Goal: Complete application form

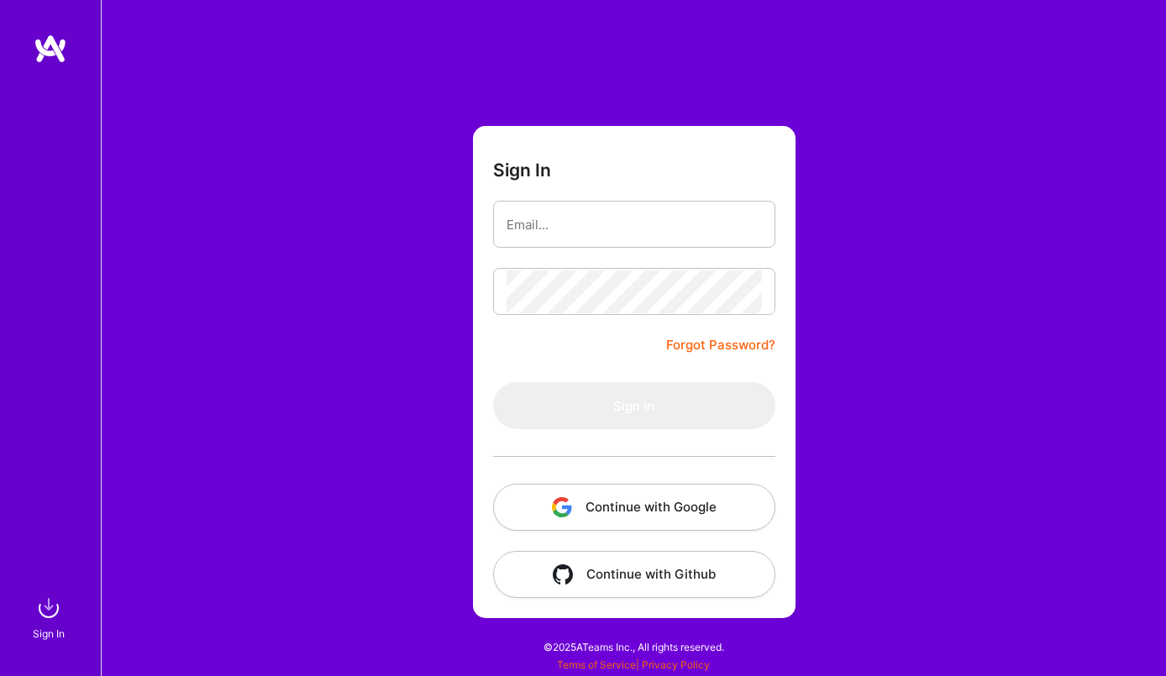
click at [649, 511] on button "Continue with Google" at bounding box center [634, 507] width 282 height 47
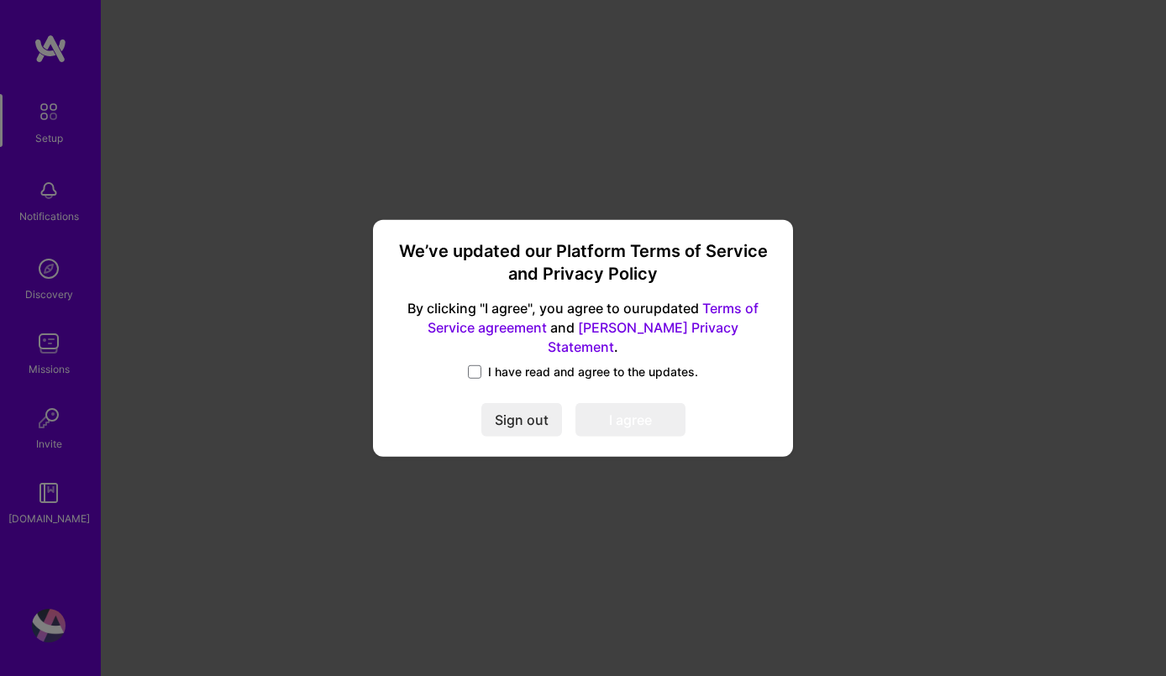
click at [626, 364] on span "I have read and agree to the updates." at bounding box center [593, 372] width 210 height 17
click at [0, 0] on input "I have read and agree to the updates." at bounding box center [0, 0] width 0 height 0
click at [628, 415] on button "I agree" at bounding box center [630, 420] width 110 height 34
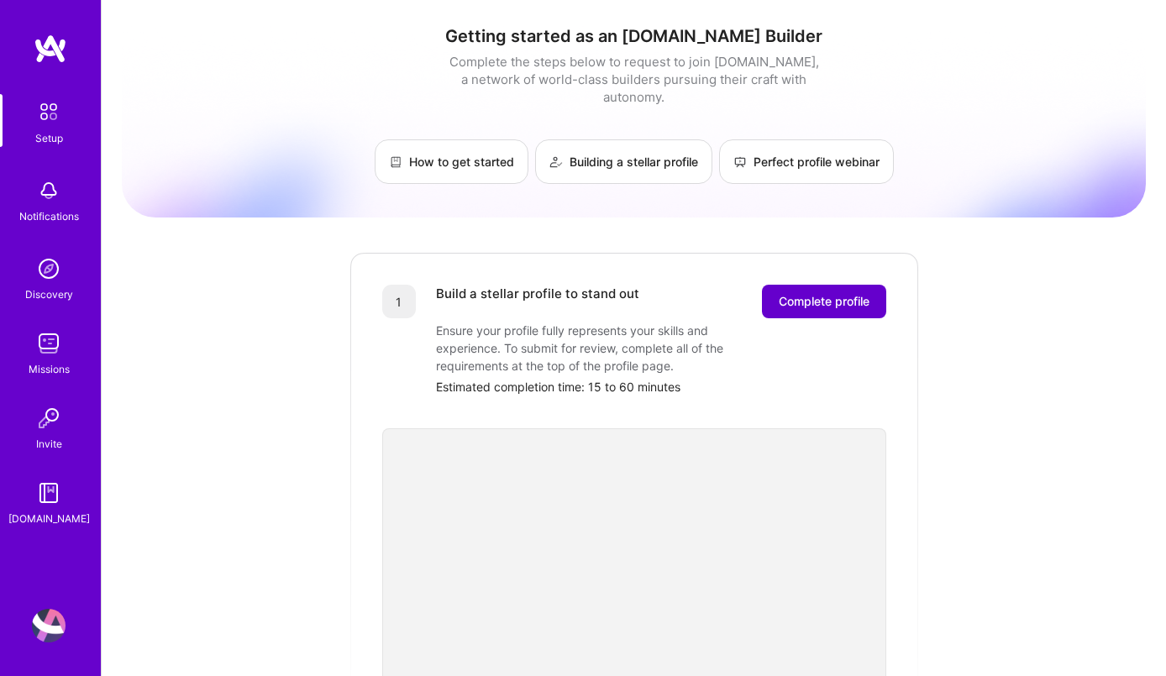
click at [808, 293] on span "Complete profile" at bounding box center [823, 301] width 91 height 17
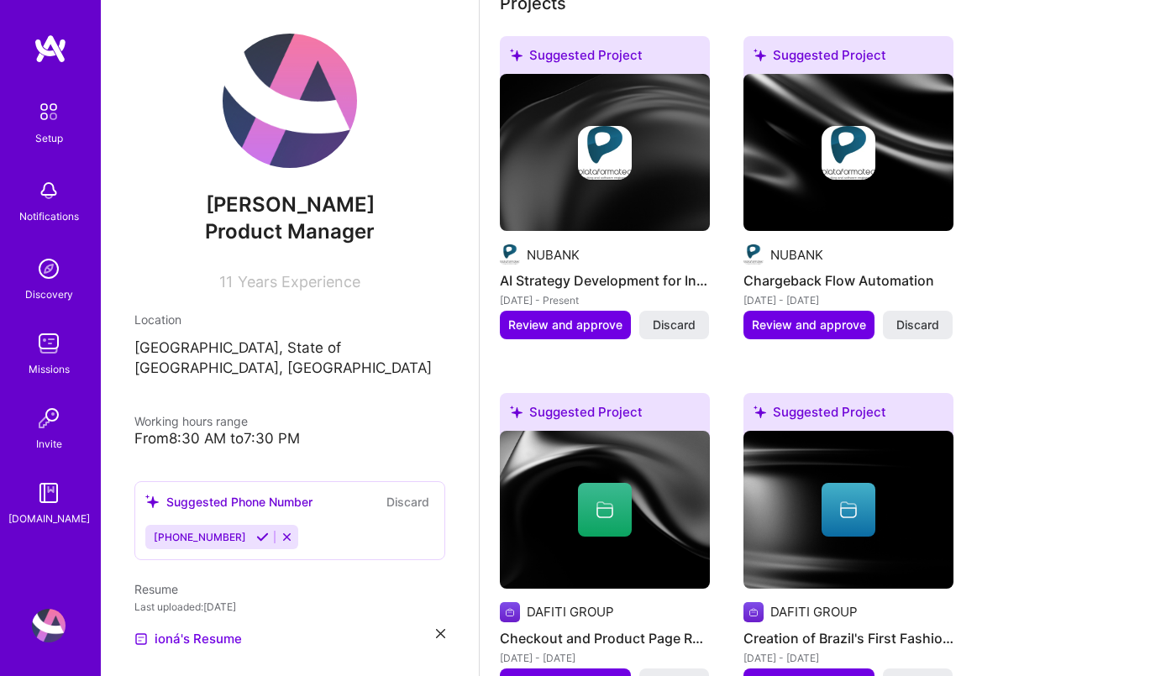
scroll to position [977, 0]
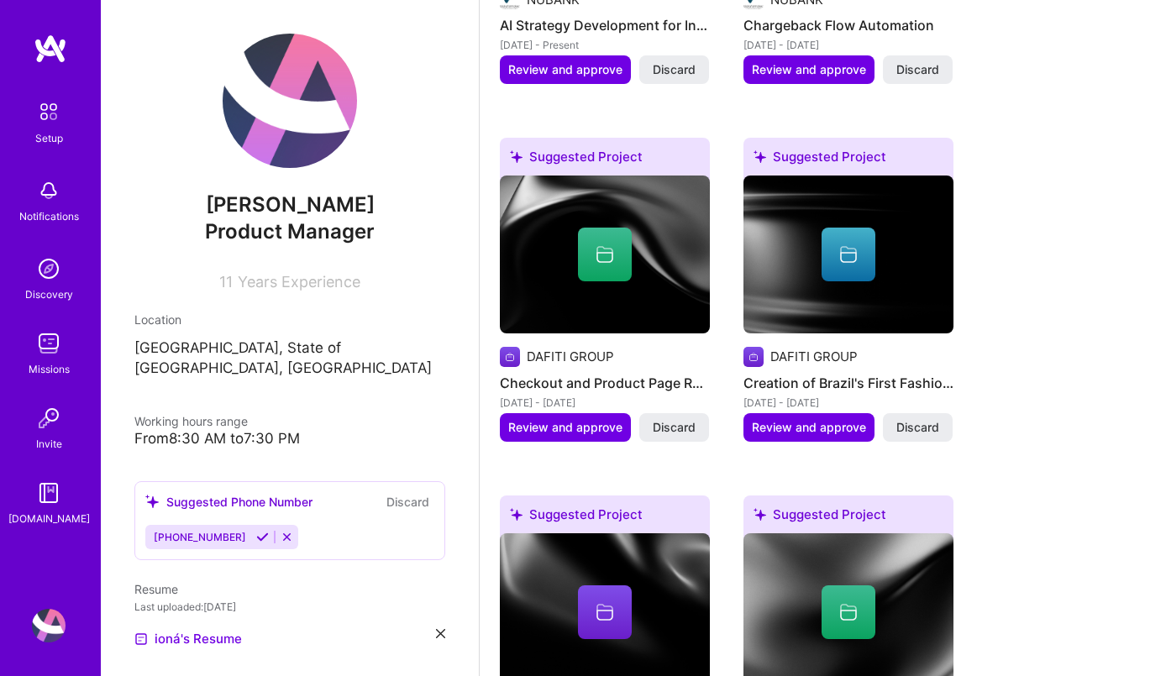
click at [270, 120] on img at bounding box center [290, 101] width 134 height 134
click at [272, 127] on img at bounding box center [290, 101] width 134 height 134
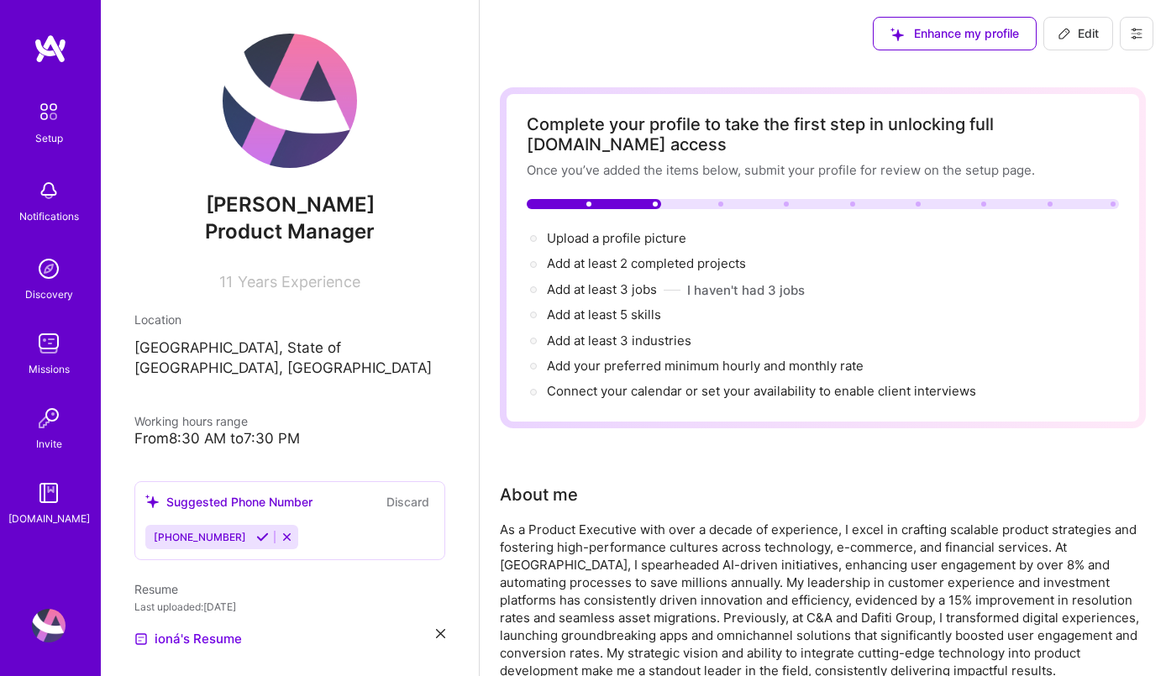
click at [693, 202] on div at bounding box center [823, 204] width 592 height 10
click at [609, 237] on span "Upload a profile picture →" at bounding box center [624, 238] width 155 height 16
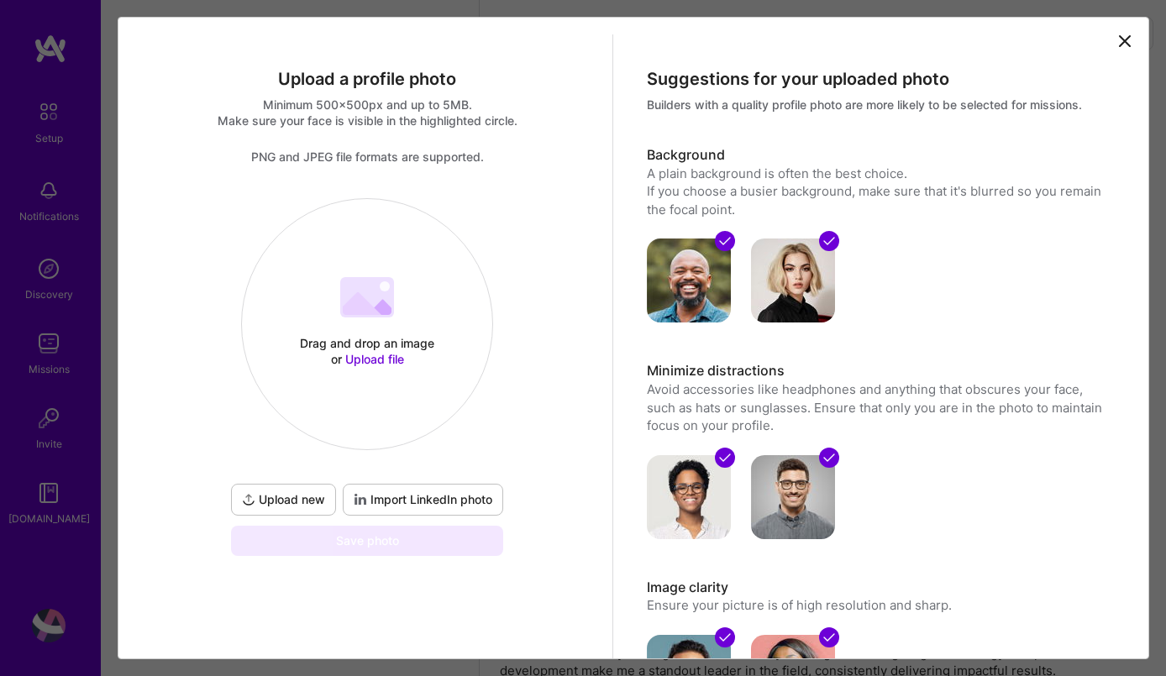
click at [354, 327] on div "Drag and drop an image or Upload file Upload file" at bounding box center [367, 324] width 250 height 178
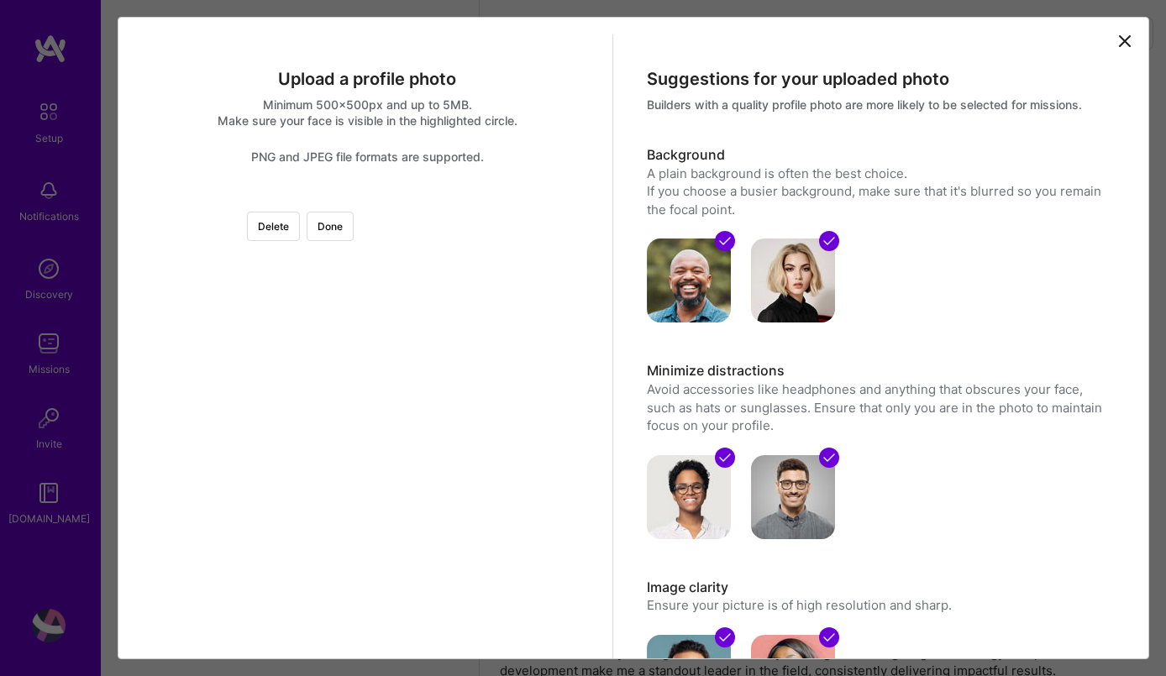
click at [461, 429] on div at bounding box center [615, 352] width 309 height 309
click at [367, 198] on div at bounding box center [367, 198] width 0 height 0
click at [525, 343] on div at bounding box center [620, 305] width 191 height 191
click at [367, 198] on div at bounding box center [367, 198] width 0 height 0
click at [498, 404] on div at bounding box center [618, 327] width 241 height 241
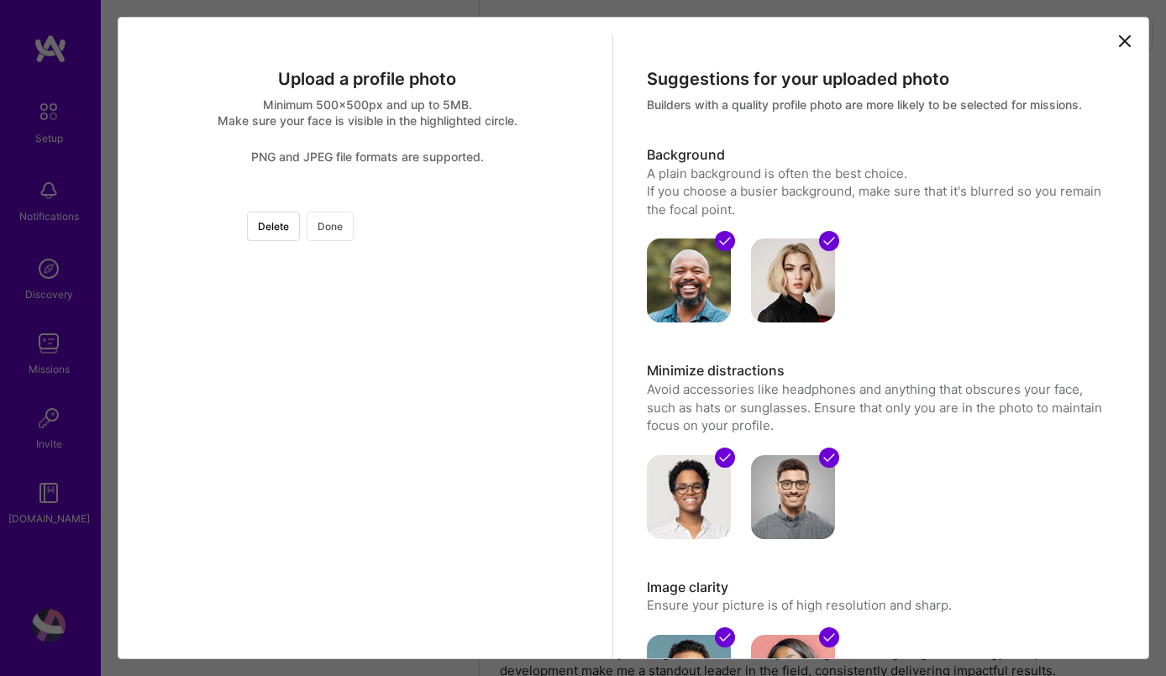
click at [354, 234] on button "Done" at bounding box center [329, 226] width 47 height 29
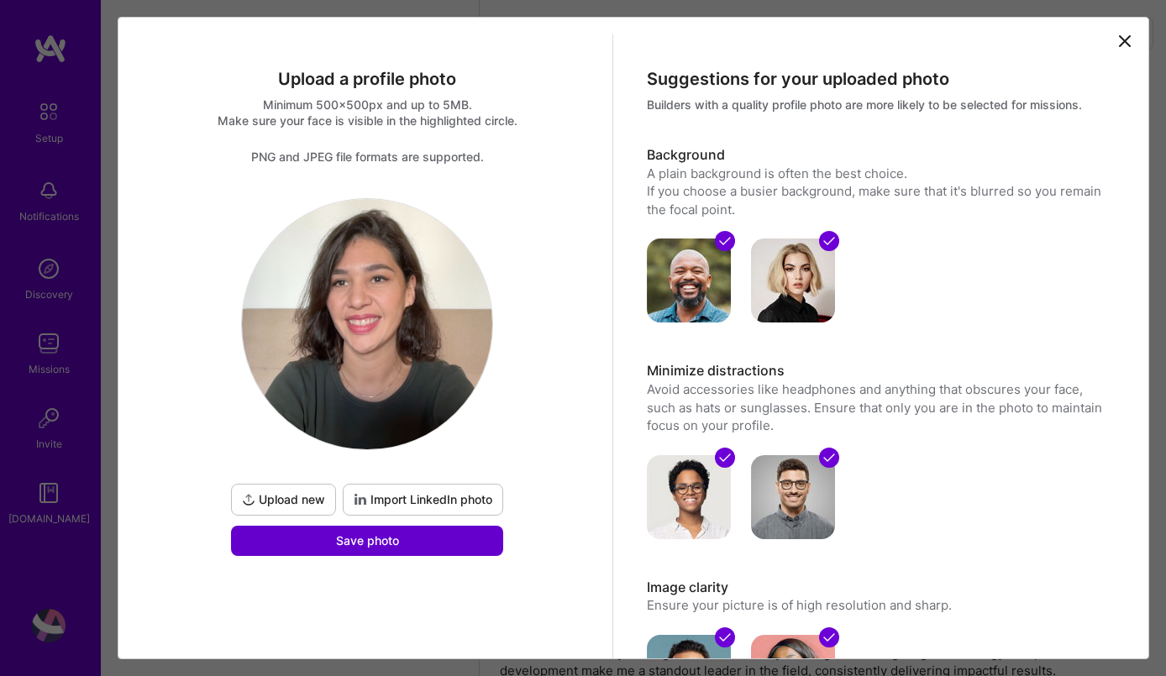
click at [422, 544] on button "Save photo" at bounding box center [367, 541] width 272 height 30
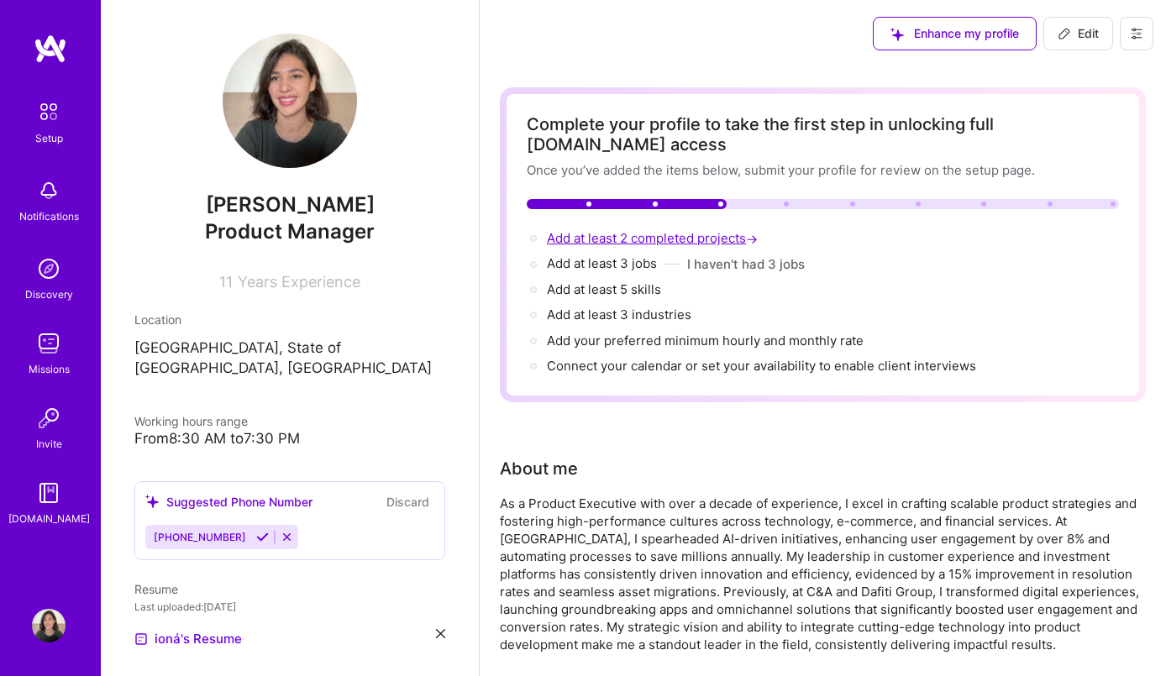
click at [592, 239] on span "Add at least 2 completed projects →" at bounding box center [654, 238] width 214 height 16
select select "US"
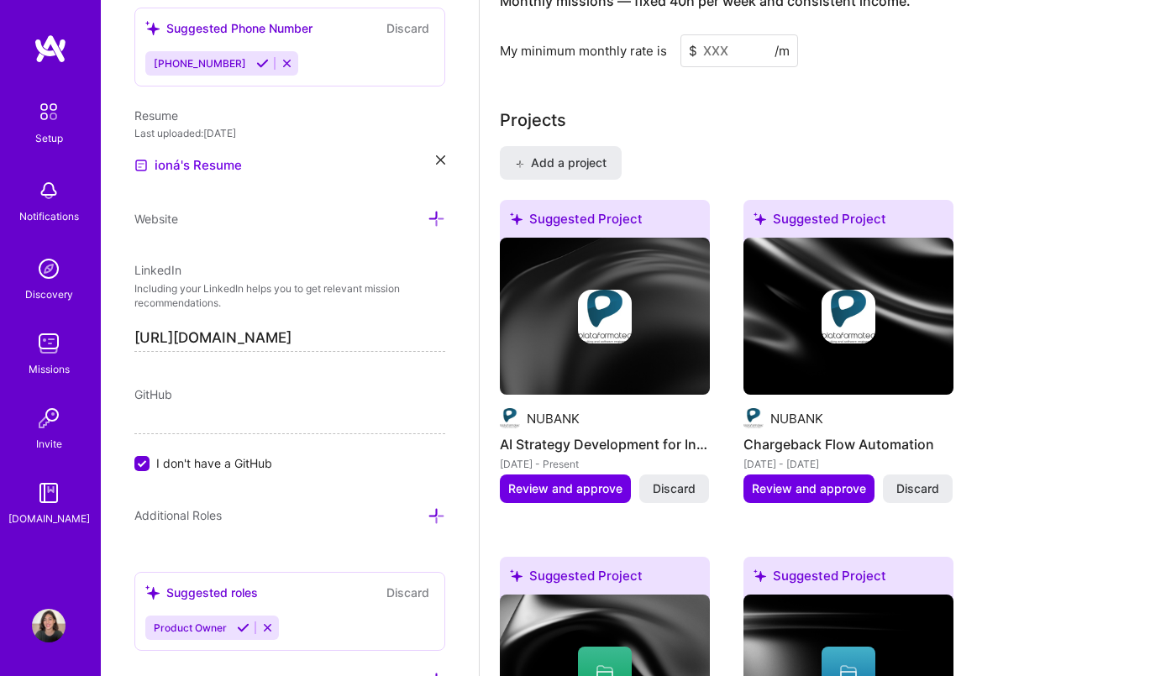
scroll to position [1450, 0]
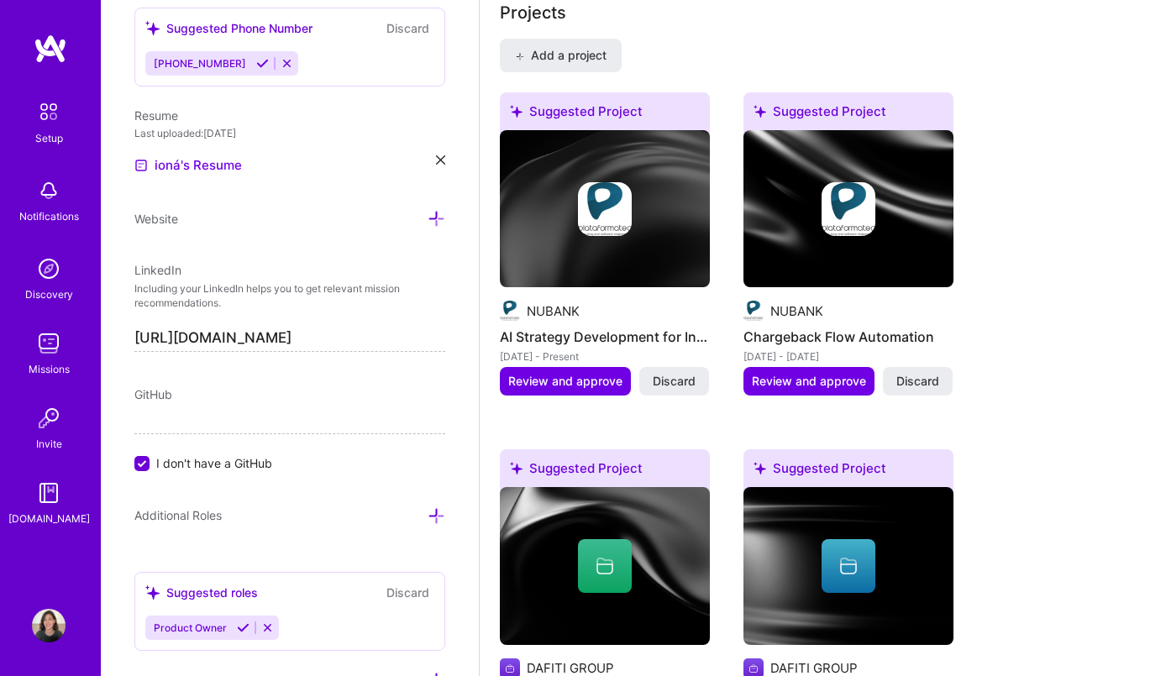
click at [819, 228] on div at bounding box center [848, 209] width 210 height 54
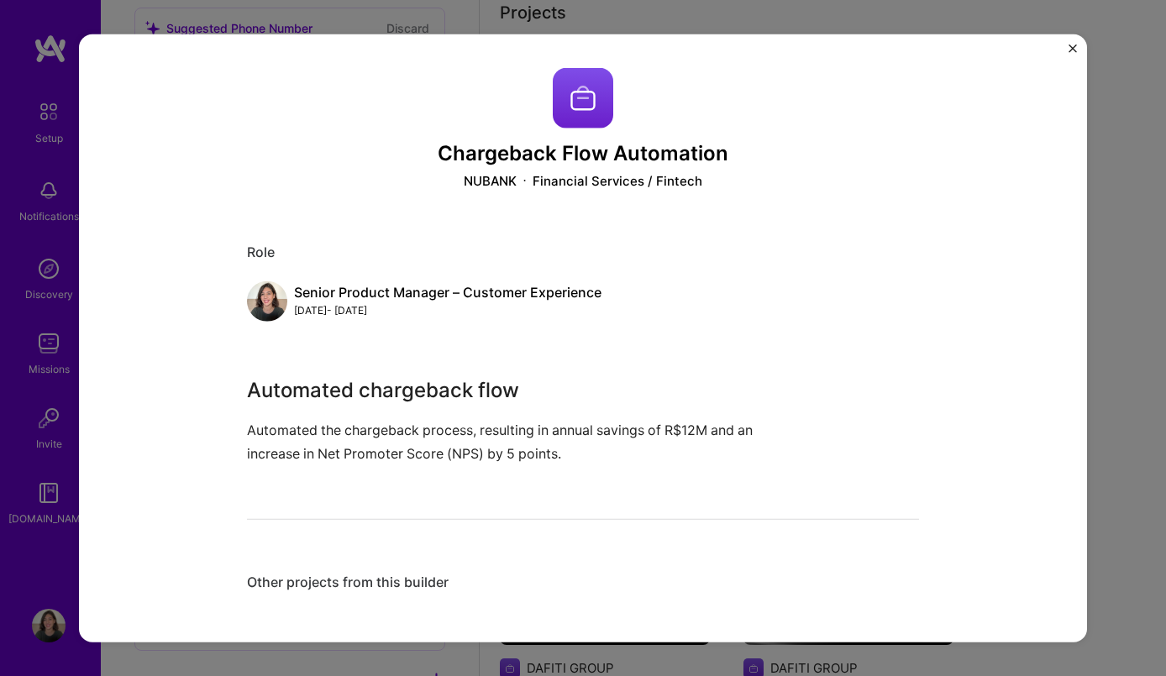
scroll to position [3, 0]
click at [584, 453] on p "Automated the chargeback process, resulting in annual savings of R$12M and an i…" at bounding box center [520, 439] width 546 height 45
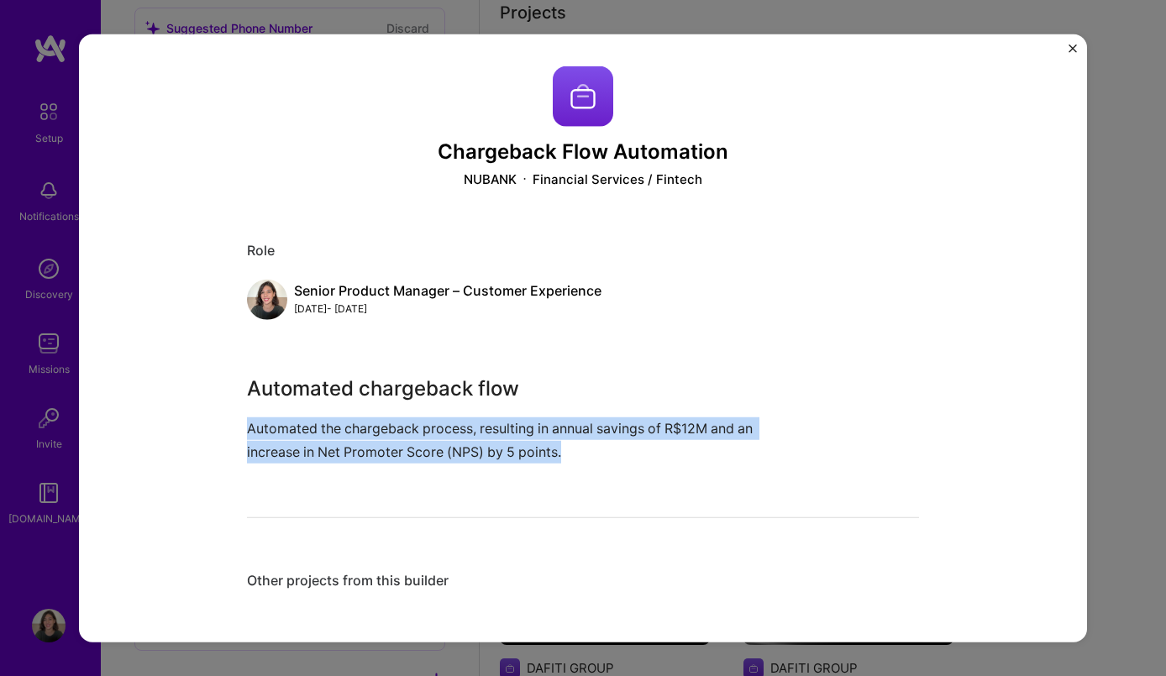
drag, startPoint x: 584, startPoint y: 453, endPoint x: 259, endPoint y: 422, distance: 326.5
click at [259, 422] on p "Automated the chargeback process, resulting in annual savings of R$12M and an i…" at bounding box center [520, 439] width 546 height 45
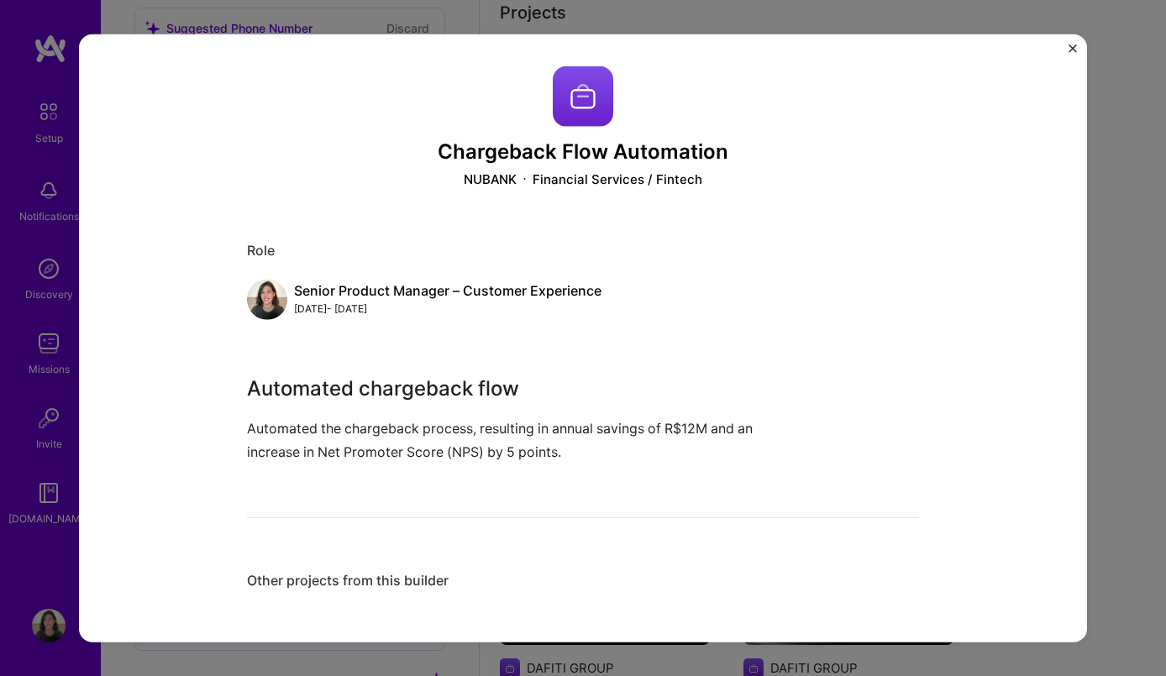
click at [1077, 48] on div "Chargeback Flow Automation NUBANK Financial Services / Fintech Role Senior Prod…" at bounding box center [583, 338] width 1008 height 609
click at [1073, 47] on img "Close" at bounding box center [1072, 48] width 8 height 8
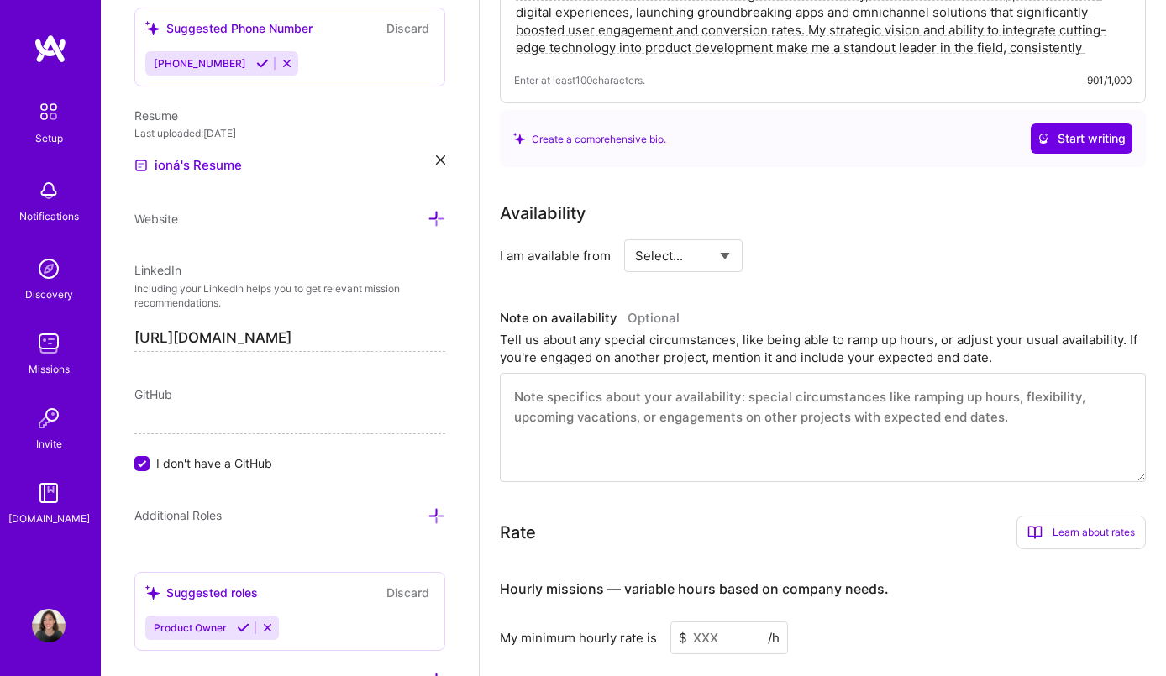
scroll to position [612, 0]
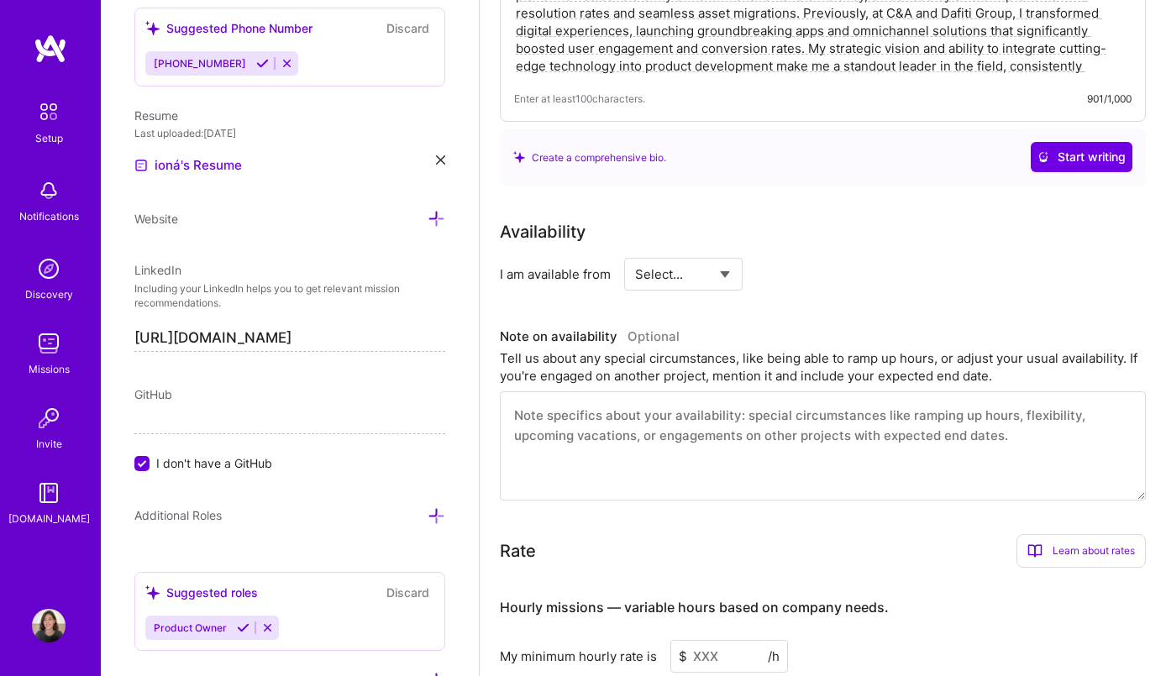
click at [691, 270] on select "Select... Right Now Future Date Not Available" at bounding box center [683, 274] width 97 height 43
select select "Right Now"
click at [804, 270] on input at bounding box center [836, 274] width 101 height 33
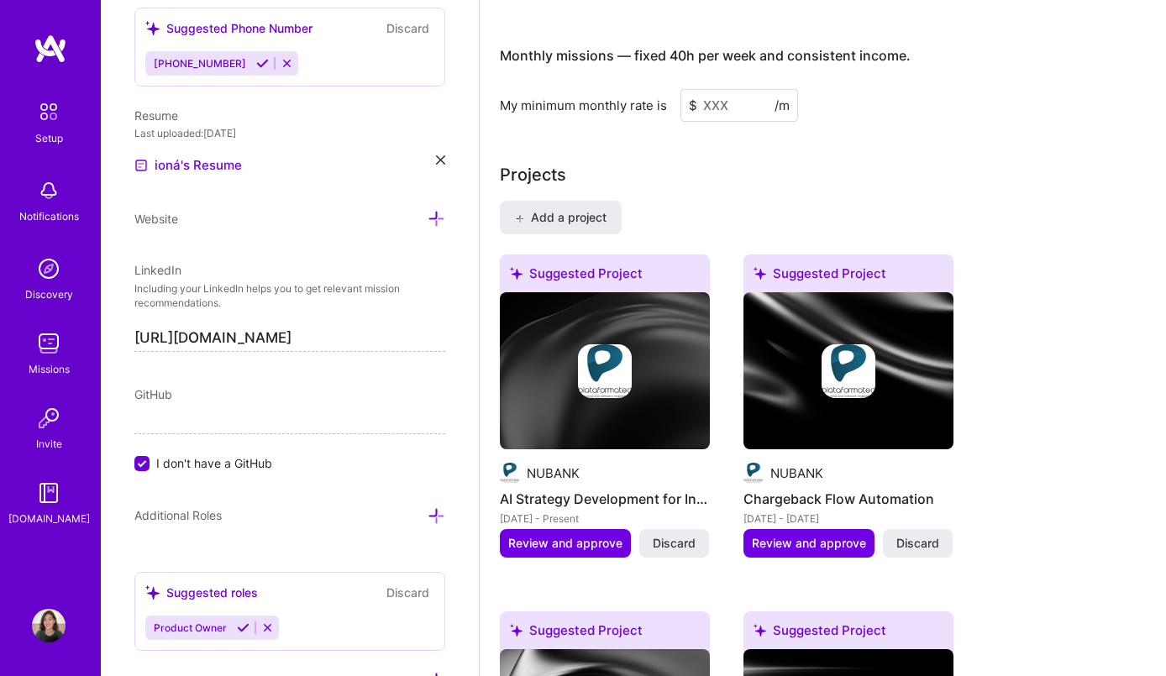
scroll to position [1309, 0]
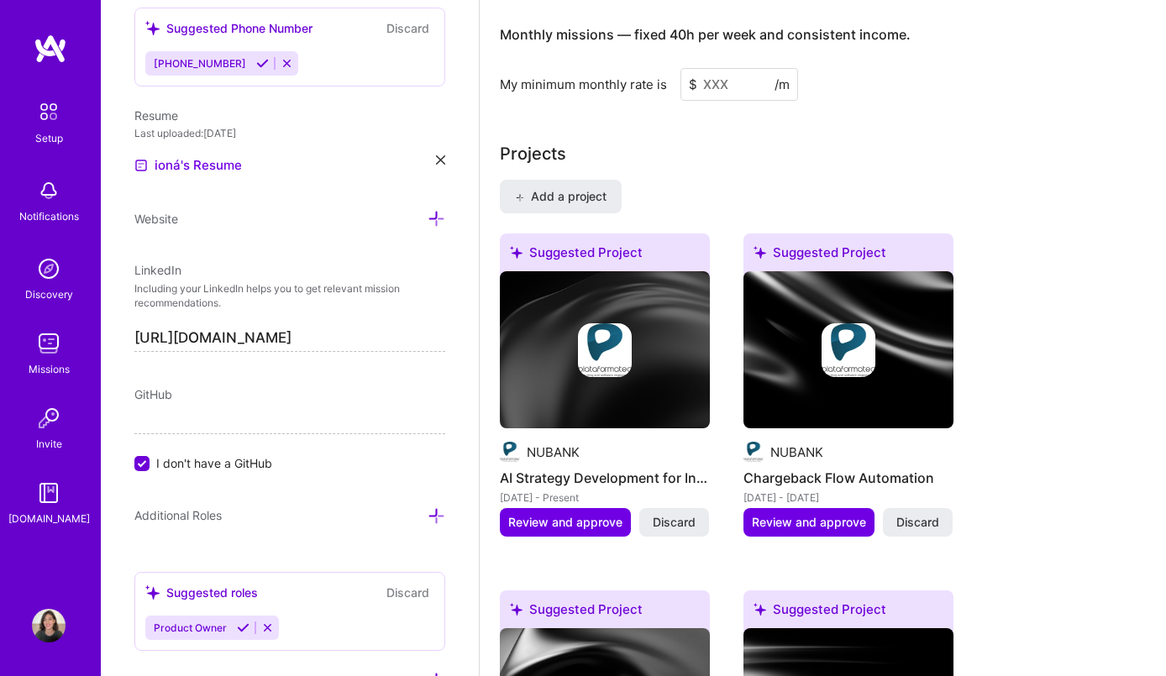
click at [610, 340] on img at bounding box center [605, 350] width 54 height 54
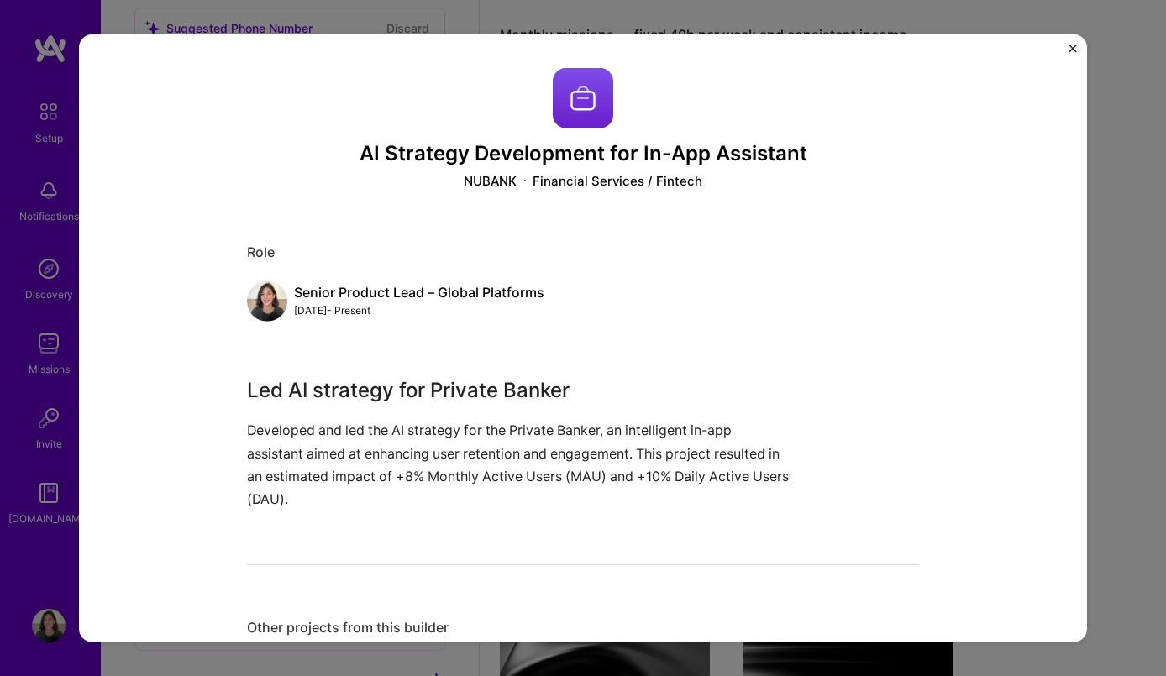
scroll to position [48, 0]
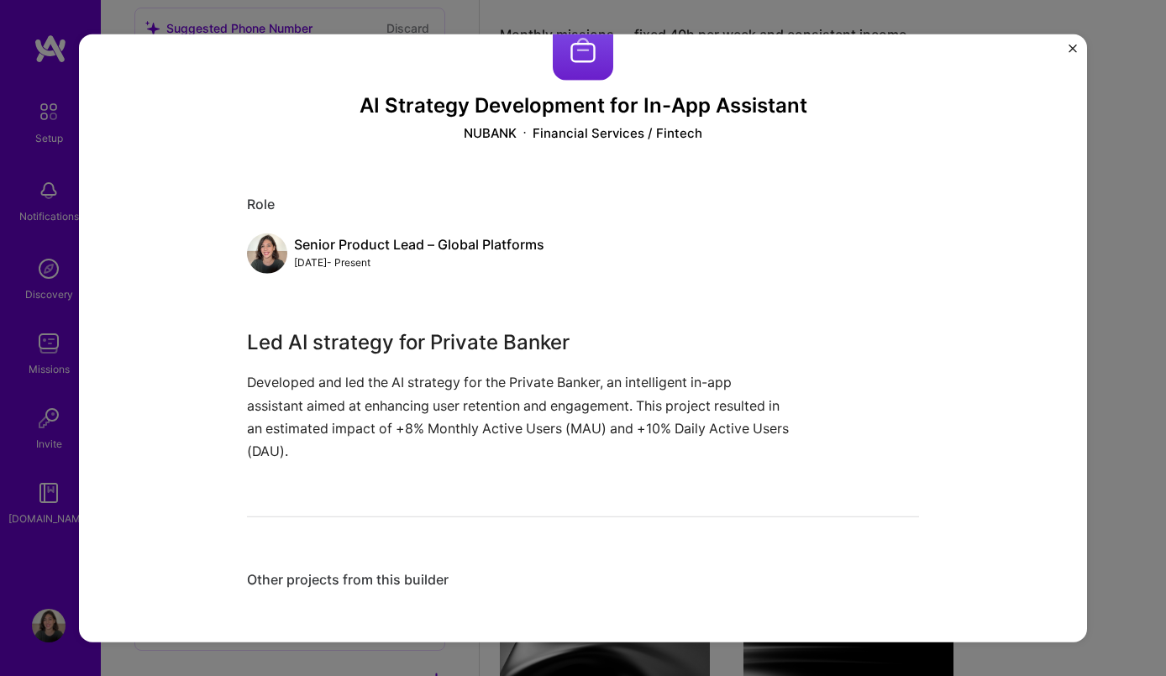
click at [391, 584] on div "Other projects from this builder" at bounding box center [583, 580] width 672 height 18
click at [267, 584] on div "Other projects from this builder" at bounding box center [583, 580] width 672 height 18
click at [280, 578] on div "Other projects from this builder" at bounding box center [583, 580] width 672 height 18
click at [478, 304] on div "AI Strategy Development for In-App Assistant NUBANK Financial Services / Fintec…" at bounding box center [583, 313] width 672 height 589
click at [476, 436] on p "Developed and led the AI strategy for the Private Banker, an intelligent in-app…" at bounding box center [520, 417] width 546 height 92
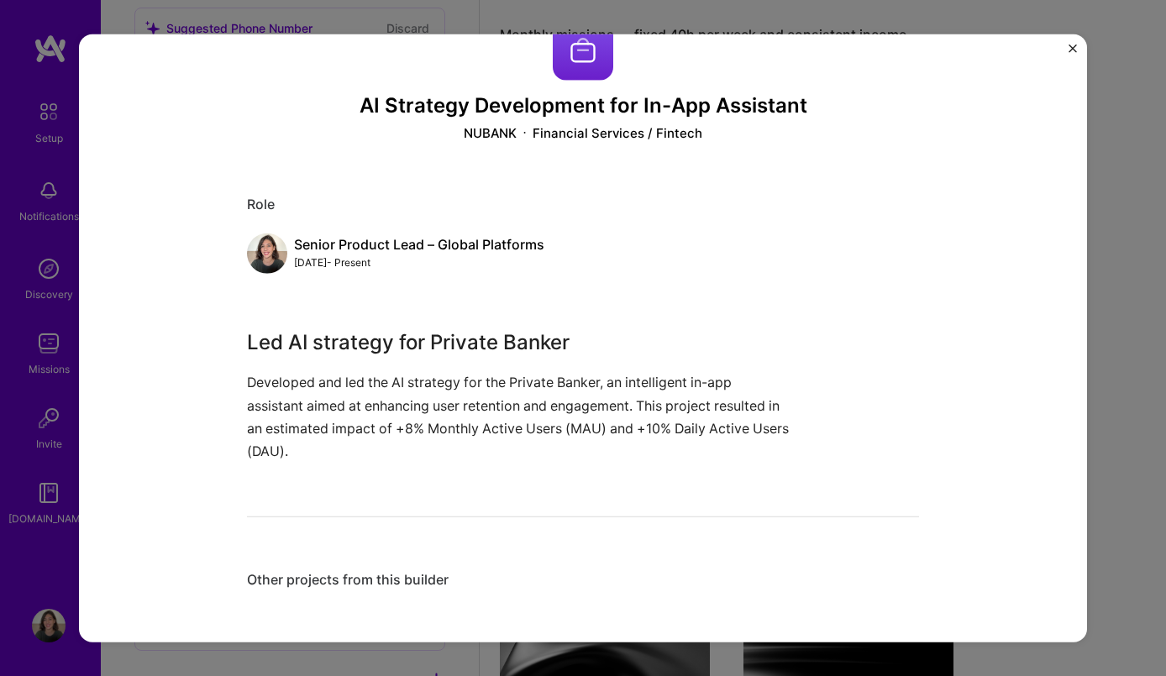
click at [468, 470] on div "AI Strategy Development for In-App Assistant NUBANK Financial Services / Fintec…" at bounding box center [583, 313] width 672 height 589
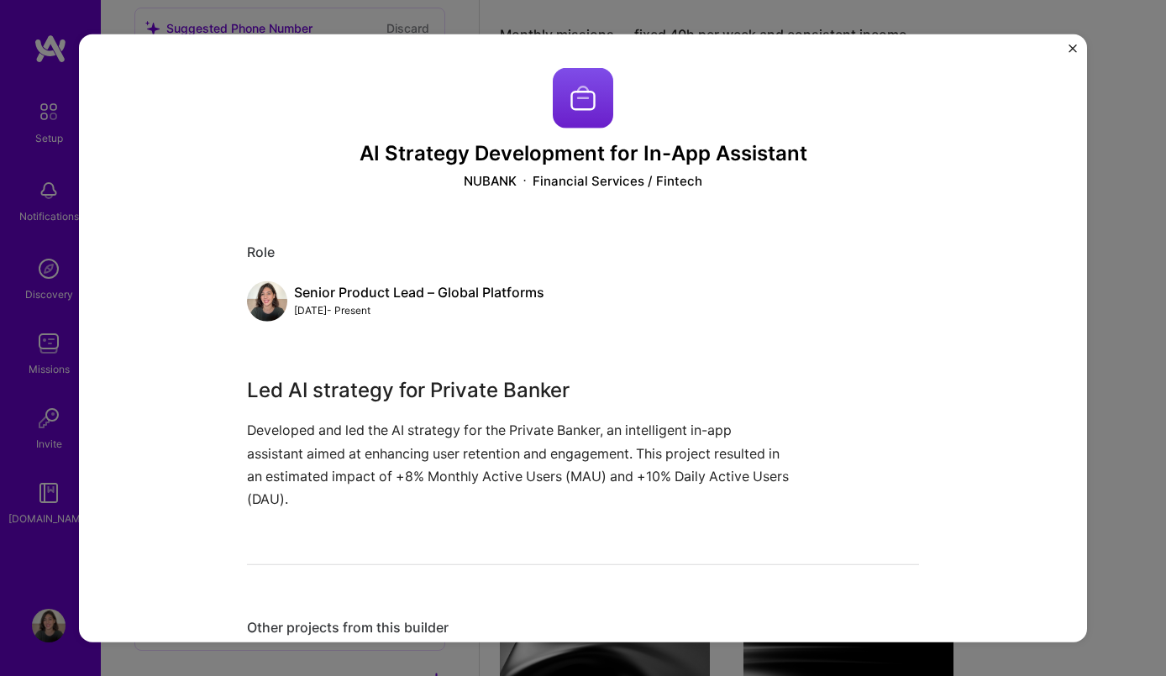
click at [296, 349] on div "AI Strategy Development for In-App Assistant NUBANK Financial Services / Fintec…" at bounding box center [583, 361] width 672 height 589
click at [479, 149] on h3 "AI Strategy Development for In-App Assistant" at bounding box center [583, 153] width 672 height 24
click at [642, 181] on div "Financial Services / Fintech" at bounding box center [617, 181] width 170 height 18
click at [1064, 50] on div "AI Strategy Development for In-App Assistant NUBANK Financial Services / Fintec…" at bounding box center [583, 338] width 1008 height 609
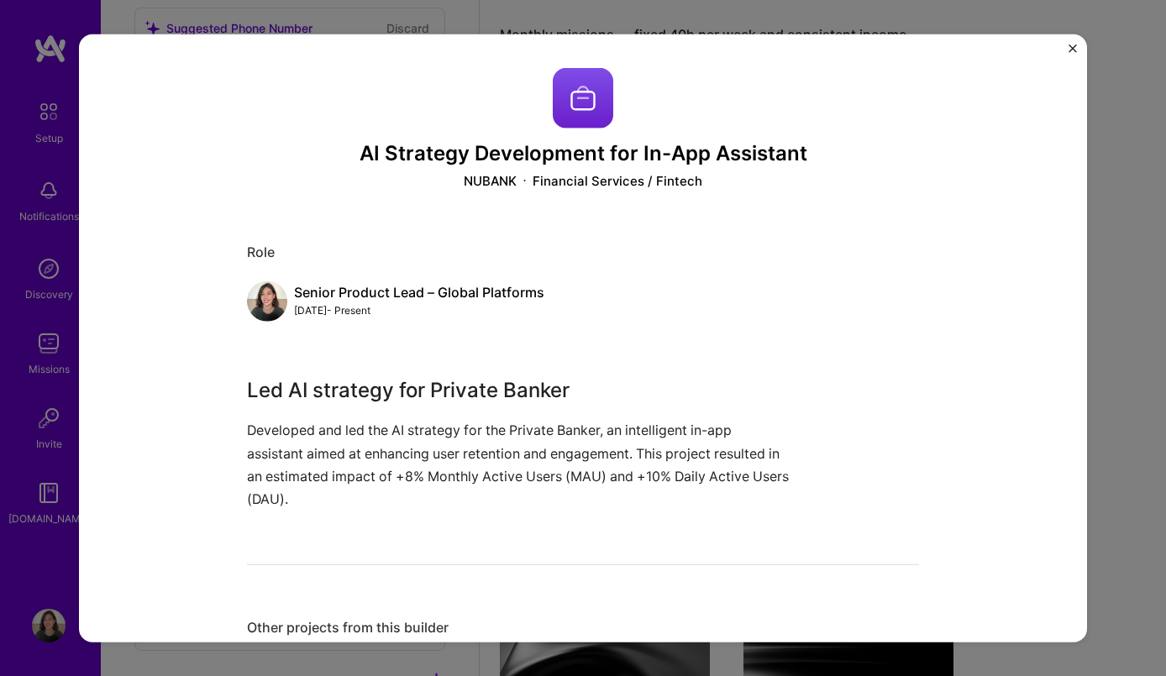
click at [1069, 49] on img "Close" at bounding box center [1072, 48] width 8 height 8
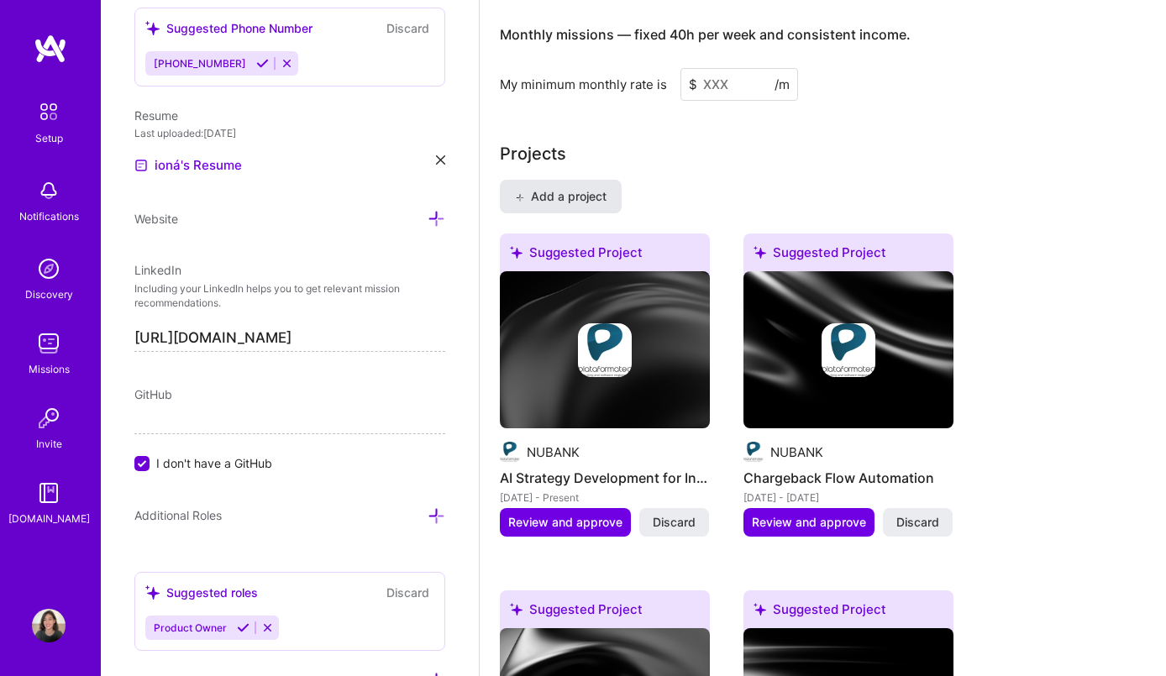
click at [572, 202] on span "Add a project" at bounding box center [561, 196] width 92 height 17
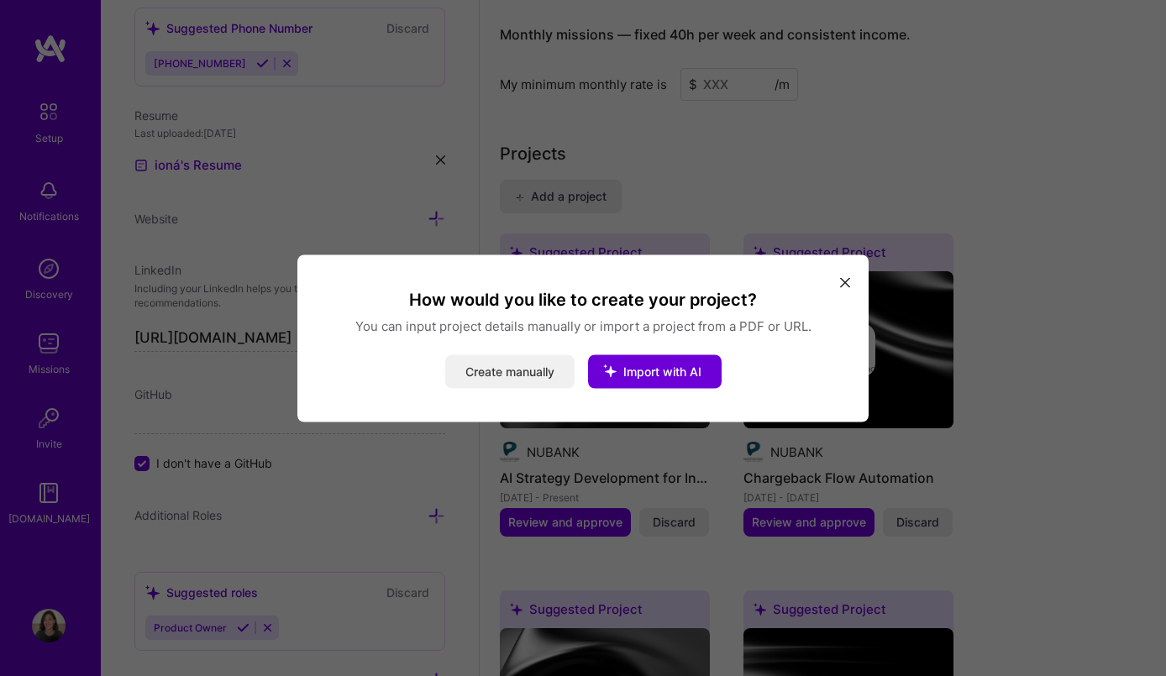
click at [511, 372] on button "Create manually" at bounding box center [509, 371] width 129 height 34
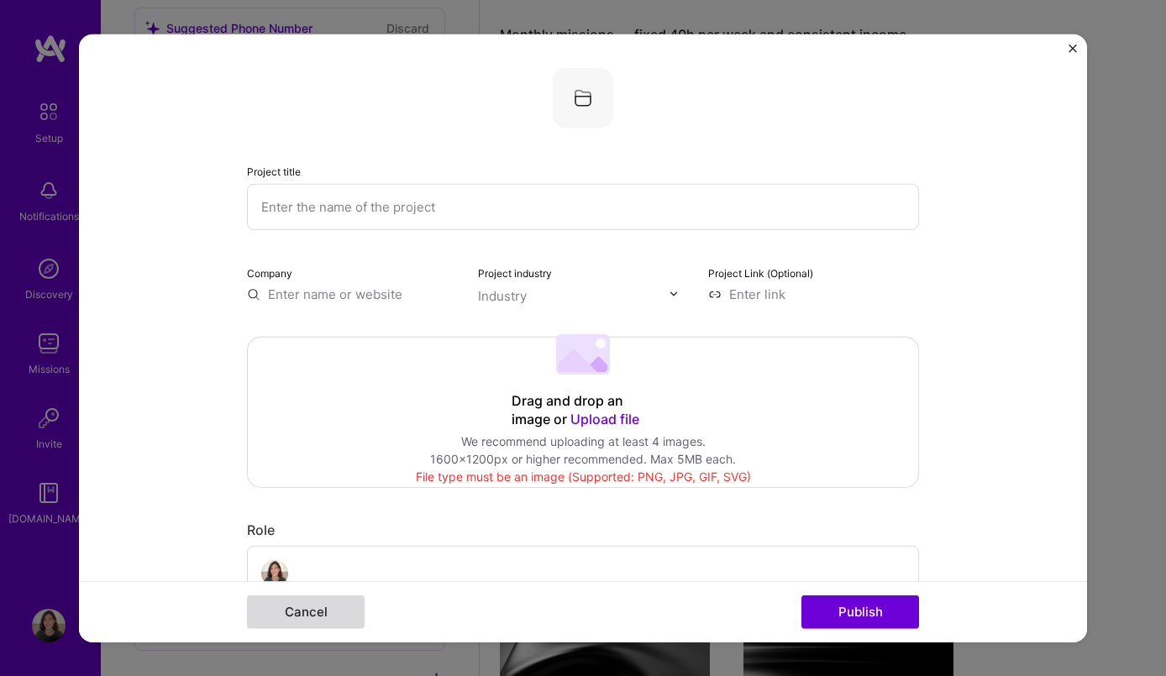
click at [308, 610] on button "Cancel" at bounding box center [306, 612] width 118 height 34
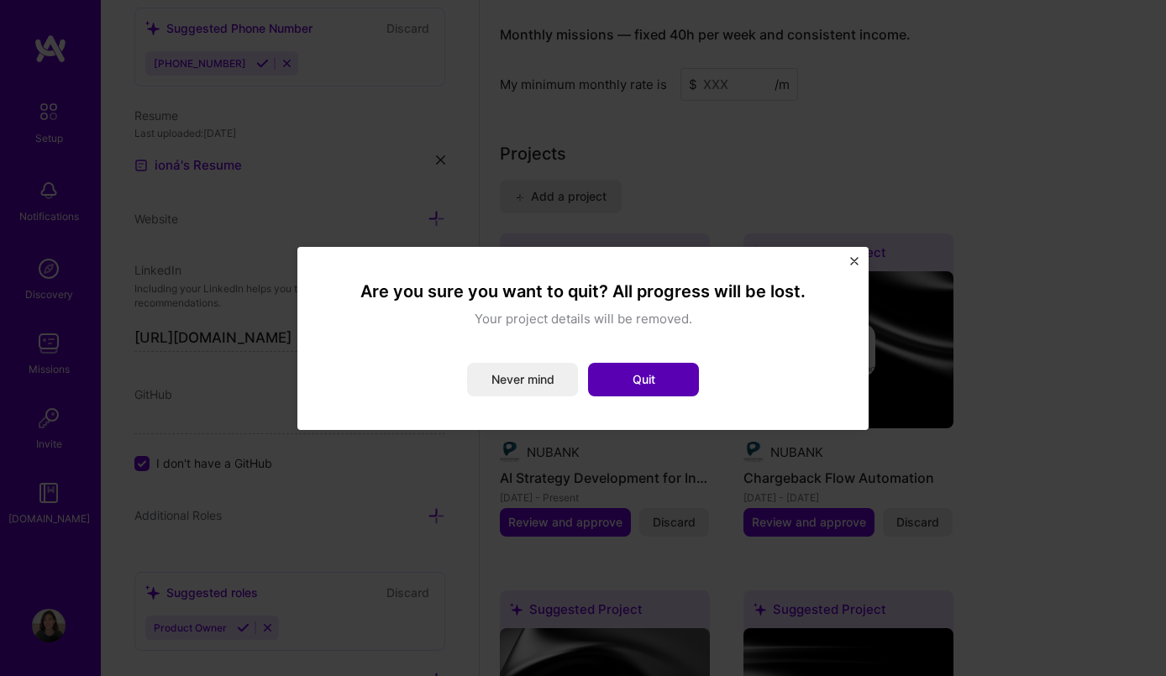
click at [644, 376] on button "Quit" at bounding box center [643, 380] width 111 height 34
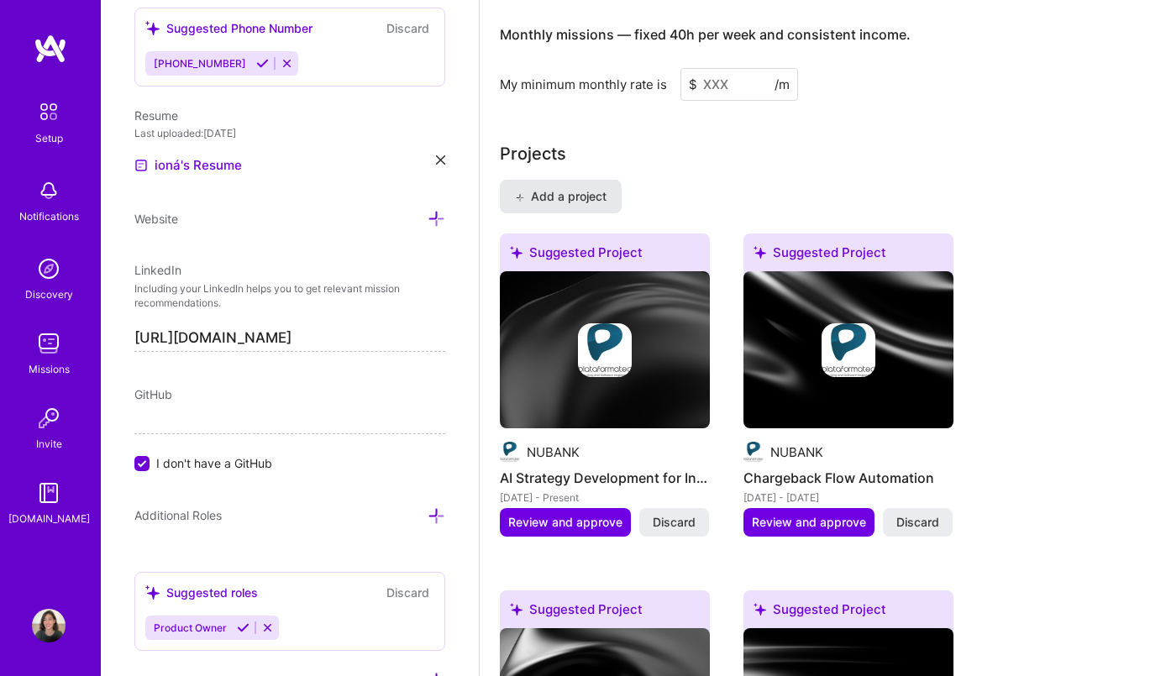
click at [558, 190] on span "Add a project" at bounding box center [561, 196] width 92 height 17
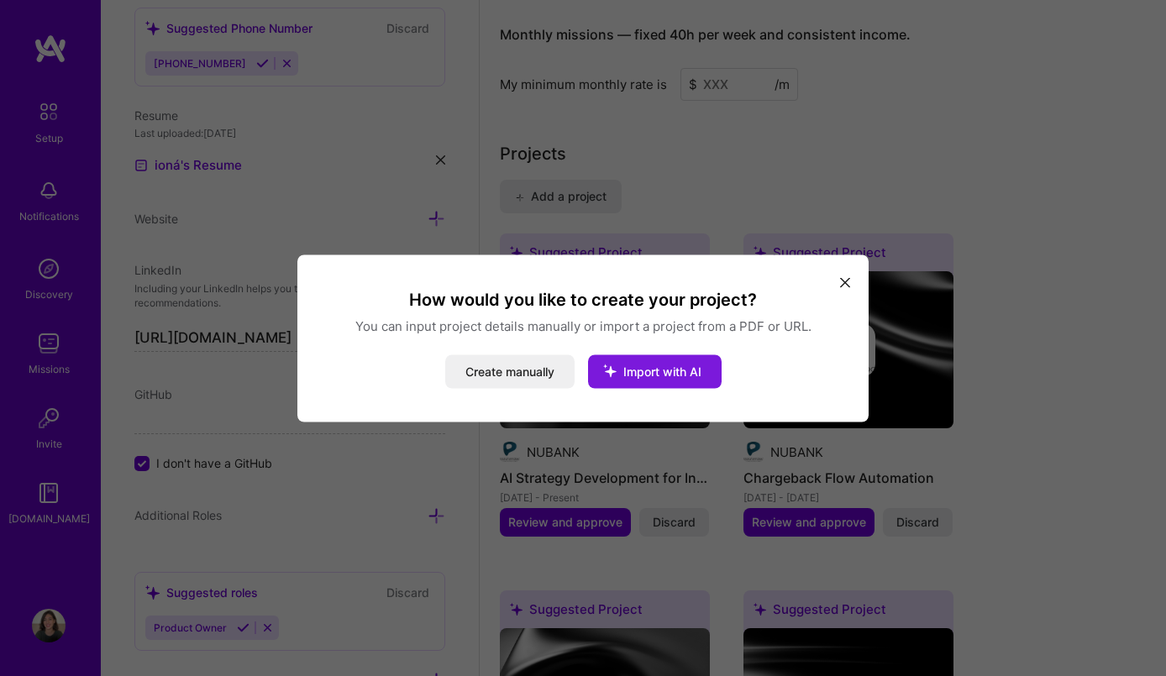
click at [637, 374] on span "Import with AI" at bounding box center [662, 371] width 78 height 14
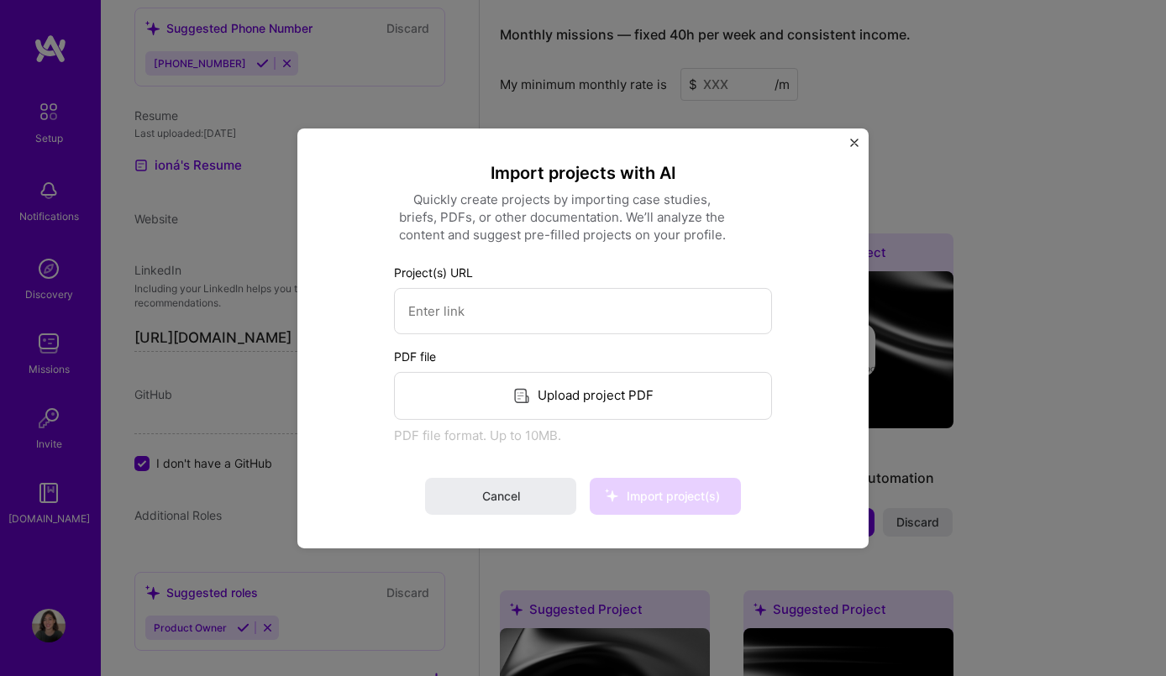
click at [603, 397] on div "Upload project PDF" at bounding box center [583, 395] width 378 height 48
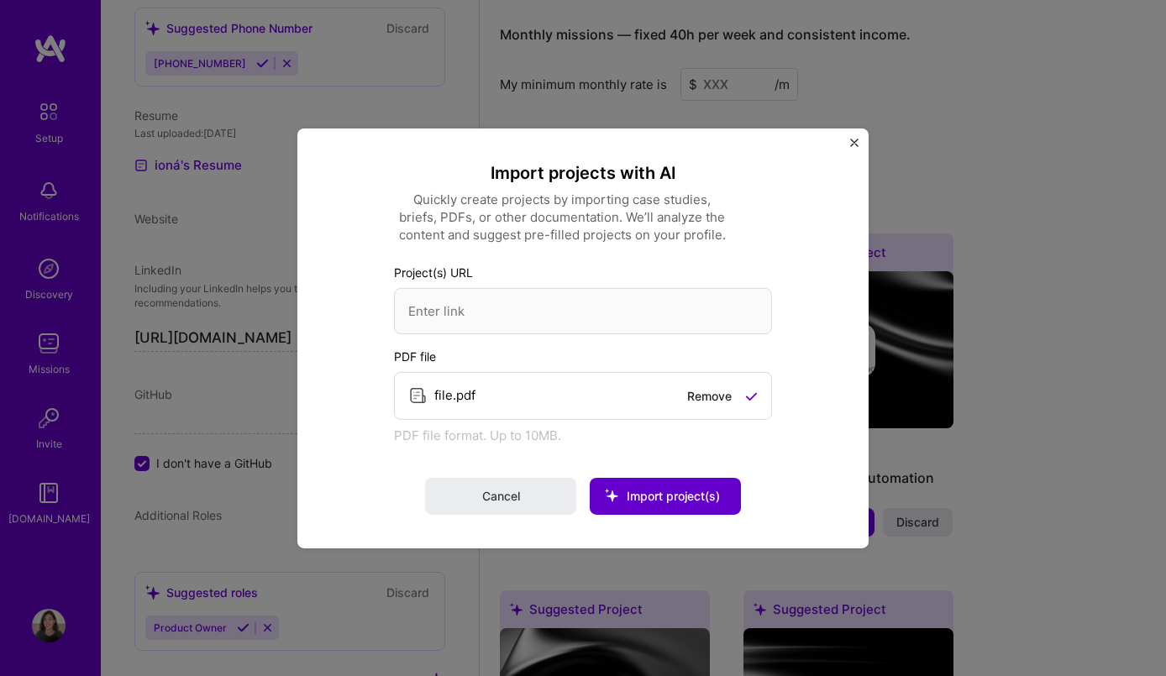
click at [672, 499] on span "Import project(s)" at bounding box center [672, 496] width 93 height 14
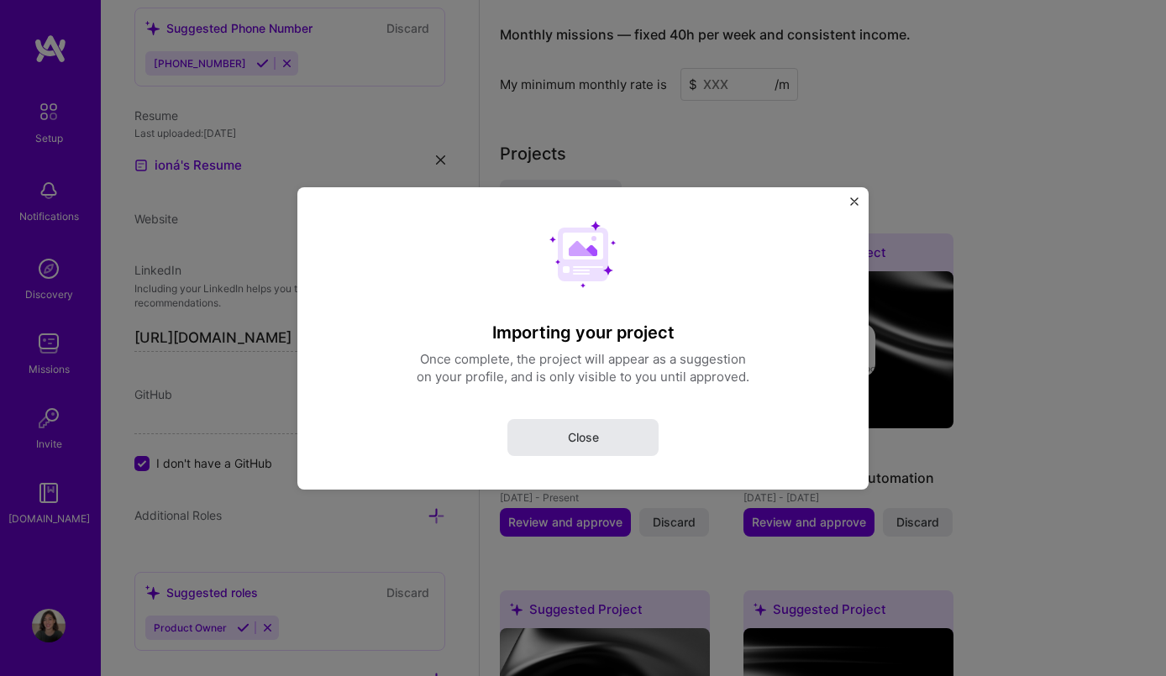
click at [618, 451] on button "Close" at bounding box center [582, 436] width 151 height 37
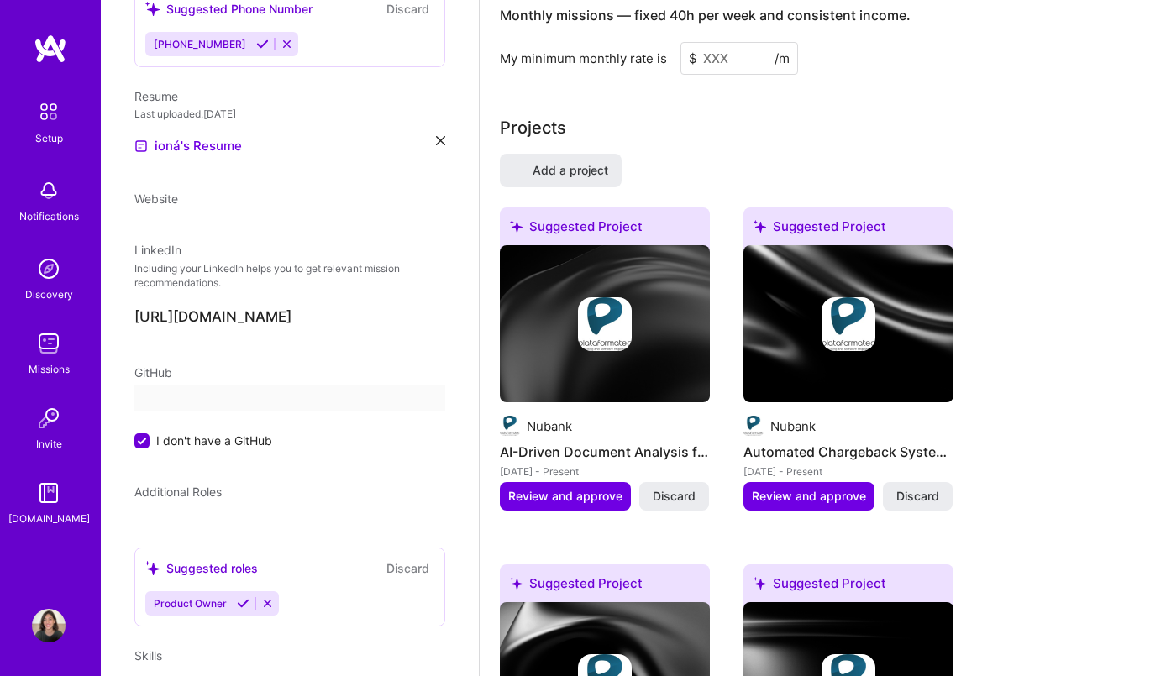
select select "US"
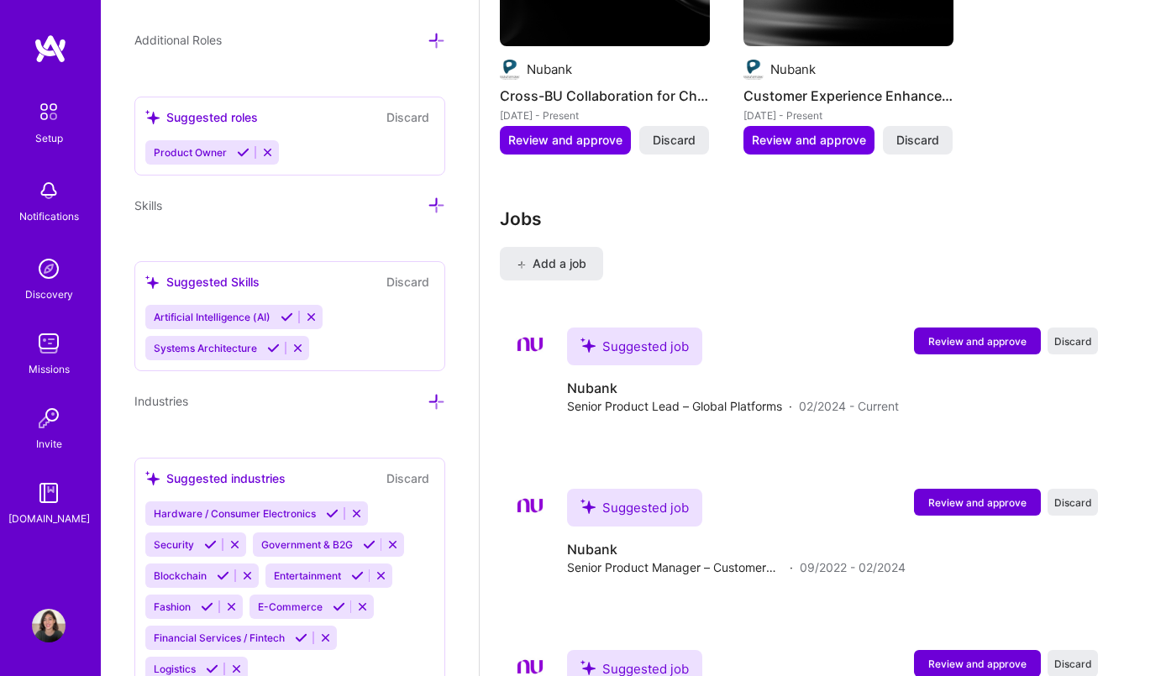
scroll to position [2187, 0]
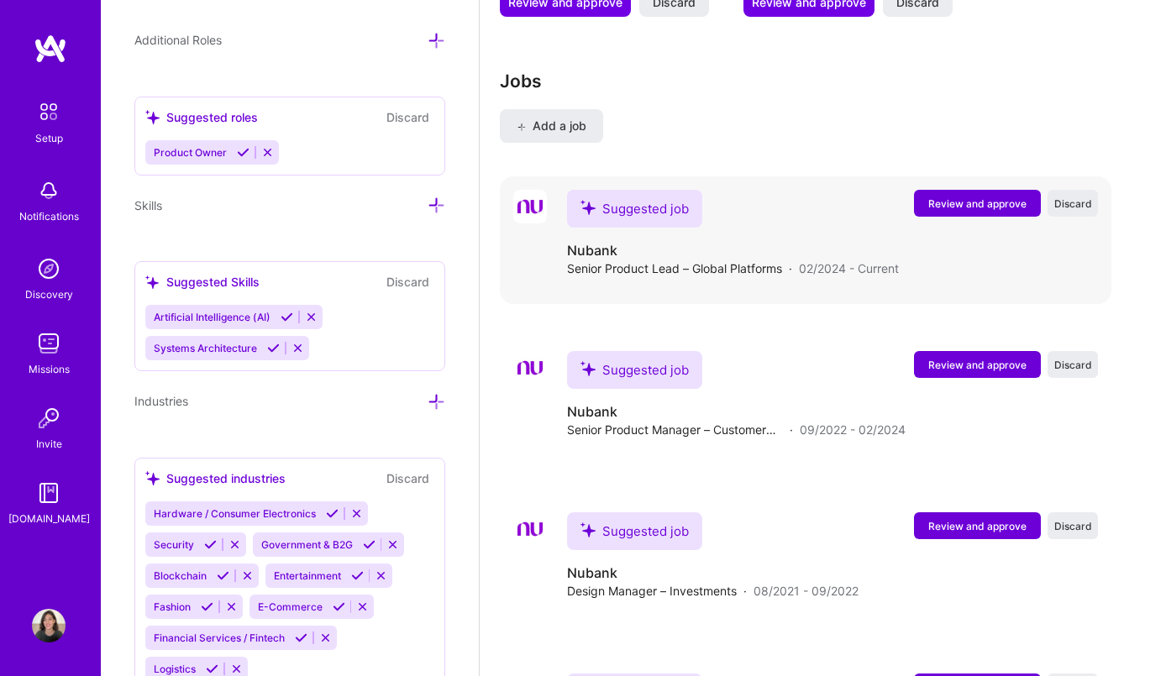
click at [978, 206] on span "Review and approve" at bounding box center [977, 203] width 98 height 14
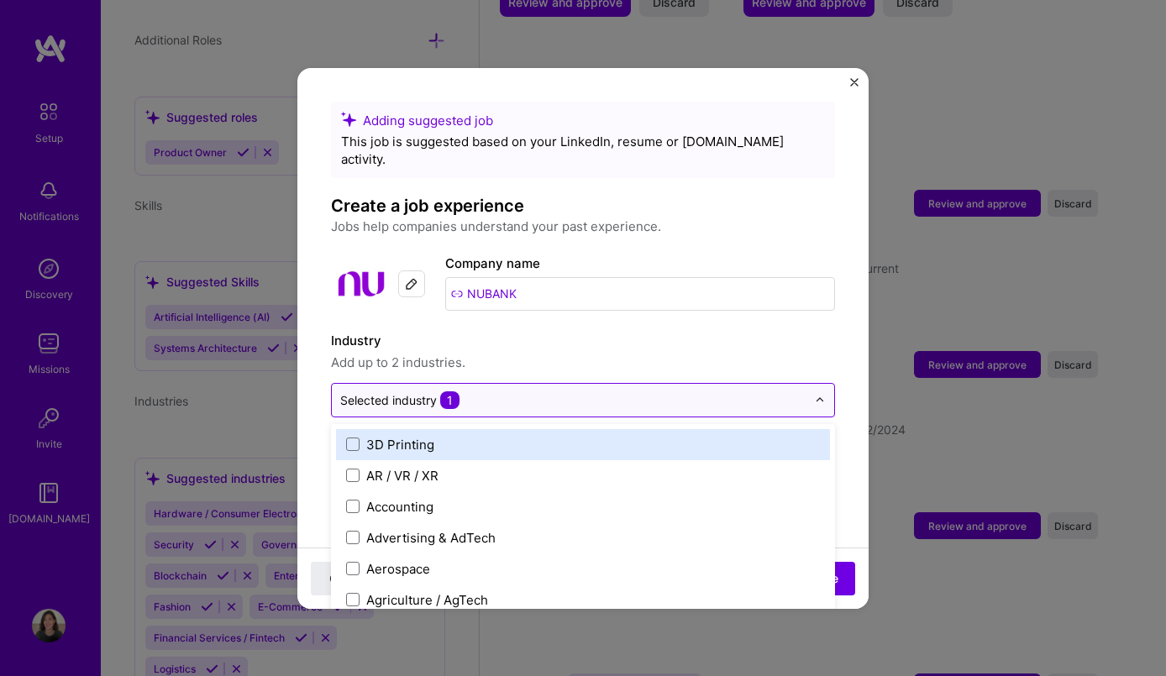
click at [764, 395] on div "Selected industry 1" at bounding box center [573, 400] width 483 height 33
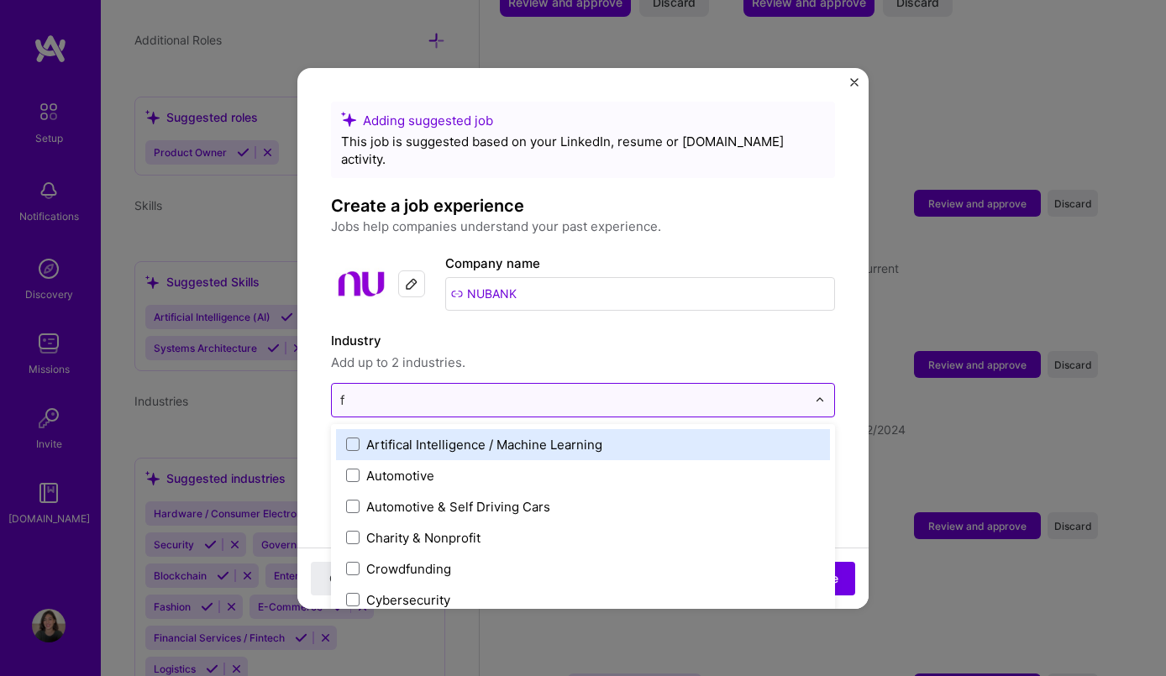
type input "fi"
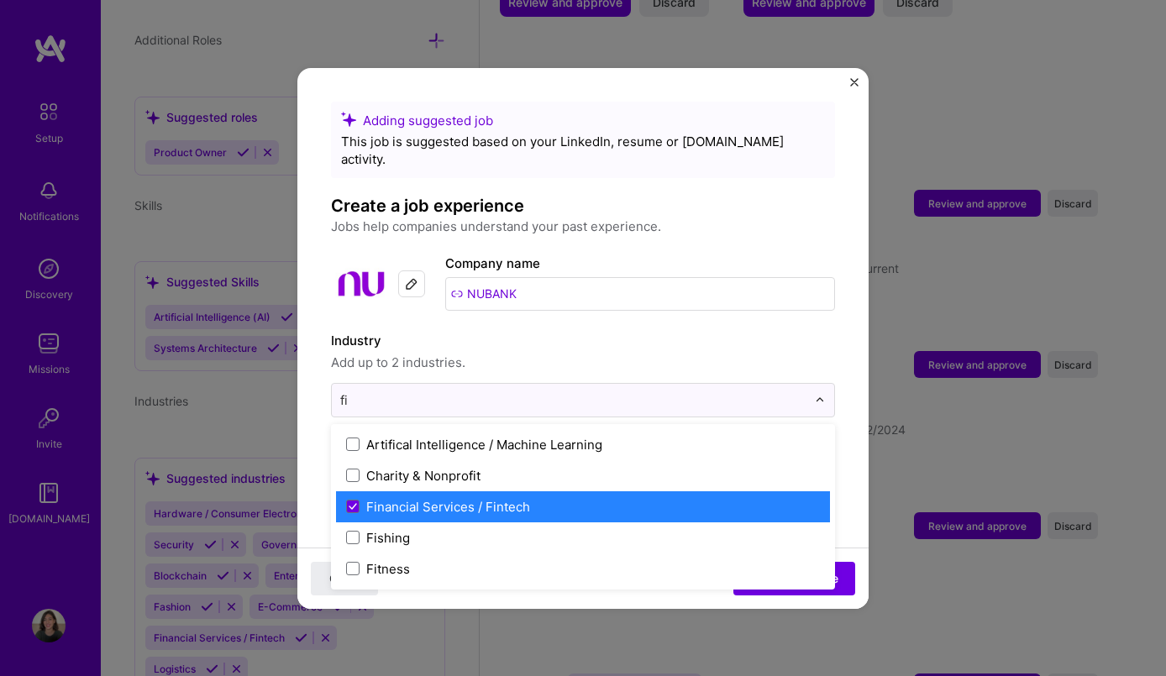
click at [589, 498] on label "Financial Services / Fintech" at bounding box center [583, 507] width 474 height 18
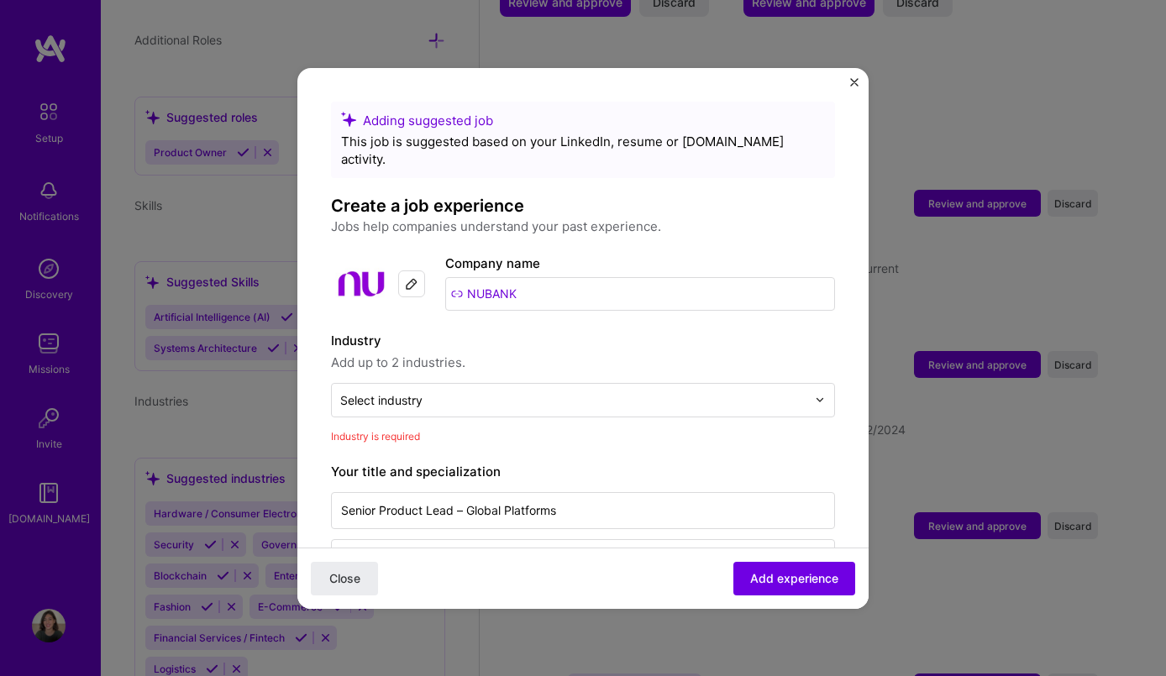
click at [750, 353] on span "Add up to 2 industries." at bounding box center [583, 363] width 504 height 20
click at [1010, 136] on div "Adding suggested job This job is suggested based on your LinkedIn, resume or A.…" at bounding box center [583, 338] width 1166 height 676
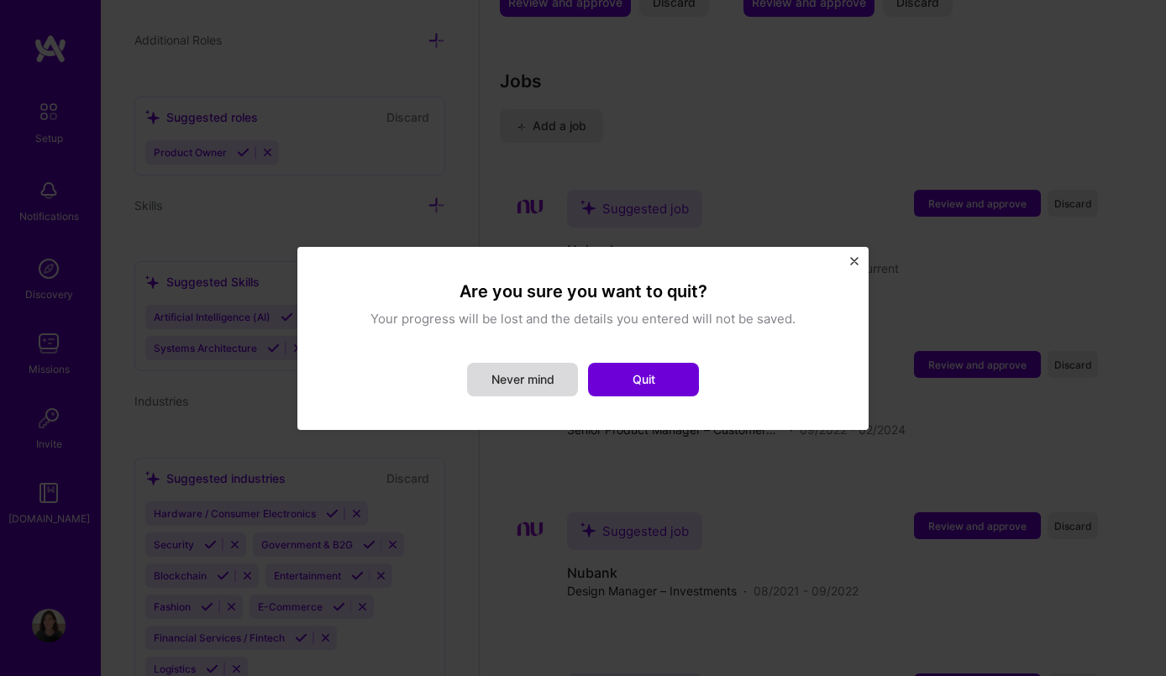
click at [540, 384] on button "Never mind" at bounding box center [522, 380] width 111 height 34
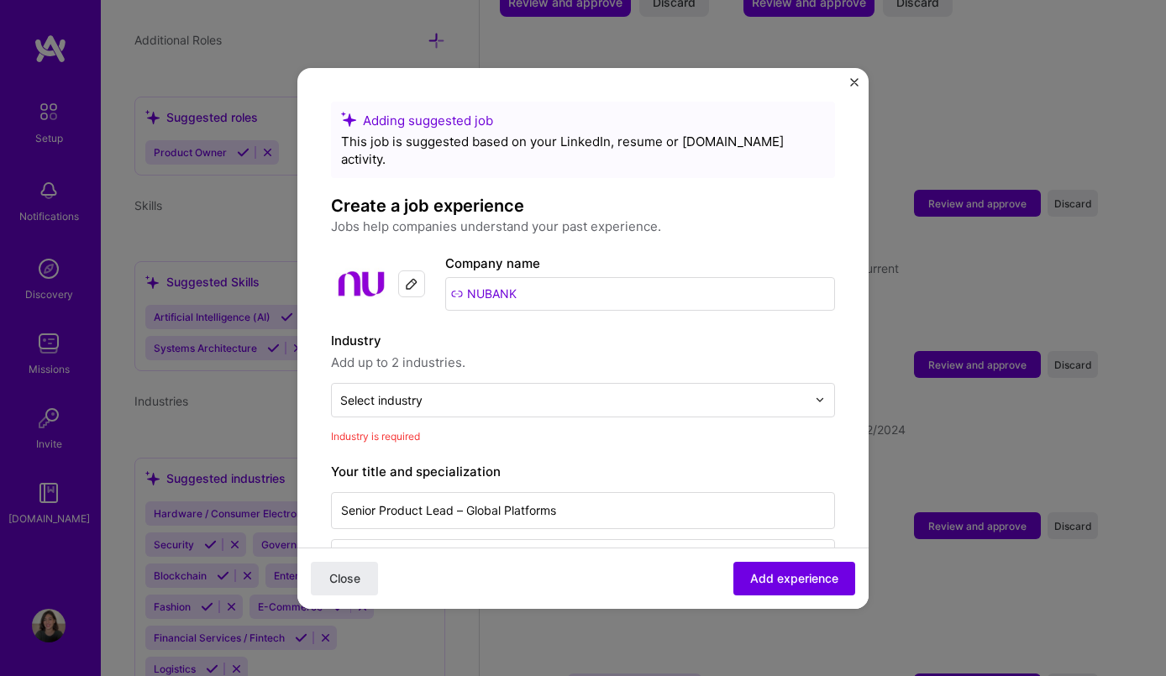
click at [853, 76] on div "Adding suggested job This job is suggested based on your LinkedIn, resume or A.…" at bounding box center [582, 338] width 571 height 541
click at [859, 75] on div "Adding suggested job This job is suggested based on your LinkedIn, resume or A.…" at bounding box center [582, 338] width 571 height 541
click at [854, 86] on img "Close" at bounding box center [854, 82] width 8 height 8
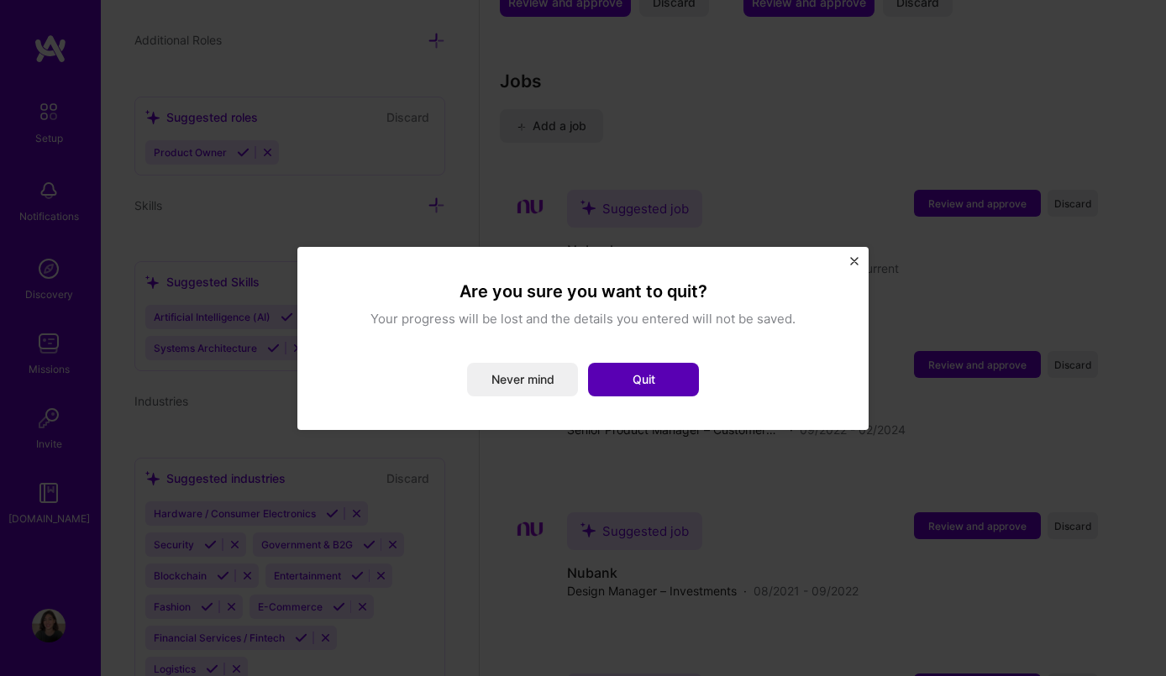
click at [629, 387] on button "Quit" at bounding box center [643, 380] width 111 height 34
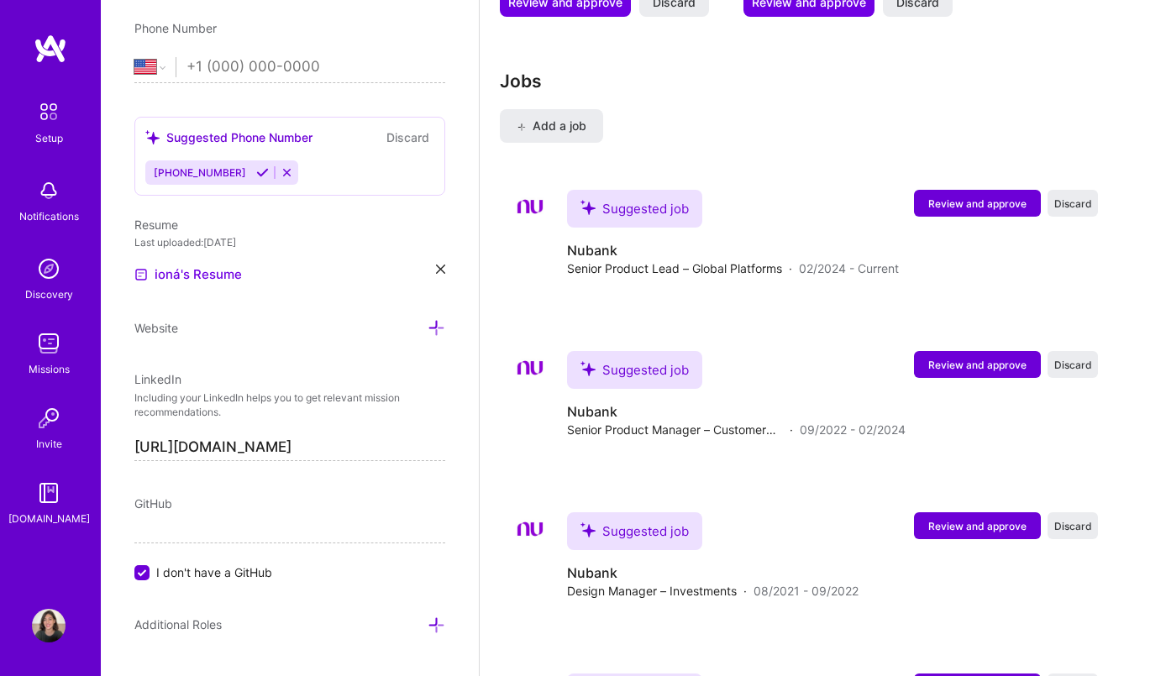
scroll to position [330, 0]
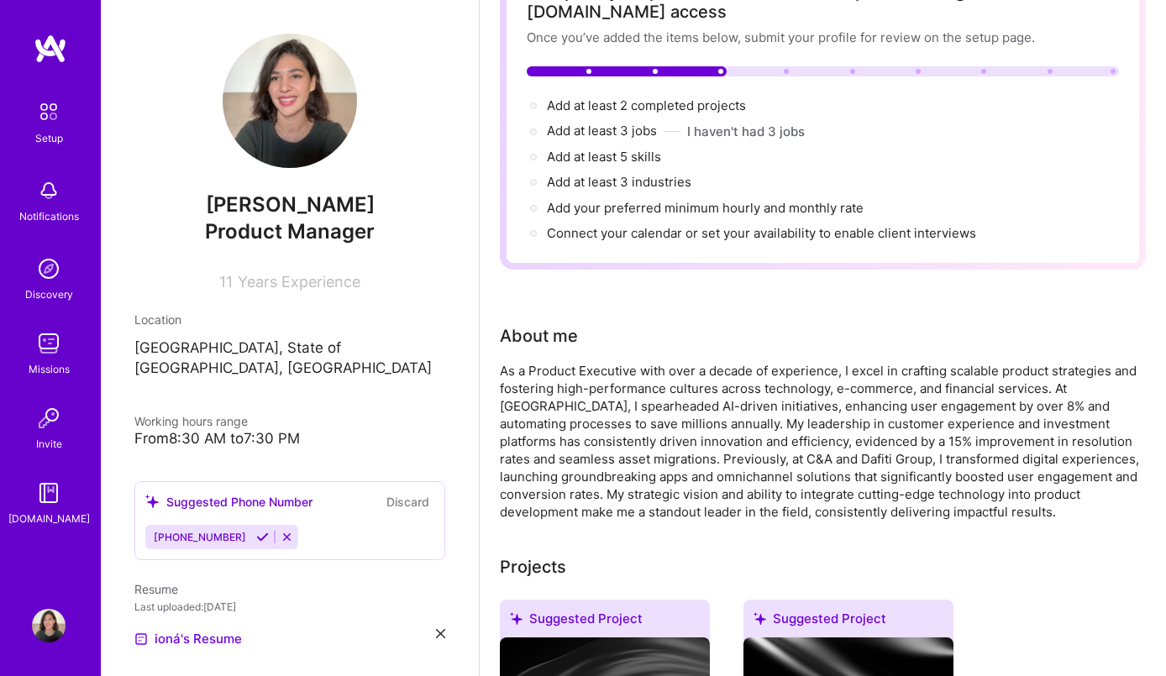
scroll to position [1, 0]
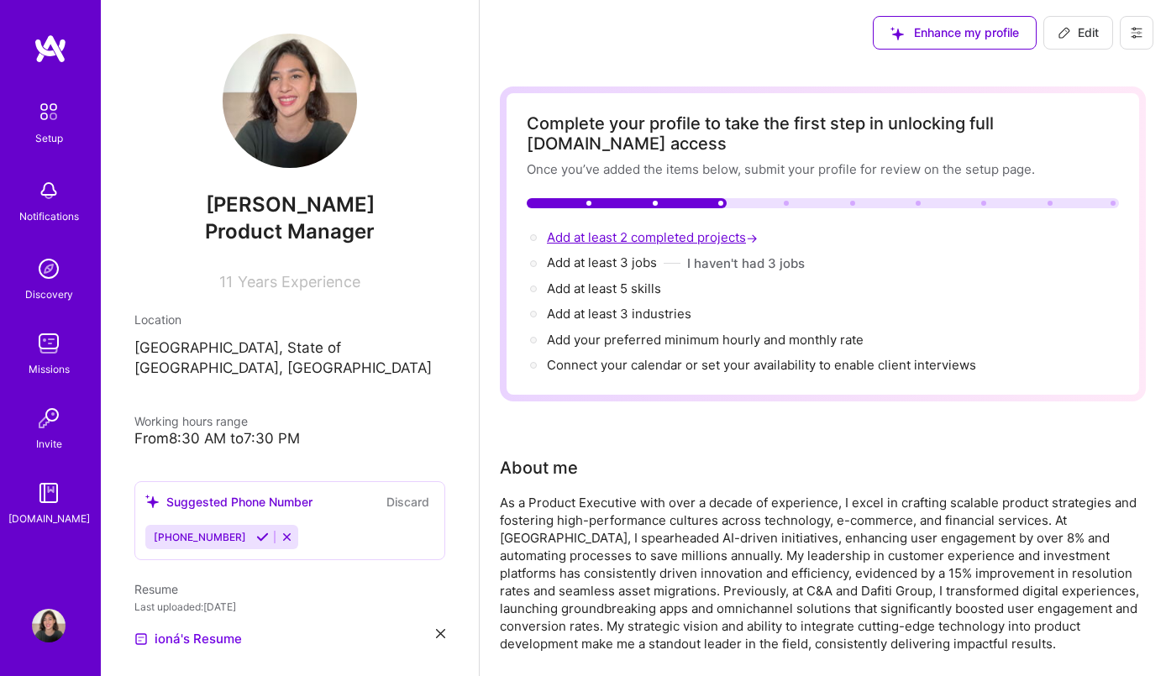
click at [621, 238] on span "Add at least 2 completed projects →" at bounding box center [654, 237] width 214 height 16
select select "US"
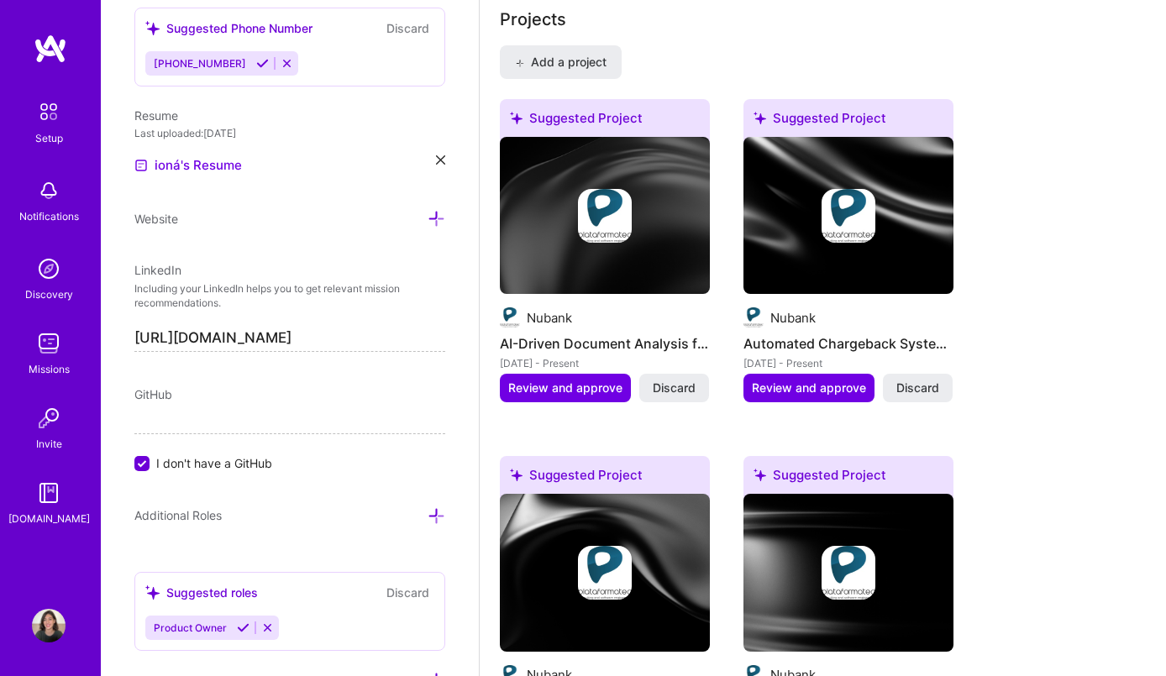
scroll to position [1450, 0]
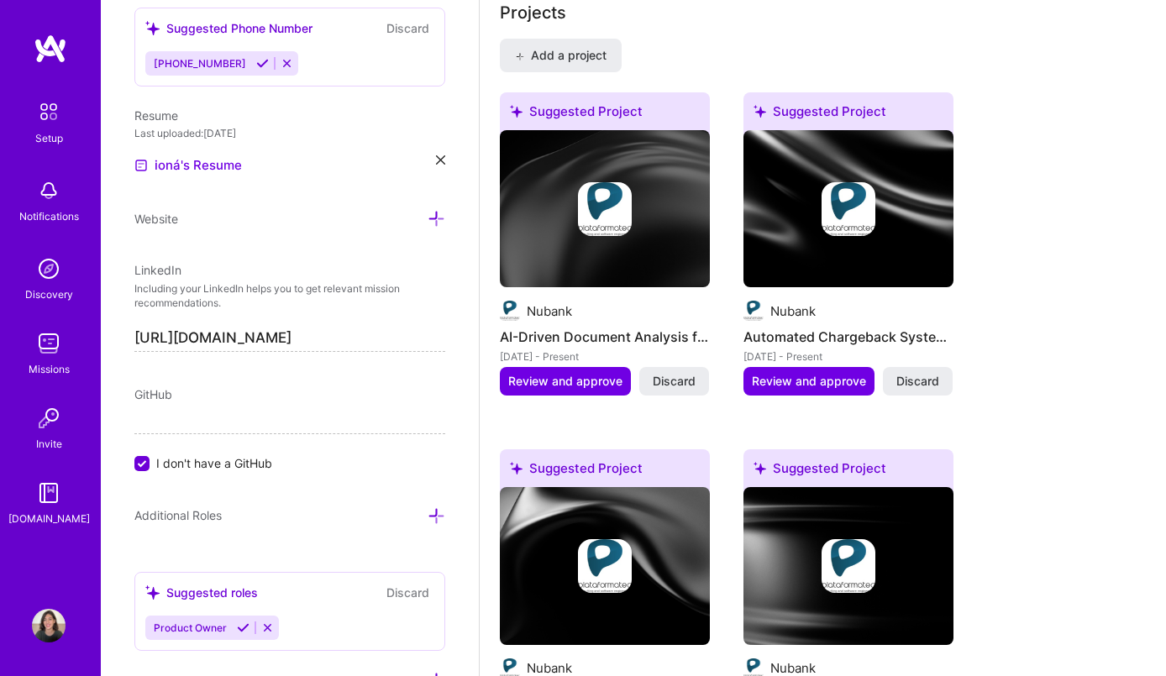
click at [857, 312] on div "Nubank" at bounding box center [848, 311] width 210 height 20
click at [820, 377] on span "Review and approve" at bounding box center [809, 381] width 114 height 17
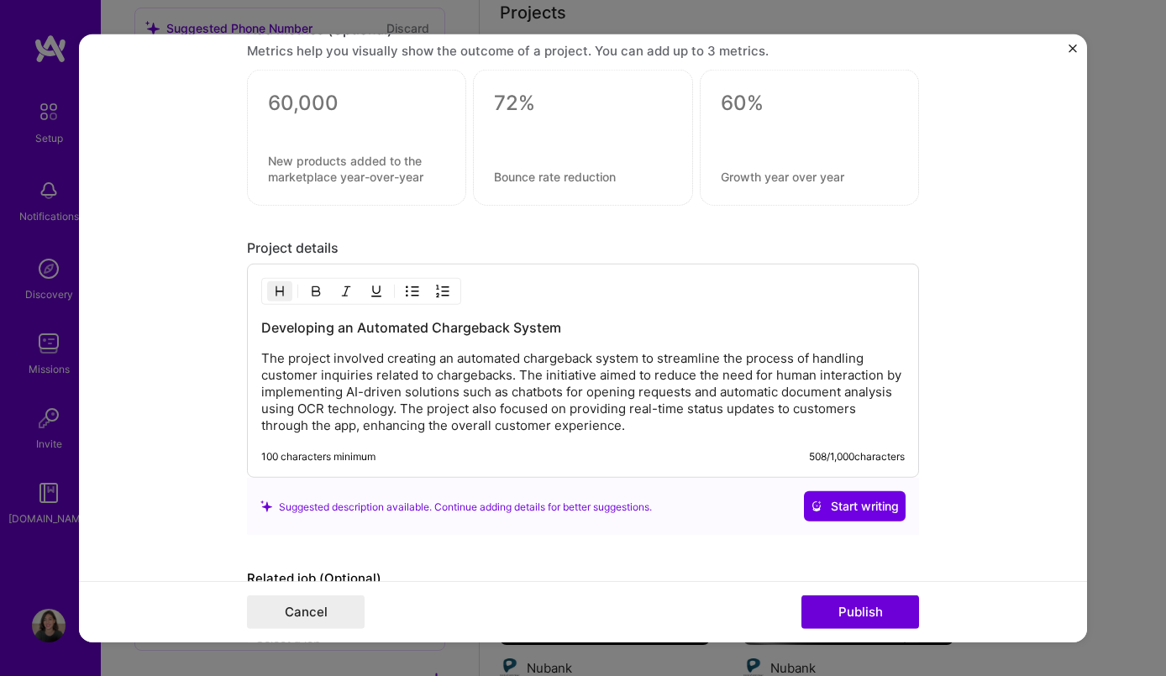
scroll to position [1376, 0]
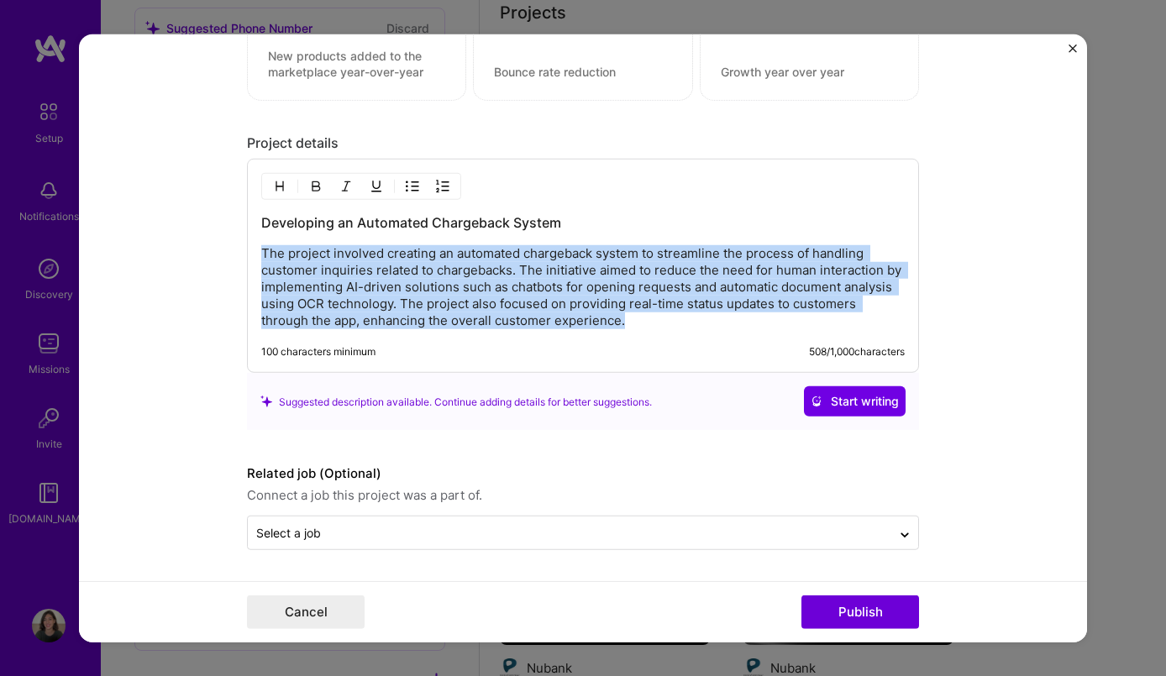
drag, startPoint x: 663, startPoint y: 325, endPoint x: 233, endPoint y: 254, distance: 435.8
click at [233, 254] on form "Editing suggested project This project is suggested based on your LinkedIn, res…" at bounding box center [583, 338] width 1008 height 609
copy p "The project involved creating an automated chargeback system to streamline the …"
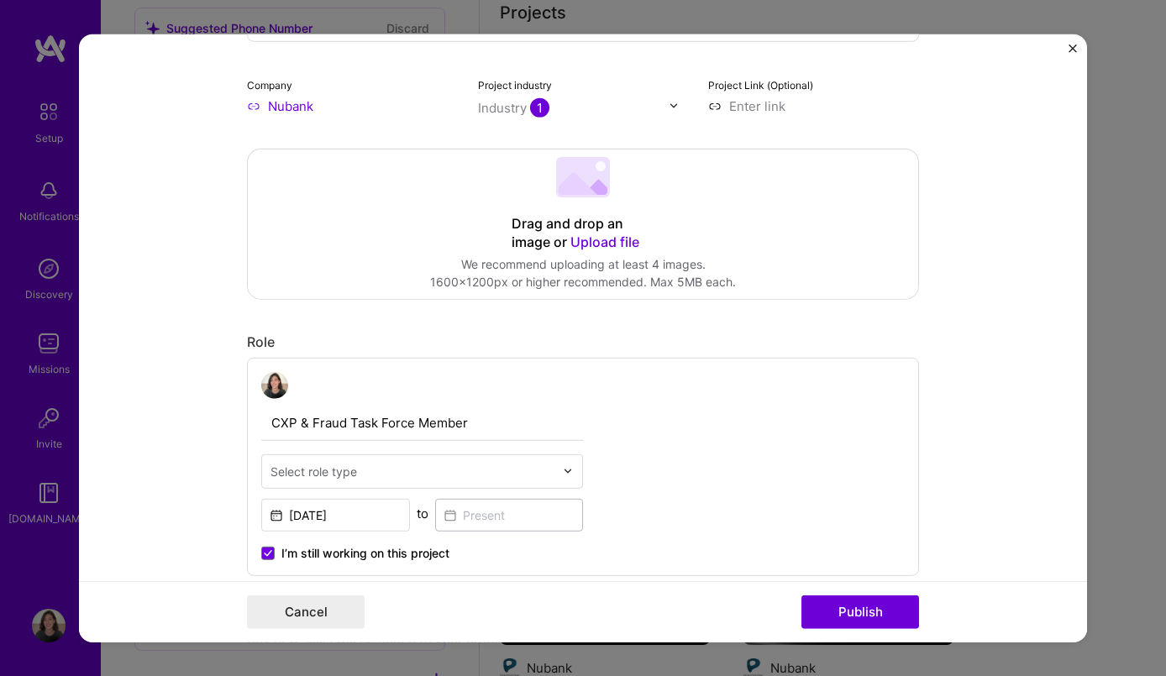
scroll to position [254, 0]
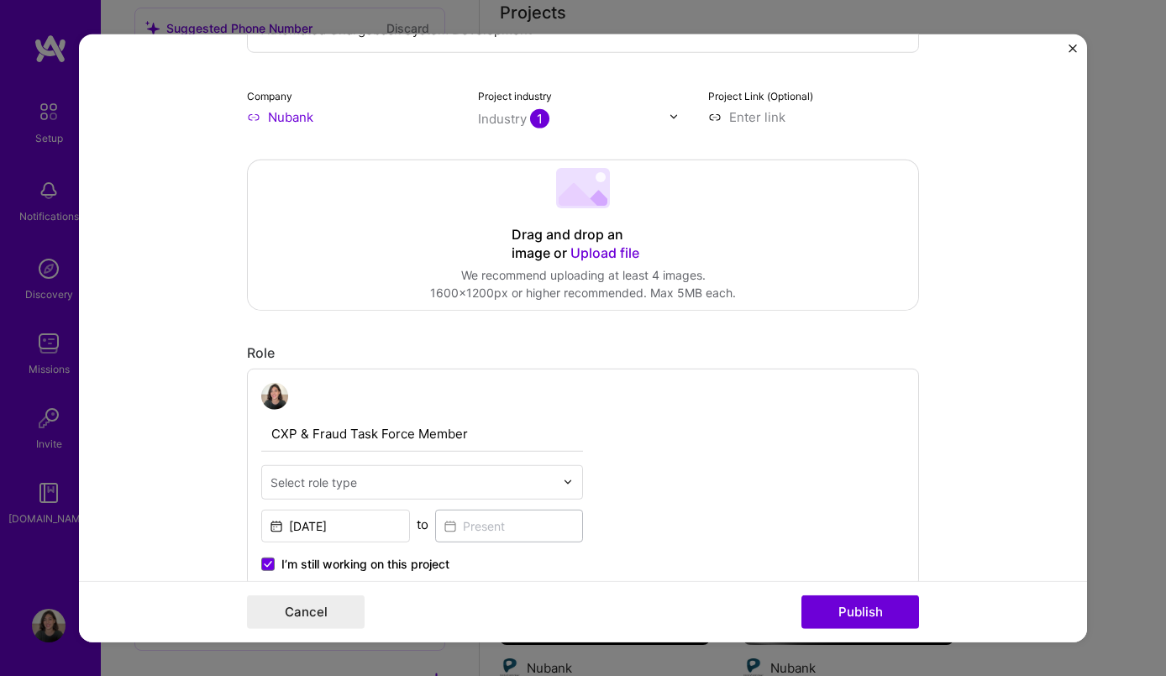
click at [602, 253] on span "Upload file" at bounding box center [604, 252] width 69 height 17
click at [580, 251] on span "Upload file" at bounding box center [604, 252] width 69 height 17
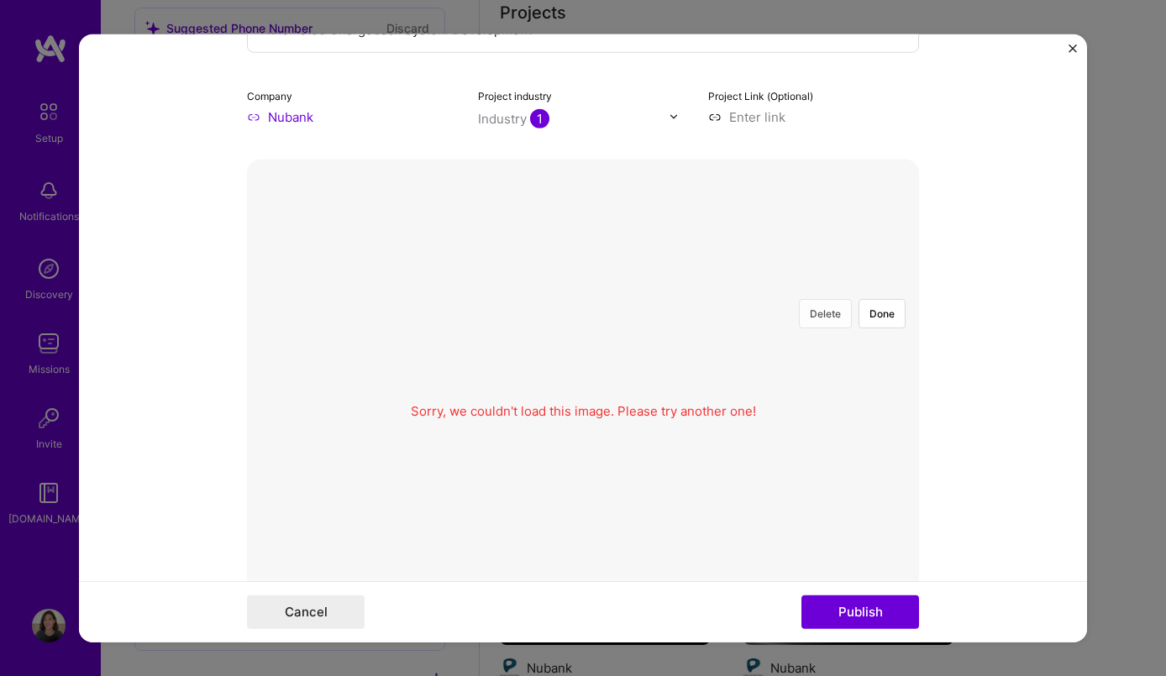
click at [833, 314] on button "Delete" at bounding box center [825, 312] width 53 height 29
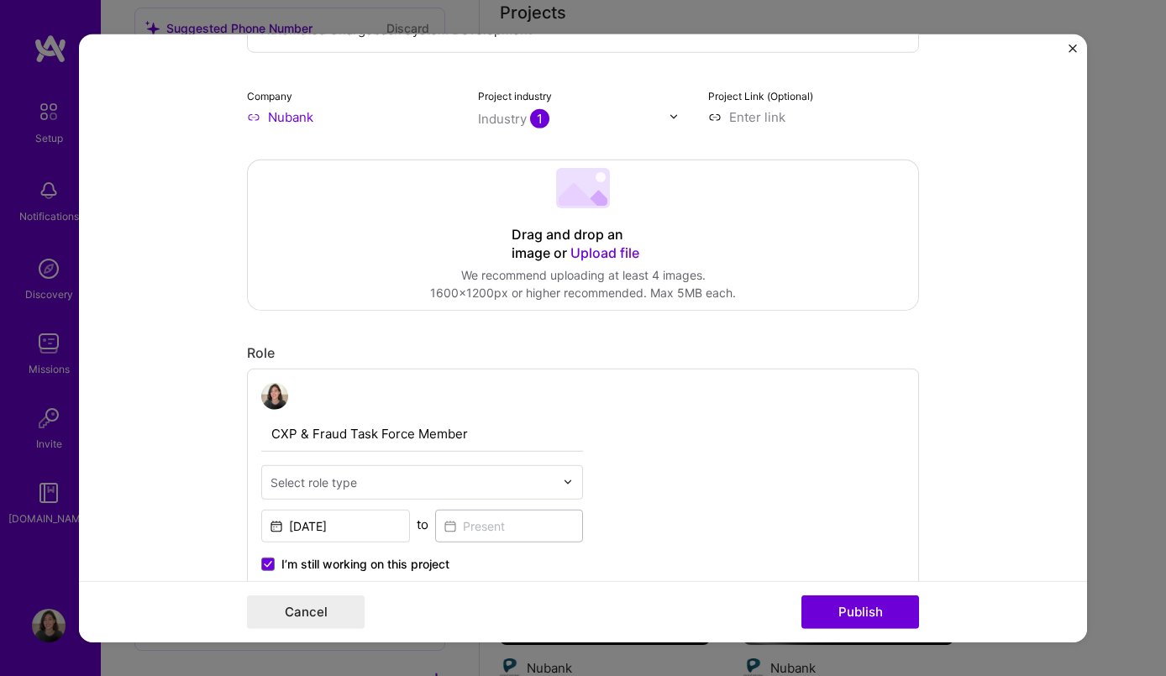
click at [584, 227] on div "Drag and drop an image or Upload file" at bounding box center [582, 243] width 143 height 37
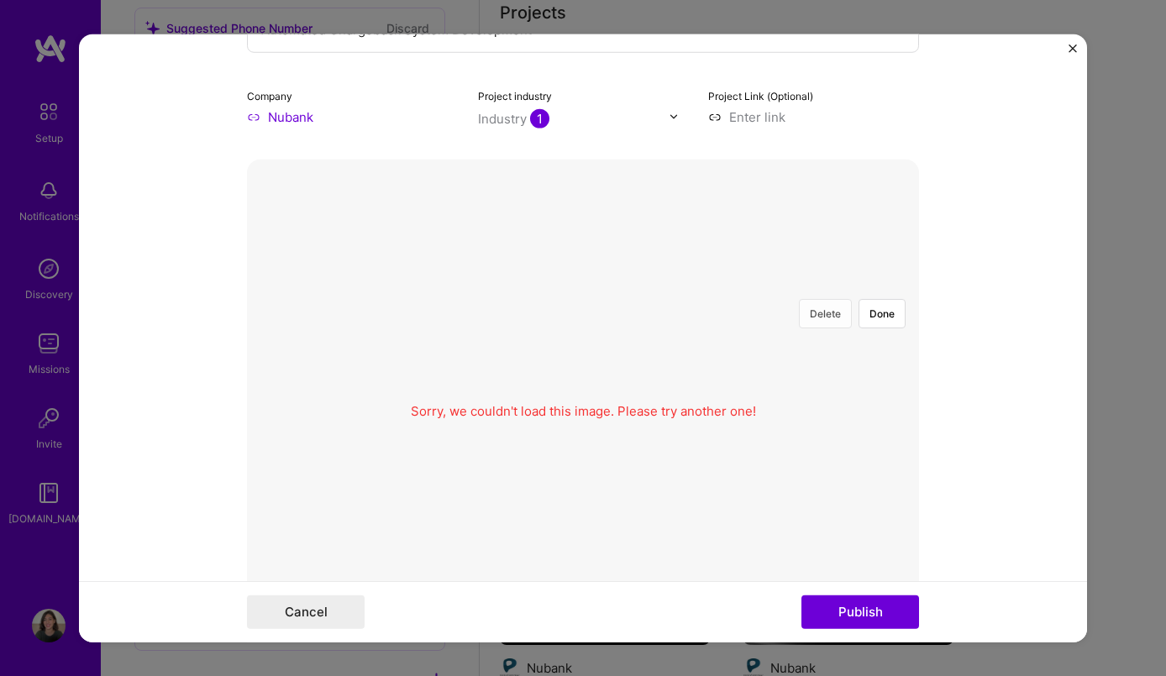
drag, startPoint x: 872, startPoint y: 317, endPoint x: 824, endPoint y: 315, distance: 47.9
click at [824, 316] on div "Sorry, we couldn't load this image. Please try another one! Delete Done" at bounding box center [583, 411] width 672 height 252
click at [824, 314] on button "Delete" at bounding box center [825, 312] width 53 height 29
click at [621, 411] on div at bounding box center [834, 600] width 503 height 378
click at [583, 429] on div at bounding box center [834, 600] width 503 height 378
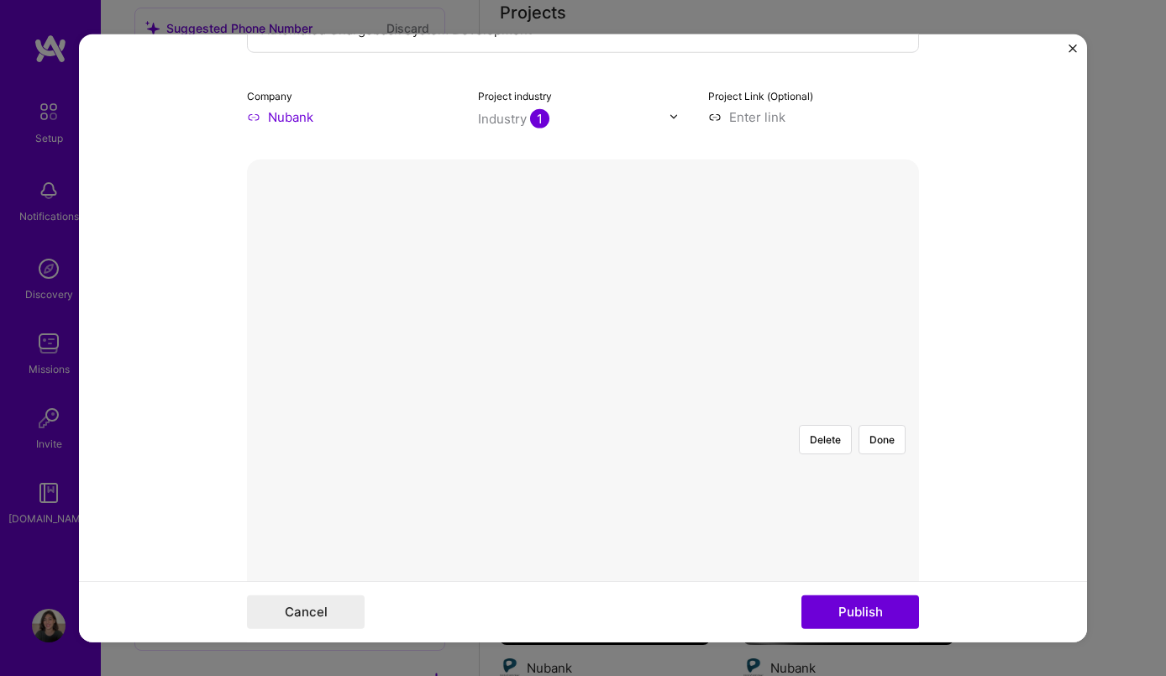
click at [583, 411] on div at bounding box center [583, 411] width 0 height 0
click at [829, 424] on button "Delete" at bounding box center [825, 438] width 53 height 29
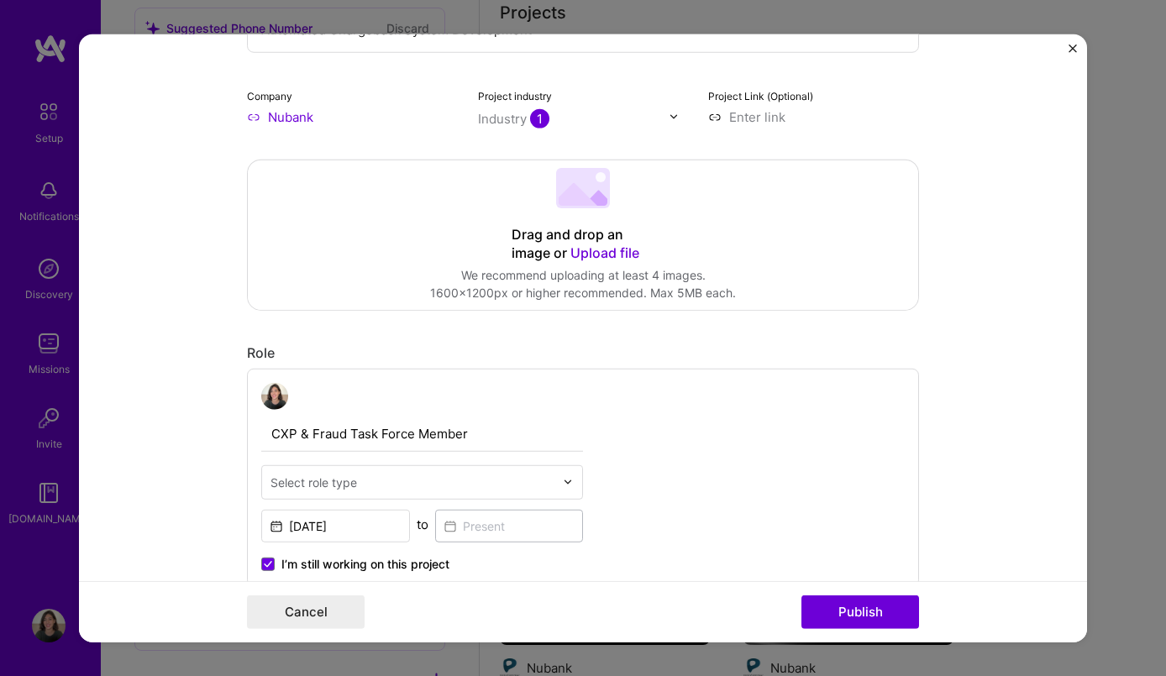
click at [597, 248] on span "Upload file" at bounding box center [604, 252] width 69 height 17
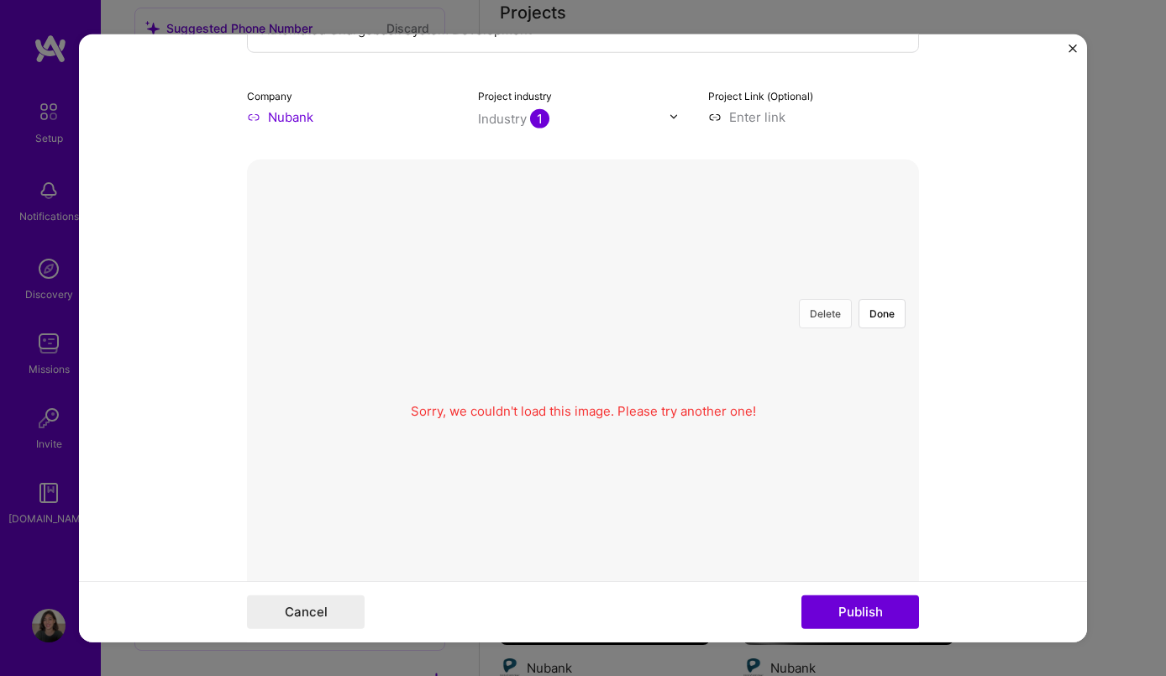
click at [834, 319] on button "Delete" at bounding box center [825, 312] width 53 height 29
click at [788, 411] on div at bounding box center [1003, 600] width 503 height 378
click at [752, 411] on div at bounding box center [1003, 600] width 503 height 378
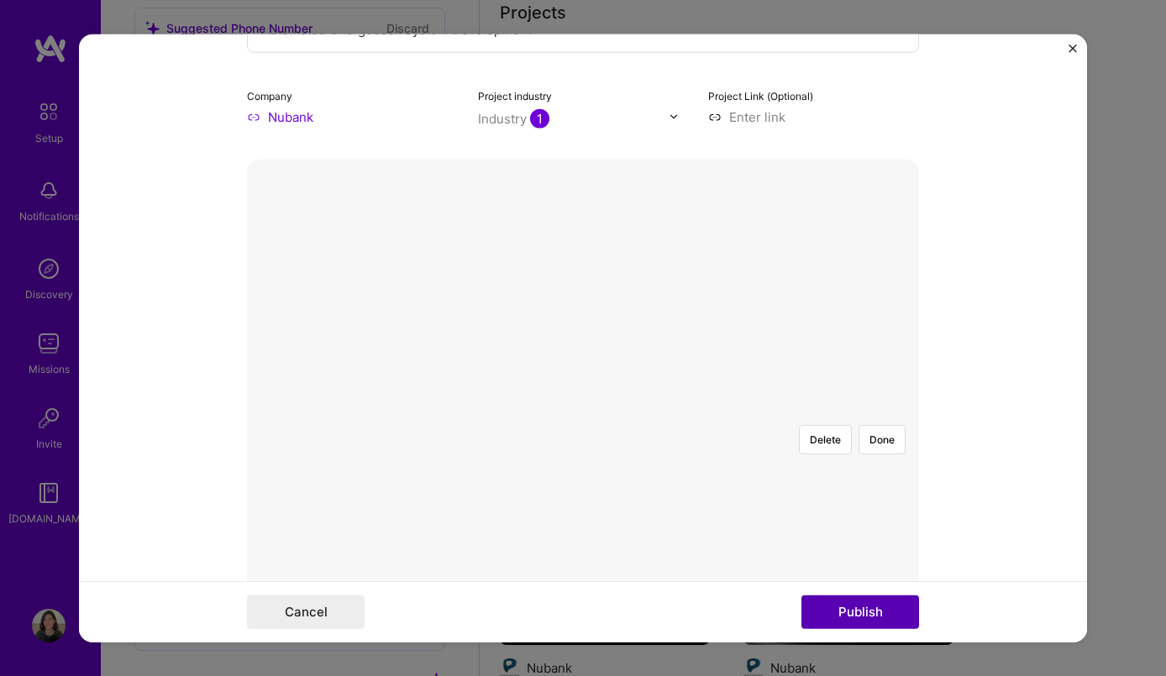
click at [854, 617] on button "Publish" at bounding box center [860, 612] width 118 height 34
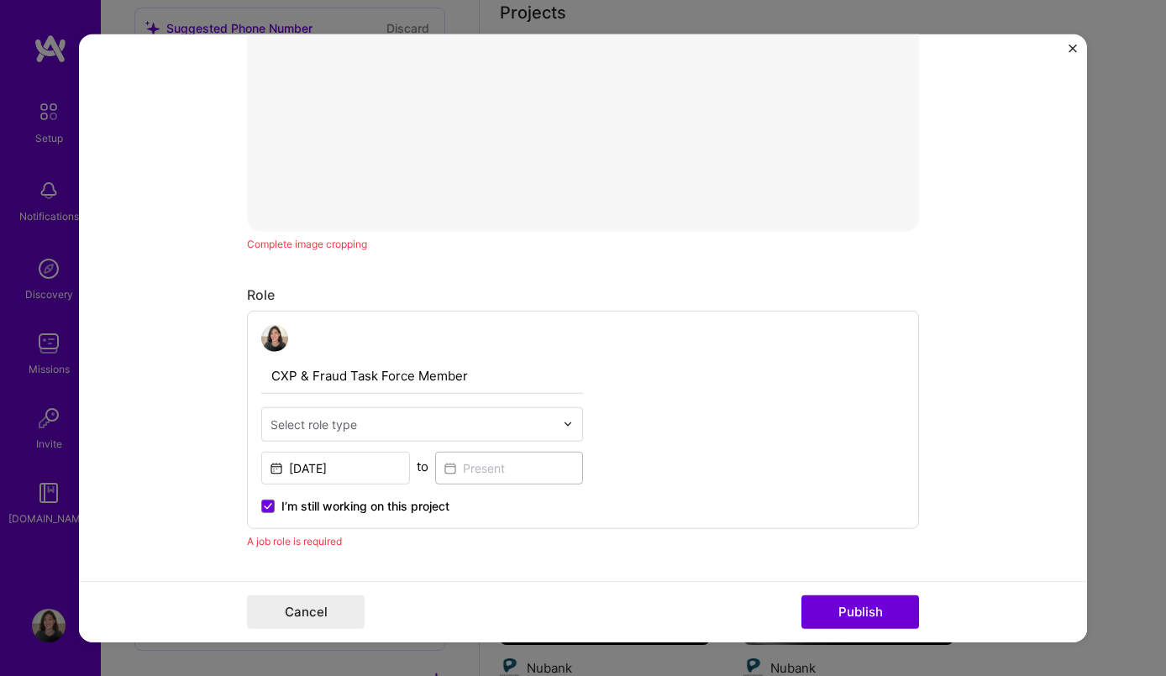
scroll to position [689, 0]
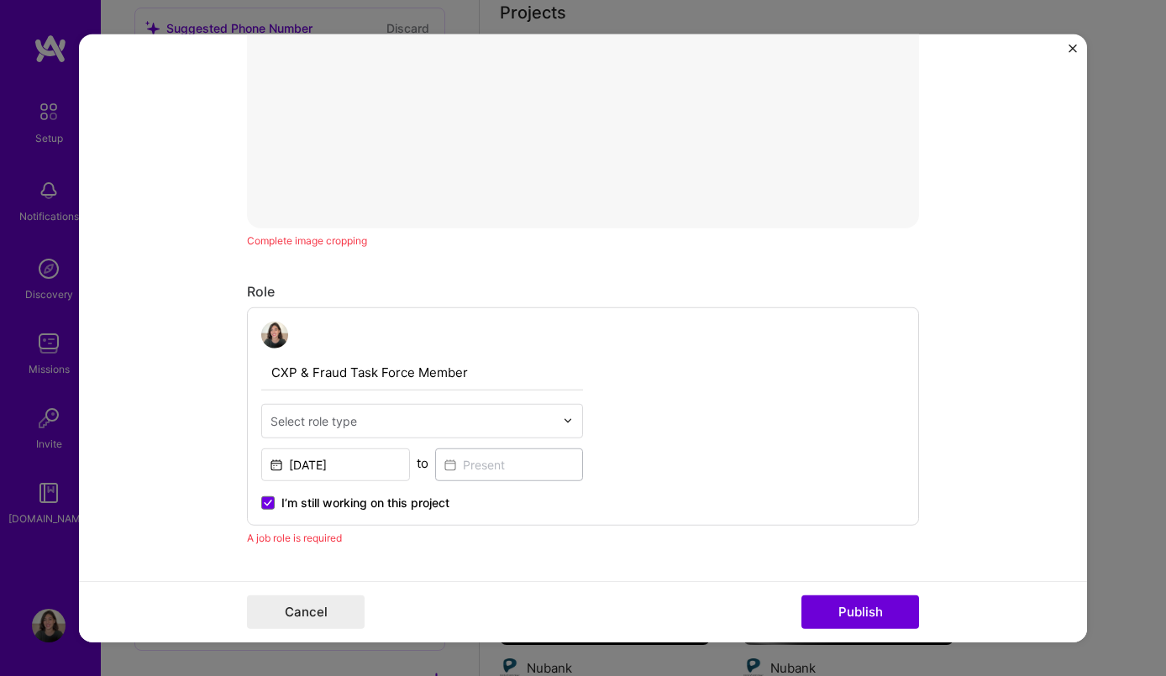
click at [927, 172] on form "Editing suggested project This project is suggested based on your LinkedIn, res…" at bounding box center [583, 338] width 1008 height 609
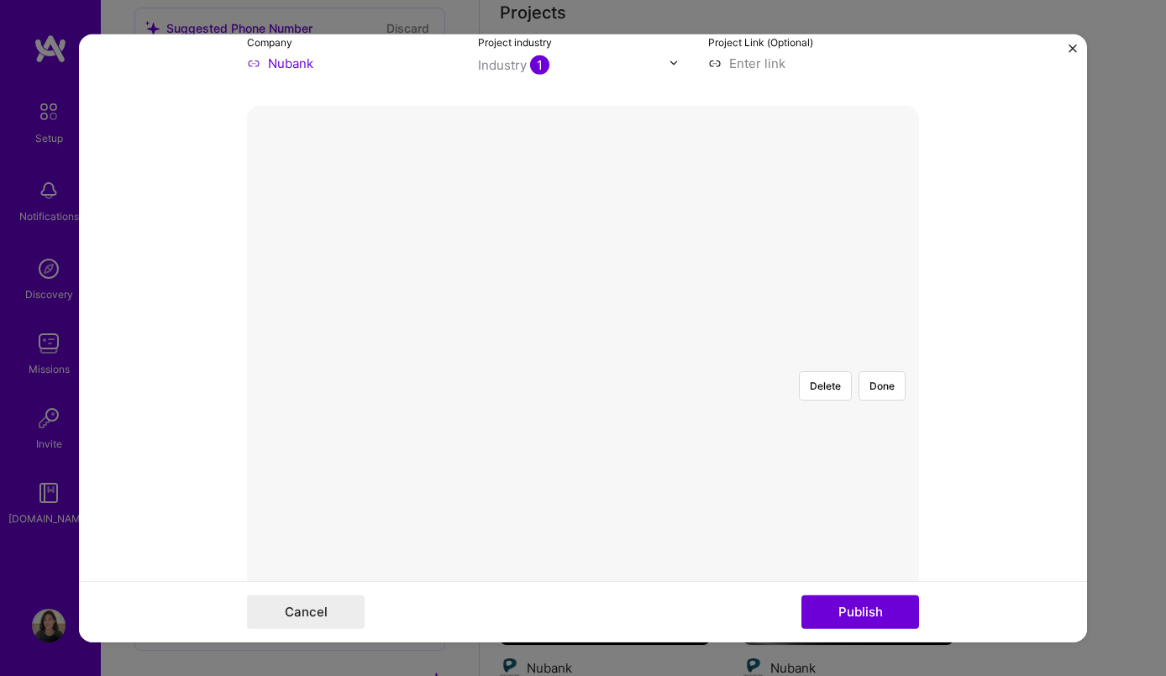
scroll to position [353, 0]
click at [369, 86] on div "Delete Done" at bounding box center [583, 312] width 672 height 504
click at [898, 325] on button "Done" at bounding box center [881, 339] width 47 height 29
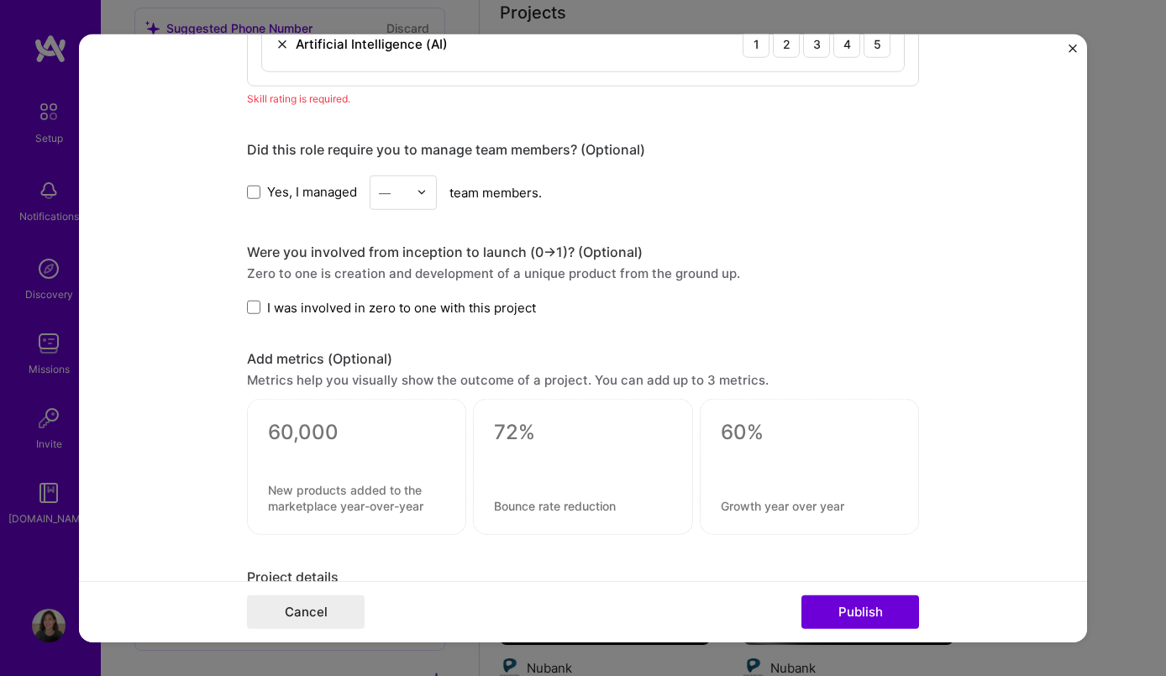
scroll to position [1167, 0]
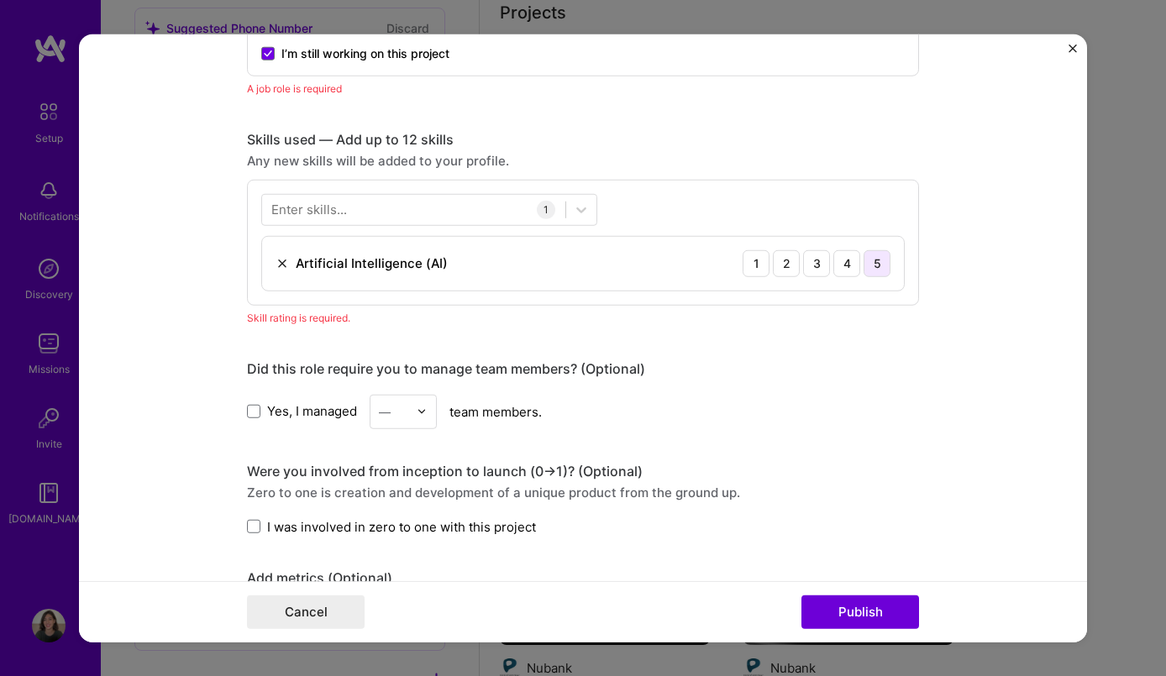
click at [879, 265] on div "5" at bounding box center [876, 262] width 27 height 27
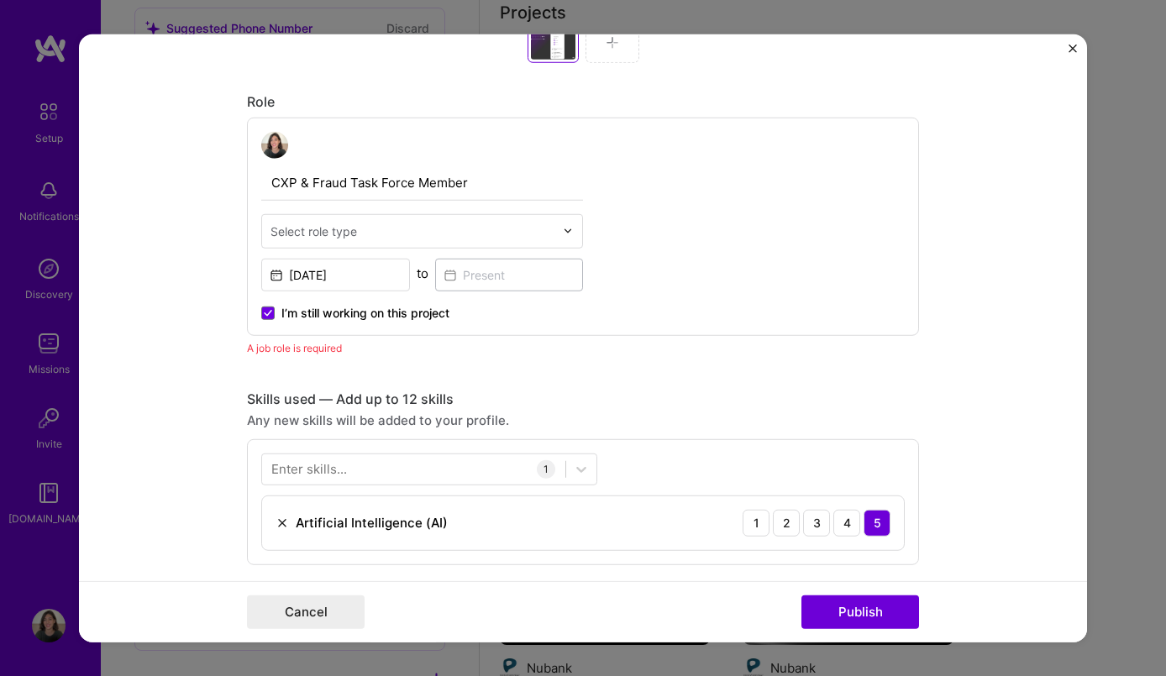
scroll to position [883, 0]
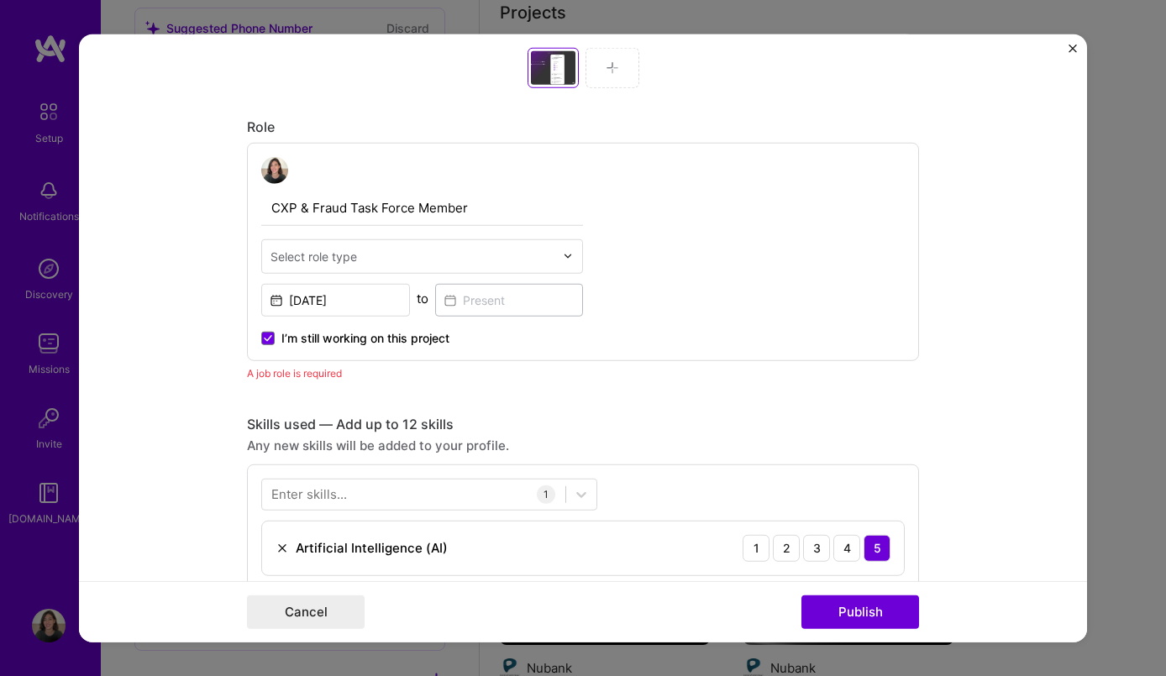
click at [450, 259] on input "text" at bounding box center [412, 256] width 284 height 18
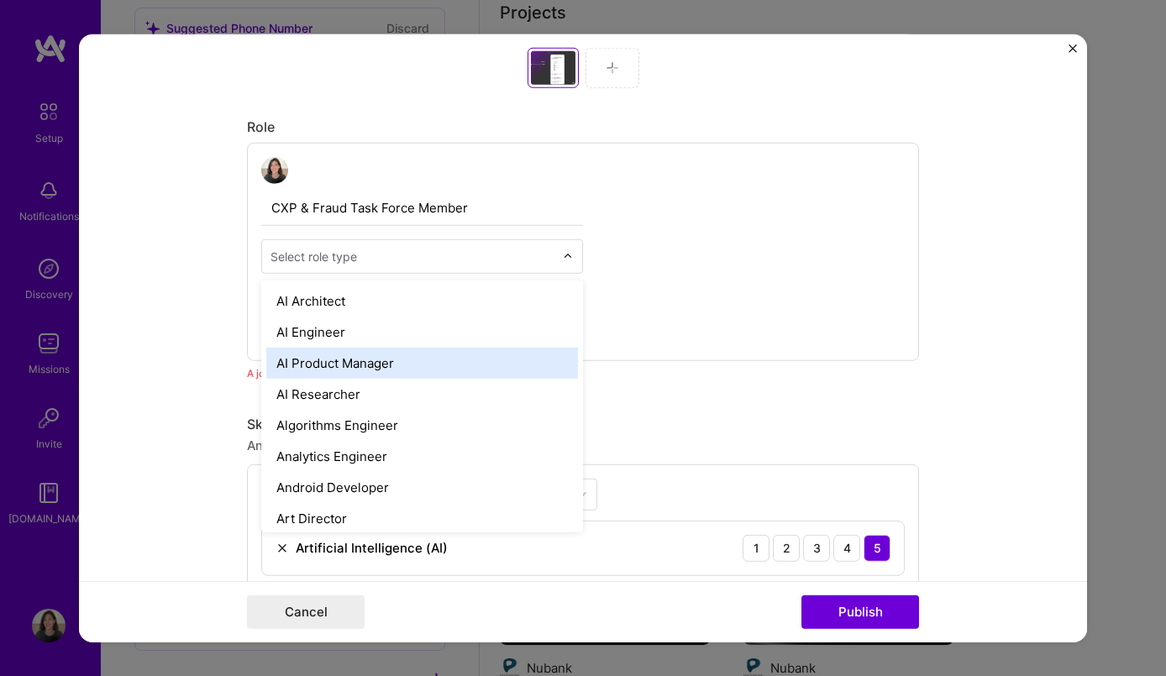
click at [401, 364] on div "AI Product Manager" at bounding box center [422, 362] width 312 height 31
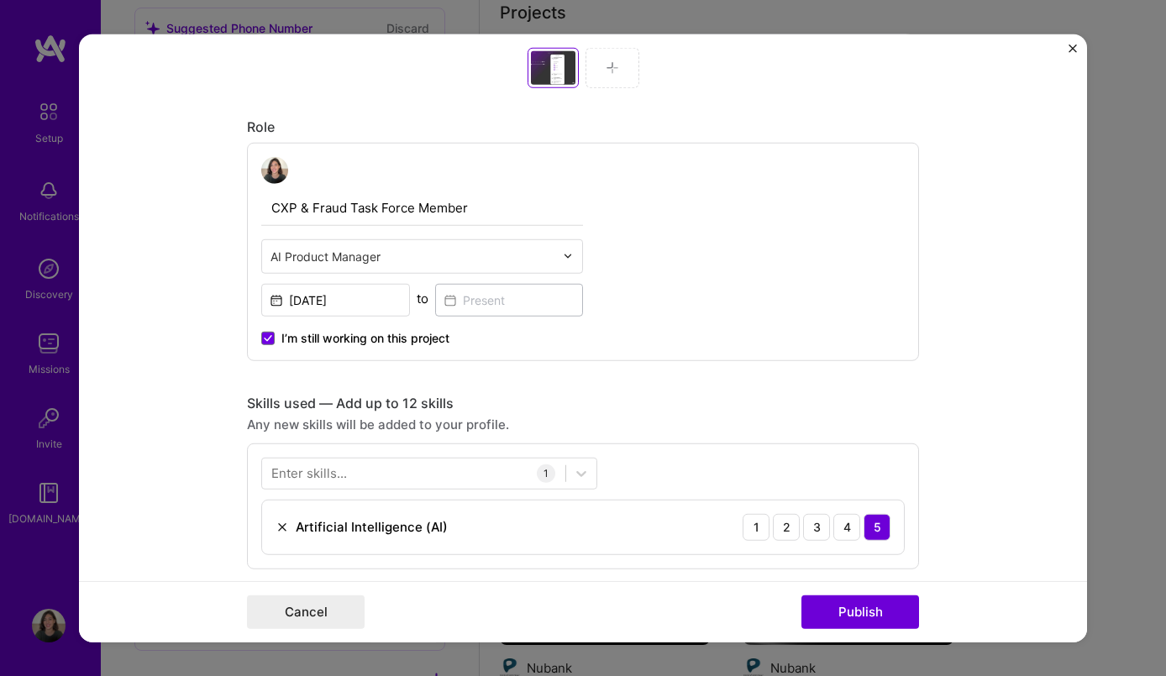
click at [338, 333] on span "I’m still working on this project" at bounding box center [365, 337] width 168 height 17
click at [0, 0] on input "I’m still working on this project" at bounding box center [0, 0] width 0 height 0
click at [529, 298] on input at bounding box center [509, 299] width 149 height 33
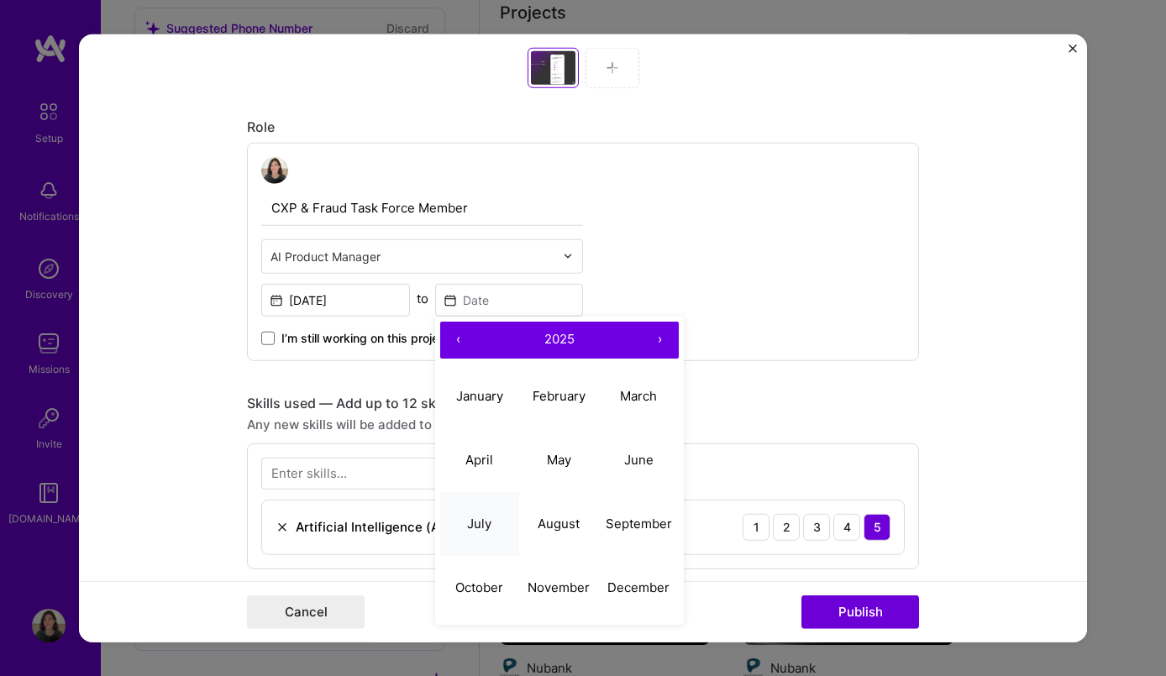
click at [471, 530] on abbr "July" at bounding box center [479, 524] width 24 height 16
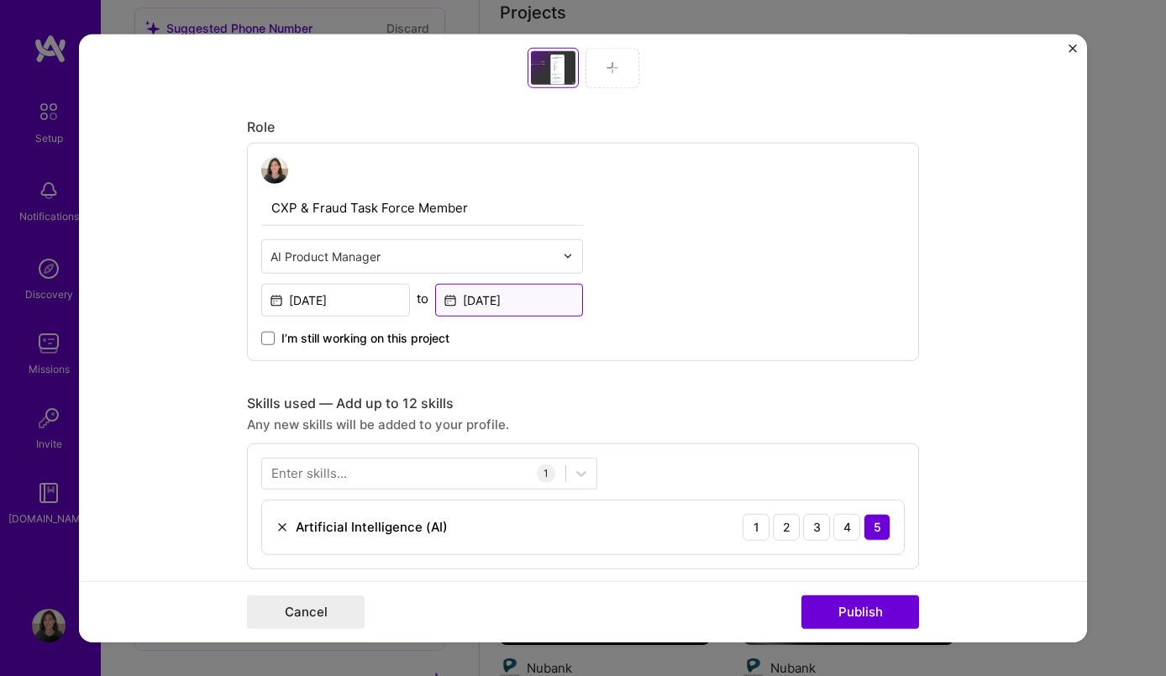
click at [500, 296] on input "Jul, 2025" at bounding box center [509, 299] width 149 height 33
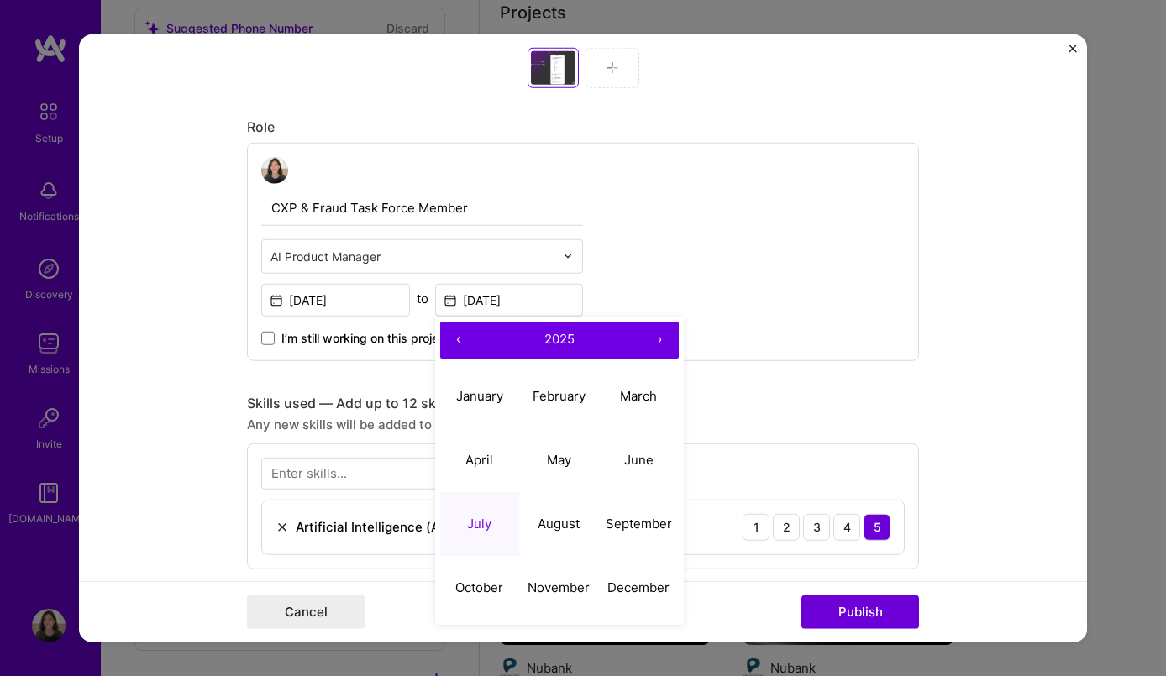
click at [458, 339] on button "‹" at bounding box center [458, 339] width 37 height 37
click at [477, 533] on button "July" at bounding box center [480, 524] width 80 height 64
type input "Jul, 2023"
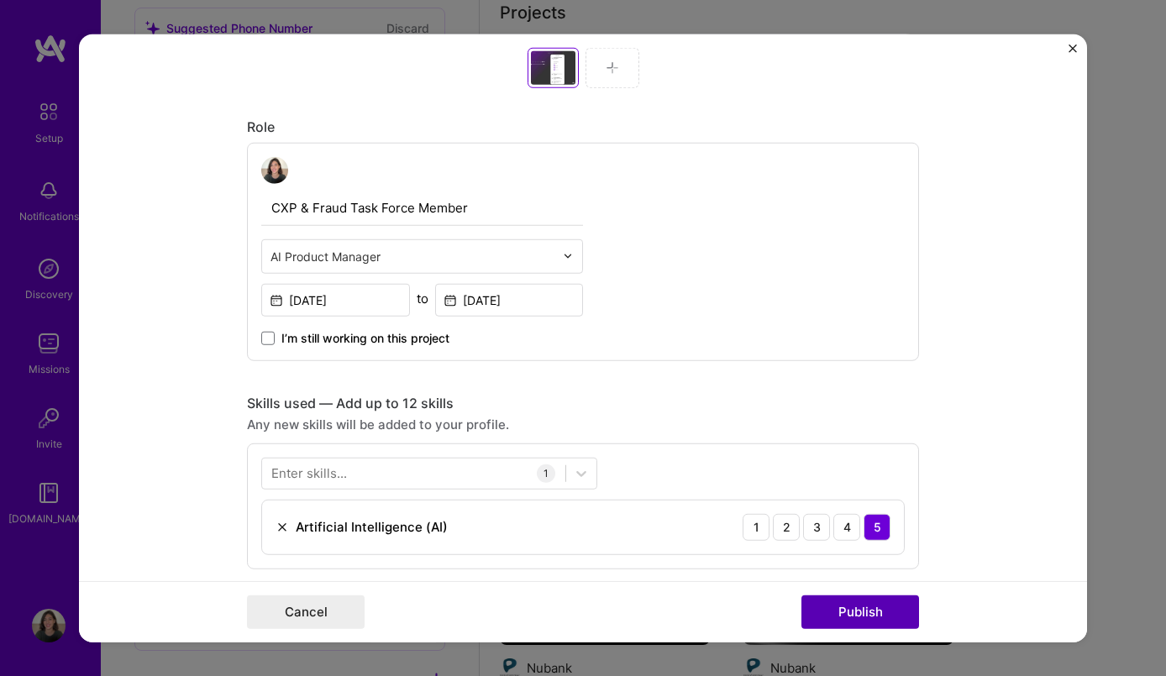
click at [889, 615] on button "Publish" at bounding box center [860, 612] width 118 height 34
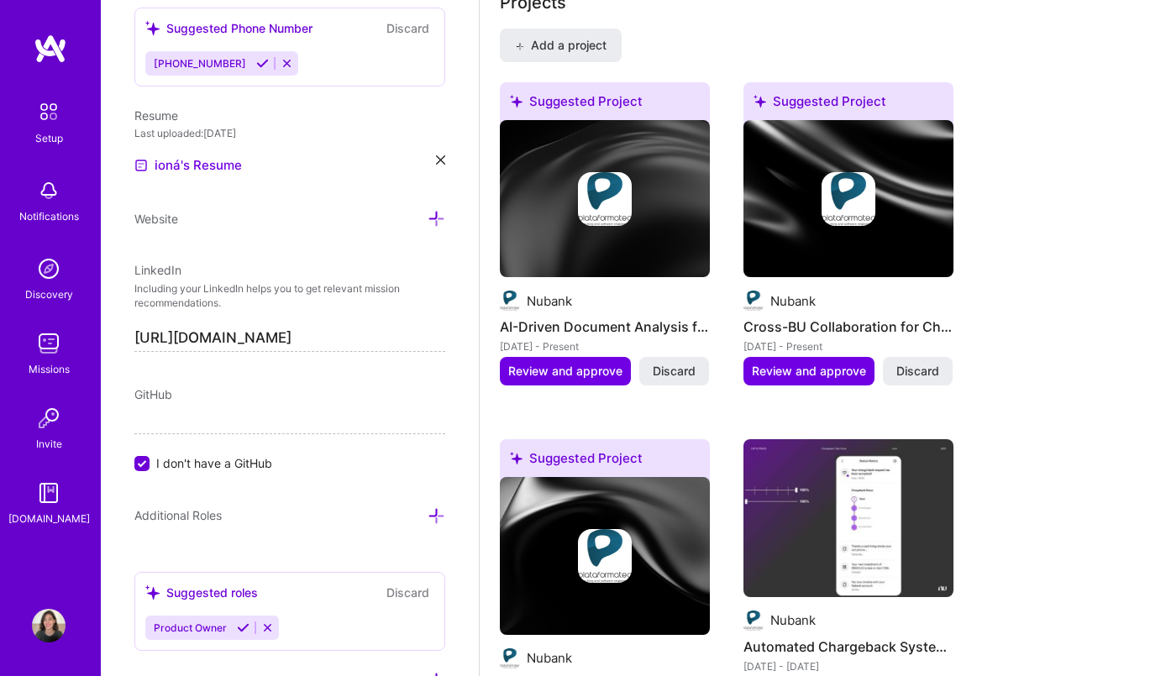
scroll to position [1333, 0]
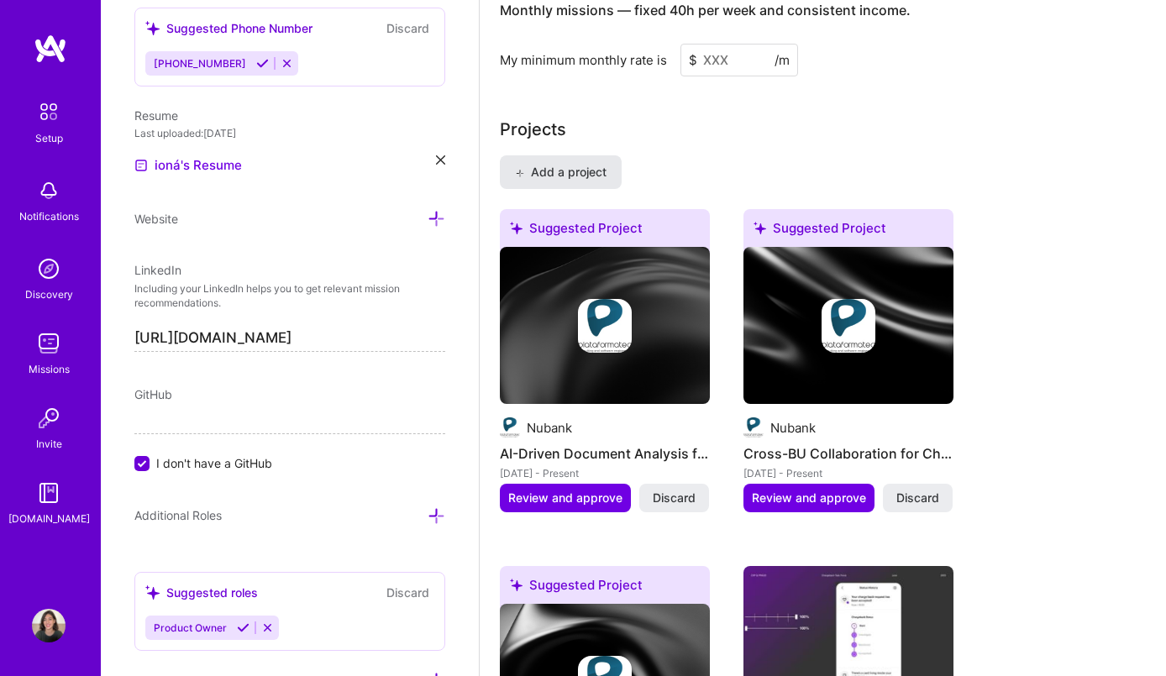
click at [598, 169] on span "Add a project" at bounding box center [561, 172] width 92 height 17
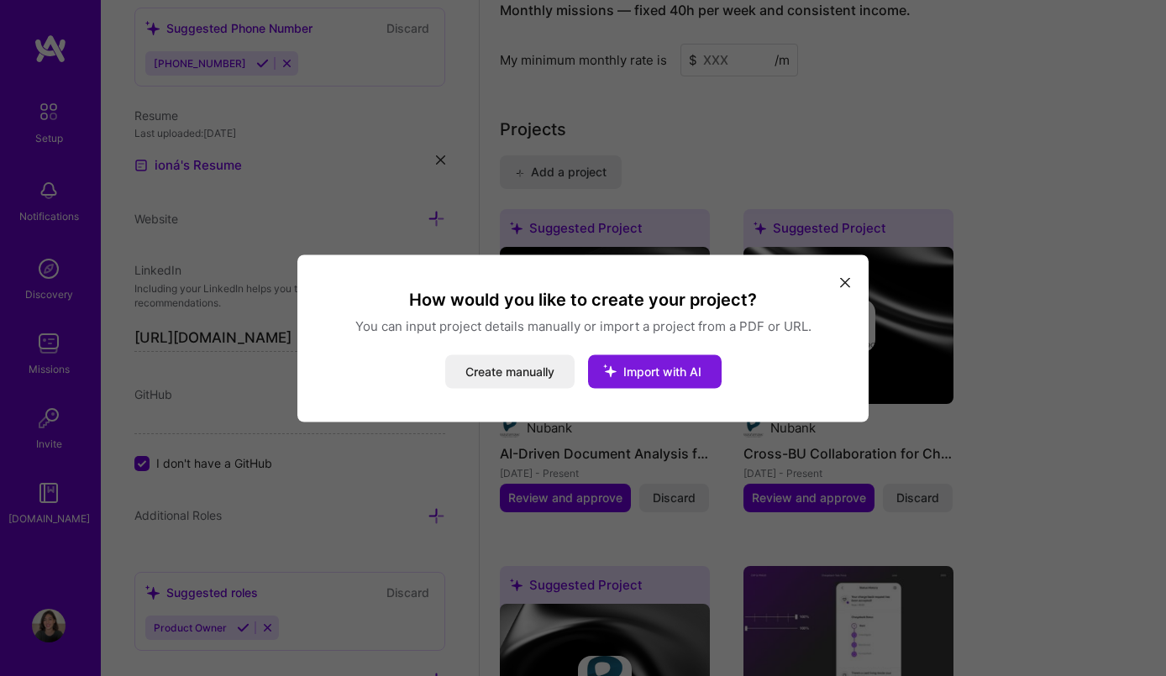
click at [656, 373] on span "Import with AI" at bounding box center [662, 371] width 78 height 14
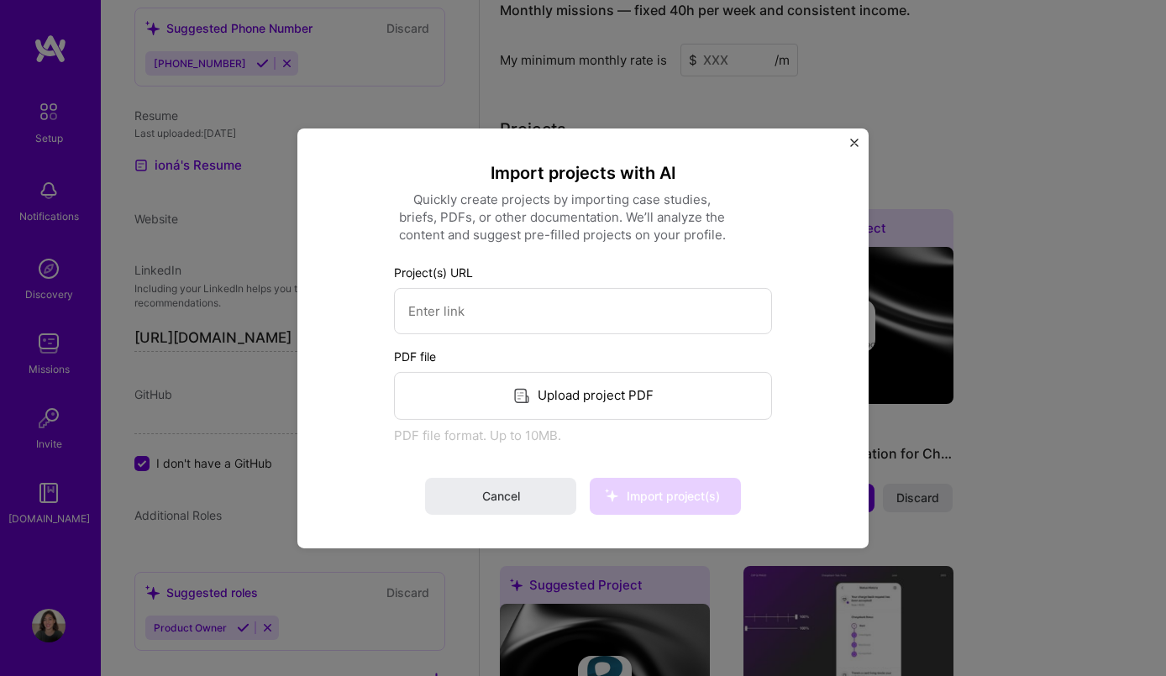
click at [575, 393] on div "Upload project PDF" at bounding box center [583, 395] width 378 height 48
click at [593, 397] on div "Upload project PDF" at bounding box center [583, 395] width 378 height 48
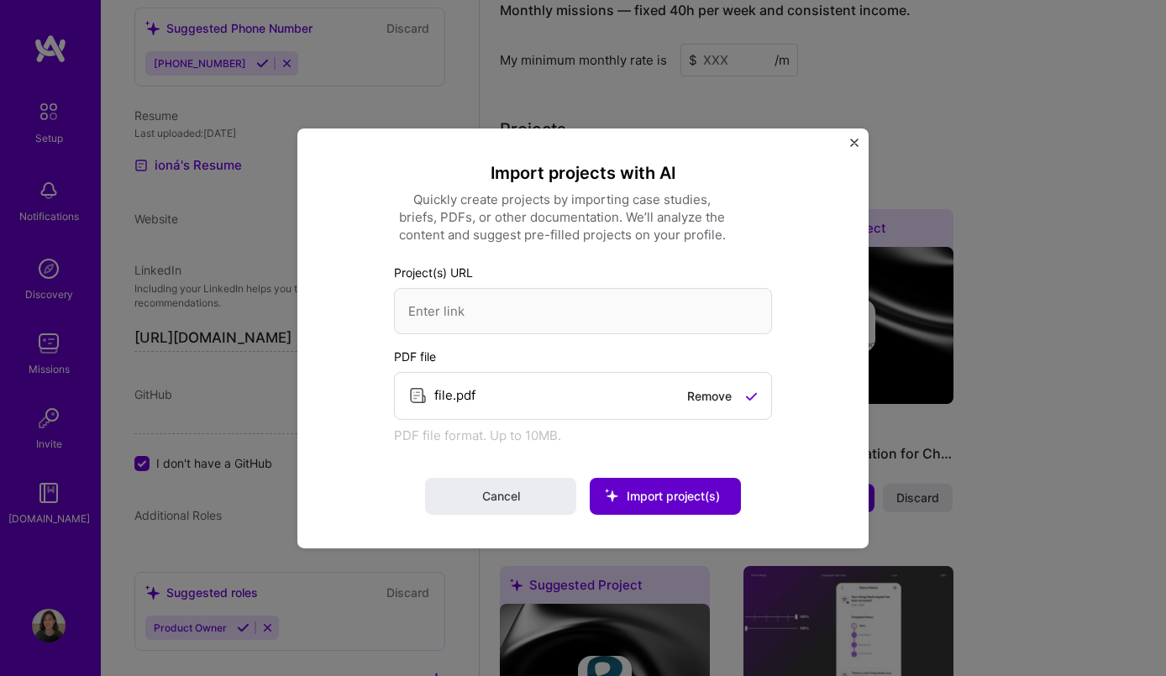
click at [676, 495] on span "Import project(s)" at bounding box center [672, 496] width 93 height 14
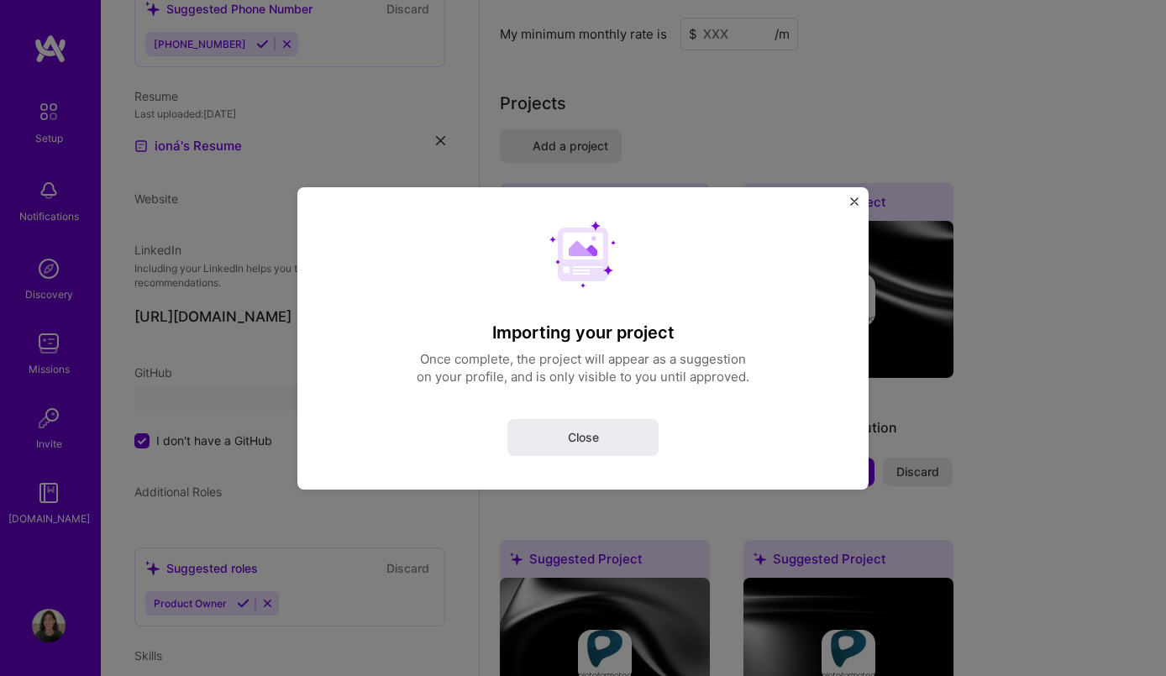
select select "US"
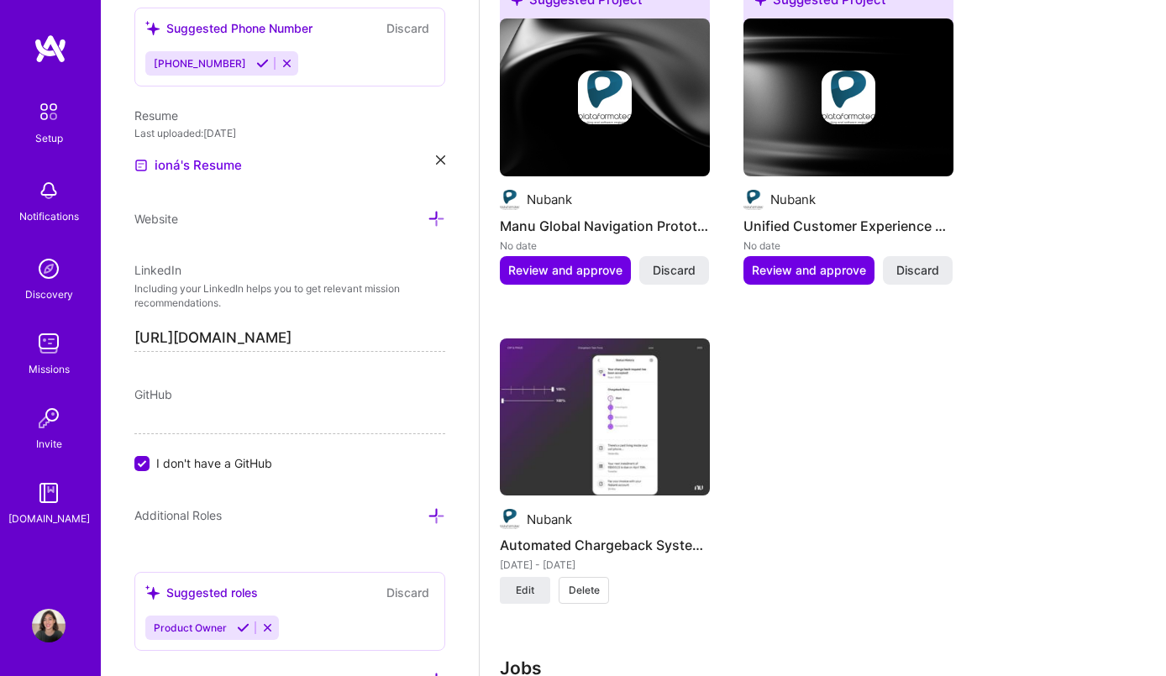
scroll to position [1946, 0]
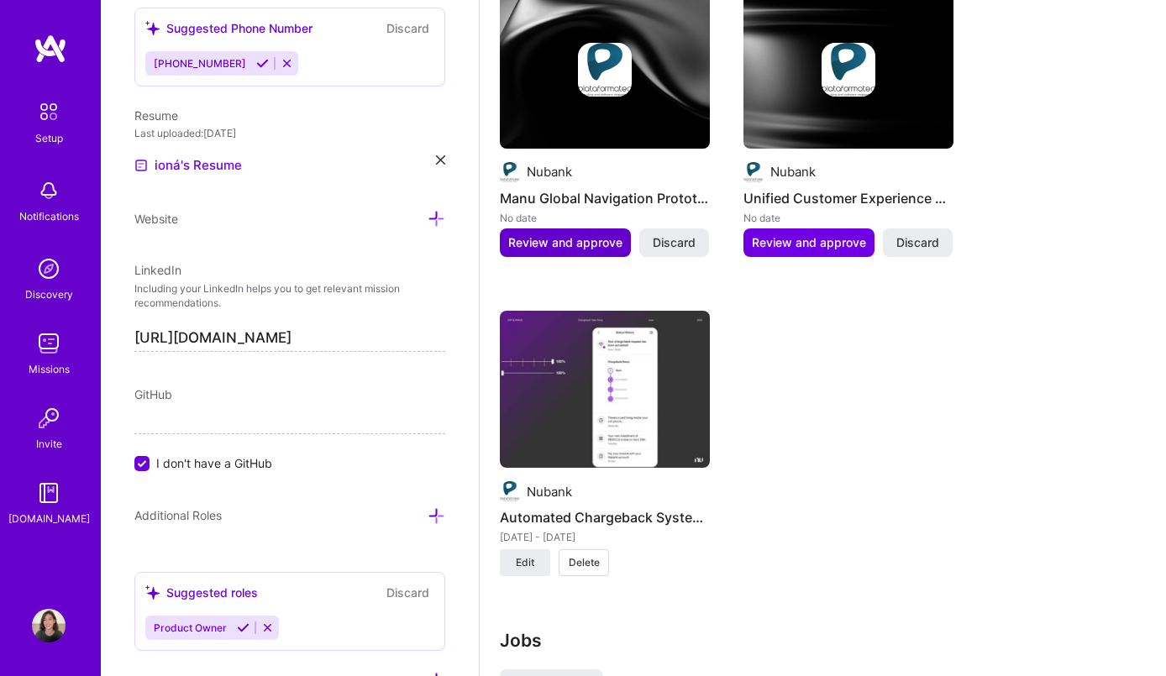
click at [594, 241] on span "Review and approve" at bounding box center [565, 242] width 114 height 17
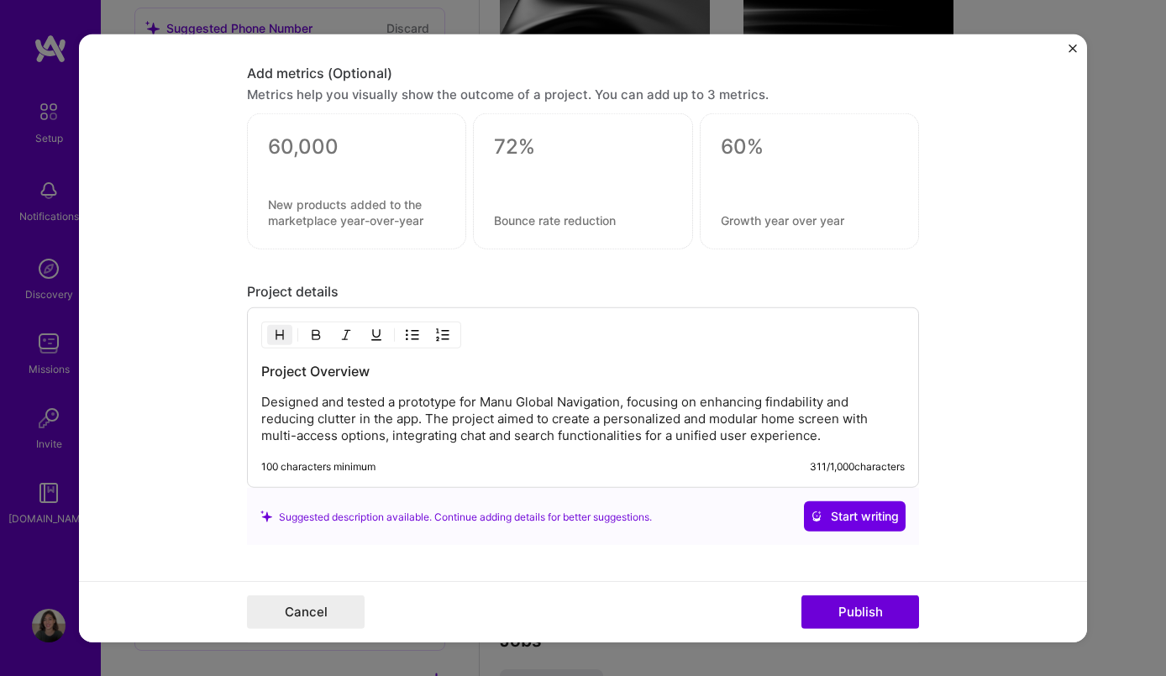
scroll to position [1452, 0]
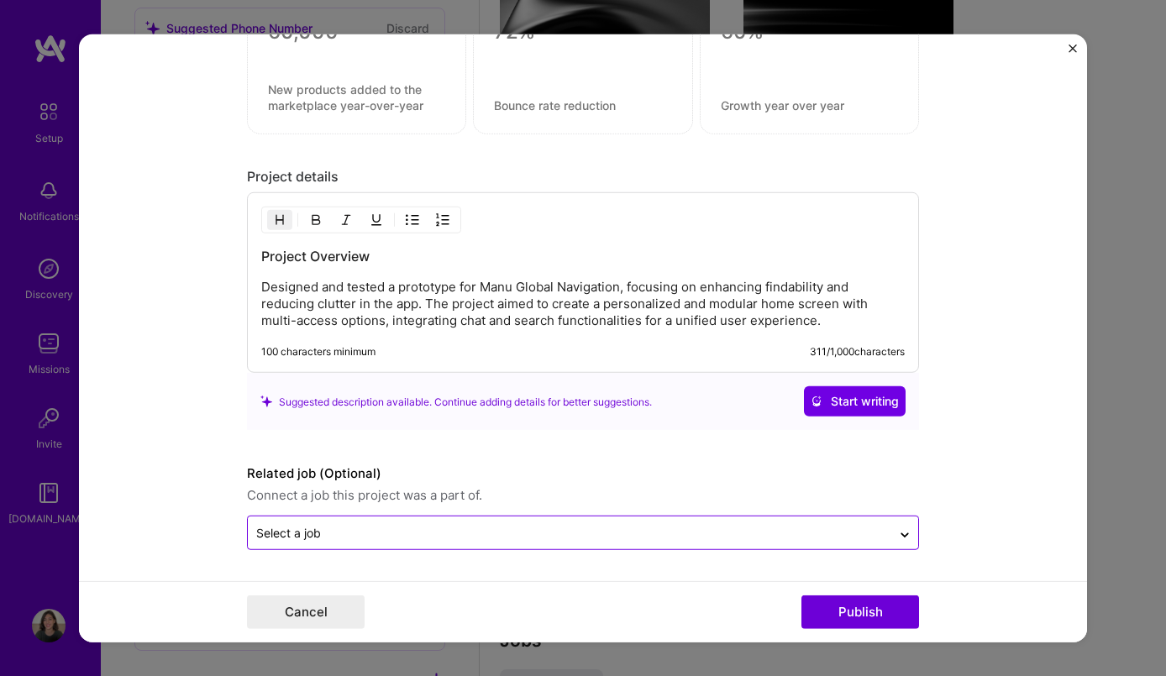
click at [600, 534] on input "text" at bounding box center [569, 533] width 626 height 18
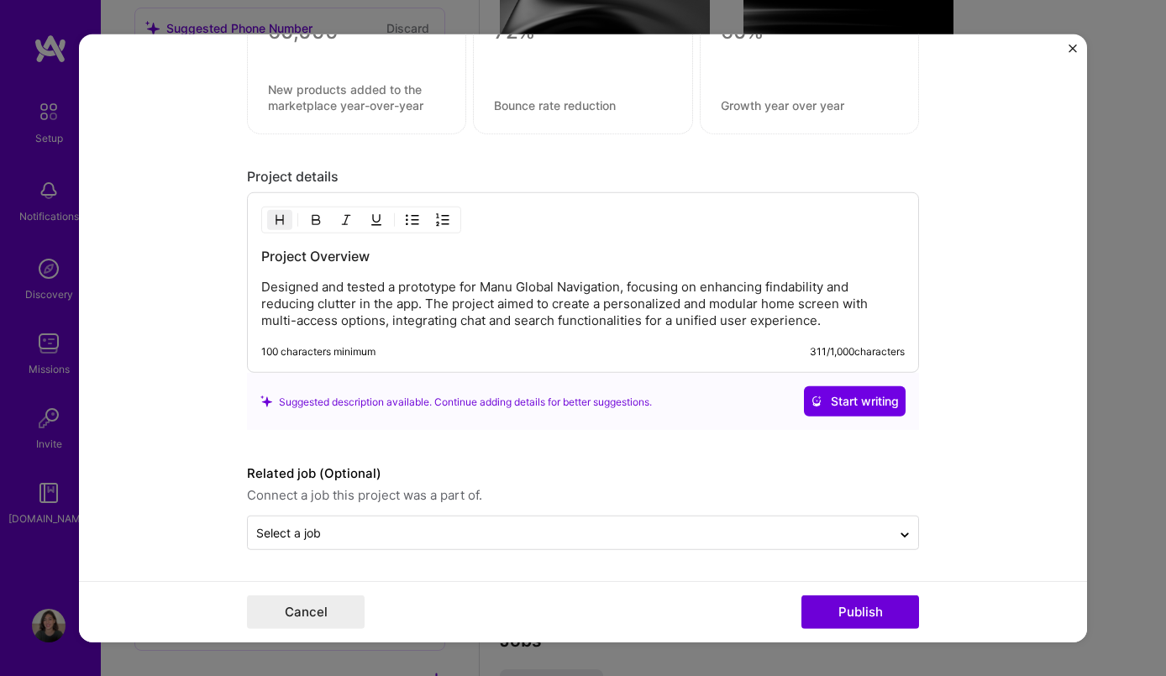
click at [1122, 422] on div "Editing suggested project This project is suggested based on your LinkedIn, res…" at bounding box center [583, 338] width 1166 height 676
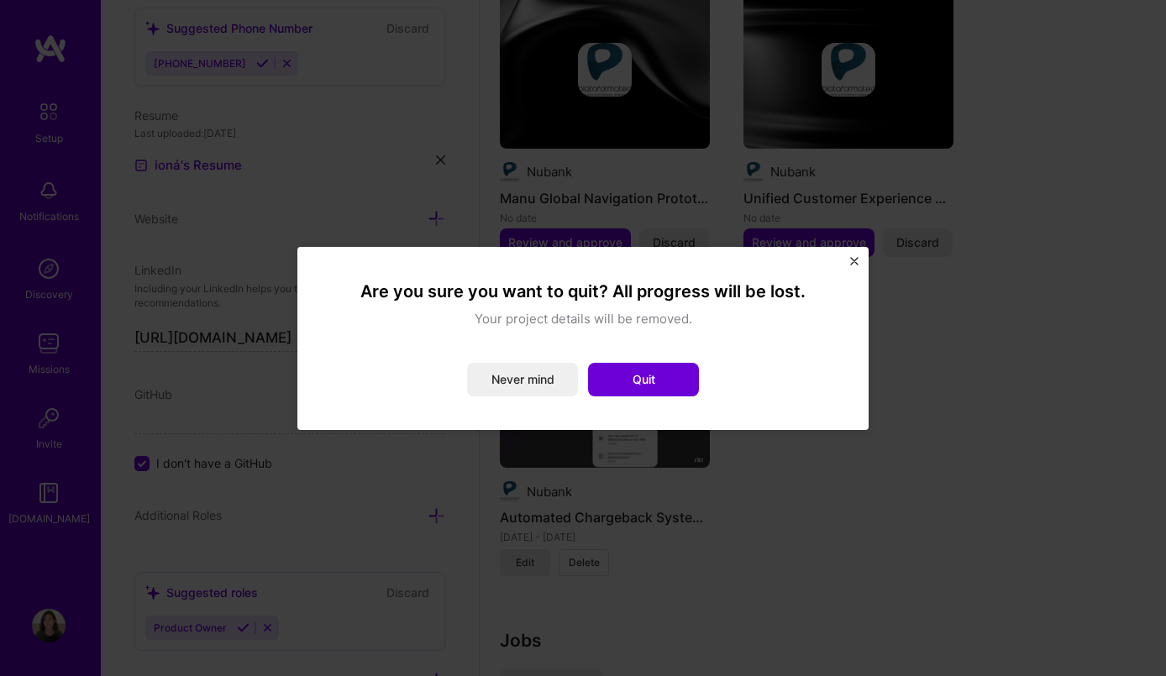
click at [851, 254] on div "Are you sure you want to quit? All progress will be lost. Your project details …" at bounding box center [582, 338] width 571 height 183
click at [851, 264] on img "Close" at bounding box center [854, 261] width 8 height 8
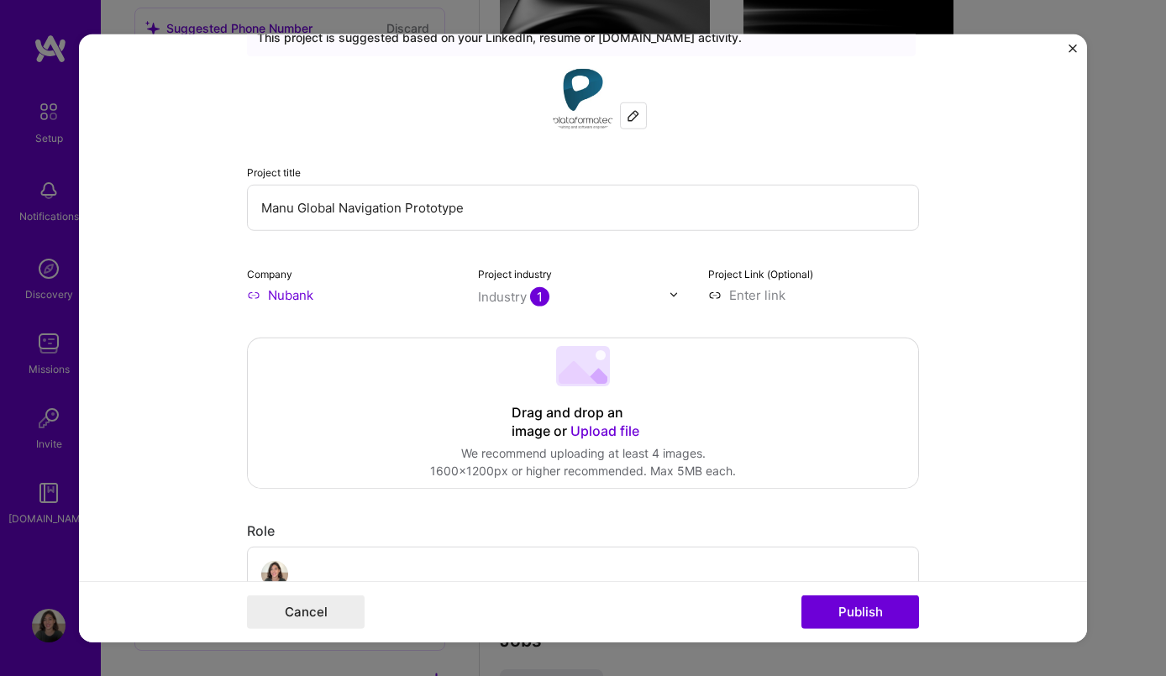
scroll to position [0, 0]
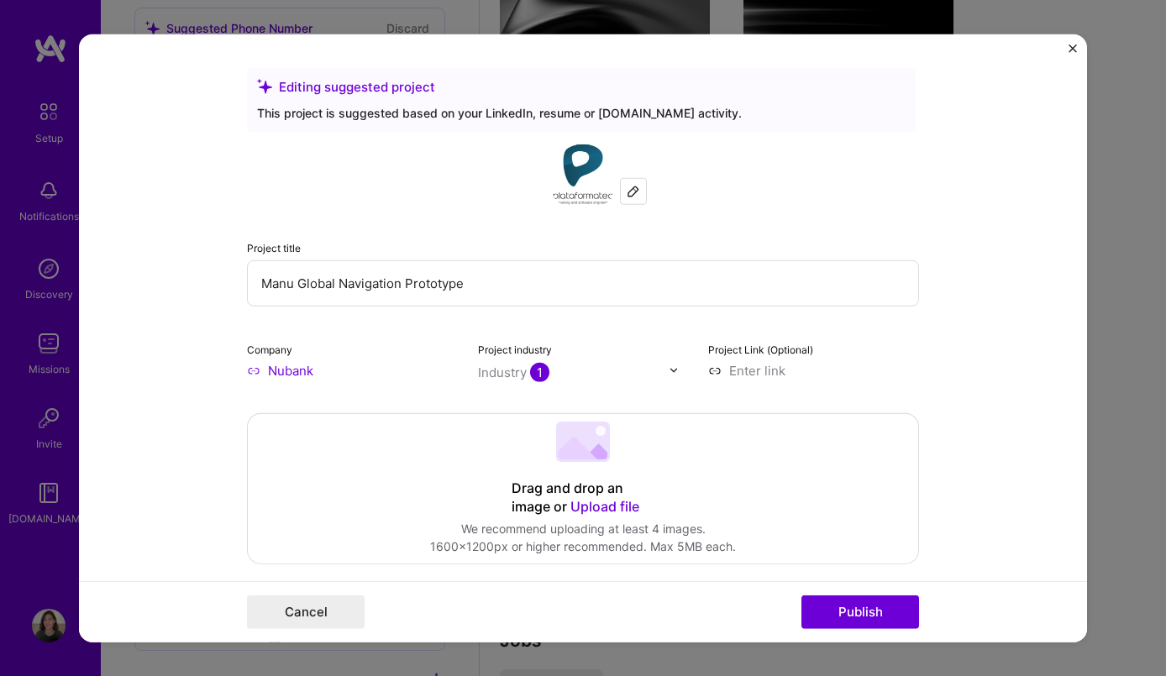
click at [605, 511] on span "Upload file" at bounding box center [604, 505] width 69 height 17
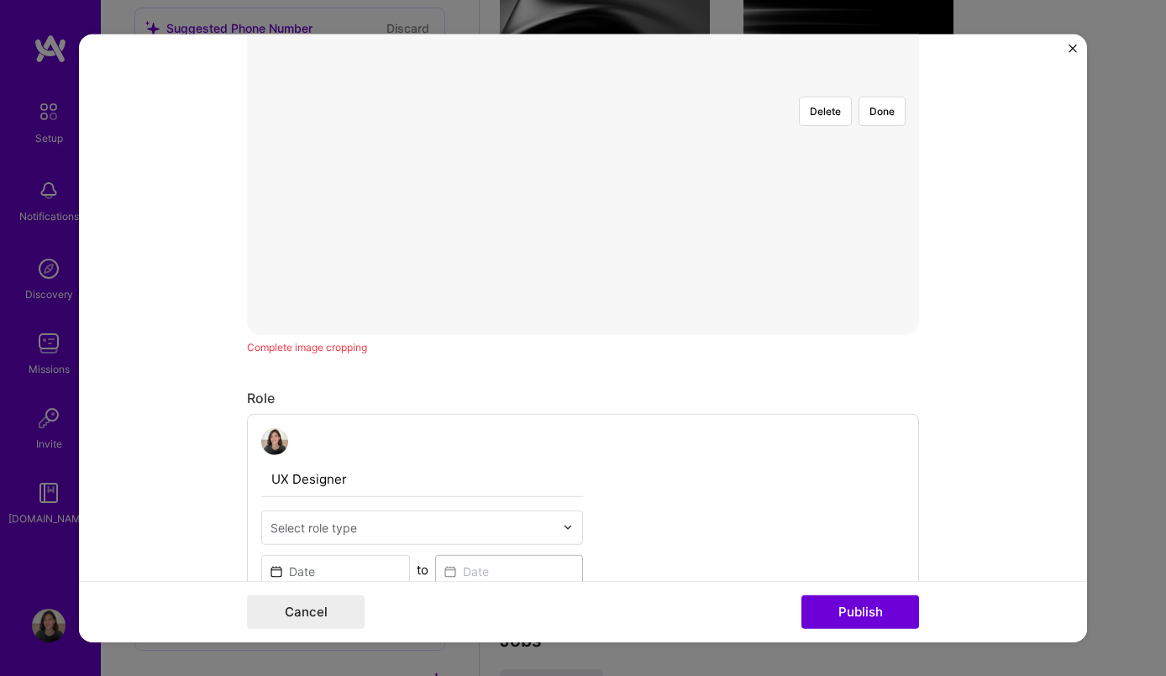
scroll to position [455, 0]
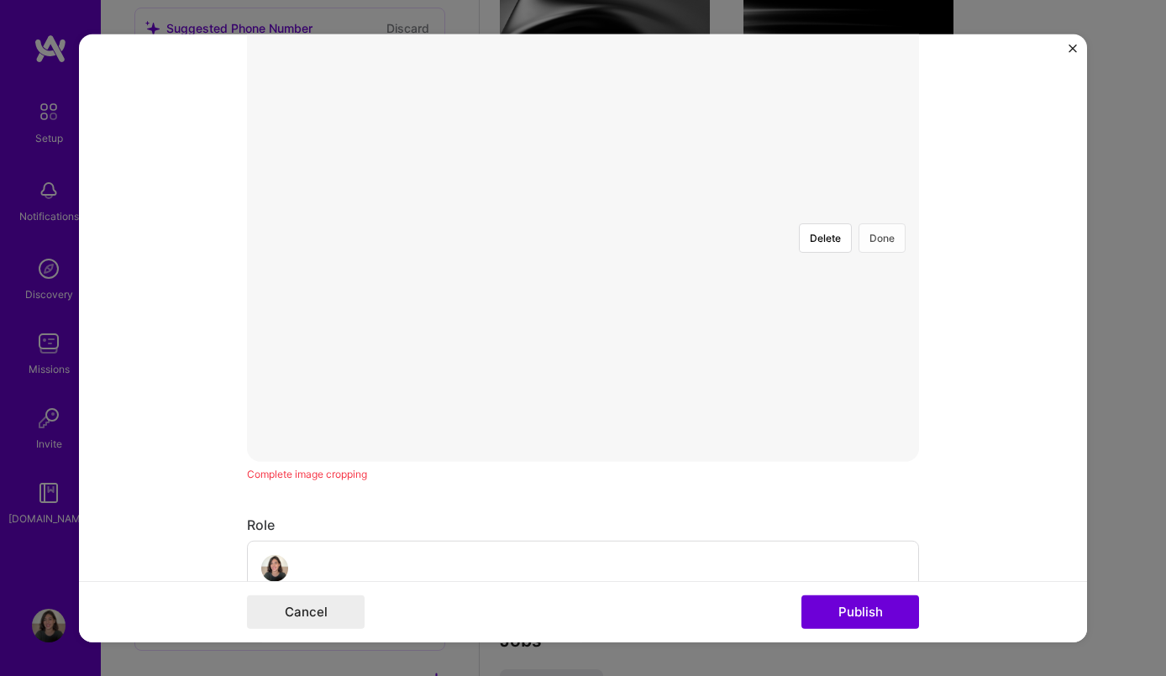
click at [887, 223] on button "Done" at bounding box center [881, 237] width 47 height 29
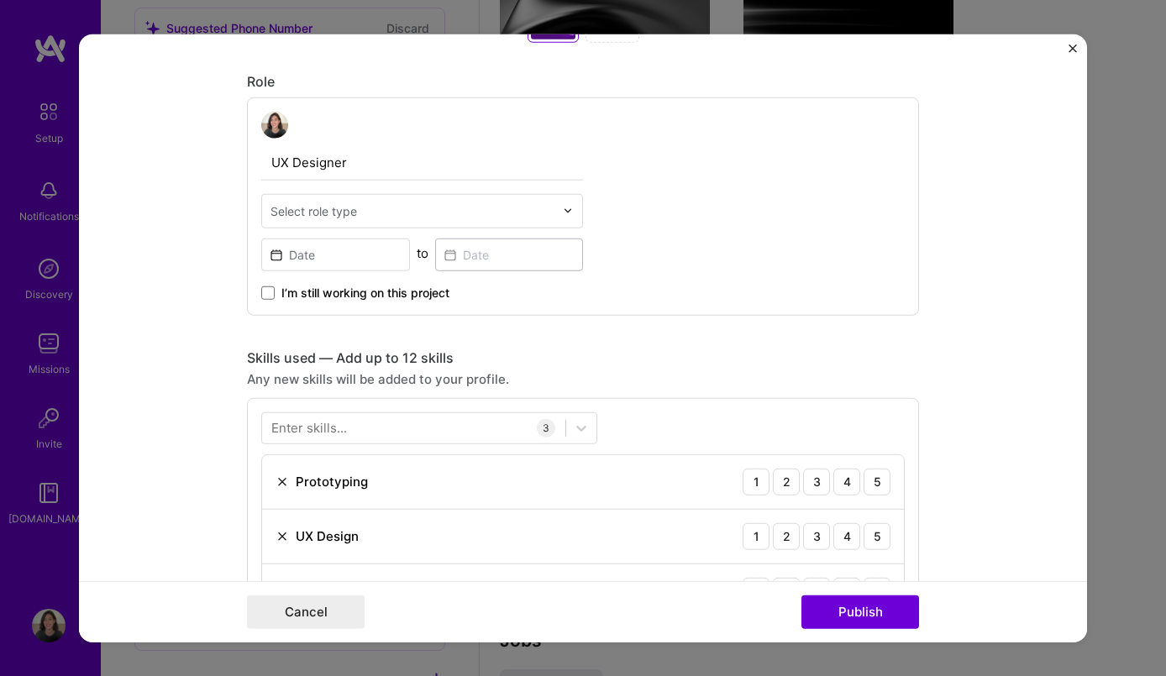
scroll to position [873, 0]
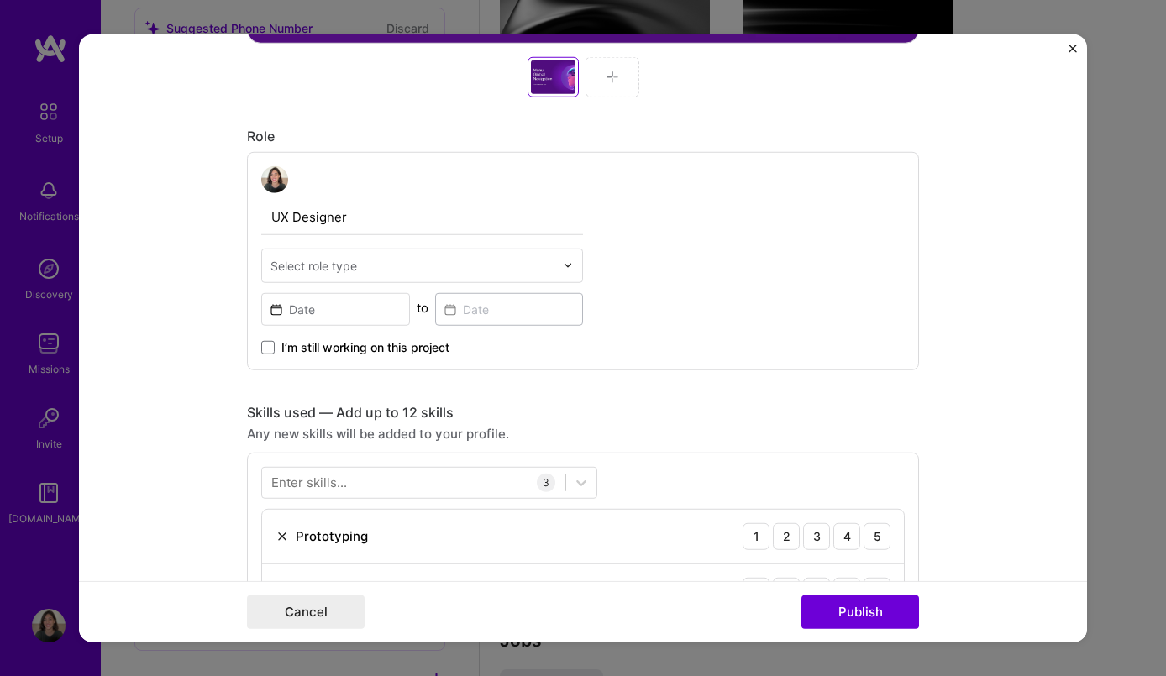
click at [344, 212] on input "UX Designer" at bounding box center [422, 216] width 322 height 35
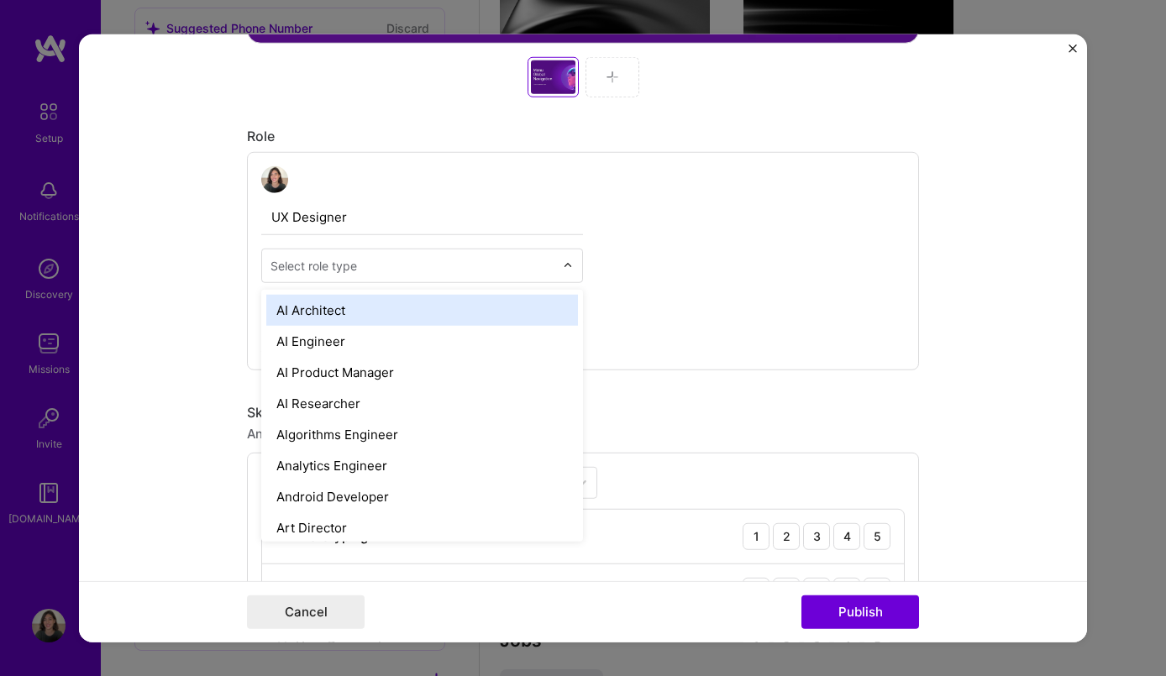
click at [392, 269] on input "text" at bounding box center [412, 265] width 284 height 18
type input "pro"
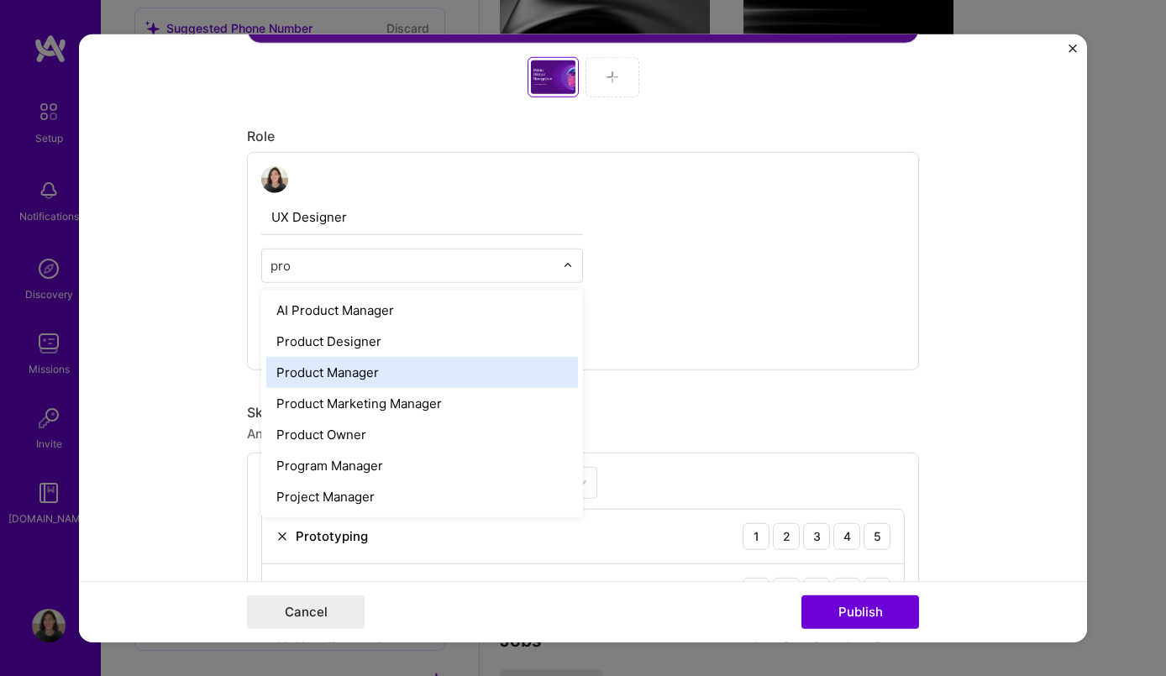
click at [401, 378] on div "Product Manager" at bounding box center [422, 371] width 312 height 31
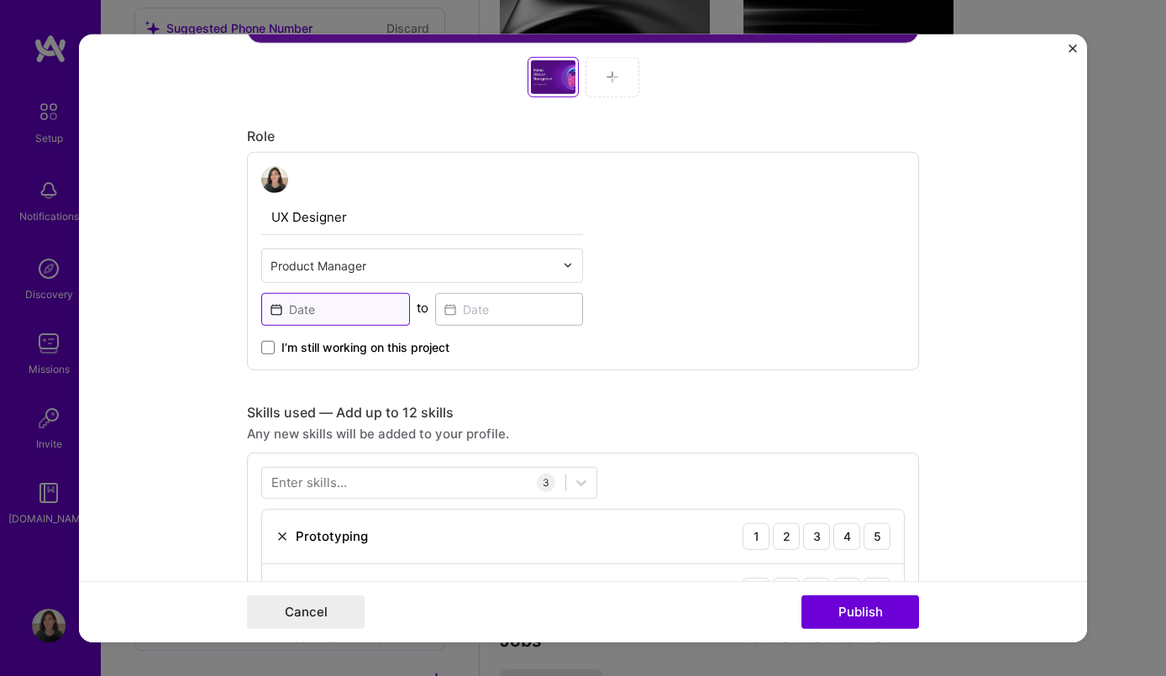
click at [349, 311] on input at bounding box center [335, 308] width 149 height 33
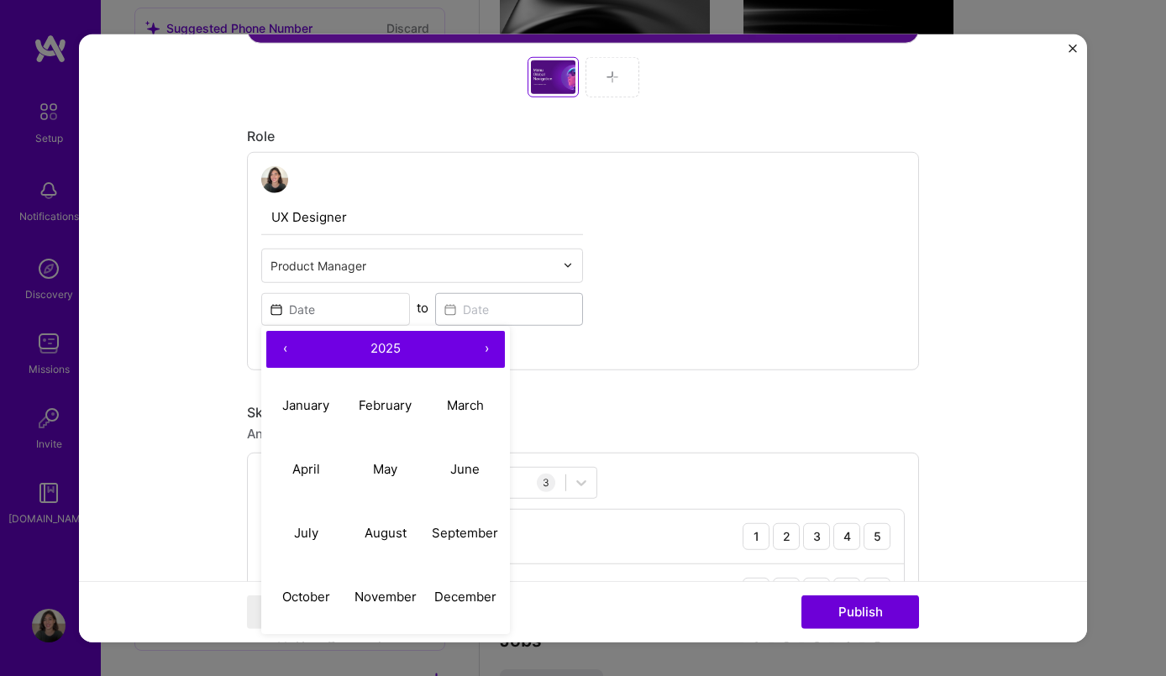
click at [280, 344] on button "‹" at bounding box center [284, 348] width 37 height 37
click at [475, 607] on button "December" at bounding box center [465, 597] width 80 height 64
type input "Dec, 2024"
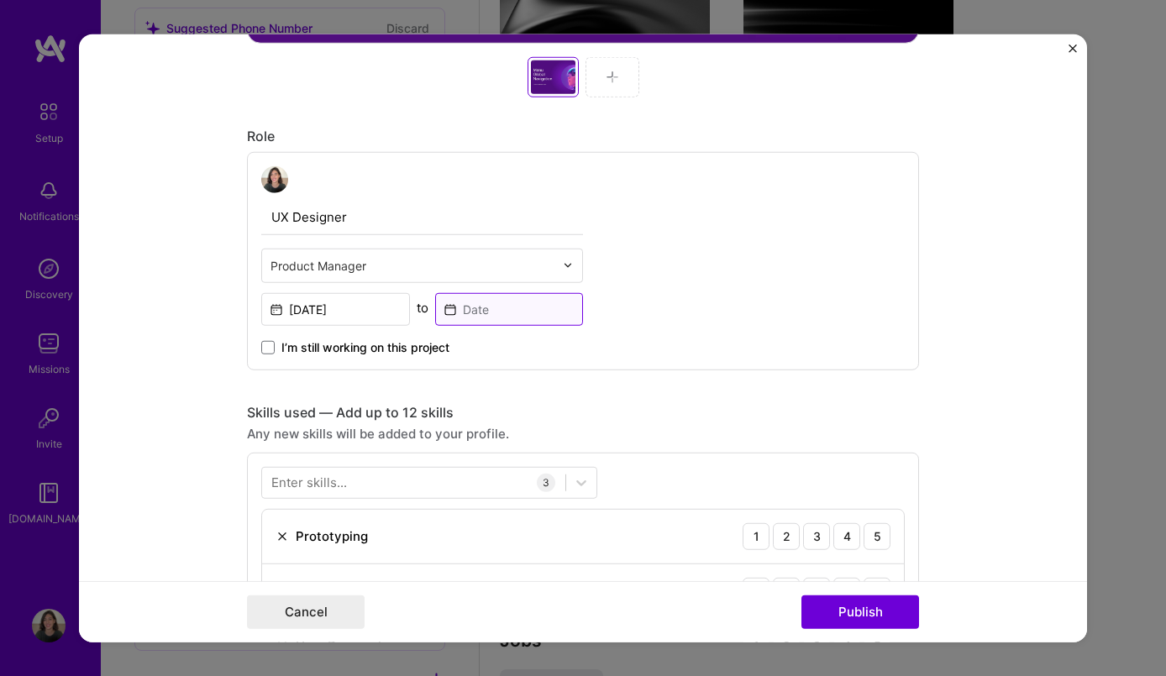
click at [503, 301] on input at bounding box center [509, 308] width 149 height 33
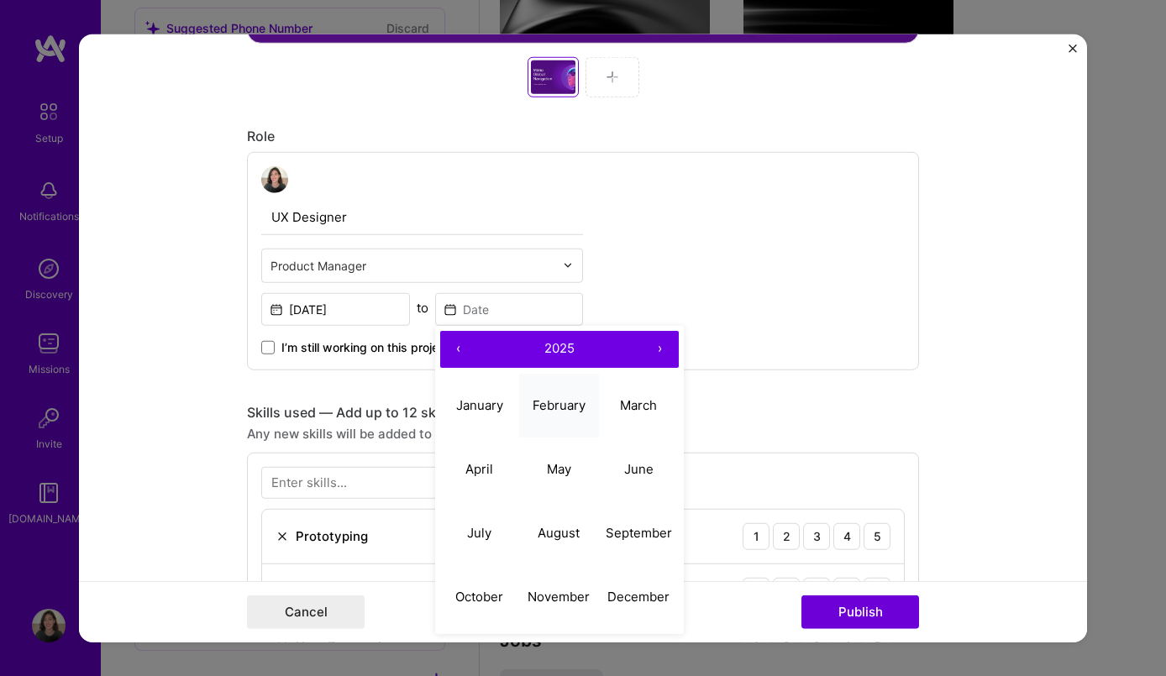
click at [553, 417] on button "February" at bounding box center [559, 406] width 80 height 64
type input "Feb, 2025"
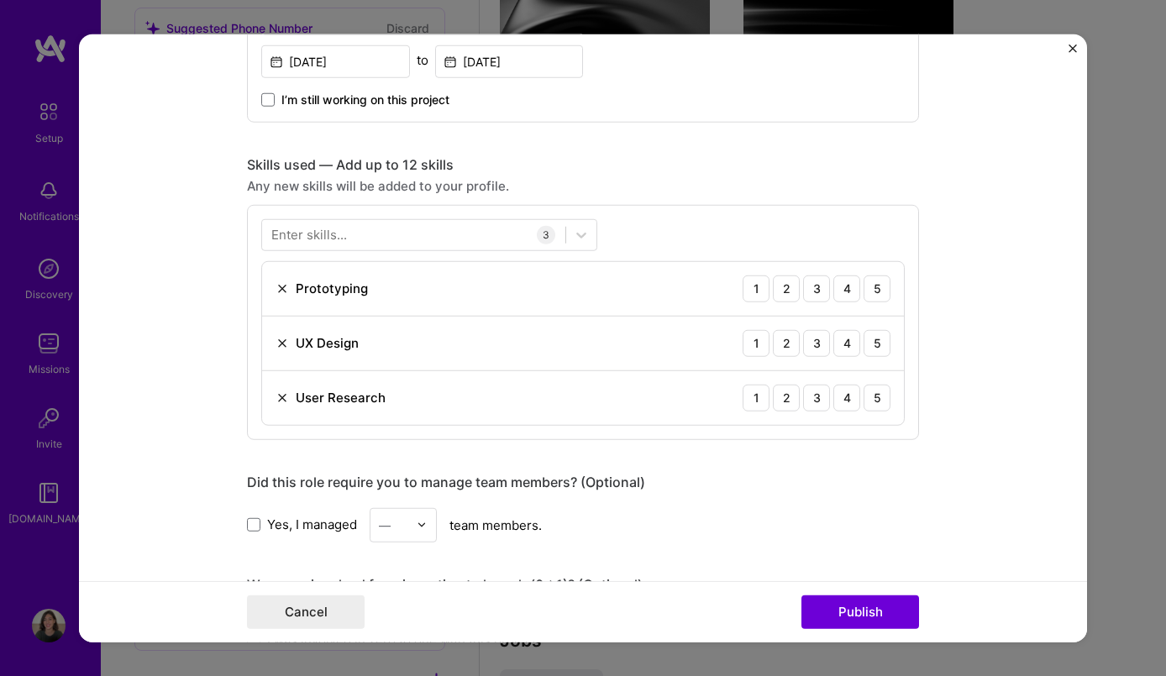
scroll to position [1136, 0]
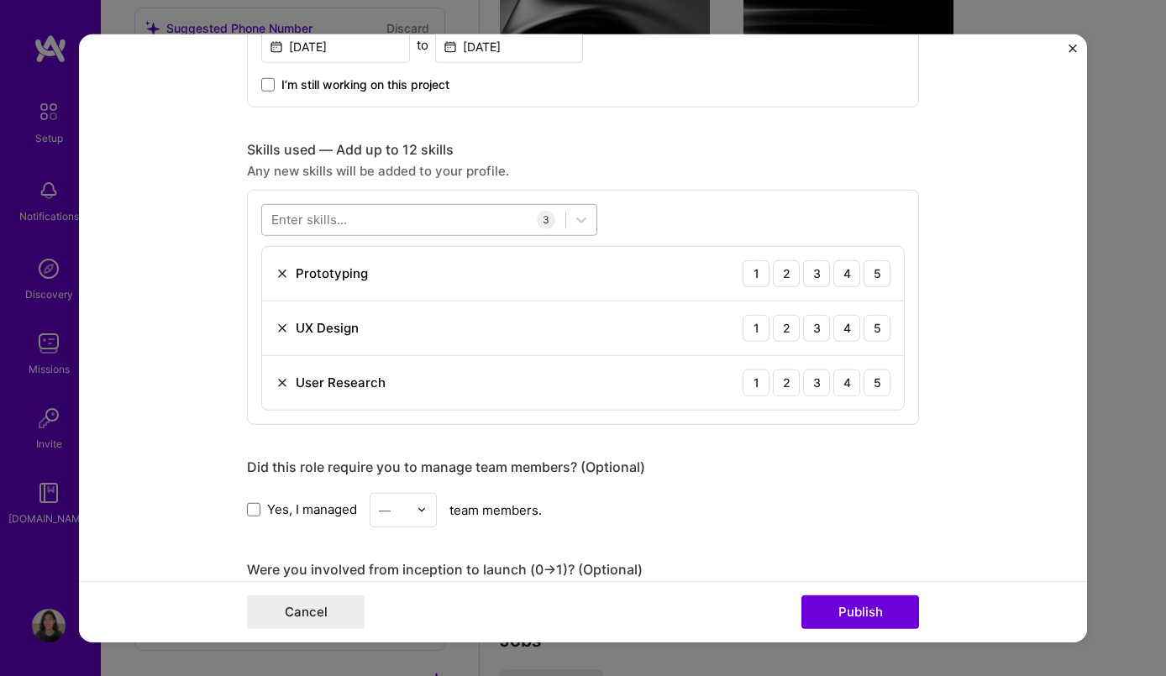
click at [462, 222] on div at bounding box center [413, 220] width 303 height 28
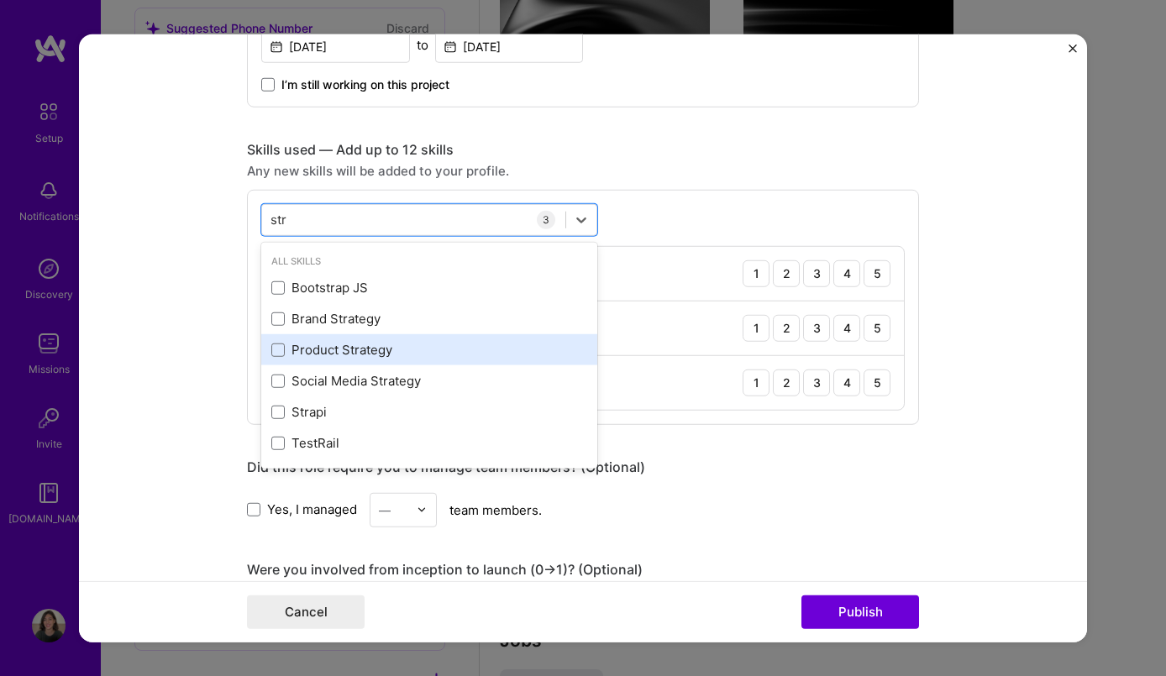
click at [414, 347] on div "Product Strategy" at bounding box center [429, 350] width 316 height 18
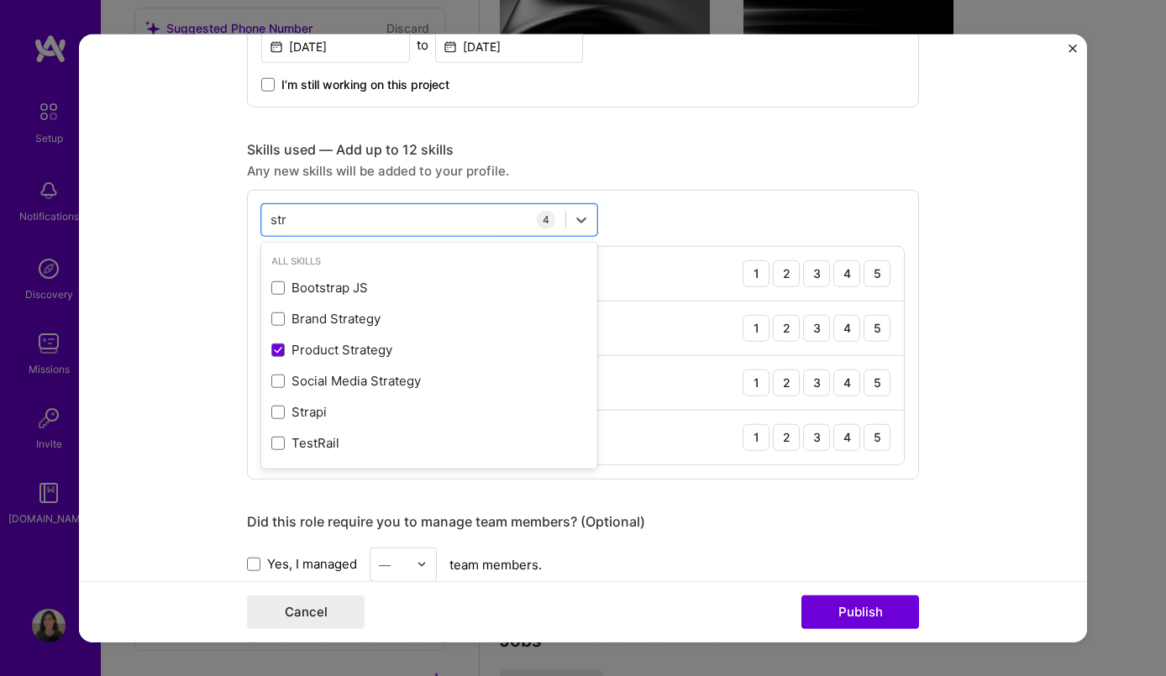
type input "str"
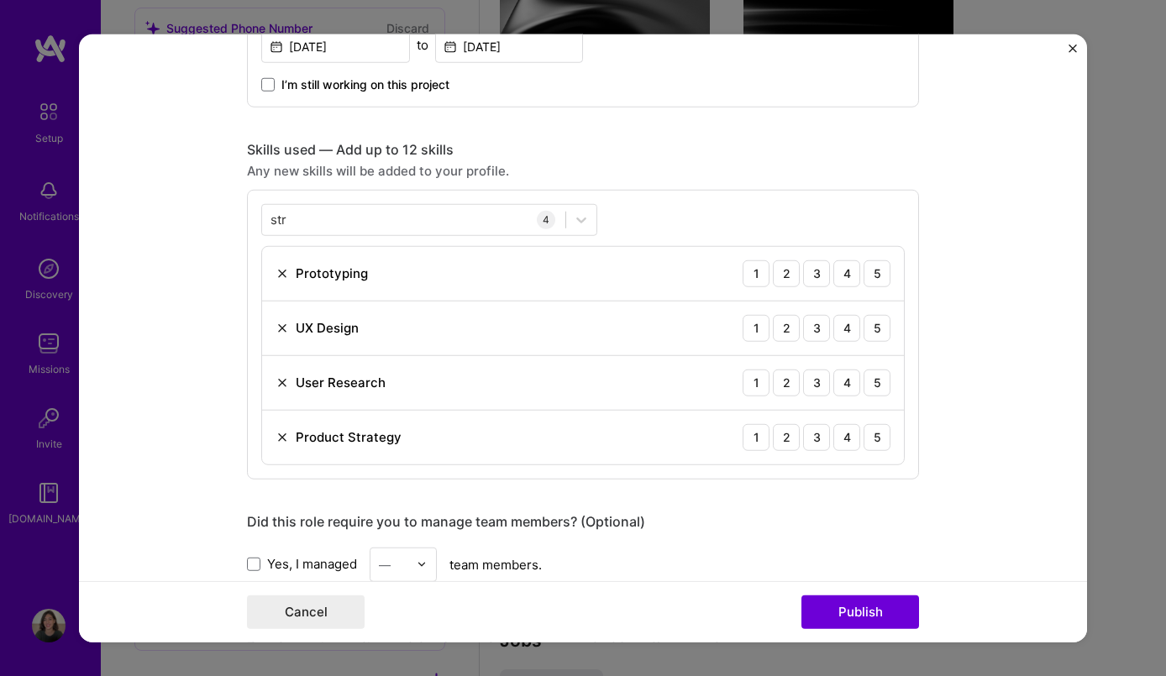
click at [751, 527] on div "Did this role require you to manage team members? (Optional)" at bounding box center [583, 521] width 672 height 18
click at [283, 270] on img at bounding box center [281, 272] width 13 height 13
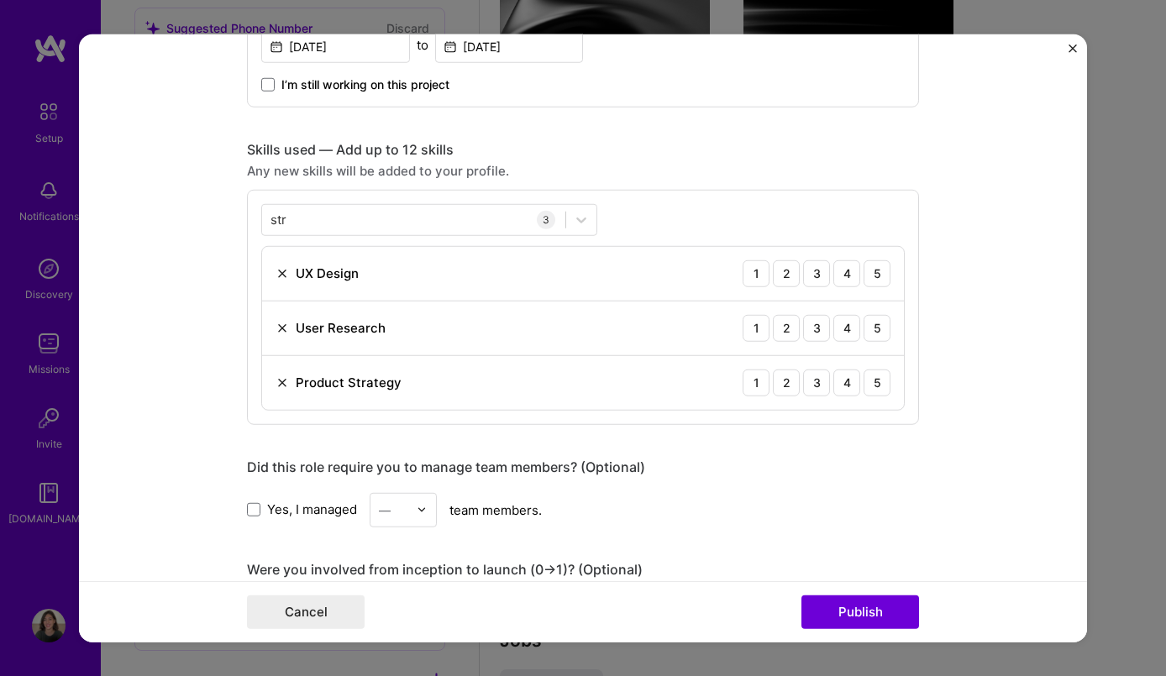
click at [284, 322] on img at bounding box center [281, 327] width 13 height 13
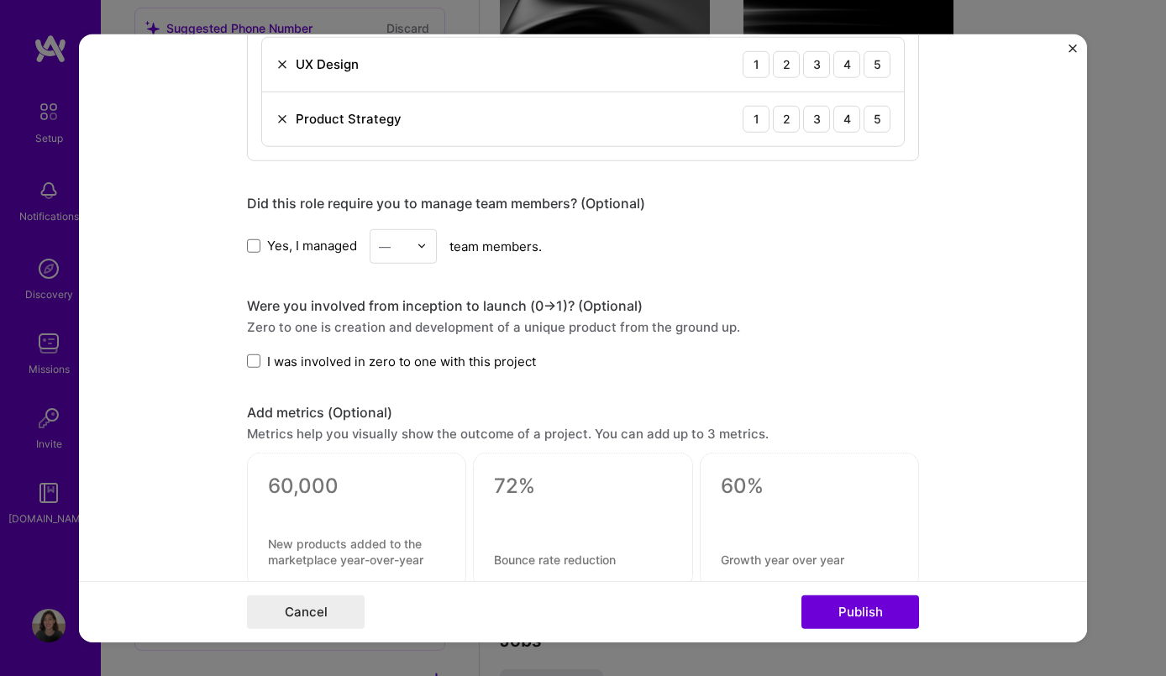
scroll to position [1440, 0]
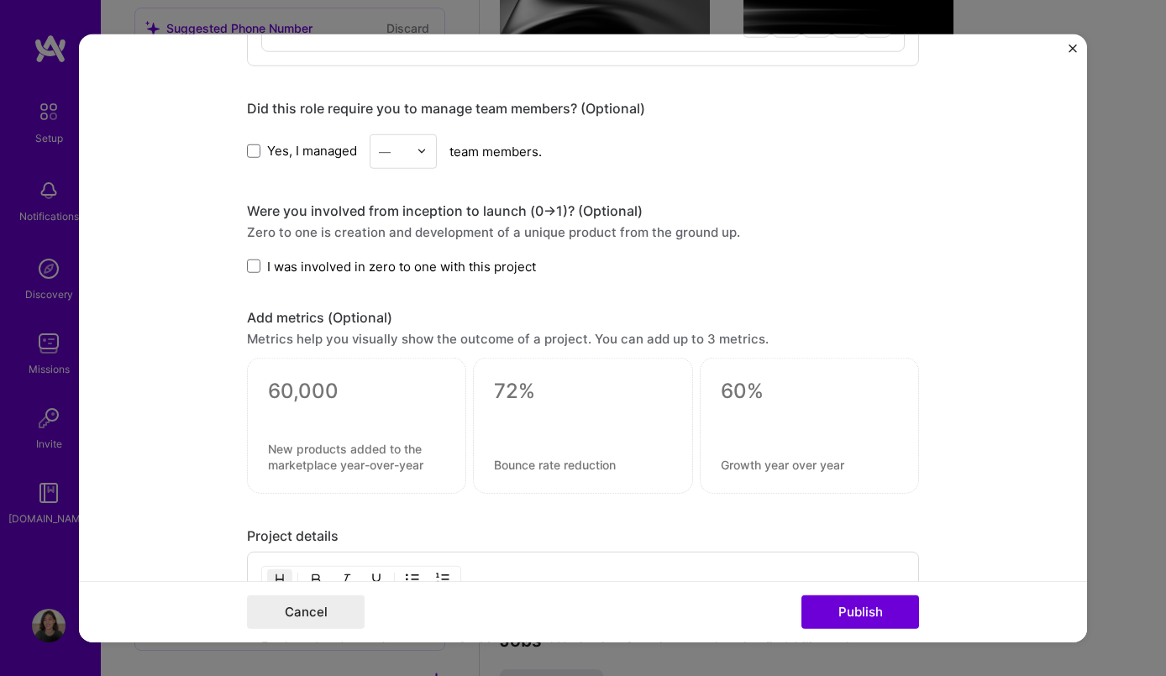
click at [322, 151] on span "Yes, I managed" at bounding box center [312, 151] width 90 height 18
click at [0, 0] on input "Yes, I managed" at bounding box center [0, 0] width 0 height 0
click at [419, 151] on img at bounding box center [421, 151] width 10 height 10
click at [412, 355] on div "6" at bounding box center [403, 350] width 57 height 31
click at [531, 265] on span "I was involved in zero to one with this project" at bounding box center [401, 266] width 269 height 18
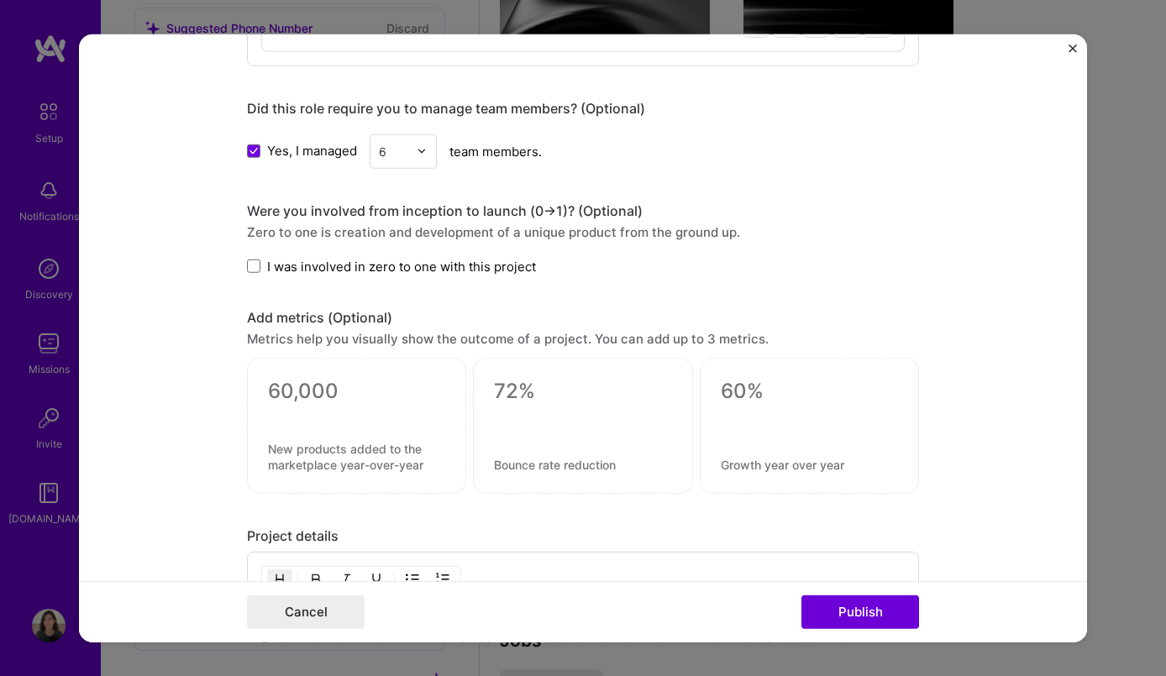
click at [0, 0] on input "I was involved in zero to one with this project" at bounding box center [0, 0] width 0 height 0
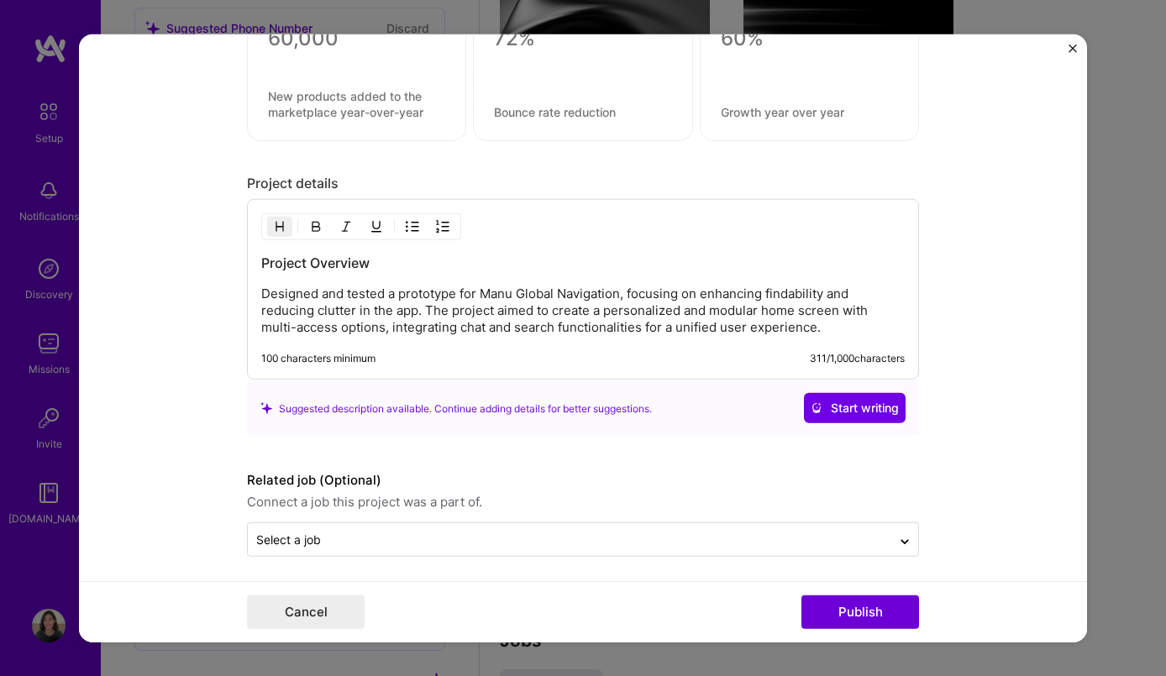
scroll to position [1800, 0]
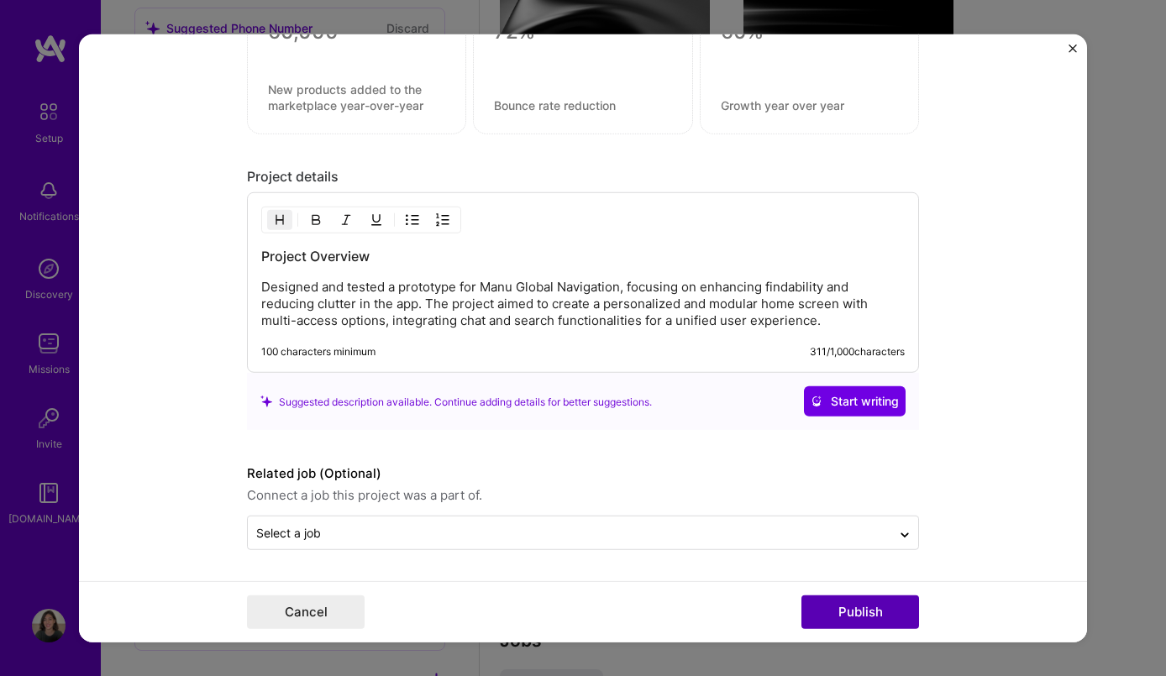
click at [858, 606] on button "Publish" at bounding box center [860, 612] width 118 height 34
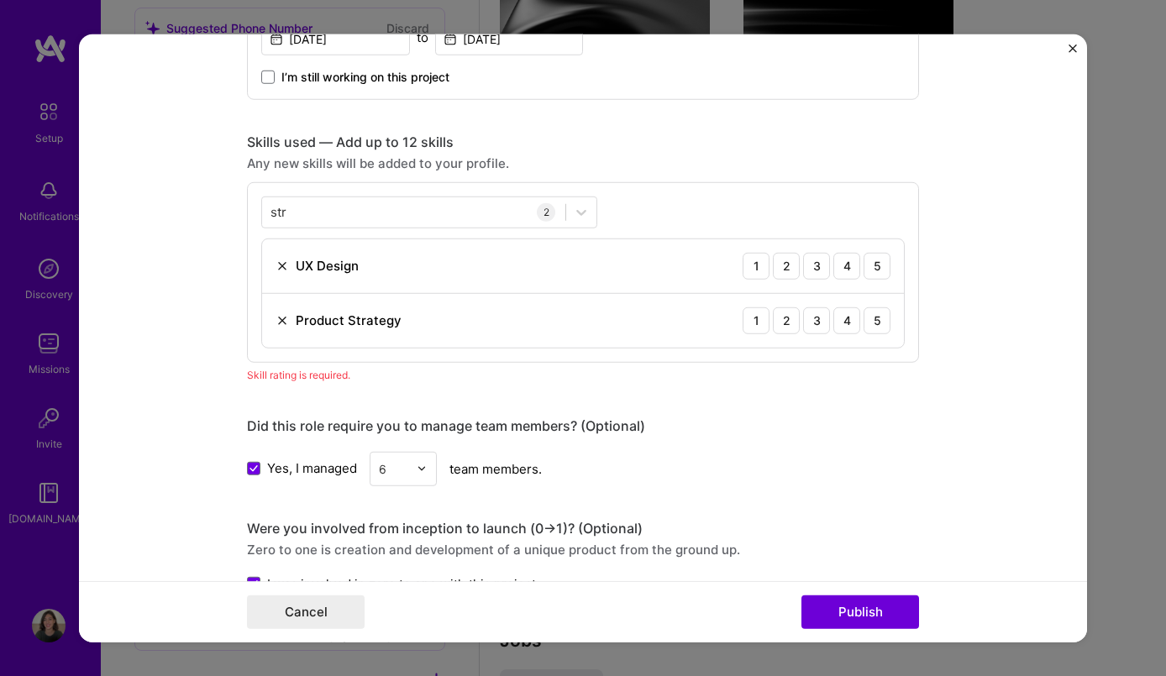
scroll to position [1133, 0]
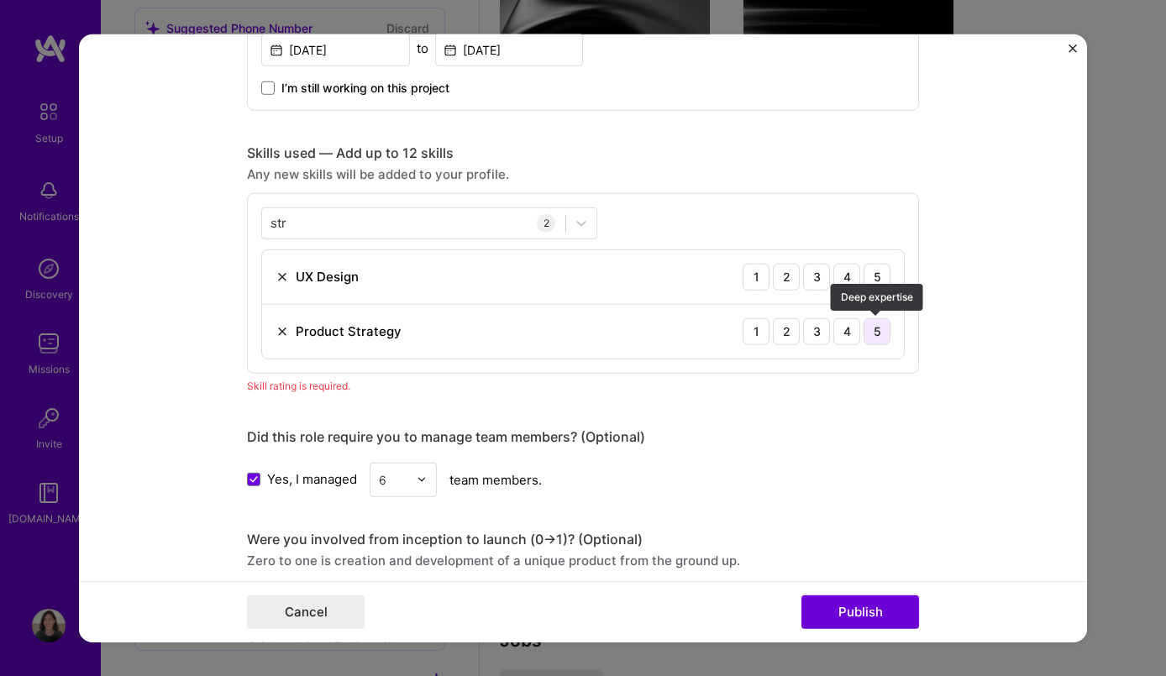
click at [879, 333] on div "5" at bounding box center [876, 330] width 27 height 27
click at [849, 275] on div "4" at bounding box center [846, 276] width 27 height 27
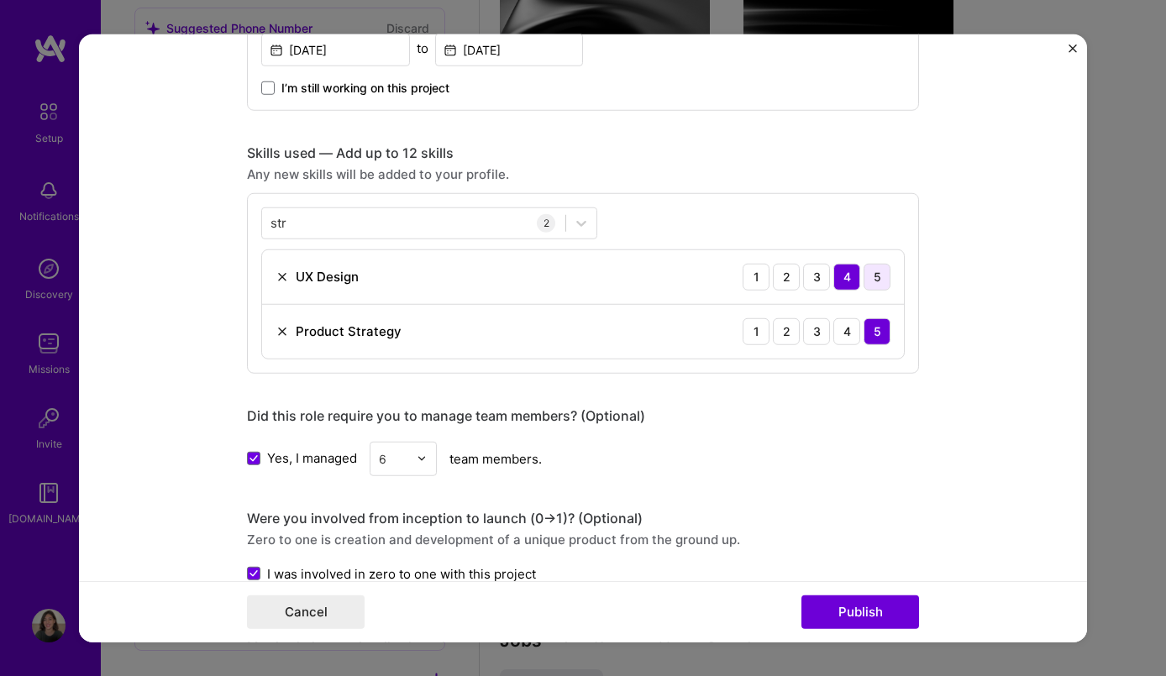
click at [873, 280] on div "5" at bounding box center [876, 276] width 27 height 27
click at [838, 617] on button "Publish" at bounding box center [860, 612] width 118 height 34
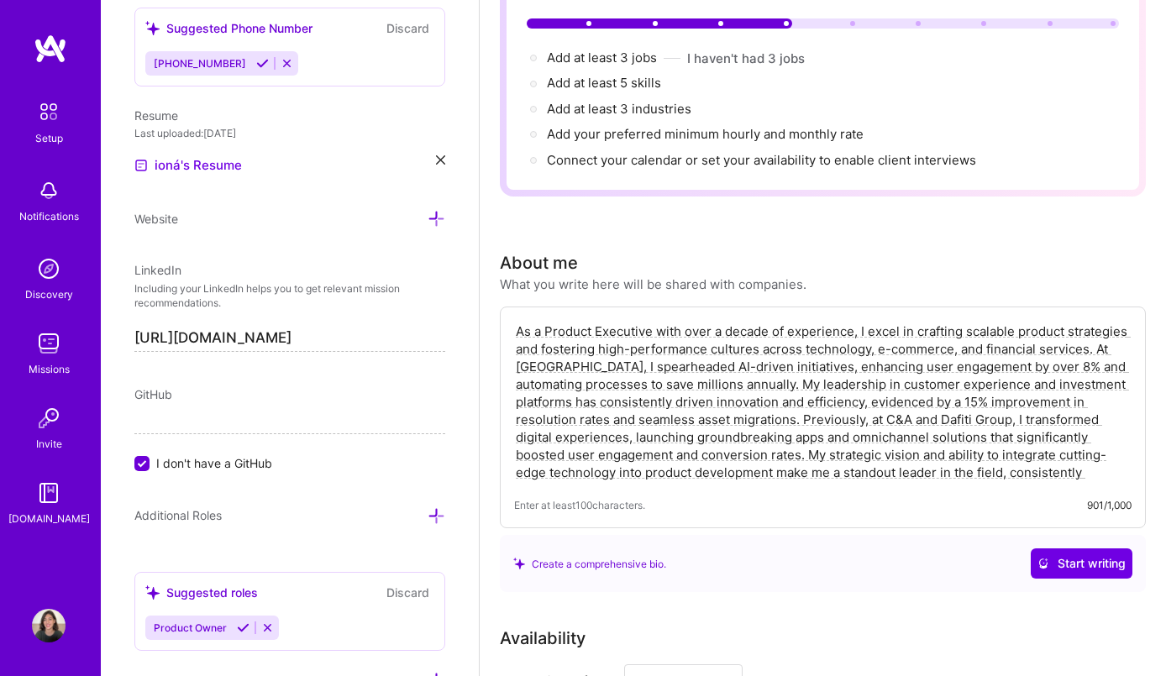
scroll to position [0, 0]
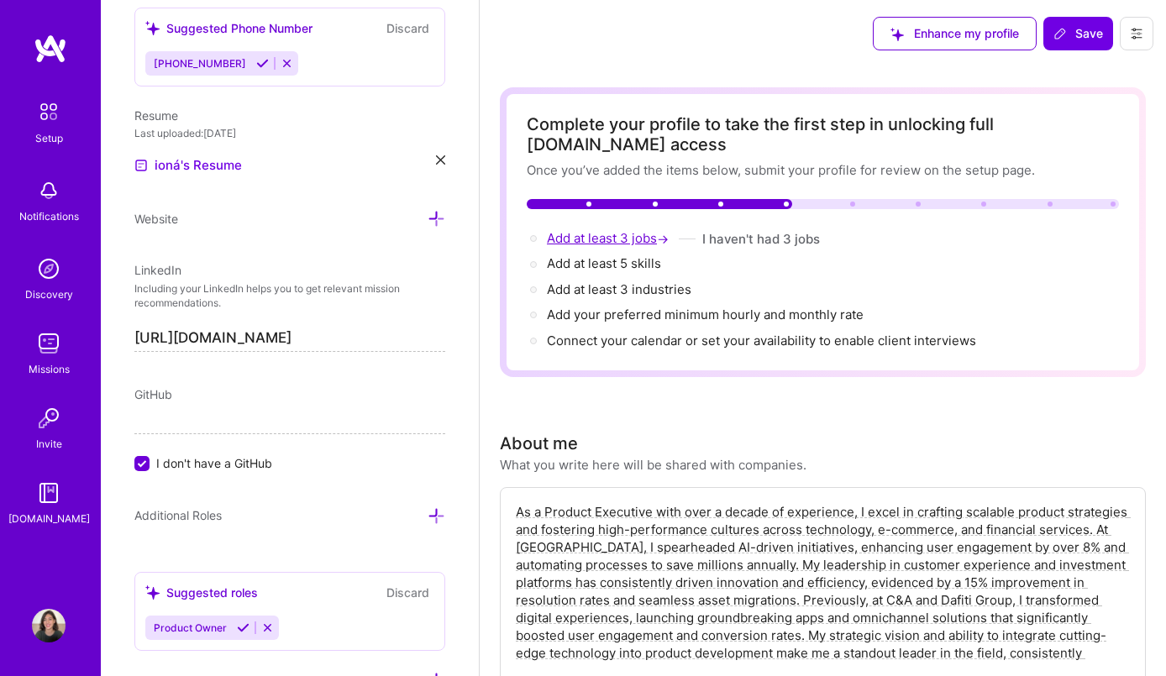
click at [619, 236] on span "Add at least 3 jobs →" at bounding box center [609, 238] width 125 height 16
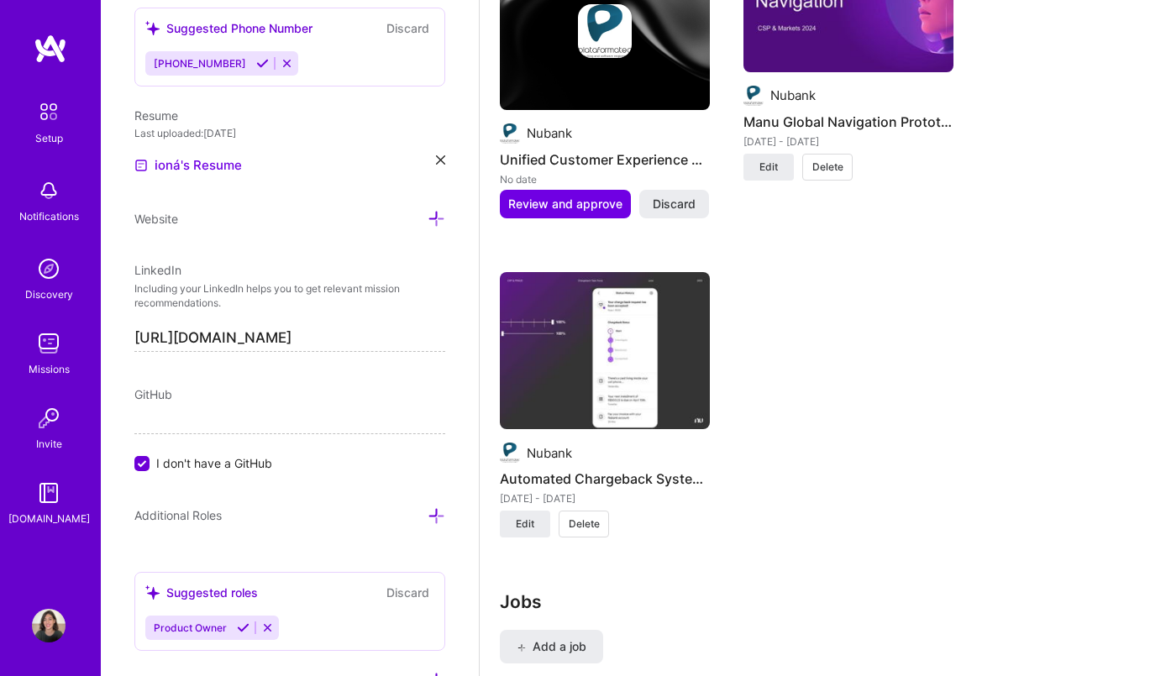
scroll to position [2551, 0]
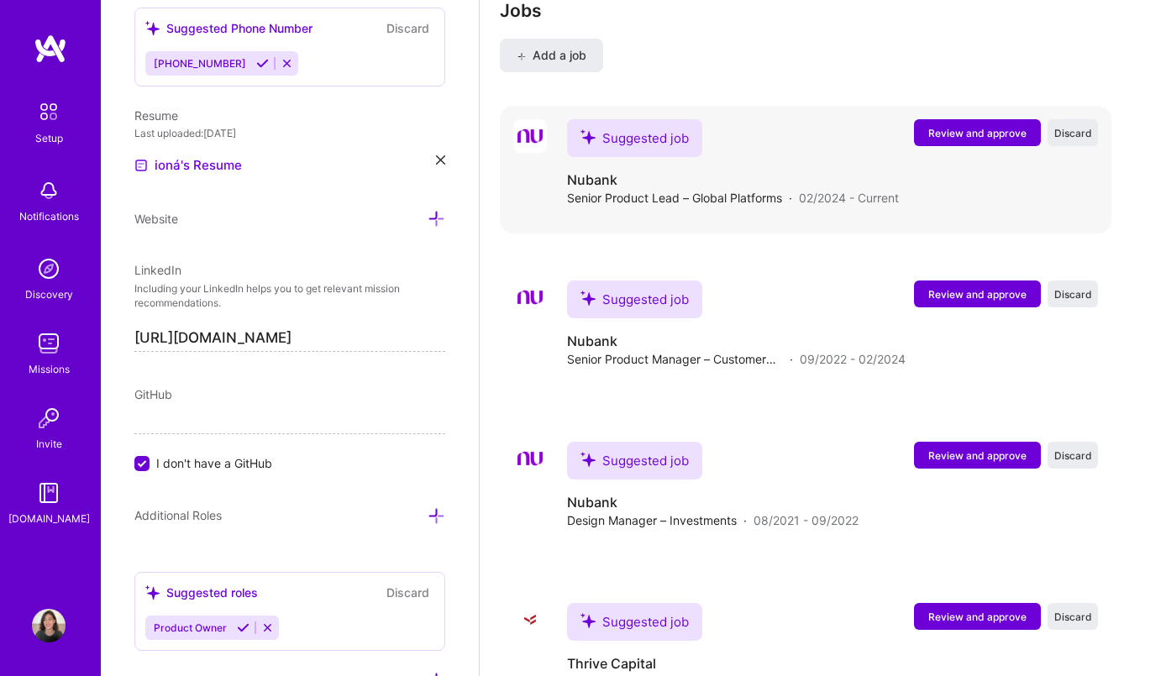
click at [994, 128] on span "Review and approve" at bounding box center [977, 133] width 98 height 14
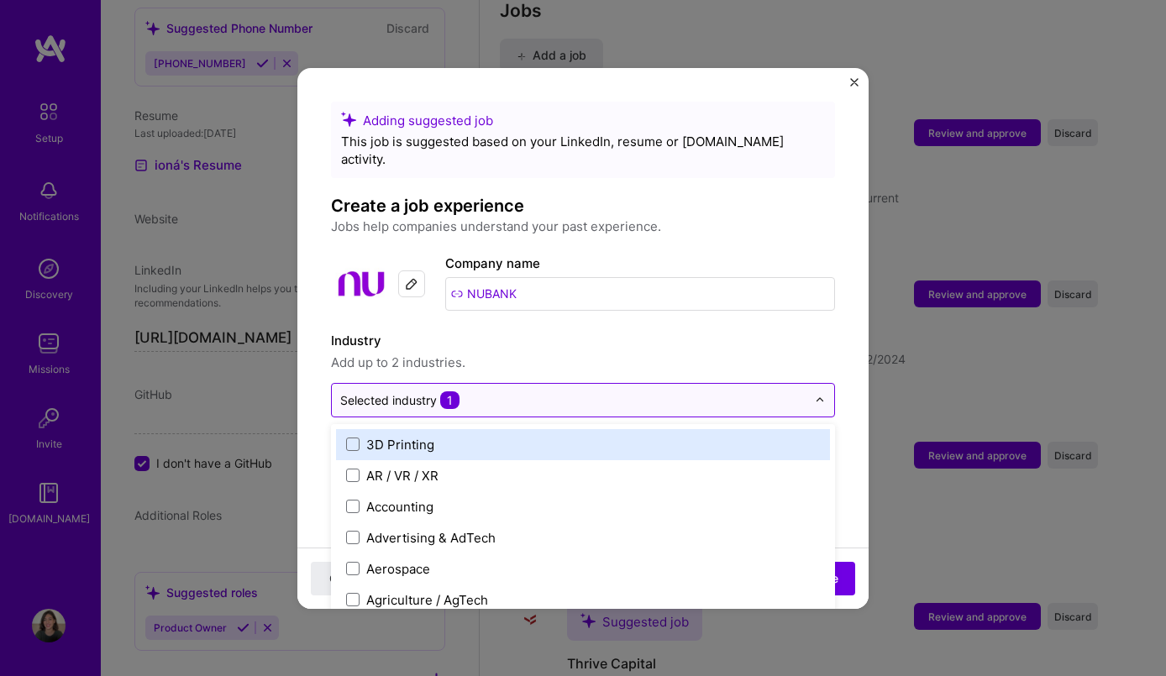
click at [688, 391] on input "text" at bounding box center [573, 400] width 466 height 18
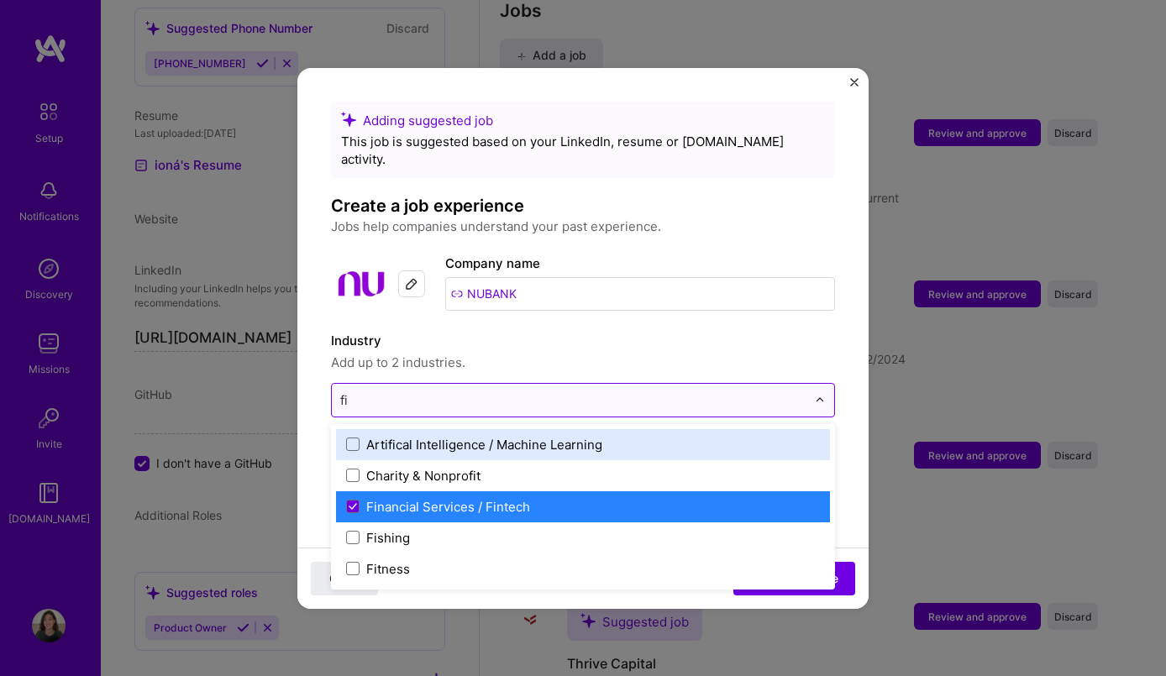
type input "fin"
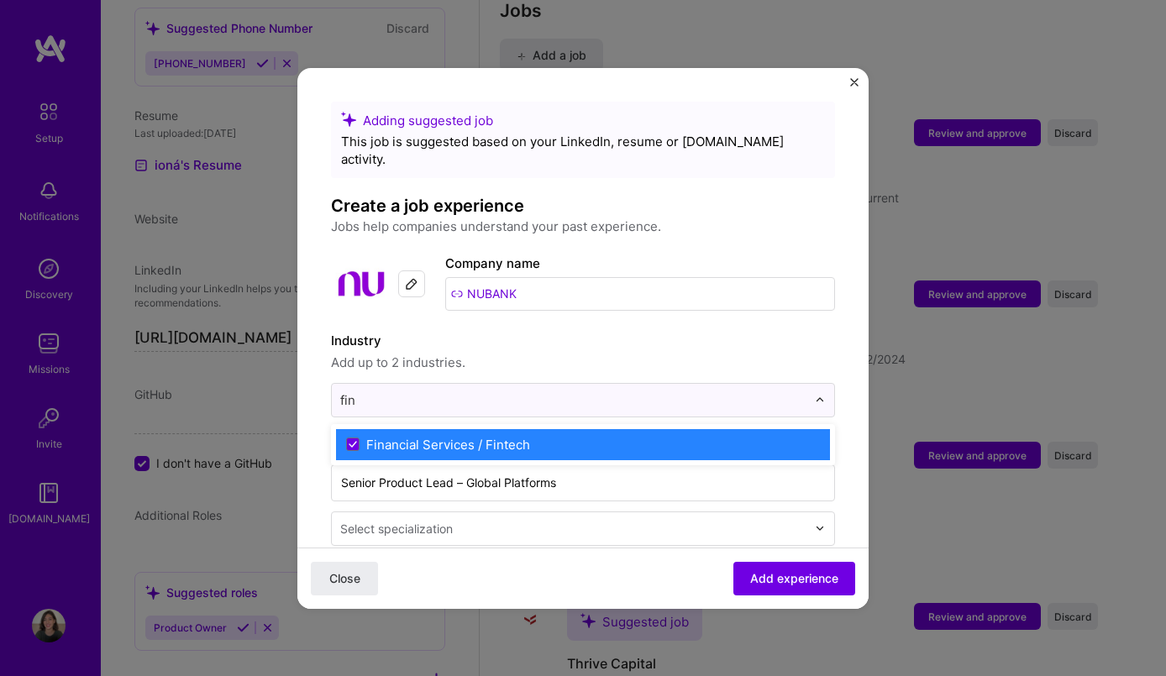
click at [579, 436] on div "Financial Services / Fintech" at bounding box center [583, 444] width 494 height 31
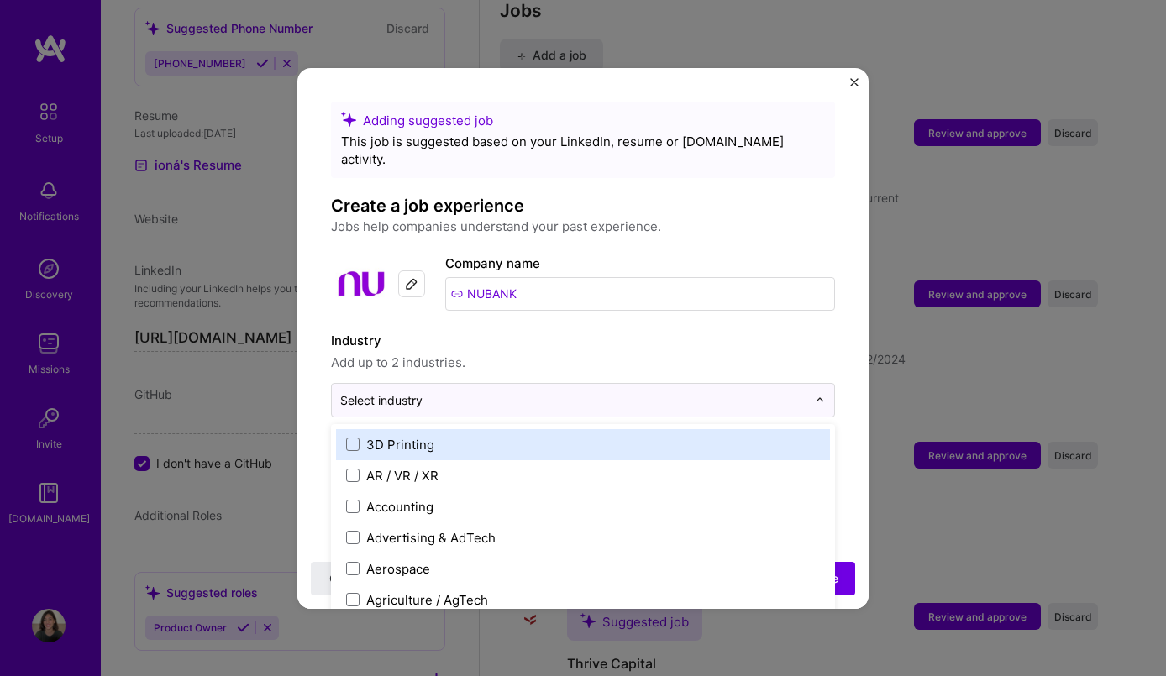
click at [694, 331] on label "Industry" at bounding box center [583, 341] width 504 height 20
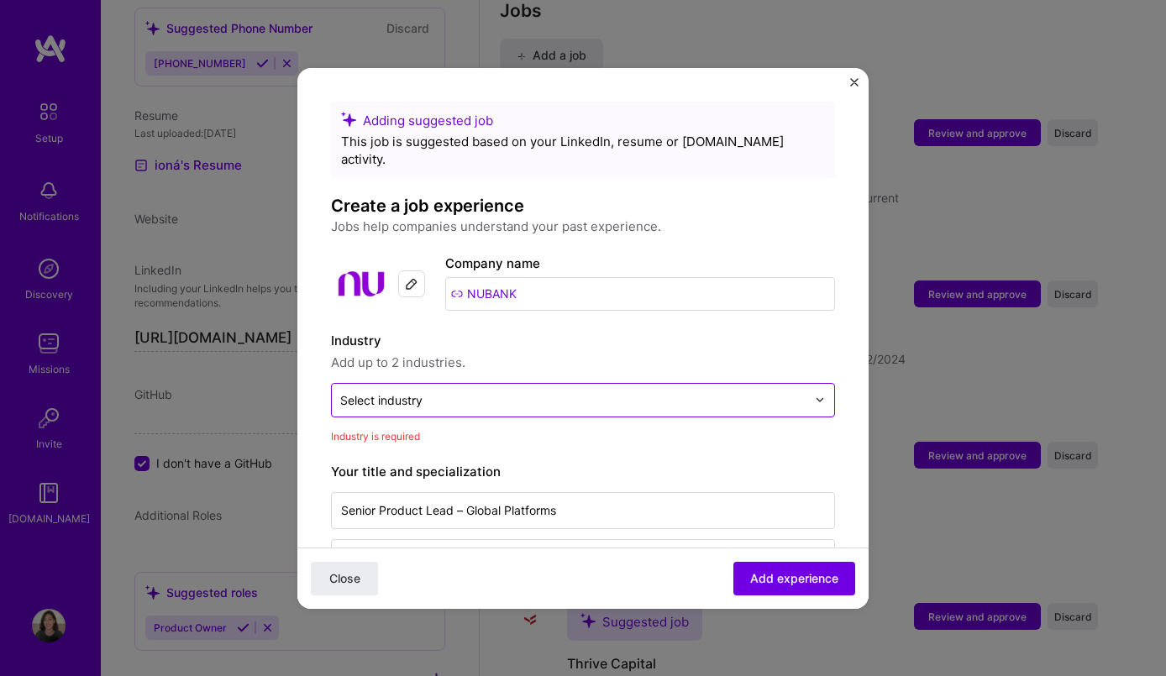
click at [642, 391] on input "text" at bounding box center [573, 400] width 466 height 18
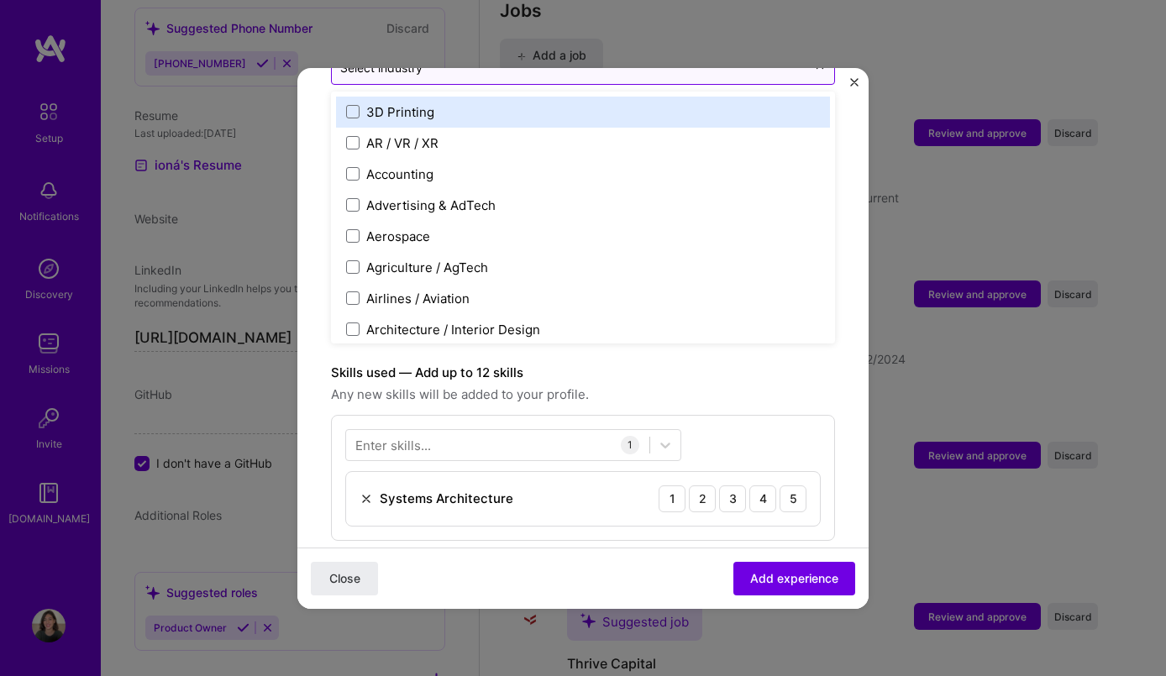
scroll to position [252, 0]
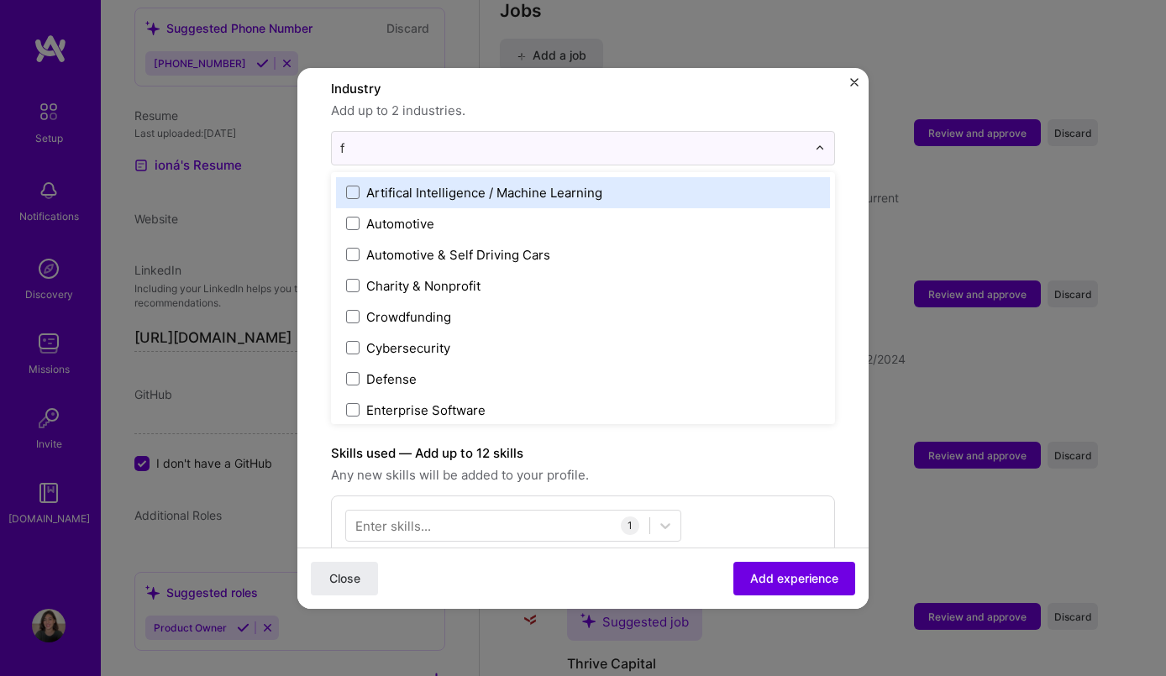
type input "fi"
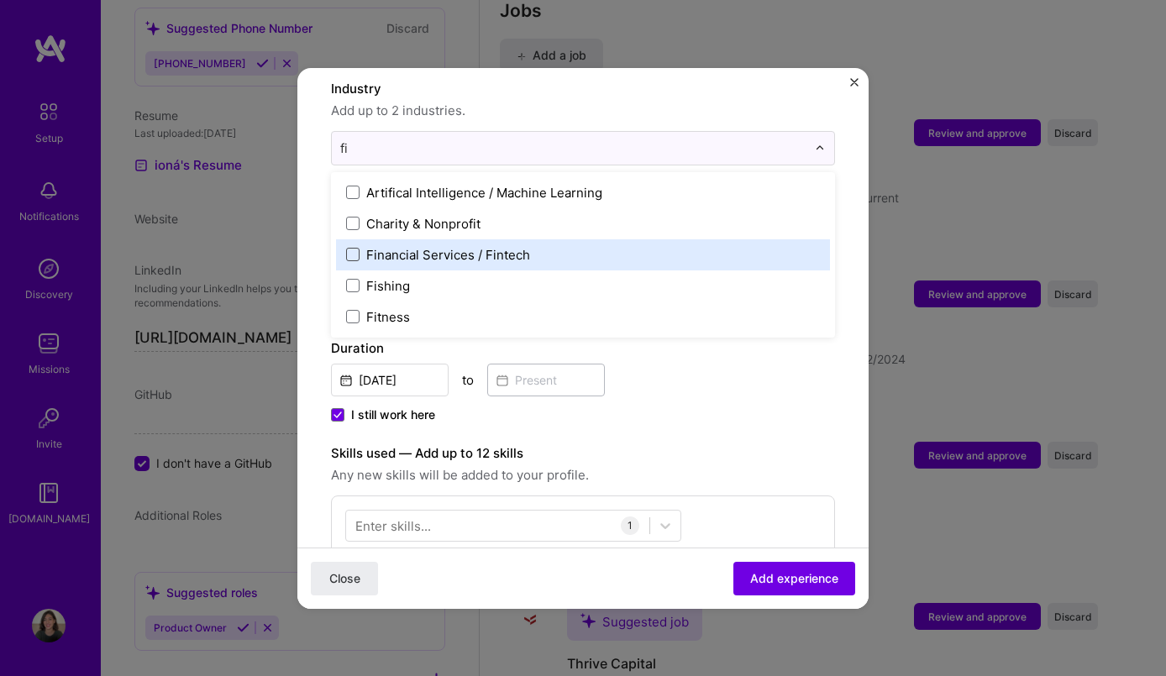
click at [354, 248] on span at bounding box center [352, 254] width 13 height 13
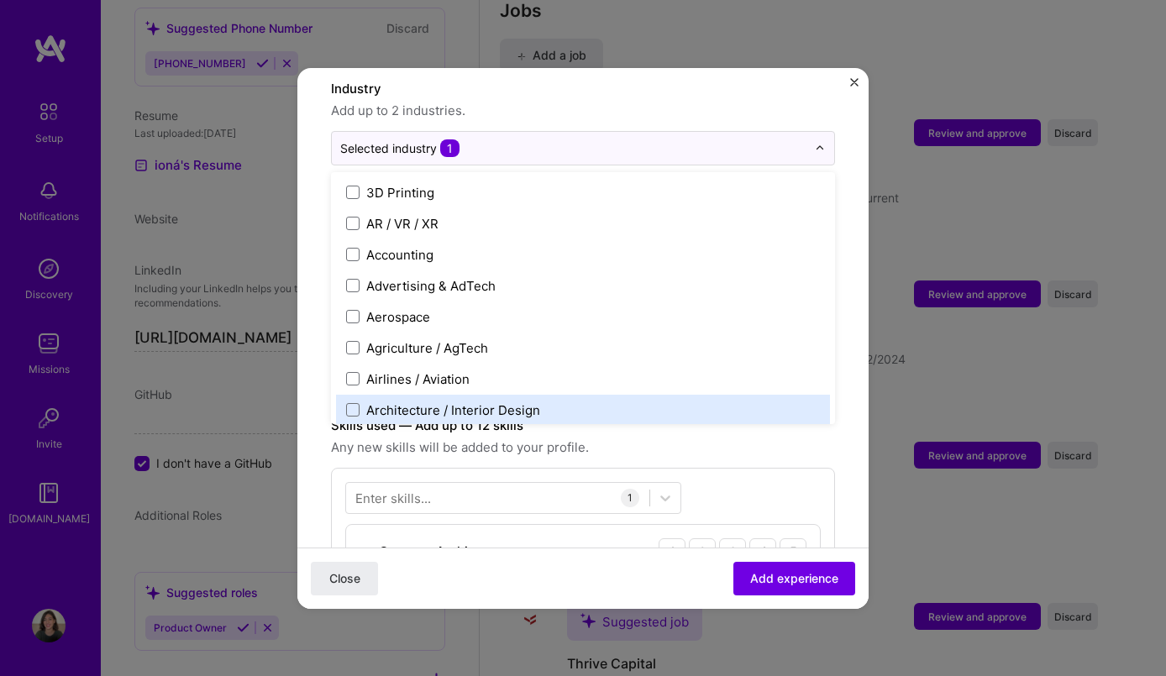
click at [313, 400] on form "Adding suggested job This job is suggested based on your LinkedIn, resume or A.…" at bounding box center [582, 508] width 571 height 1316
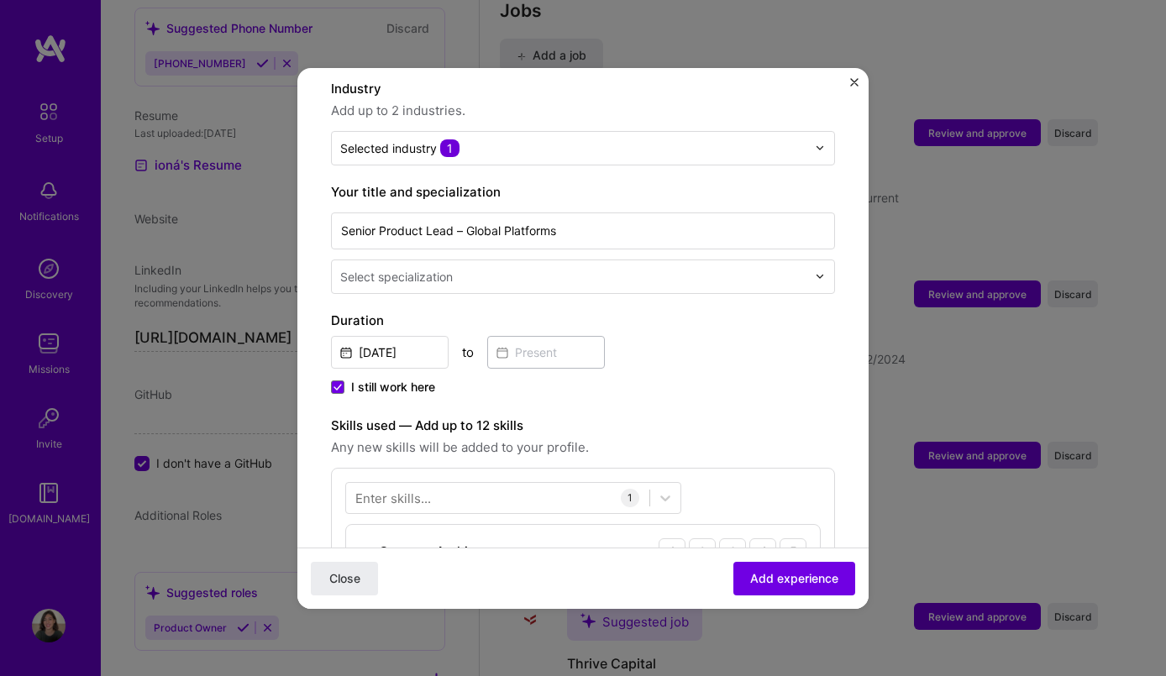
click at [546, 268] on input "text" at bounding box center [574, 277] width 469 height 18
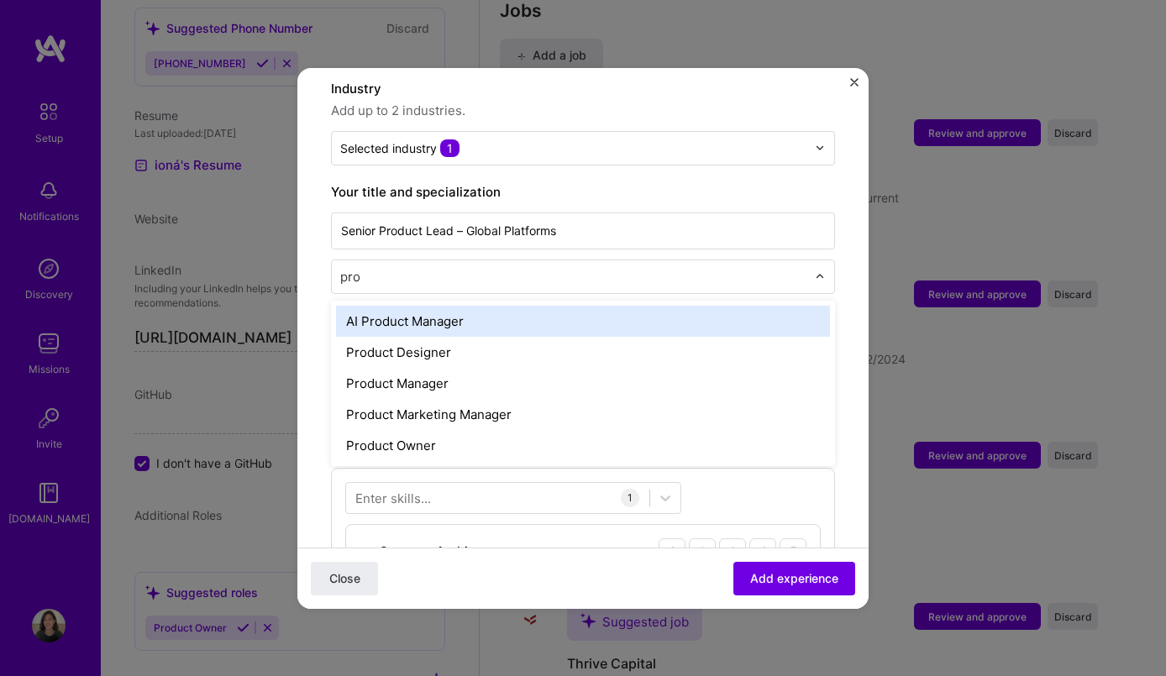
type input "prod"
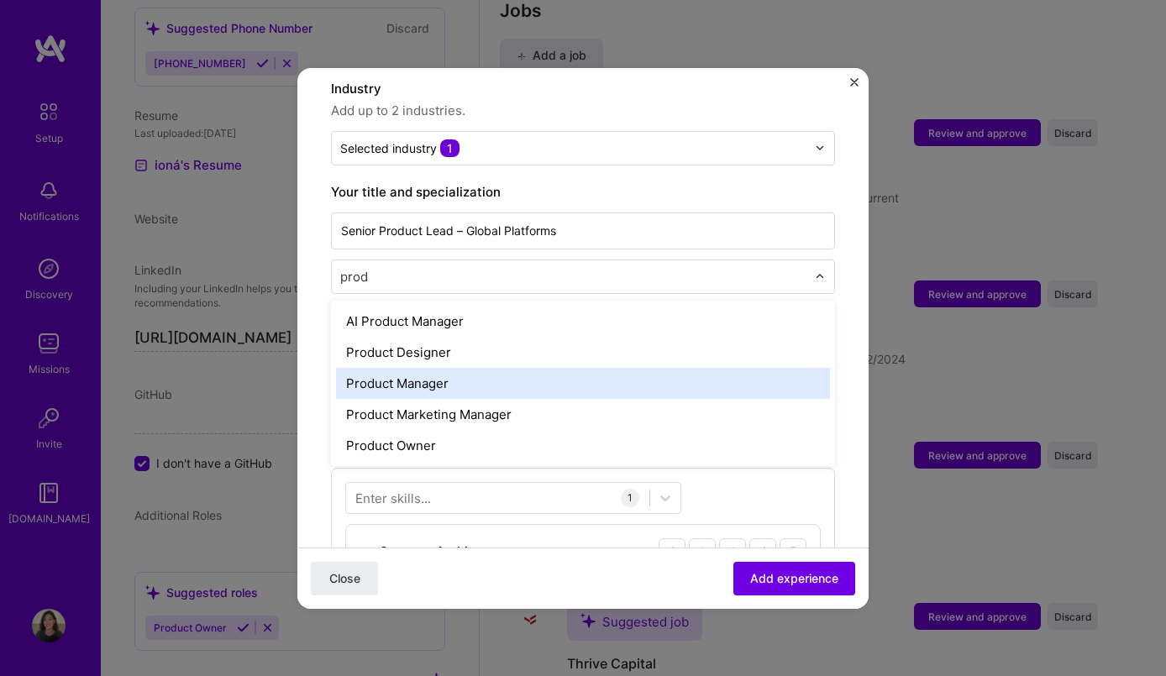
click at [450, 368] on div "Product Manager" at bounding box center [583, 383] width 494 height 31
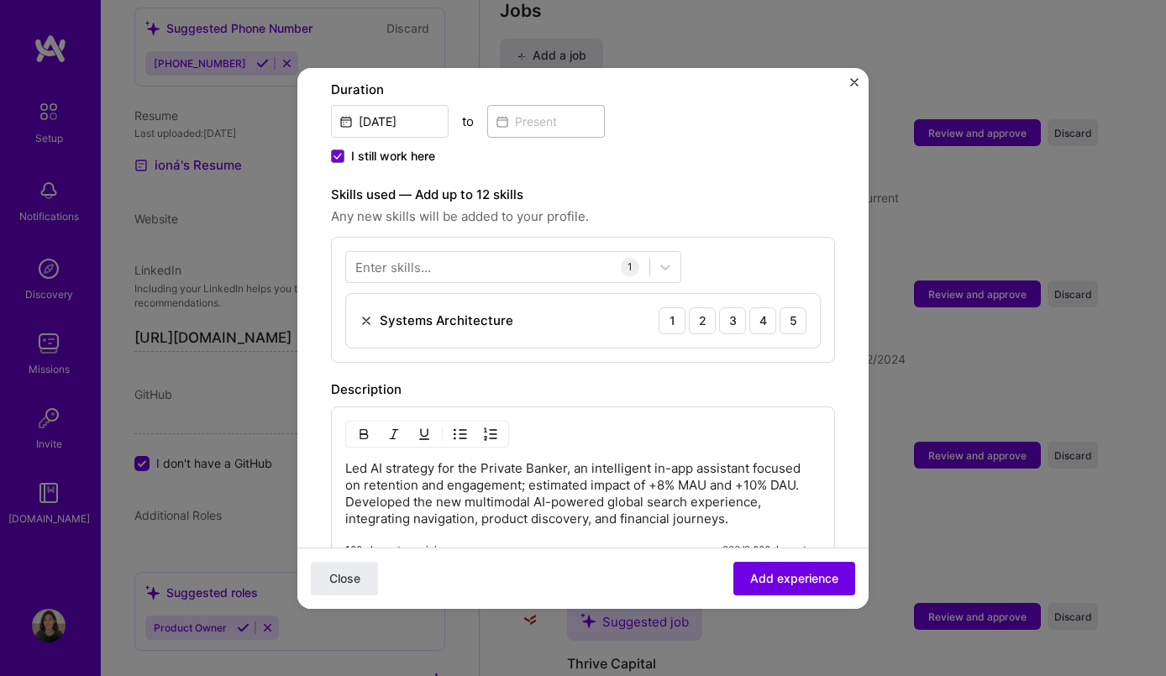
scroll to position [525, 0]
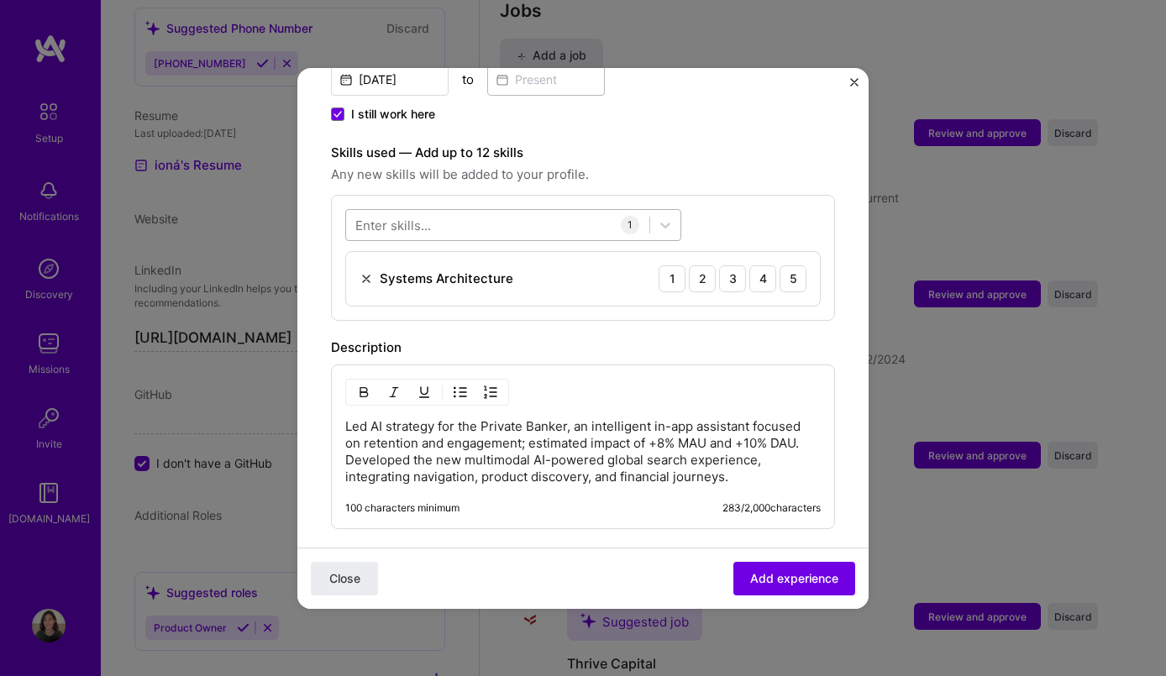
click at [585, 211] on div at bounding box center [497, 225] width 303 height 28
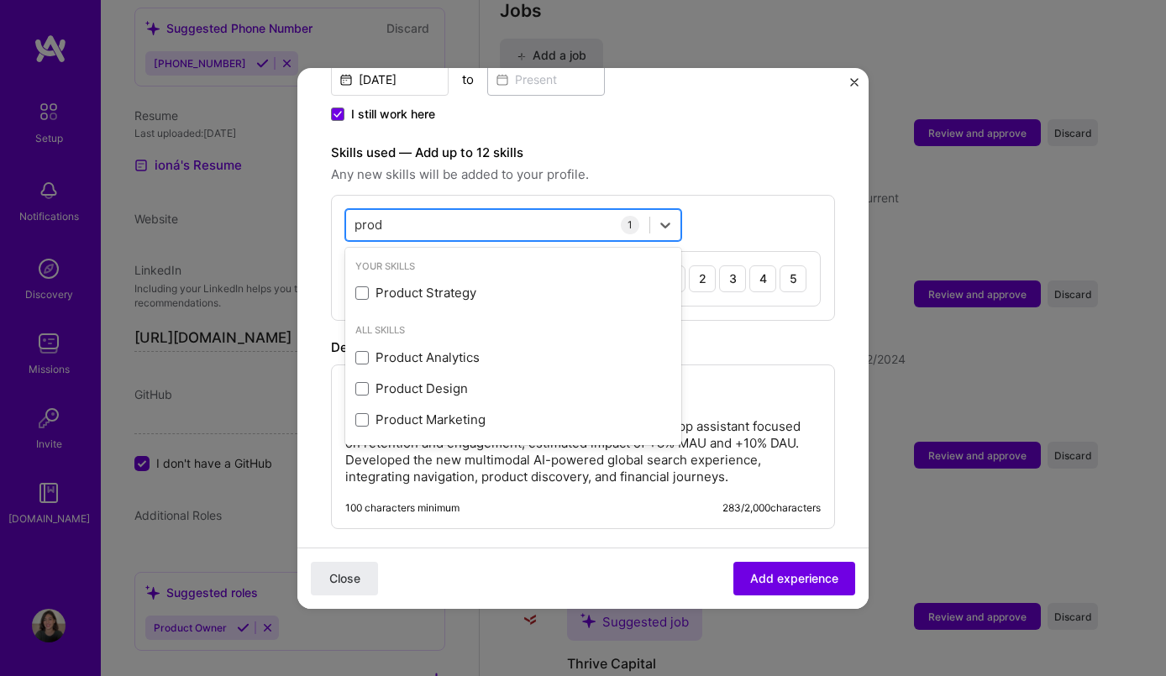
scroll to position [0, 0]
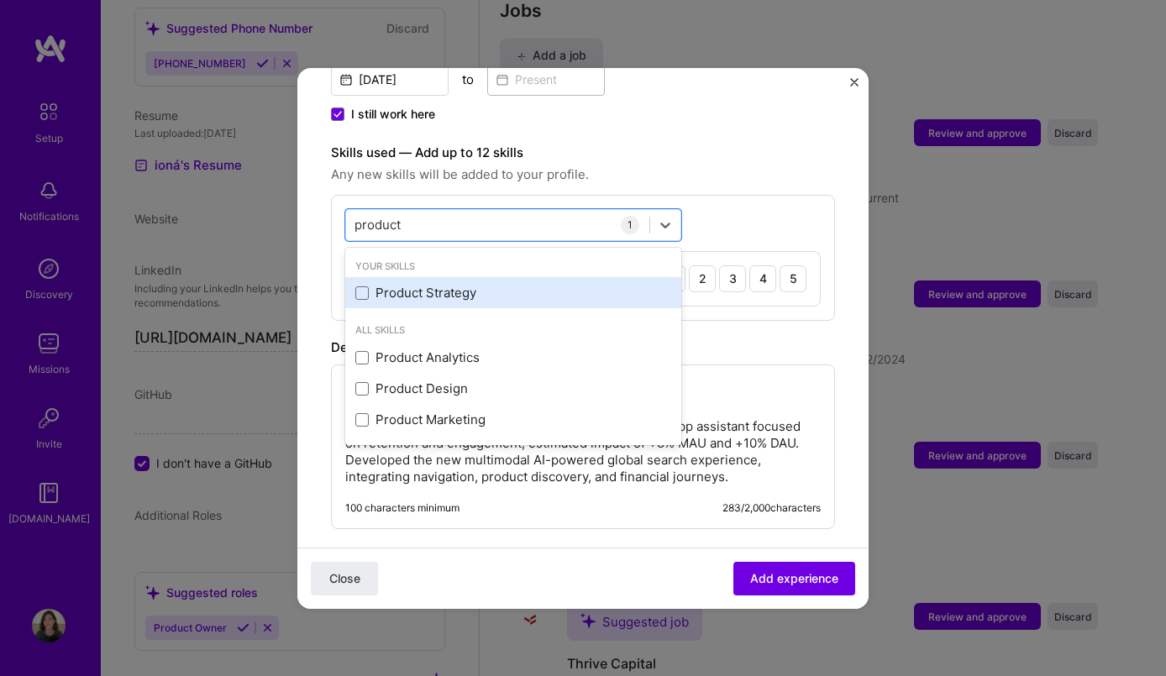
click at [464, 284] on div "Product Strategy" at bounding box center [513, 293] width 316 height 18
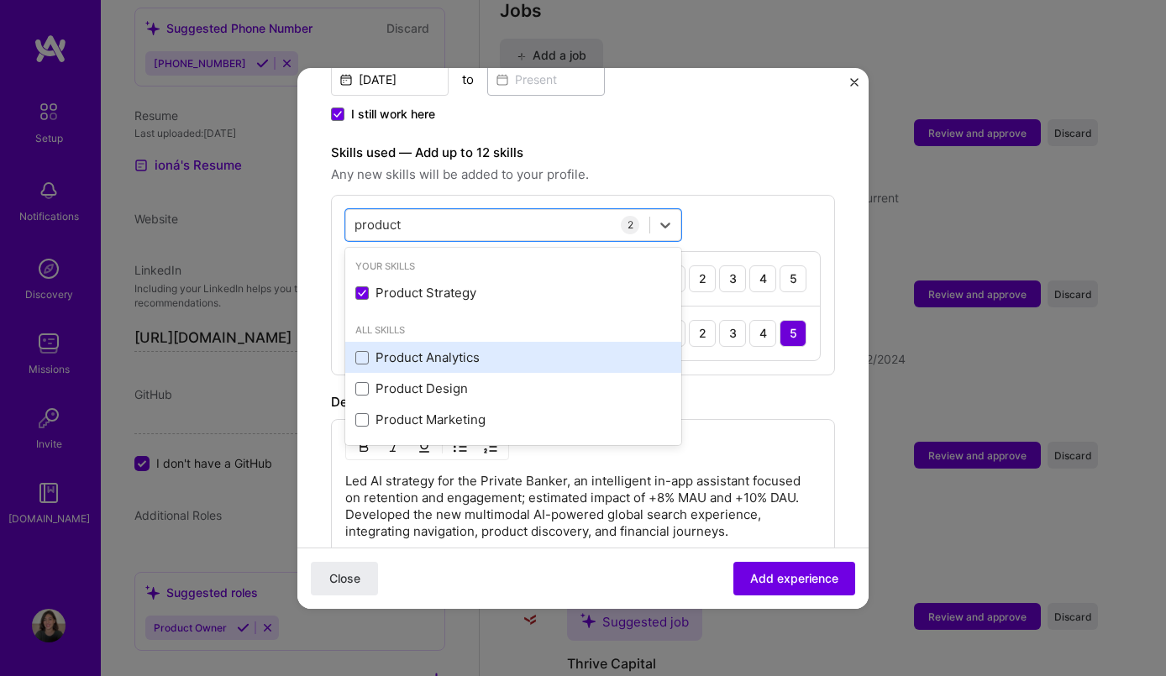
click at [441, 348] on div "Product Analytics" at bounding box center [513, 357] width 316 height 18
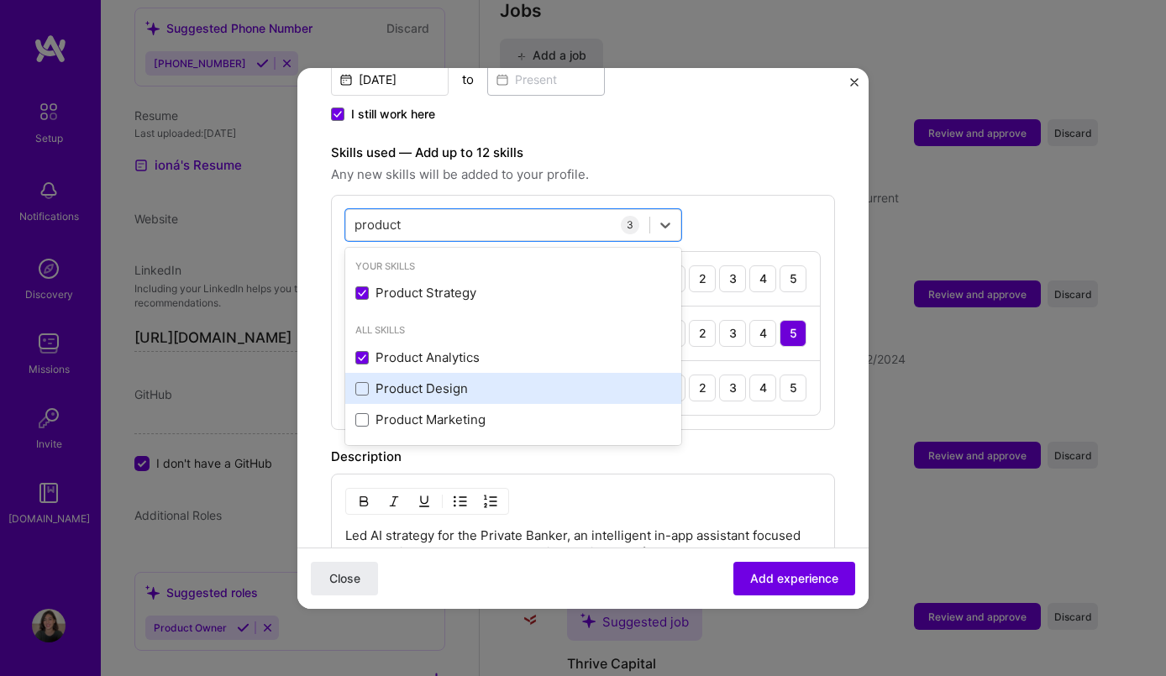
click at [445, 380] on div "Product Design" at bounding box center [513, 388] width 336 height 31
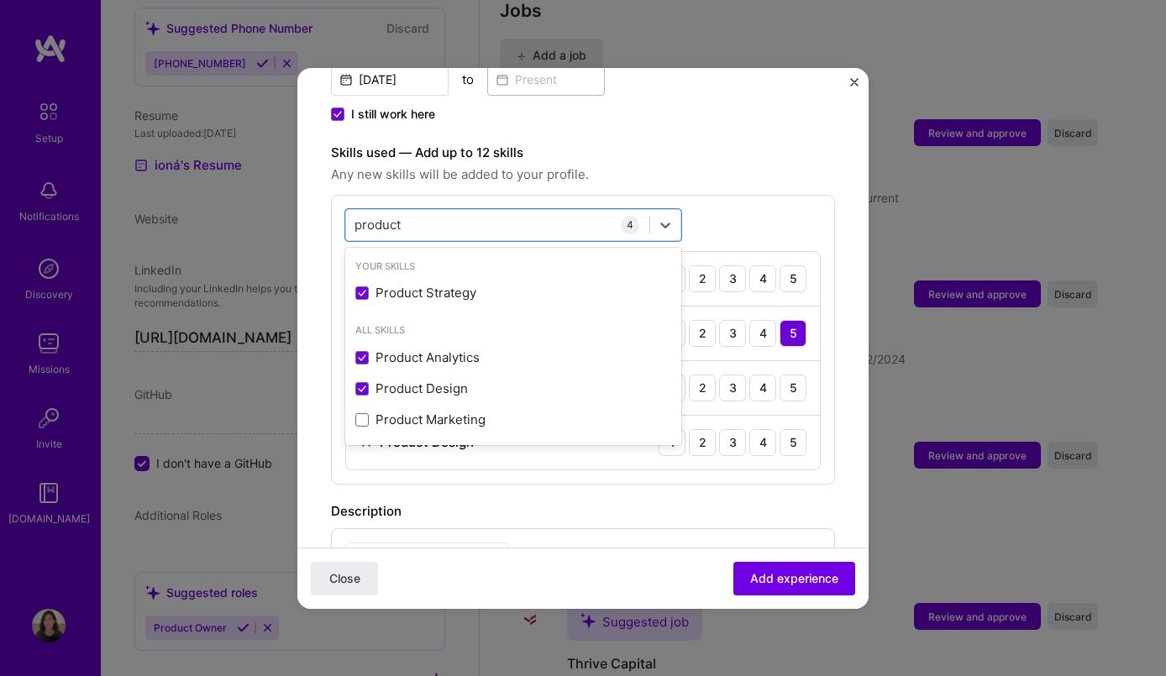
type input "product"
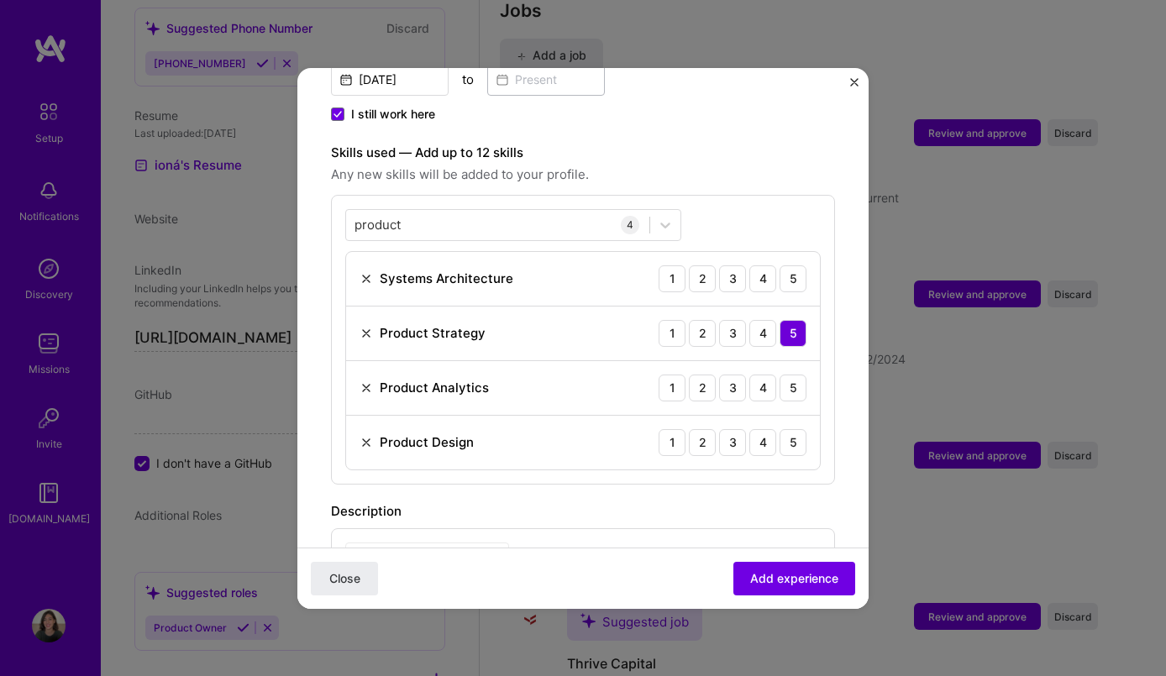
click at [526, 501] on div "Description" at bounding box center [583, 511] width 504 height 20
click at [364, 272] on img at bounding box center [365, 278] width 13 height 13
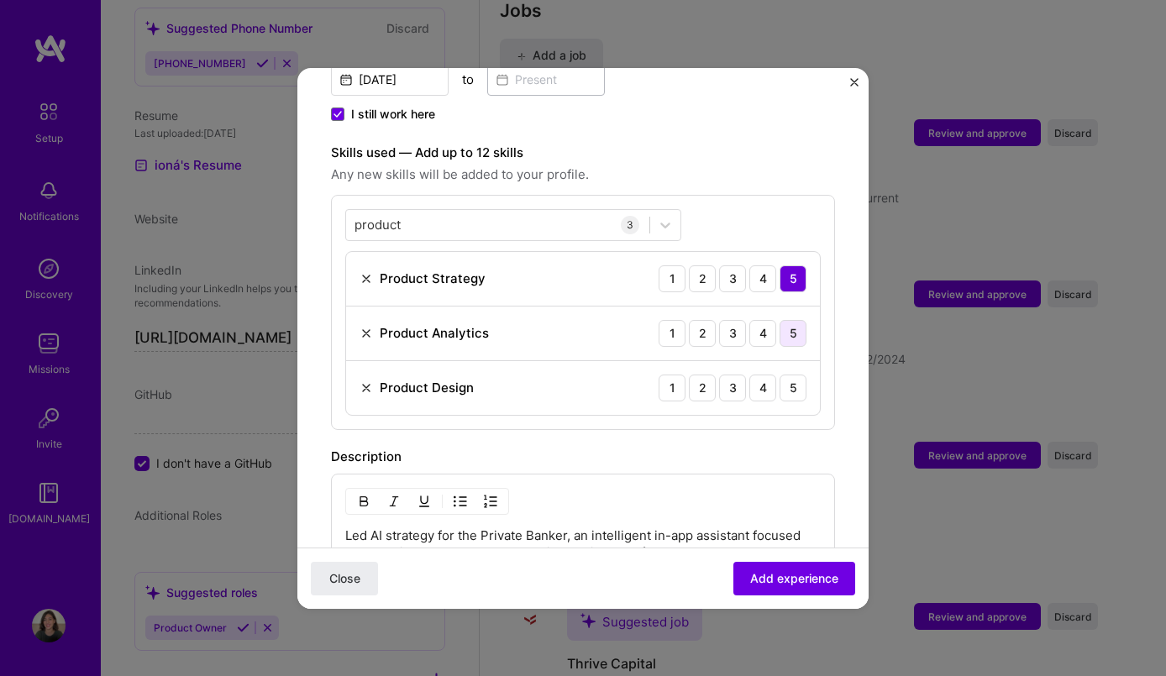
click at [799, 320] on div "5" at bounding box center [792, 333] width 27 height 27
click at [795, 381] on div "5" at bounding box center [792, 388] width 27 height 27
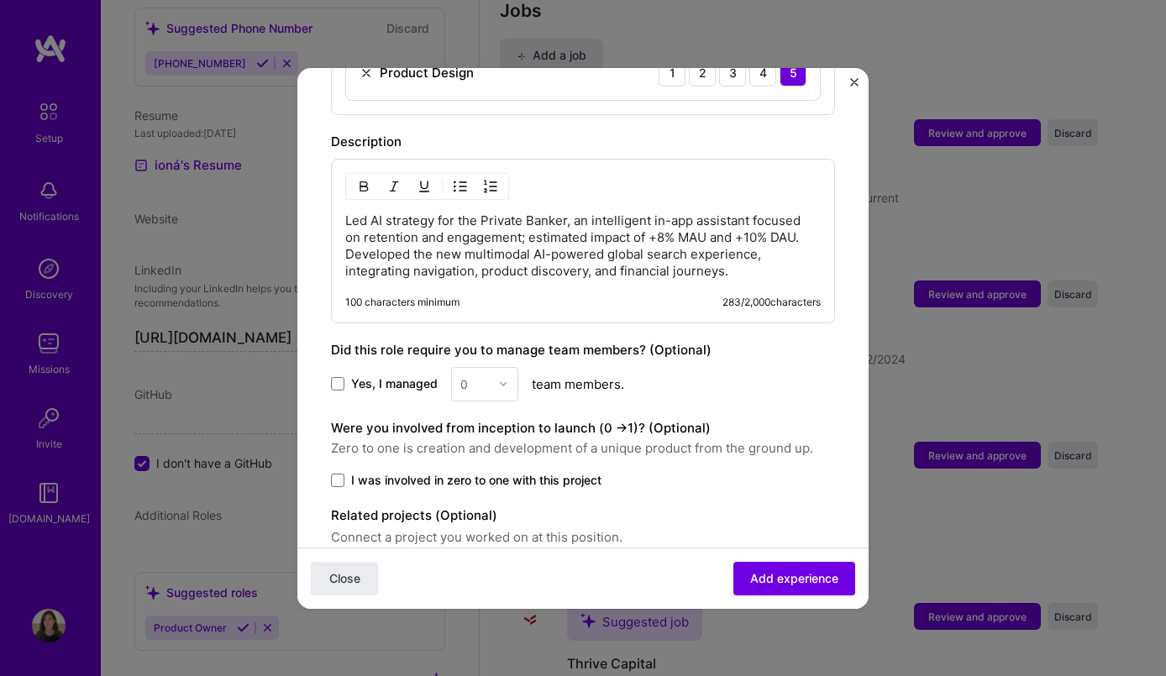
scroll to position [900, 0]
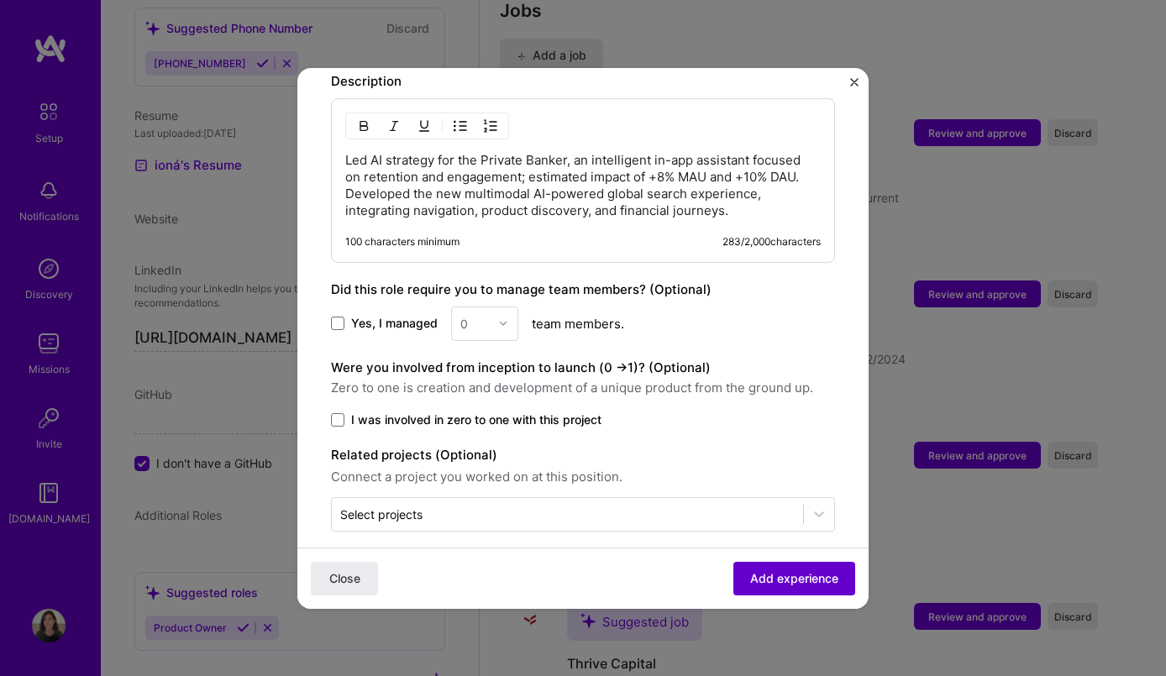
click at [771, 584] on span "Add experience" at bounding box center [794, 577] width 88 height 17
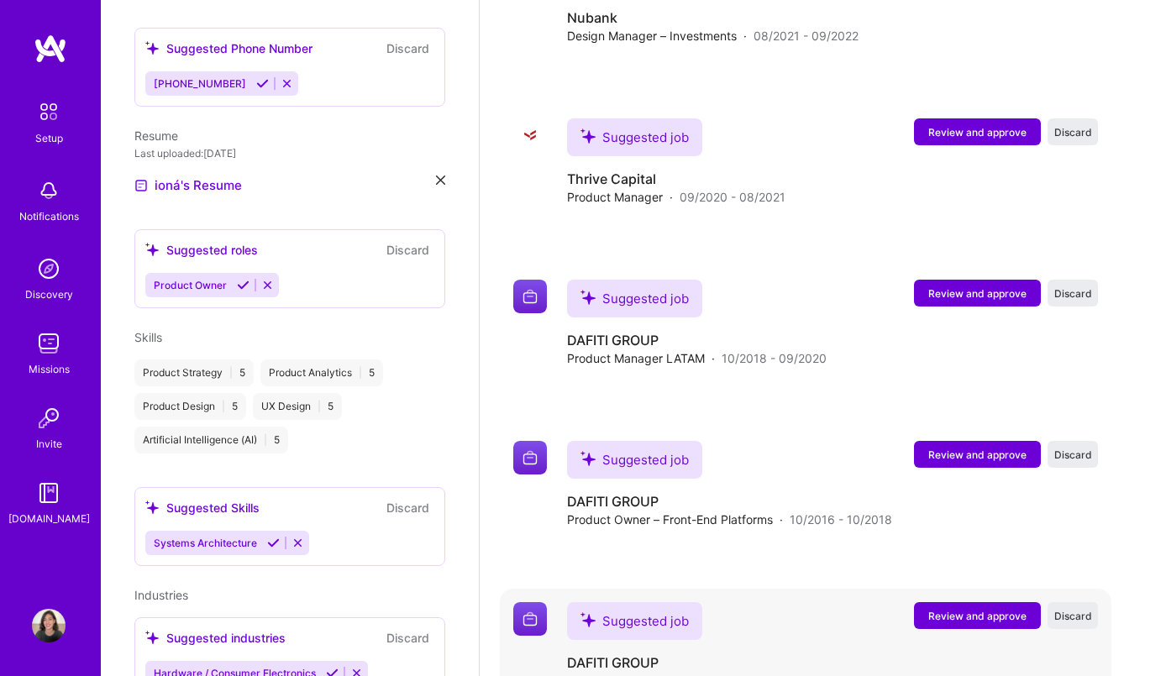
scroll to position [2361, 0]
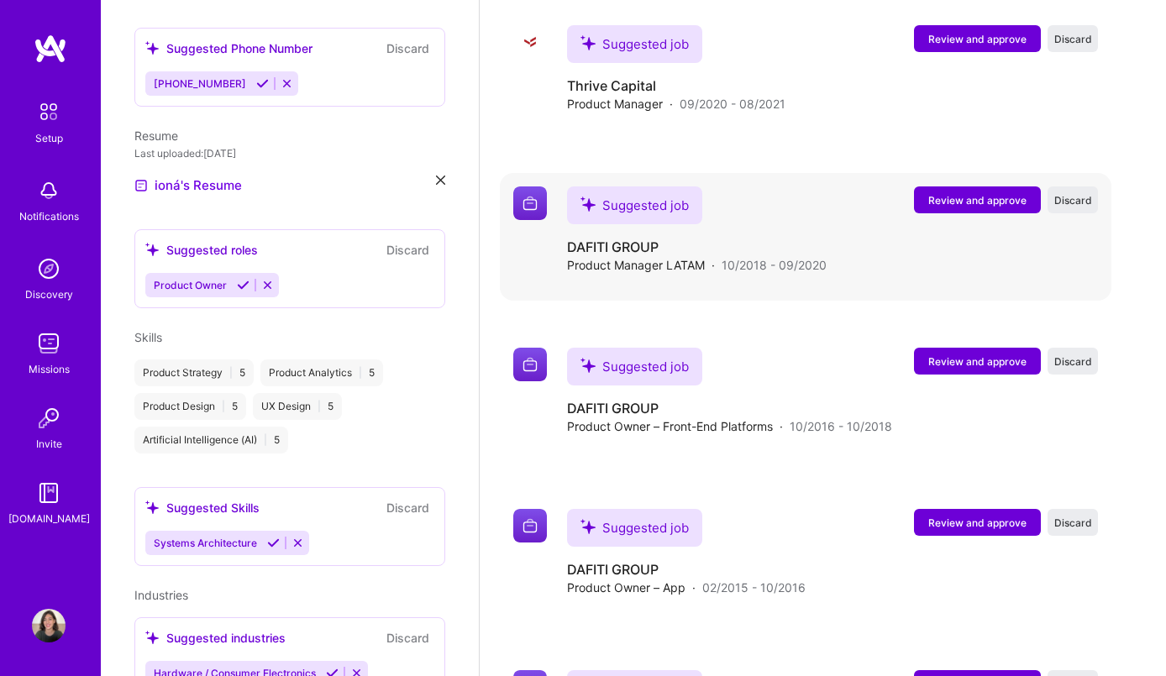
click at [983, 200] on span "Review and approve" at bounding box center [977, 200] width 98 height 14
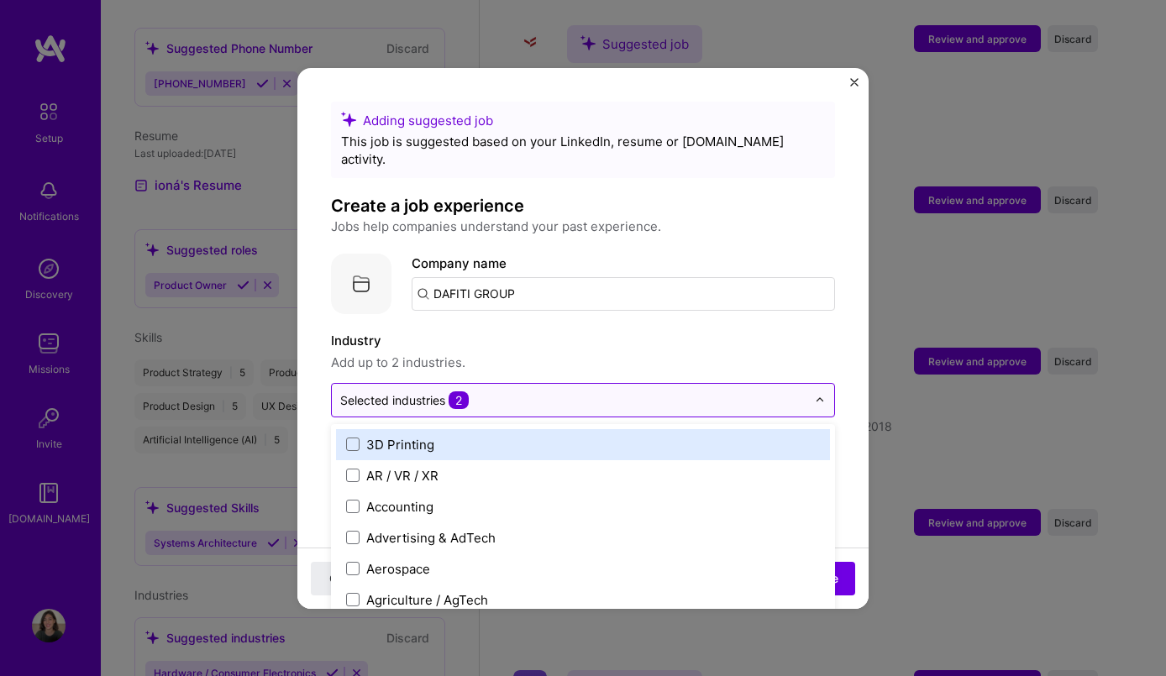
click at [600, 391] on input "text" at bounding box center [573, 400] width 466 height 18
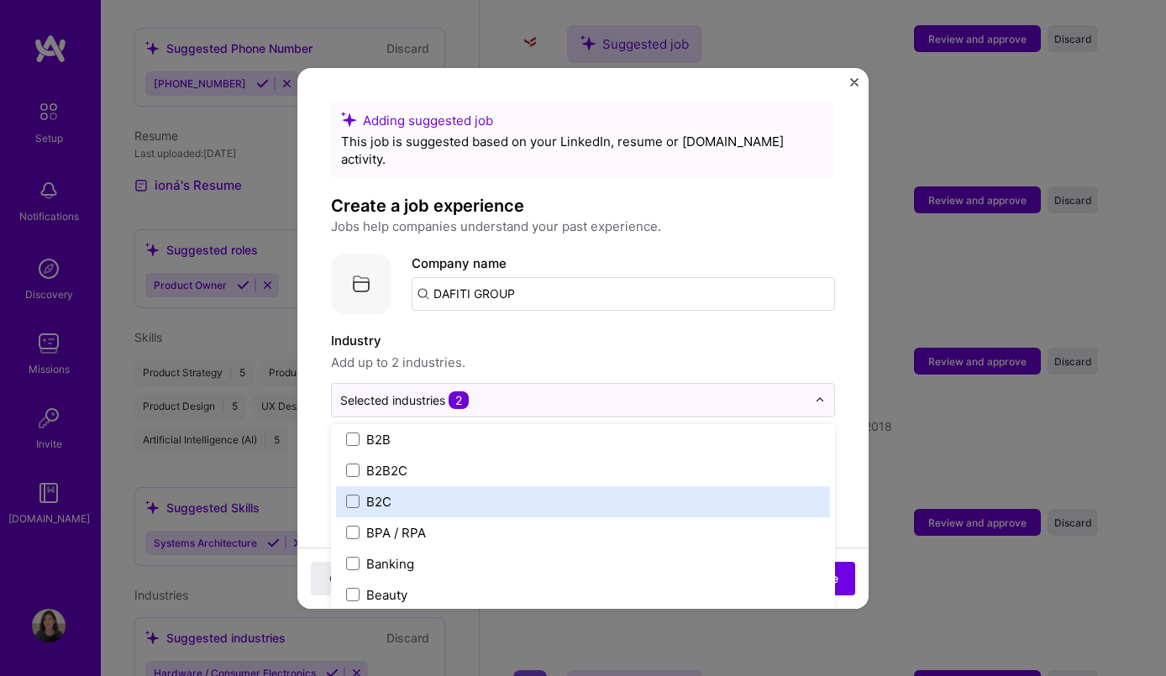
scroll to position [737, 0]
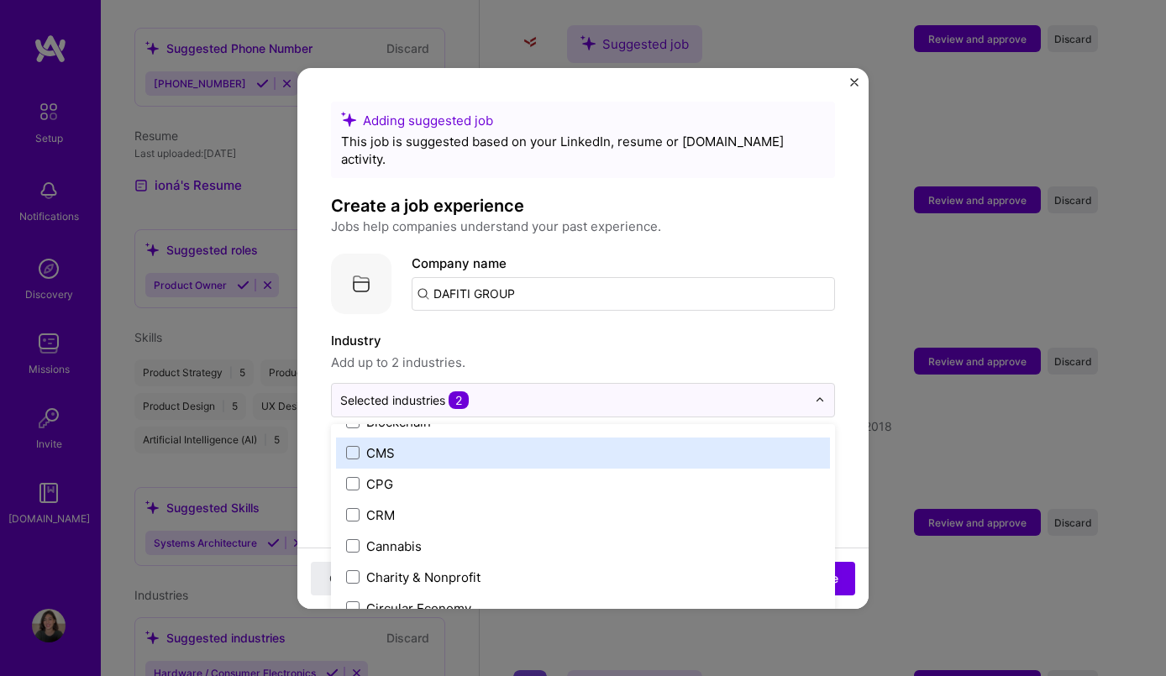
click at [729, 217] on p "Jobs help companies understand your past experience." at bounding box center [583, 227] width 504 height 20
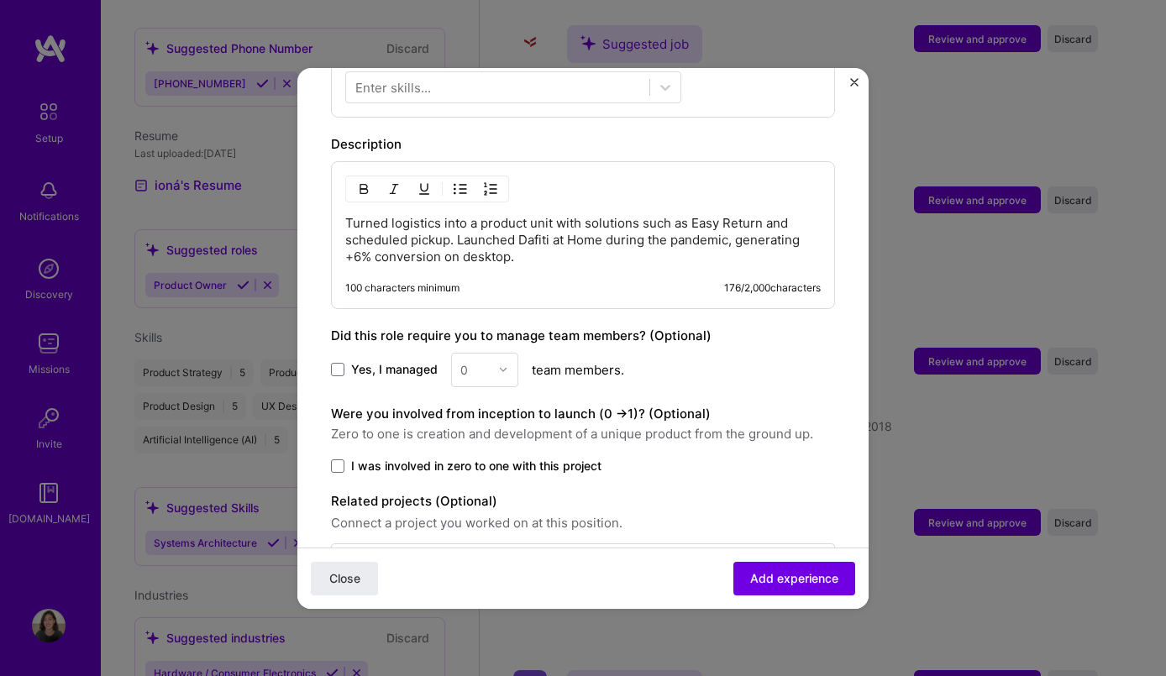
scroll to position [708, 0]
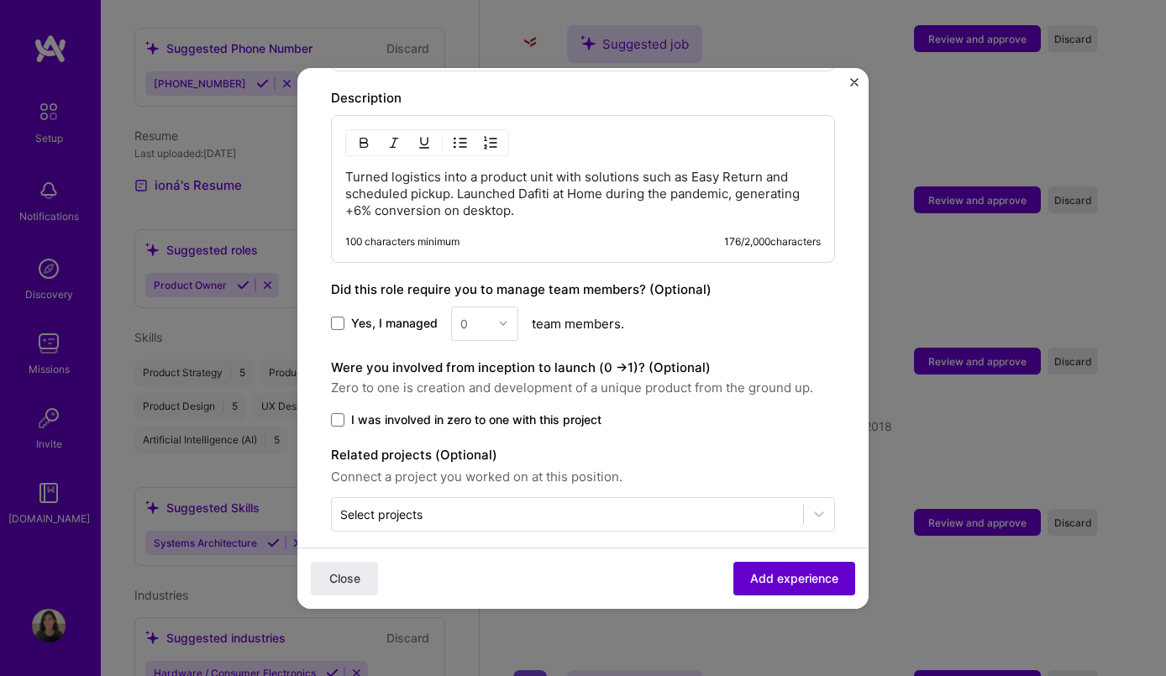
click at [766, 581] on span "Add experience" at bounding box center [794, 577] width 88 height 17
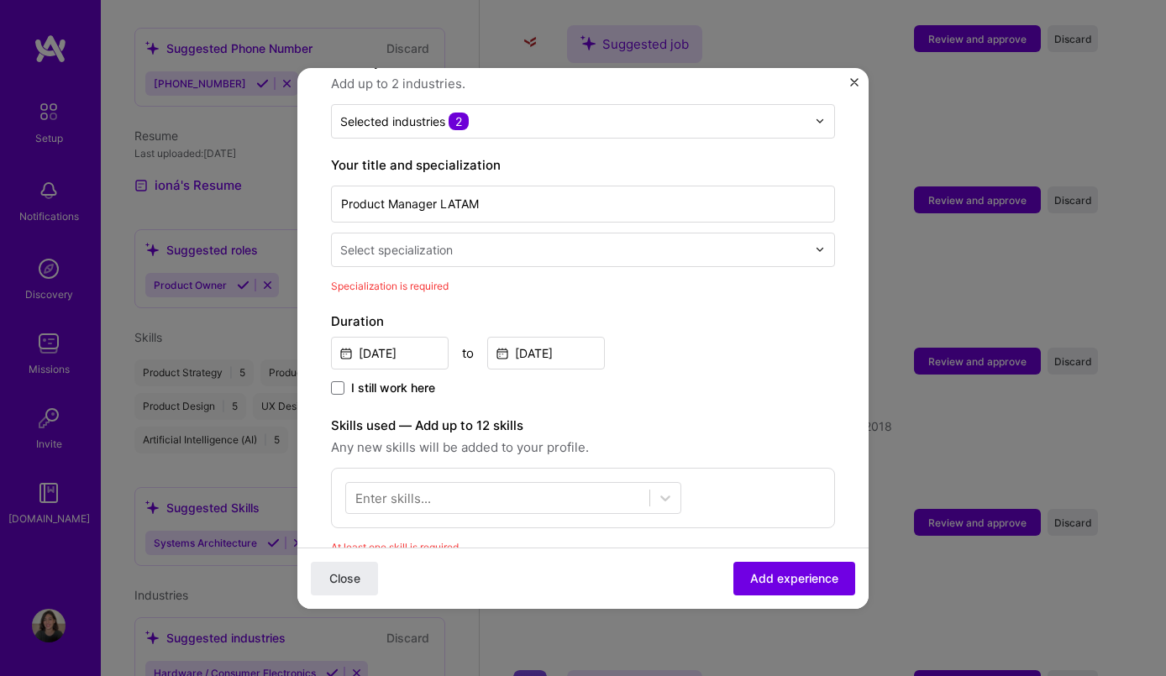
scroll to position [168, 0]
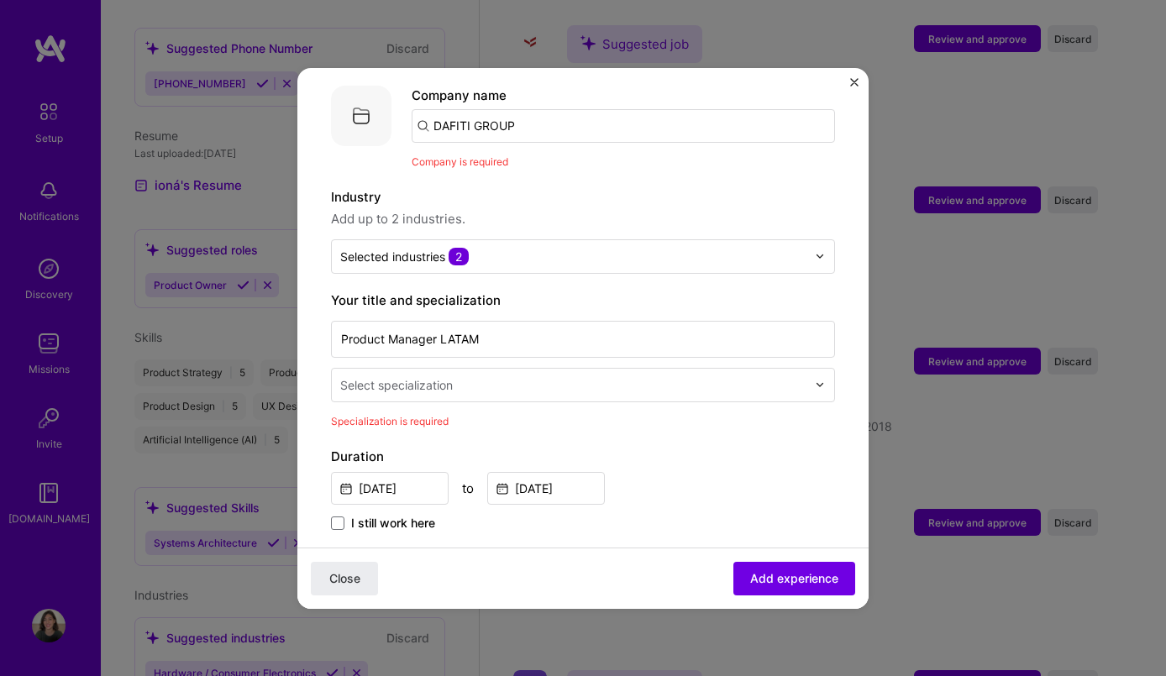
click at [563, 376] on input "text" at bounding box center [574, 385] width 469 height 18
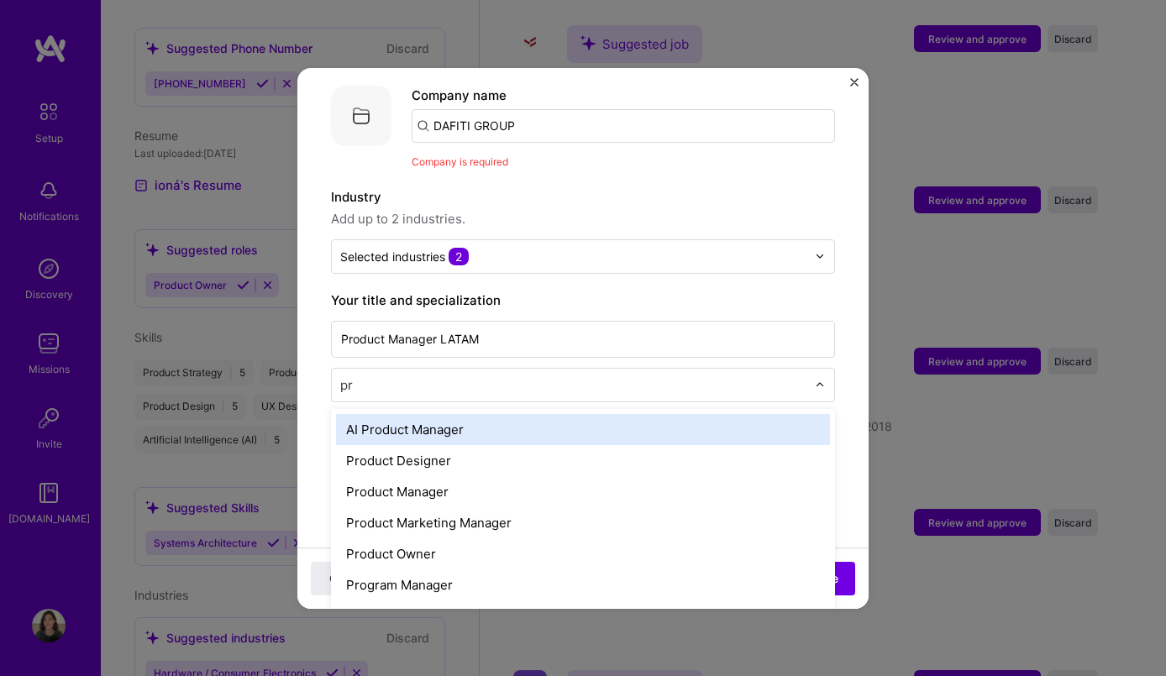
type input "pro"
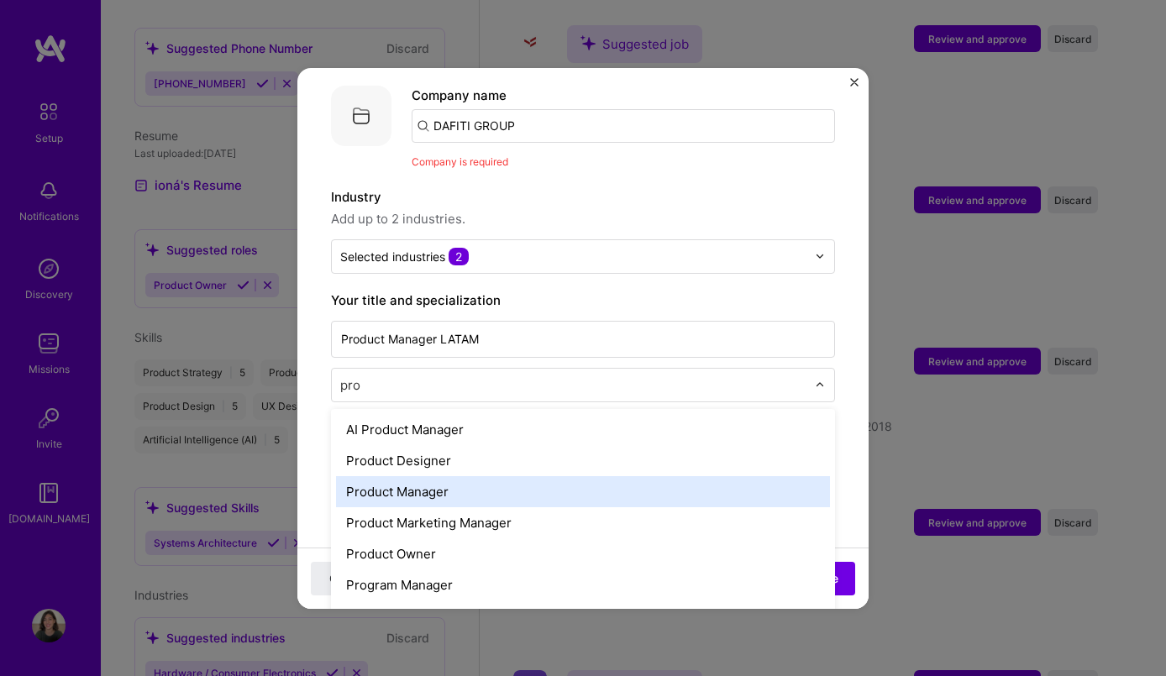
click at [448, 476] on div "Product Manager" at bounding box center [583, 491] width 494 height 31
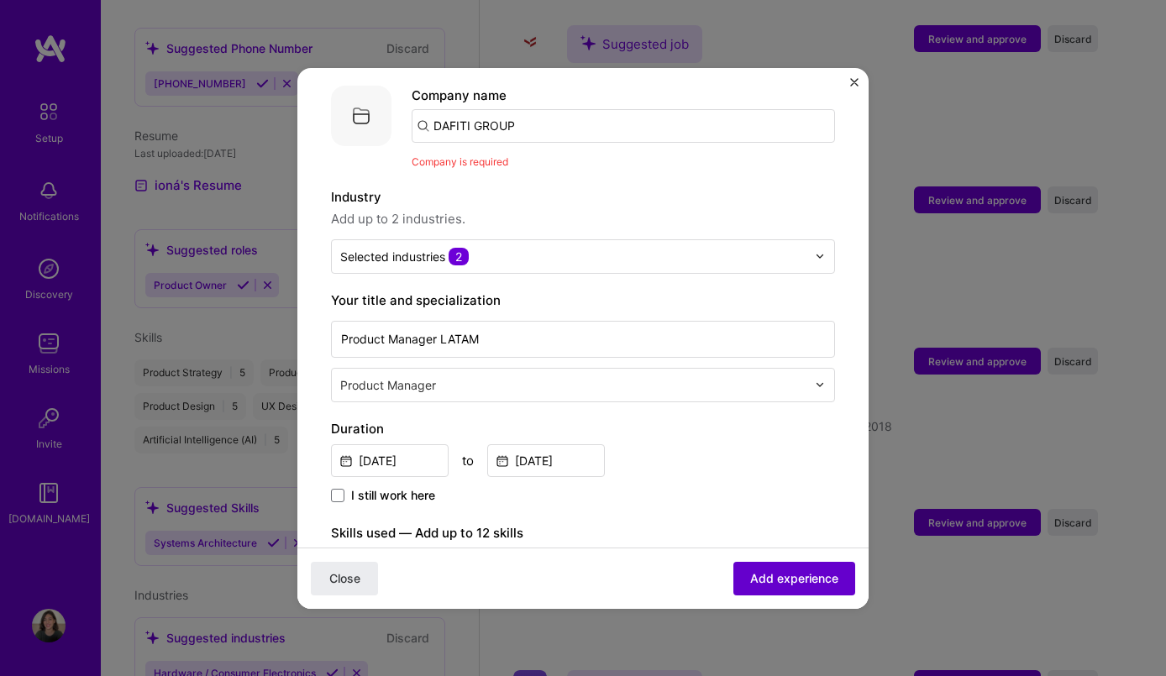
click at [780, 575] on span "Add experience" at bounding box center [794, 577] width 88 height 17
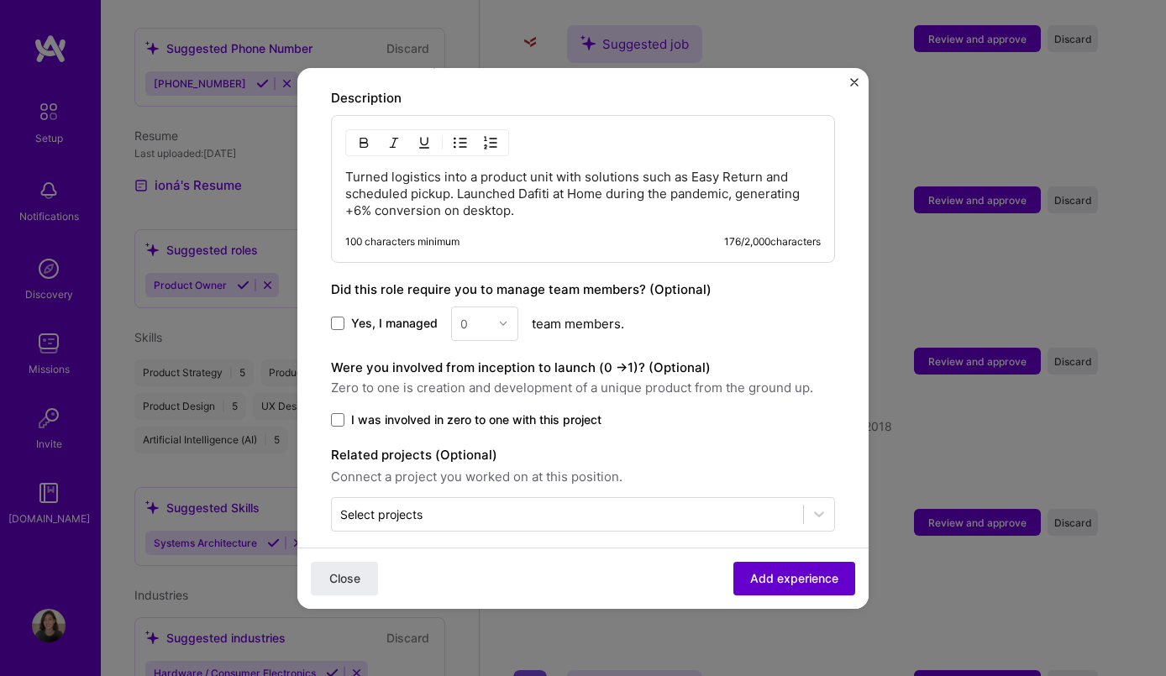
click at [774, 573] on span "Add experience" at bounding box center [794, 577] width 88 height 17
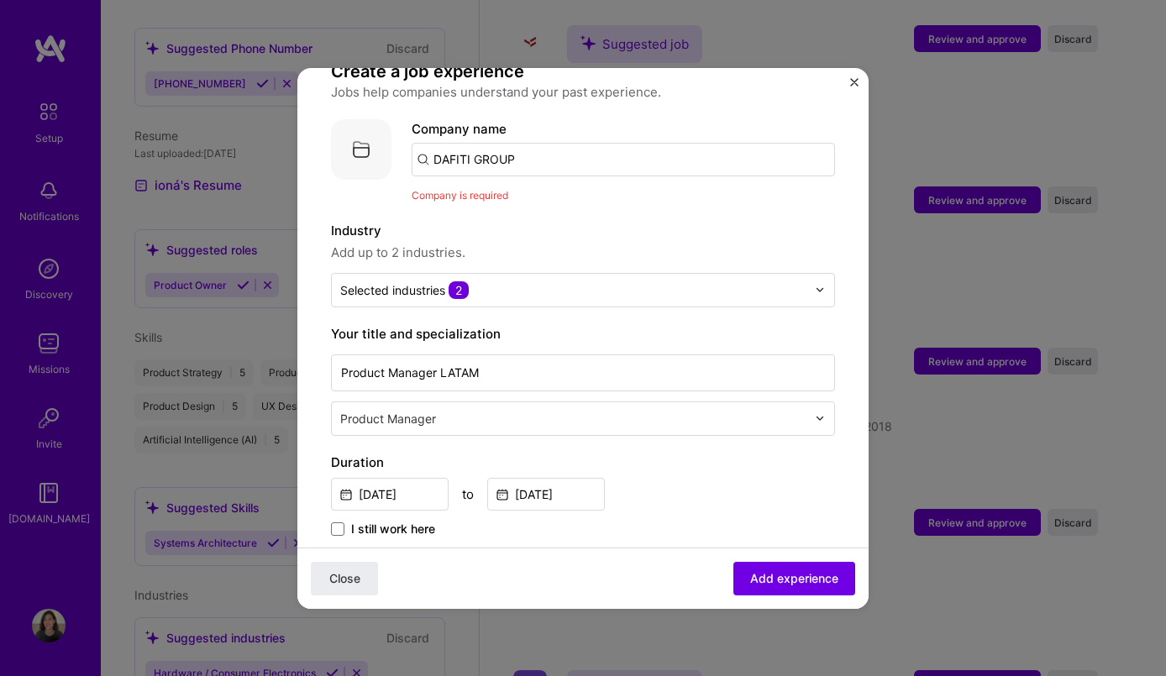
scroll to position [86, 0]
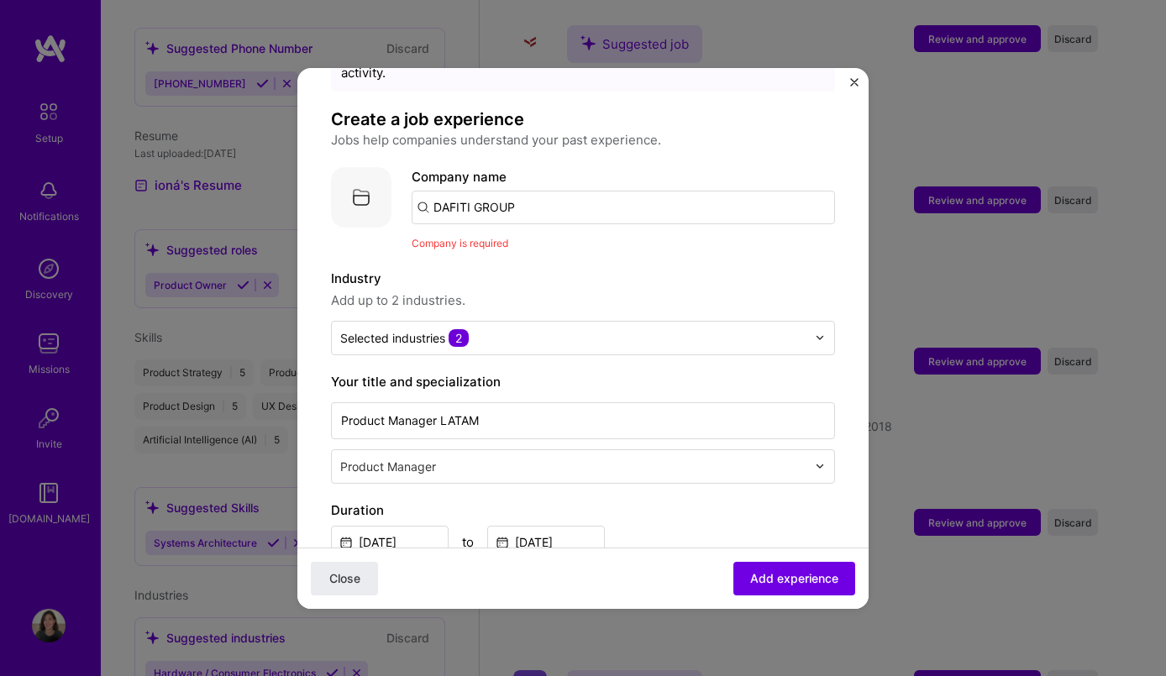
click at [433, 191] on input "DAFITI GROUP" at bounding box center [622, 208] width 423 height 34
click at [524, 199] on input "DAFITI GROUP" at bounding box center [622, 208] width 423 height 34
drag, startPoint x: 524, startPoint y: 199, endPoint x: 396, endPoint y: 180, distance: 129.9
click at [396, 181] on div "Company logo Company name DAFITI GROUP Company is required" at bounding box center [583, 209] width 504 height 85
type input "dafiti"
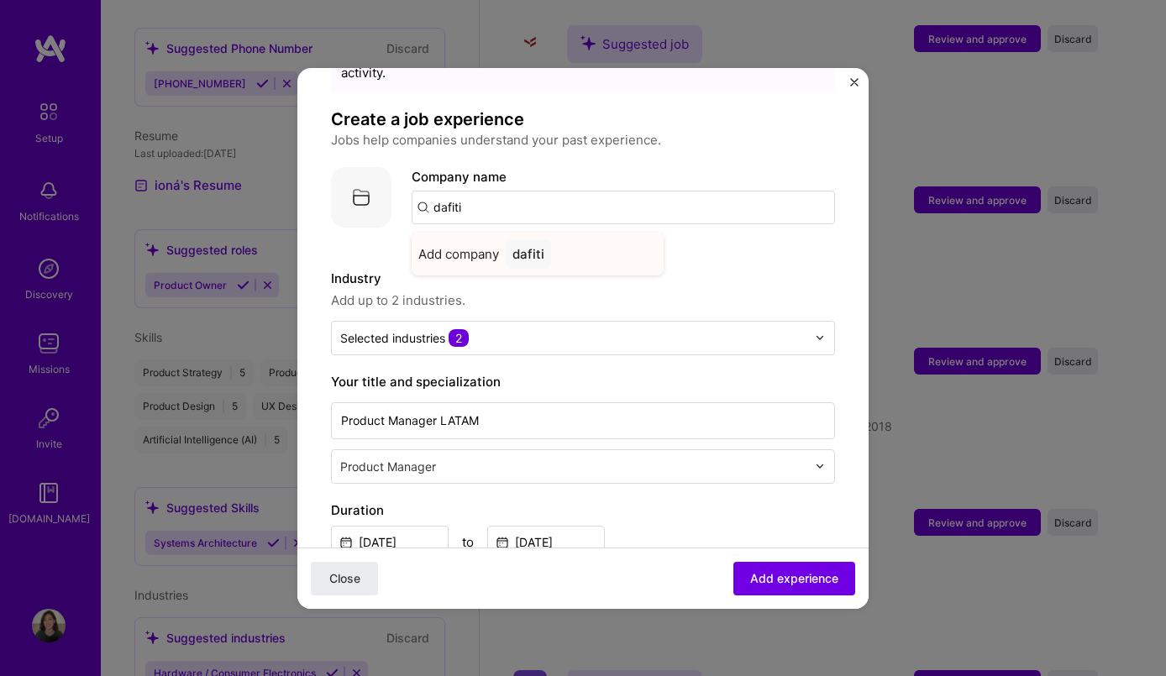
click at [558, 244] on div "Add company dafiti" at bounding box center [537, 254] width 252 height 43
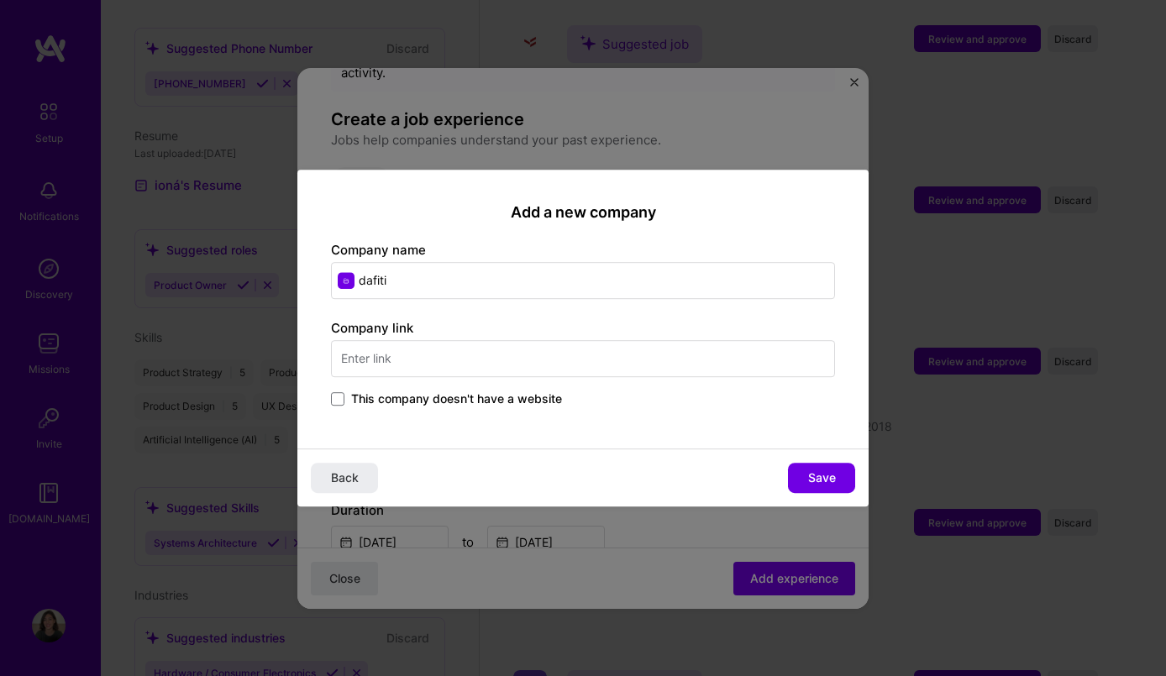
click at [359, 280] on input "dafiti" at bounding box center [583, 280] width 504 height 37
type input "Dafiti"
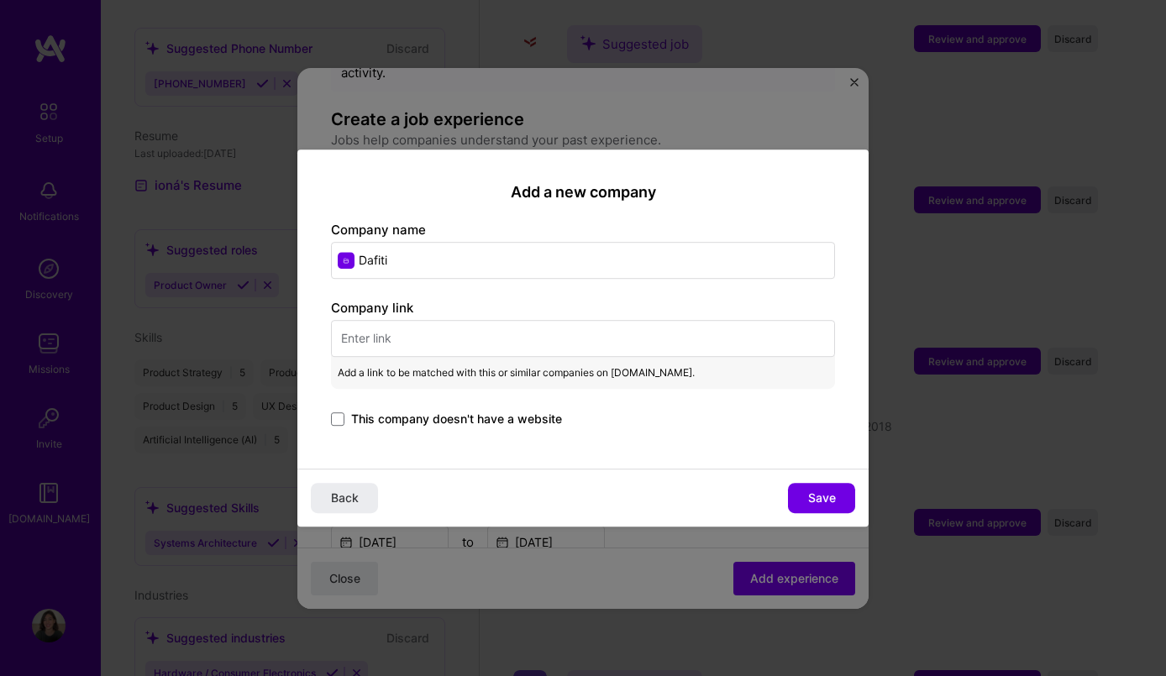
click at [407, 330] on input "text" at bounding box center [583, 338] width 504 height 37
paste input "https://www.dafiti.com.br/"
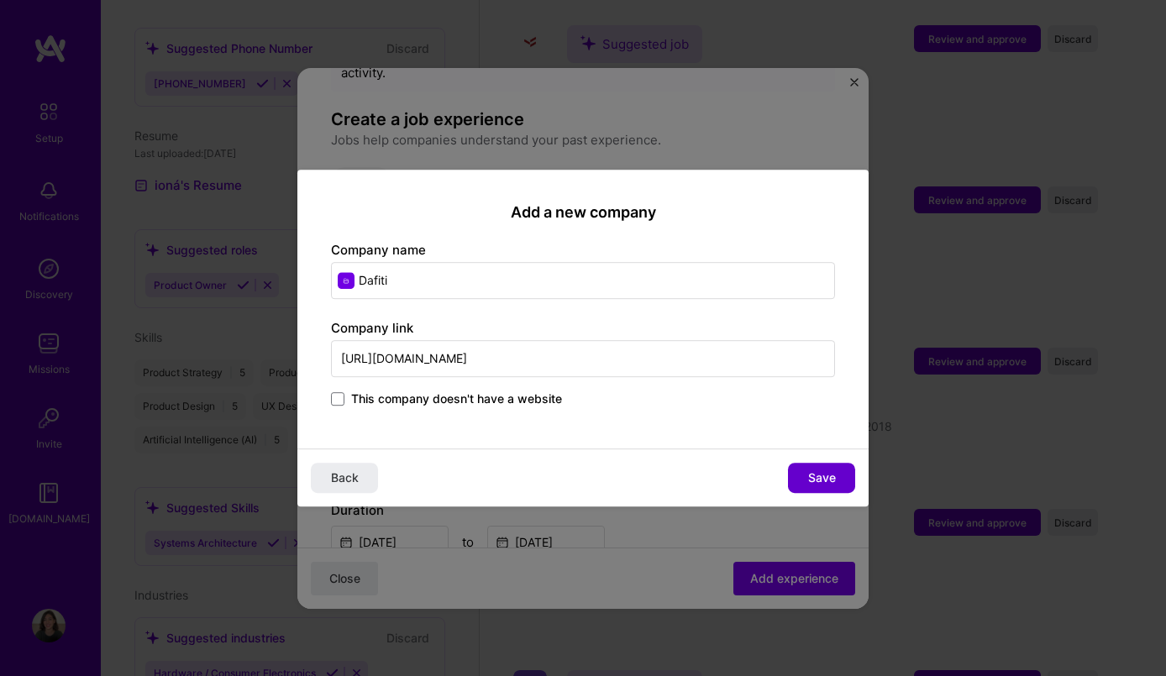
type input "https://www.dafiti.com.br/"
click at [817, 486] on button "Save" at bounding box center [821, 478] width 67 height 30
type input "Dafiti"
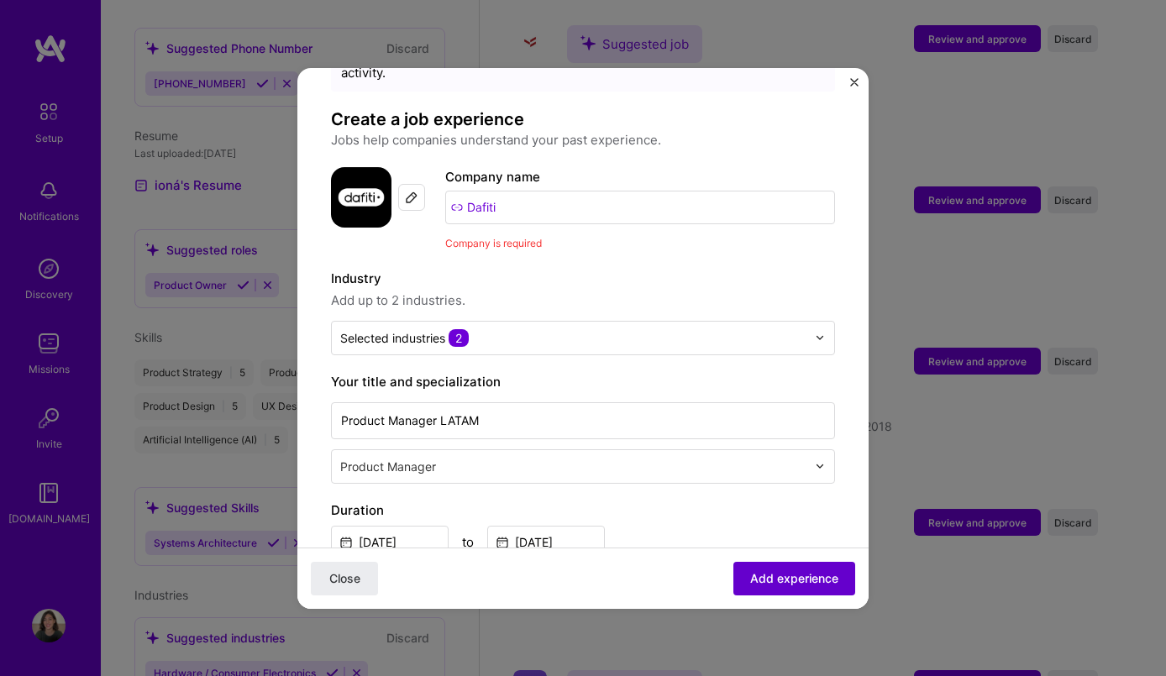
click at [773, 577] on span "Add experience" at bounding box center [794, 577] width 88 height 17
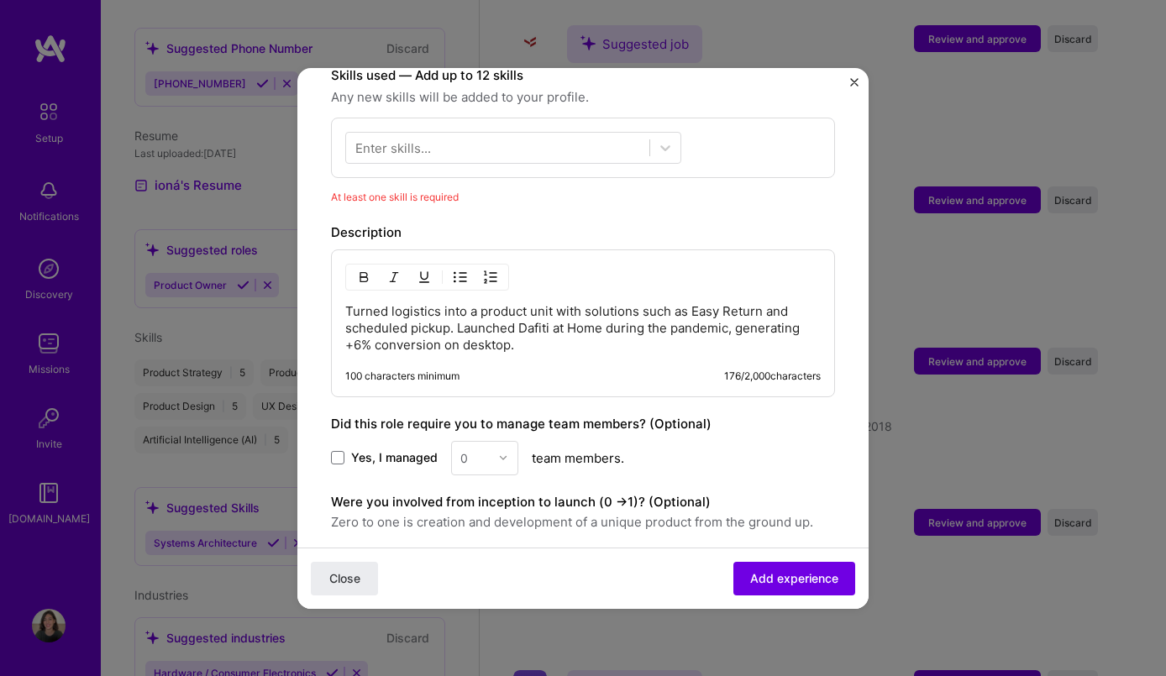
scroll to position [605, 0]
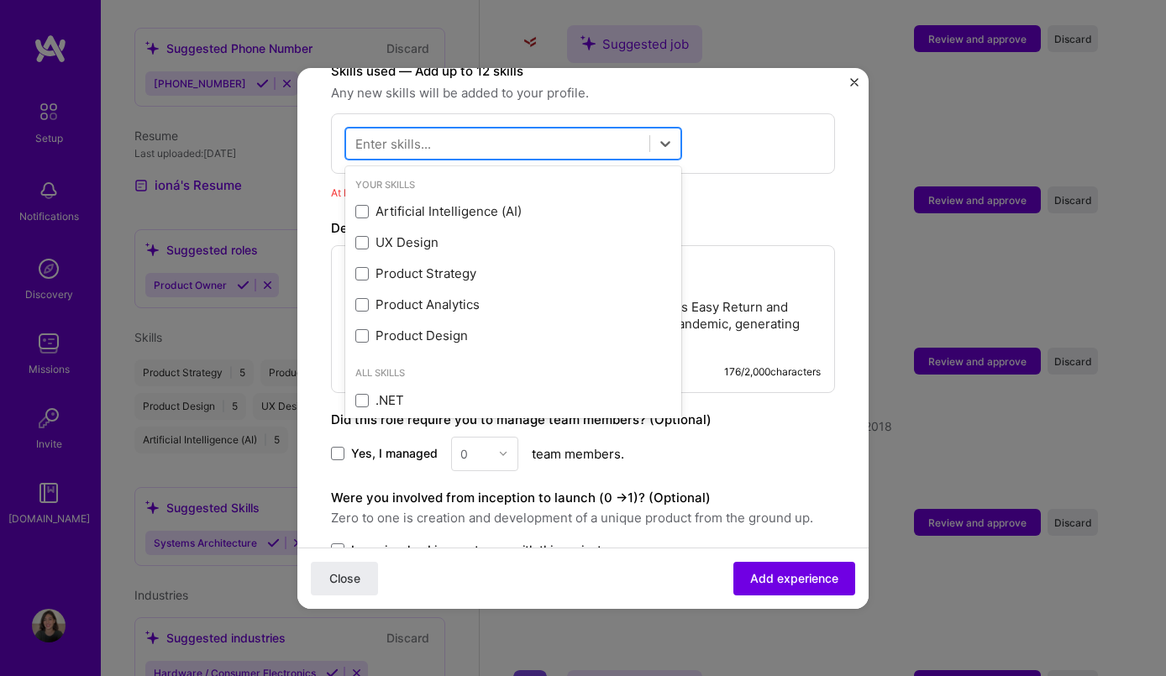
click at [498, 129] on div at bounding box center [497, 143] width 303 height 28
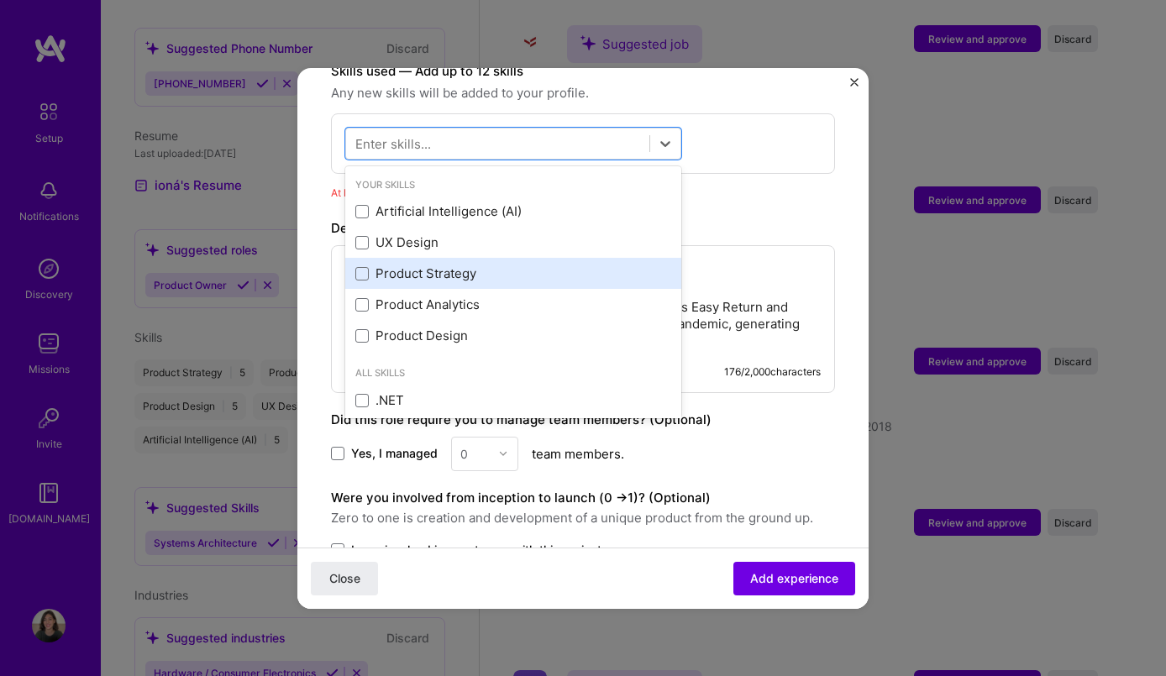
click at [472, 265] on div "Product Strategy" at bounding box center [513, 274] width 316 height 18
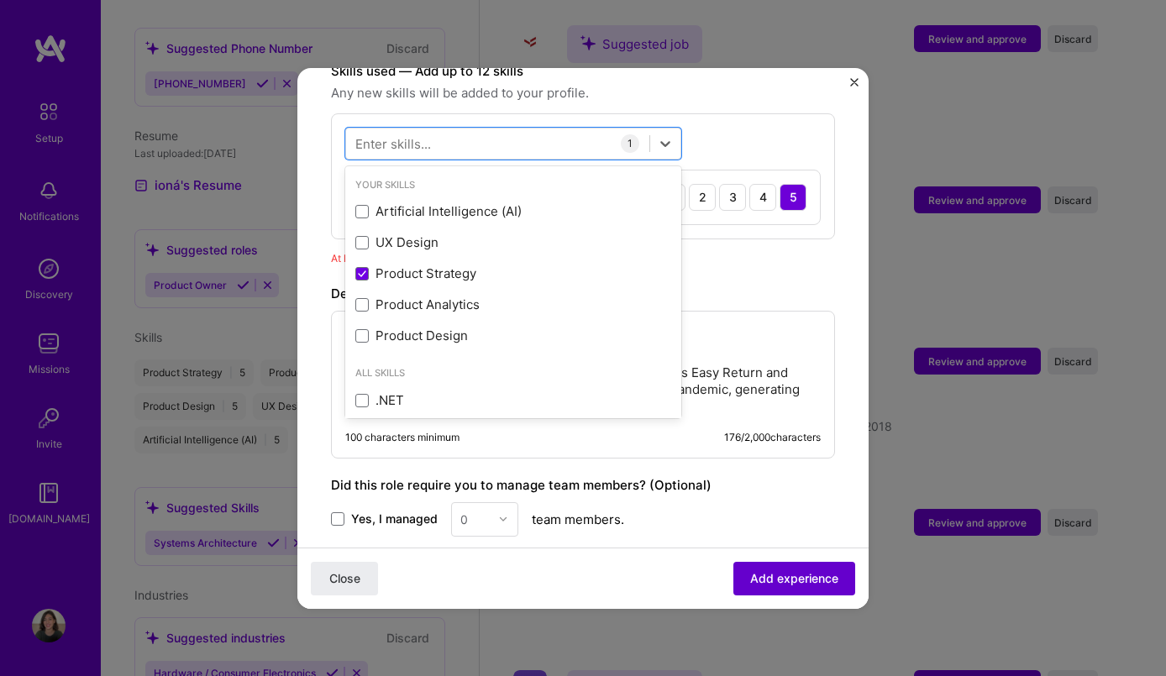
click at [769, 583] on span "Add experience" at bounding box center [794, 577] width 88 height 17
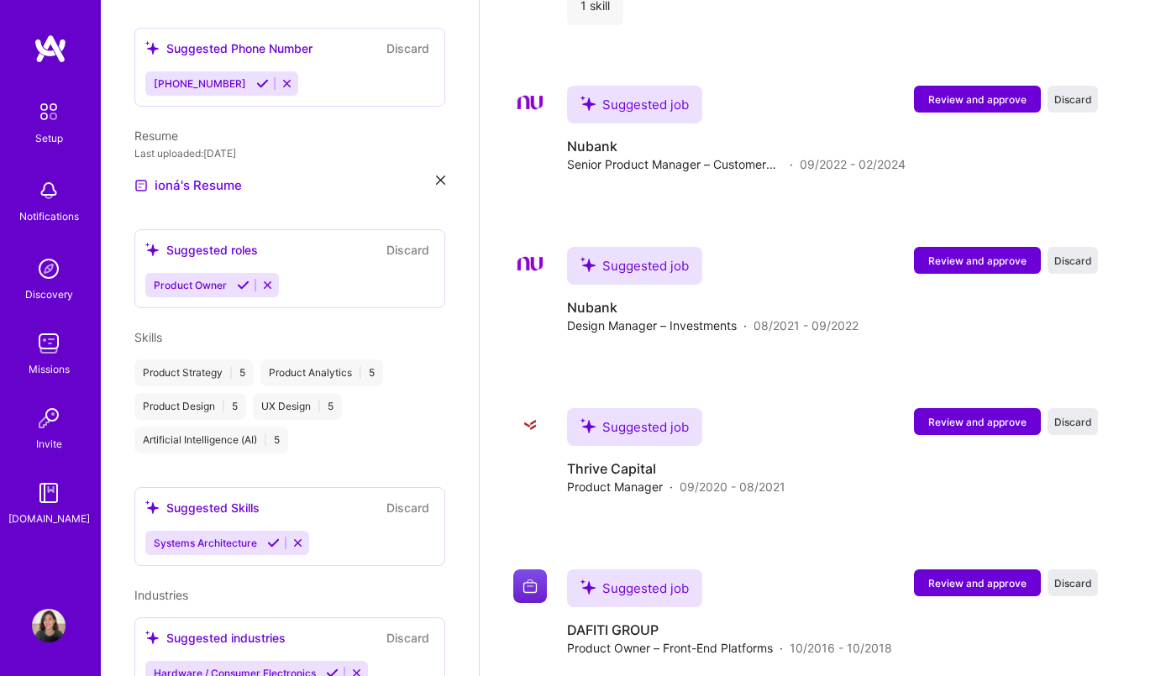
scroll to position [2265, 0]
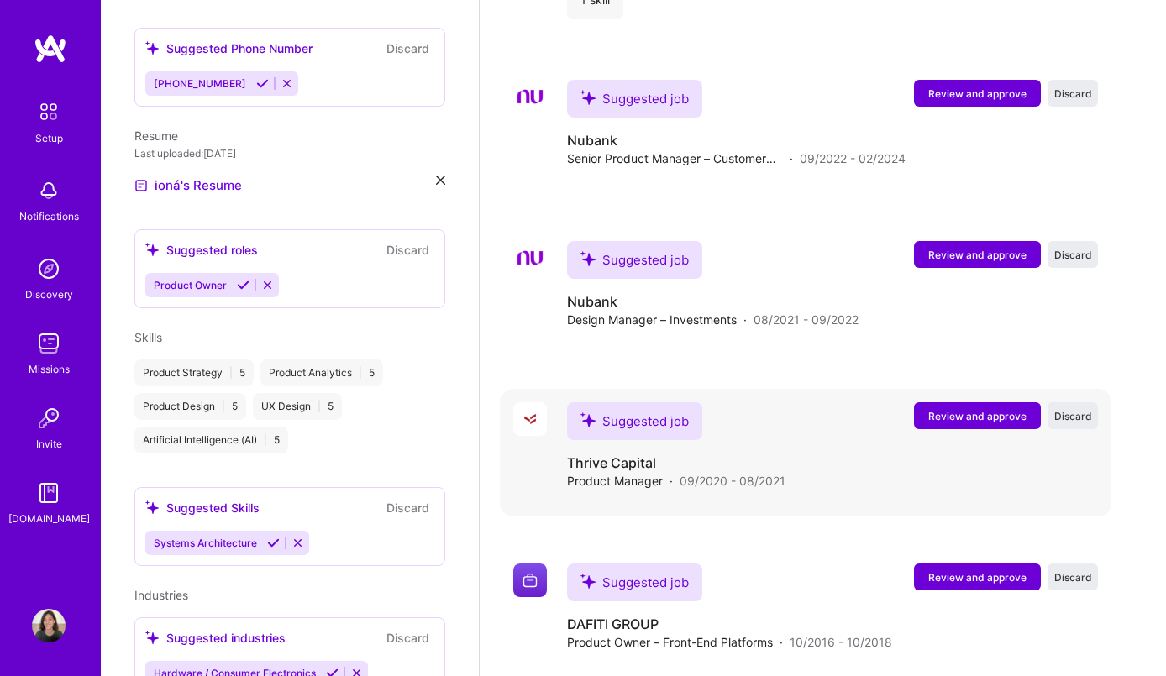
click at [970, 410] on span "Review and approve" at bounding box center [977, 416] width 98 height 14
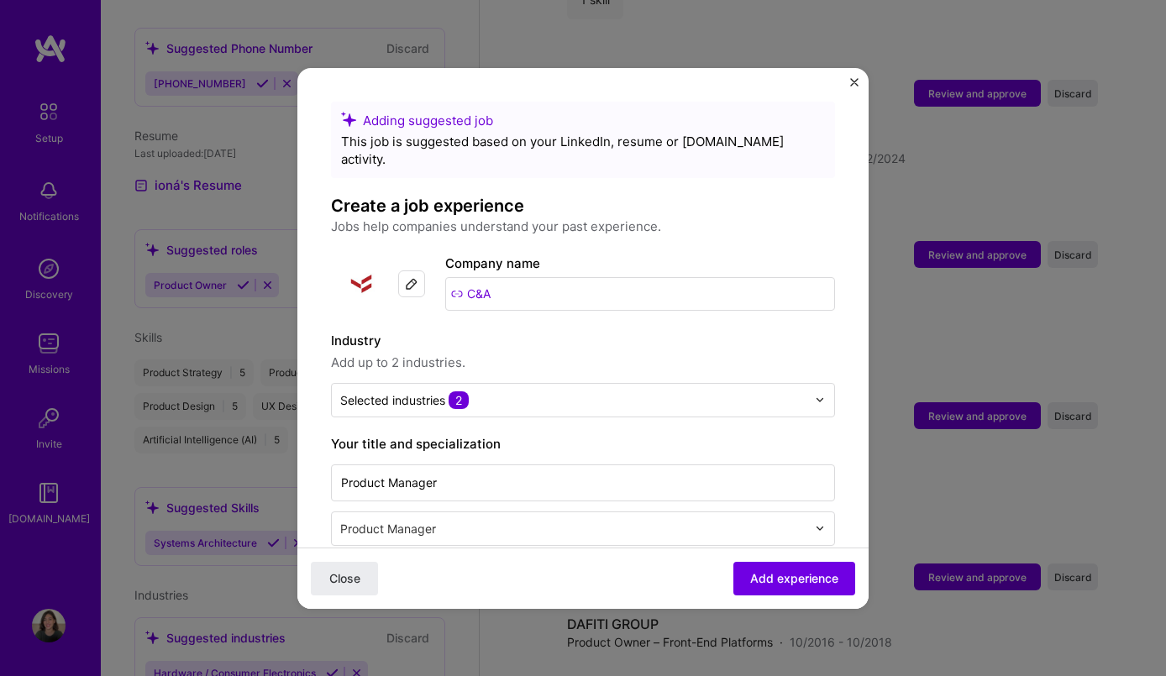
click at [413, 277] on img at bounding box center [411, 283] width 13 height 13
click at [521, 277] on input "C&A" at bounding box center [640, 294] width 390 height 34
click at [473, 277] on input "C&A" at bounding box center [640, 294] width 390 height 34
drag, startPoint x: 513, startPoint y: 277, endPoint x: 437, endPoint y: 277, distance: 76.4
click at [437, 277] on div "Company logo Company name C&A" at bounding box center [583, 284] width 504 height 60
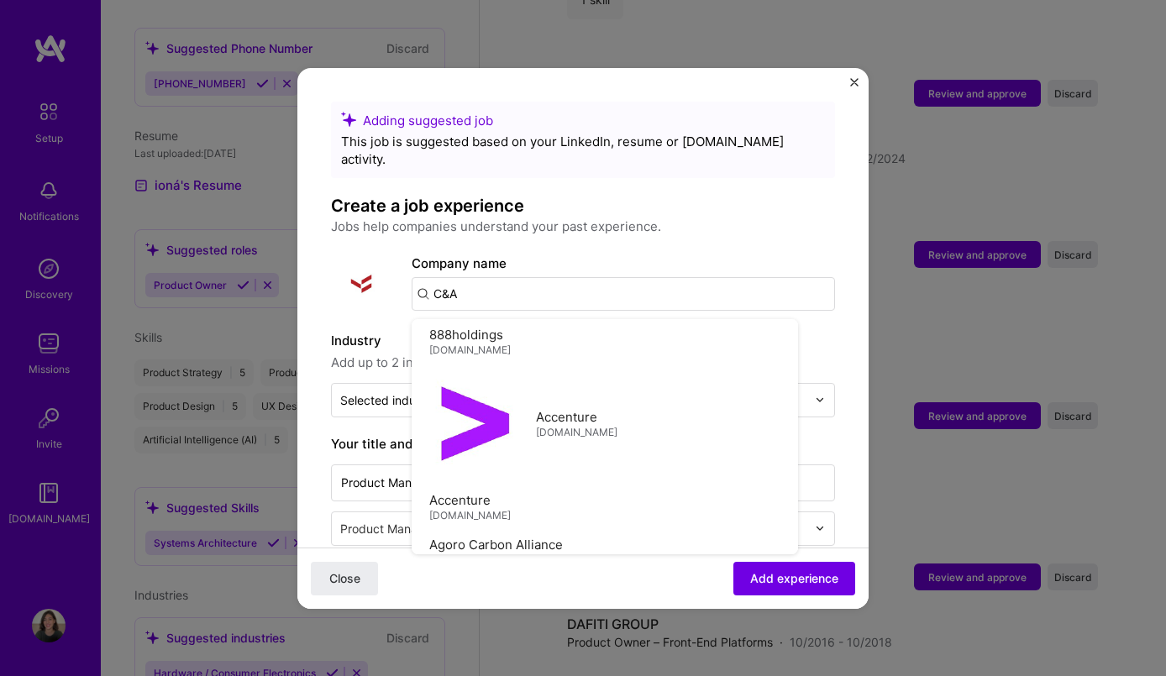
click at [573, 281] on input "C&A" at bounding box center [622, 294] width 423 height 34
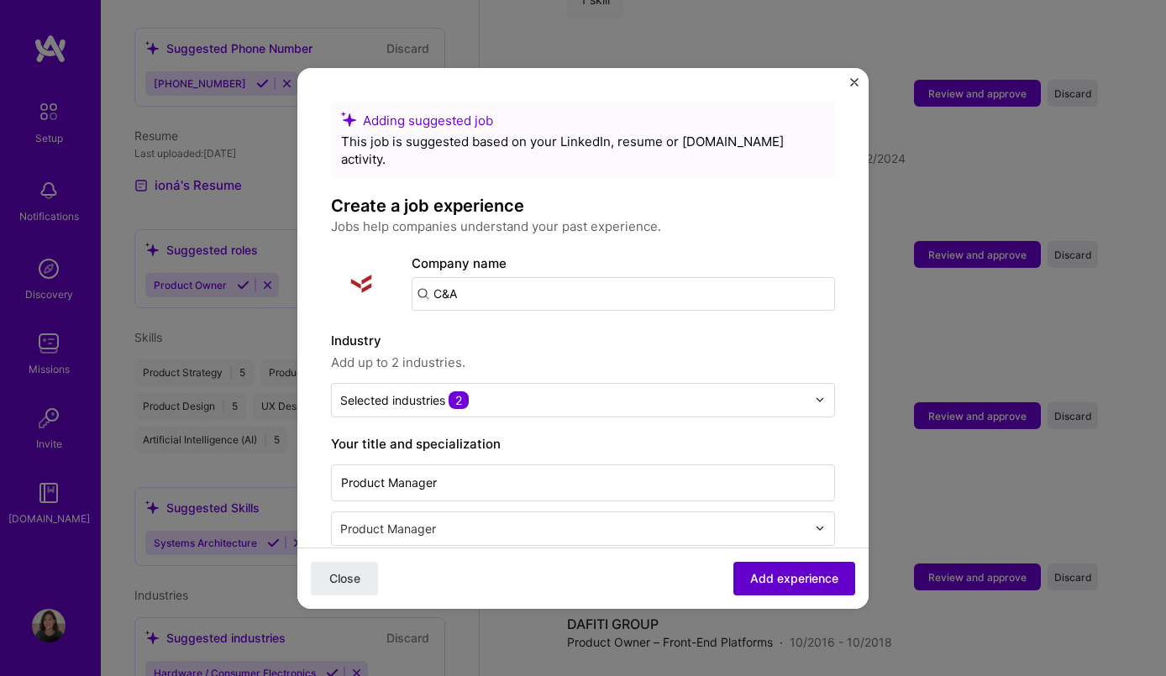
click at [783, 586] on button "Add experience" at bounding box center [794, 578] width 122 height 34
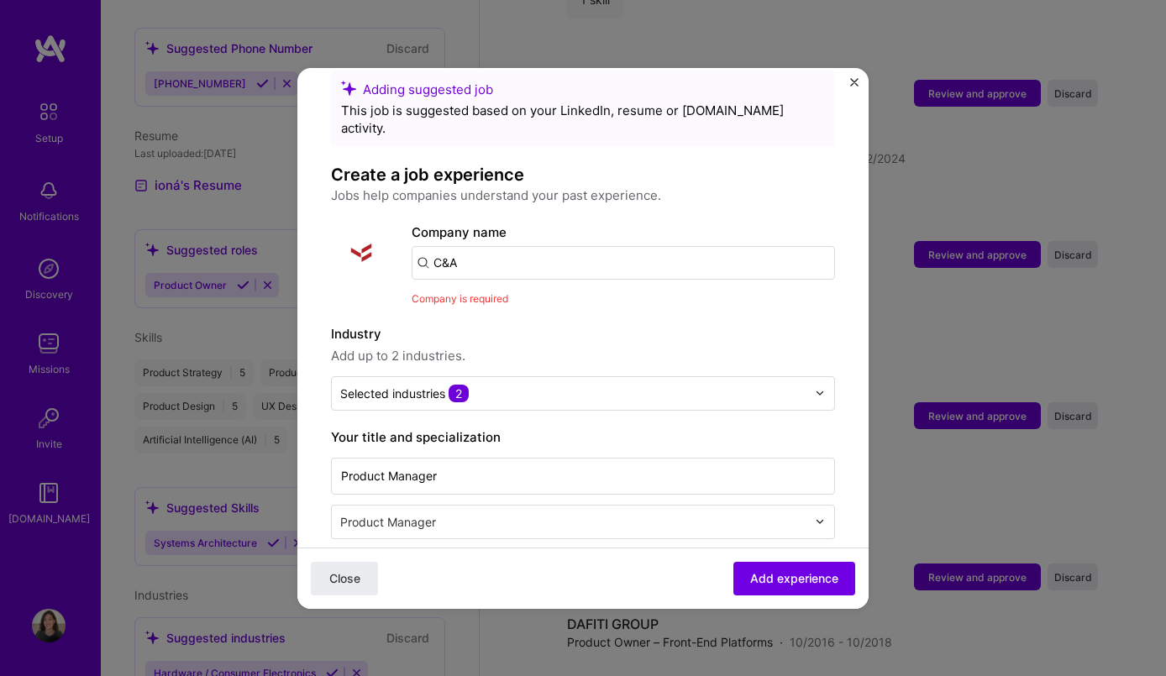
scroll to position [19, 0]
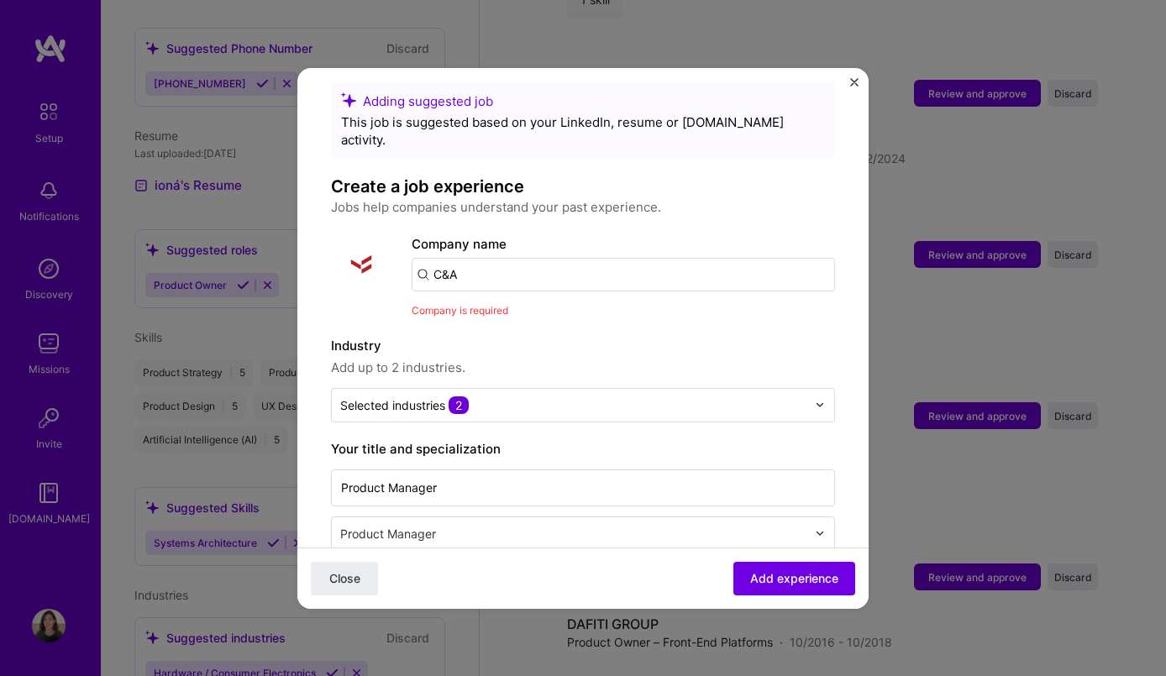
click at [498, 267] on input "C&A" at bounding box center [622, 275] width 423 height 34
drag, startPoint x: 472, startPoint y: 254, endPoint x: 430, endPoint y: 254, distance: 42.0
click at [430, 258] on input "C&A" at bounding box center [622, 275] width 423 height 34
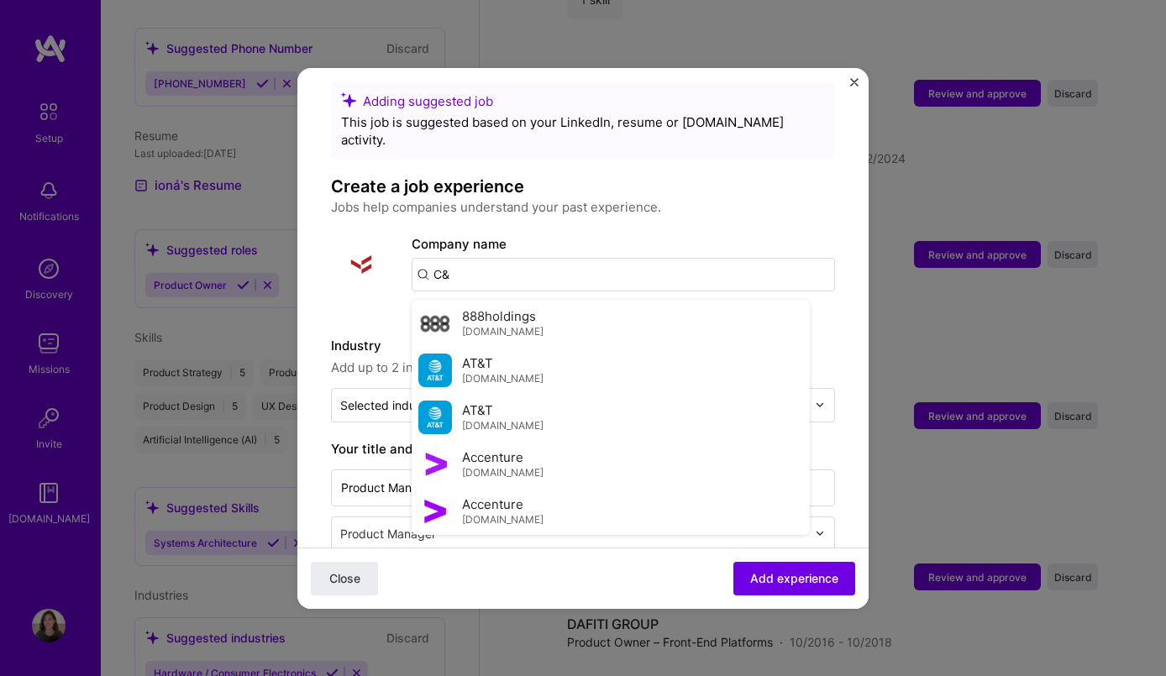
type input "C&A"
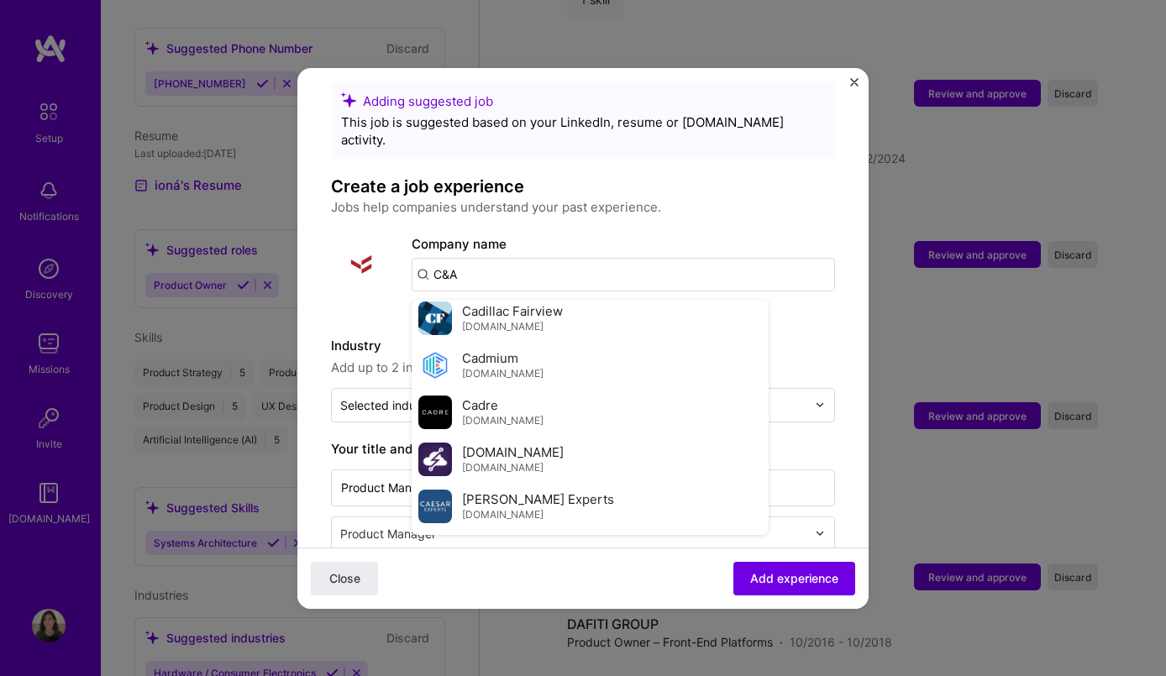
scroll to position [3105, 0]
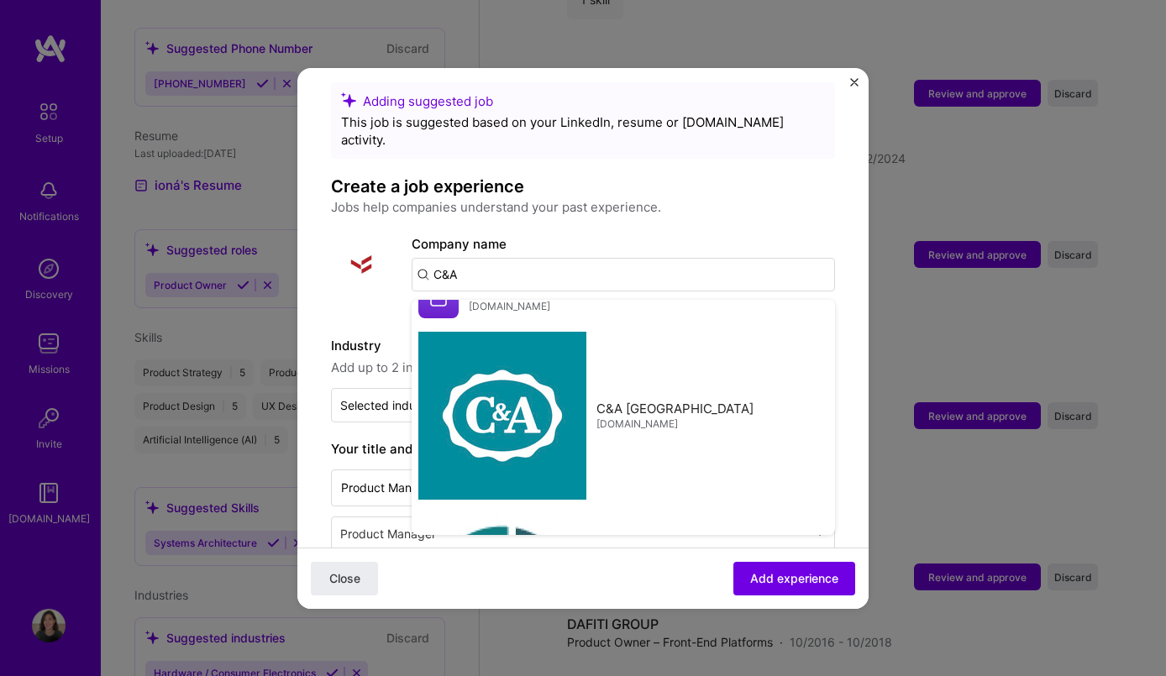
click at [527, 258] on input "C&A" at bounding box center [622, 275] width 423 height 34
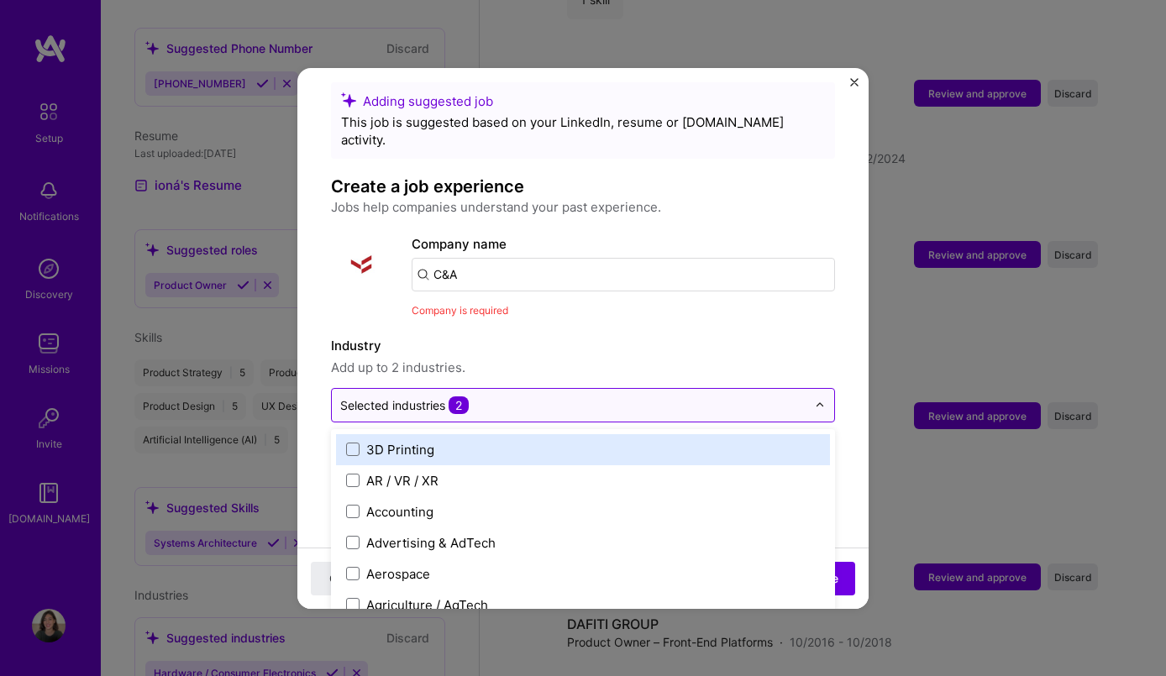
click at [549, 396] on input "text" at bounding box center [573, 405] width 466 height 18
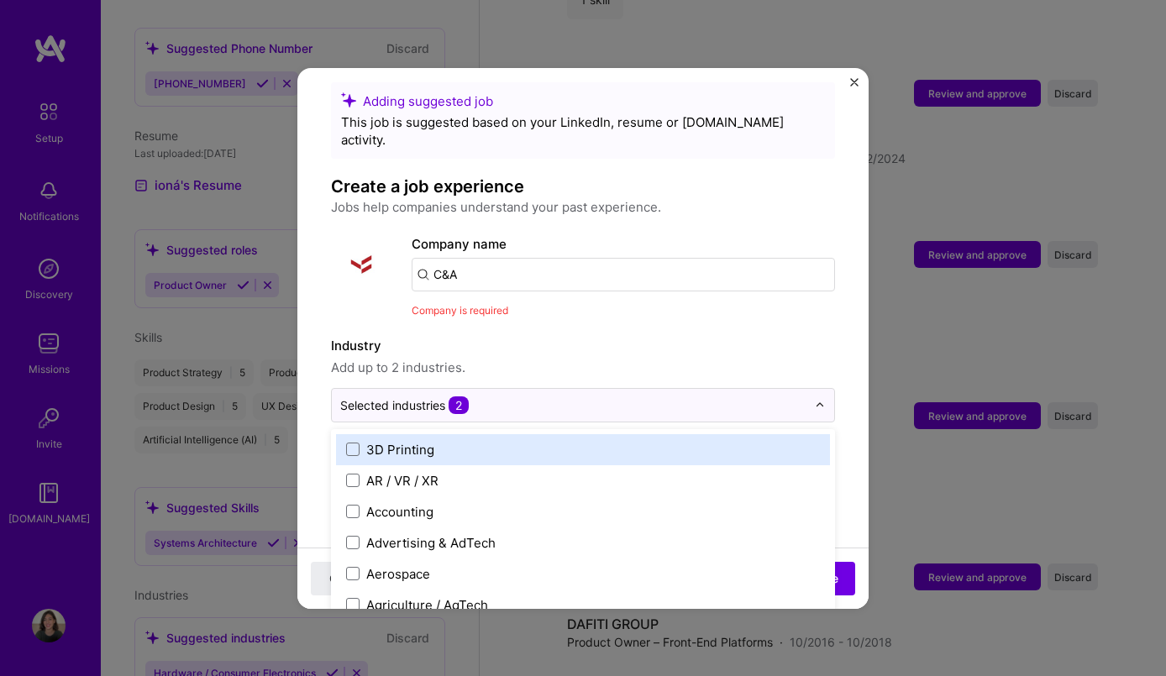
drag, startPoint x: 519, startPoint y: 391, endPoint x: 330, endPoint y: 377, distance: 189.5
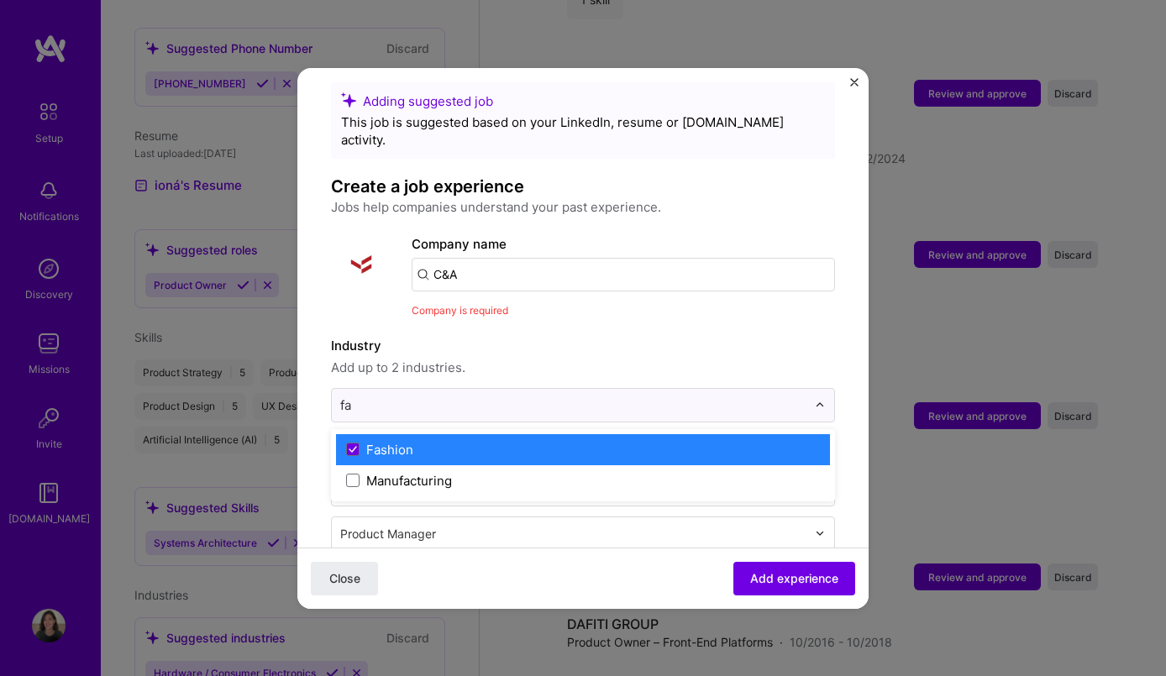
scroll to position [0, 0]
type input "fash"
click at [426, 441] on label "Fashion" at bounding box center [583, 450] width 474 height 18
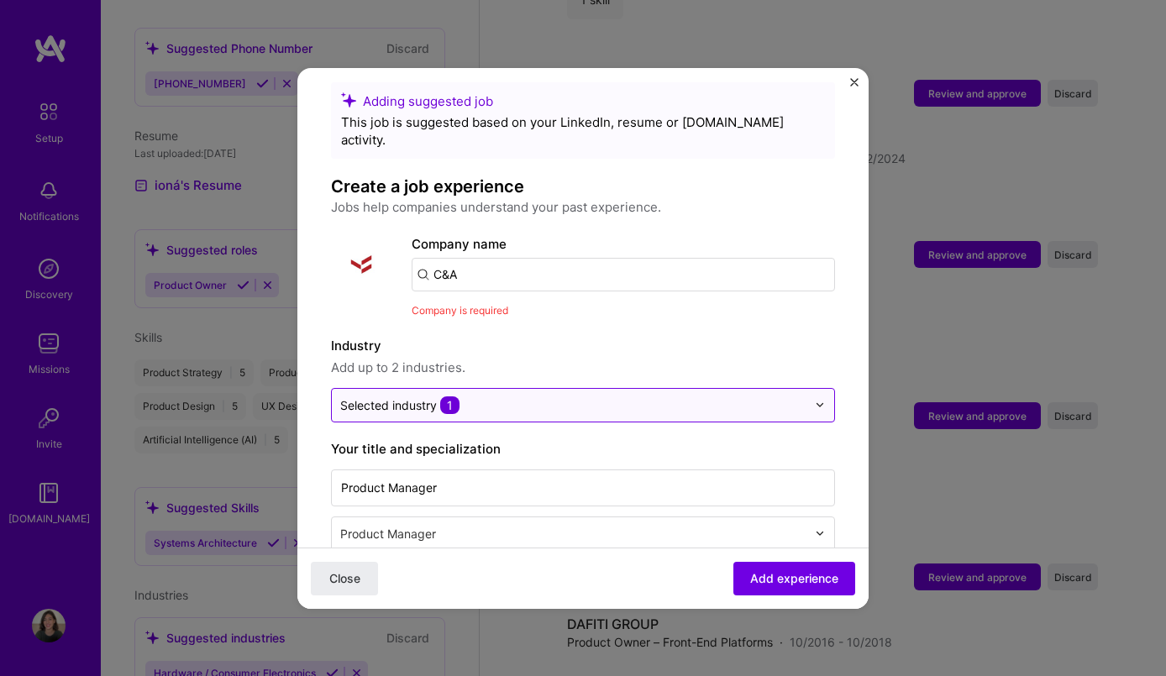
click at [436, 396] on div "Selected industry 1" at bounding box center [399, 405] width 119 height 18
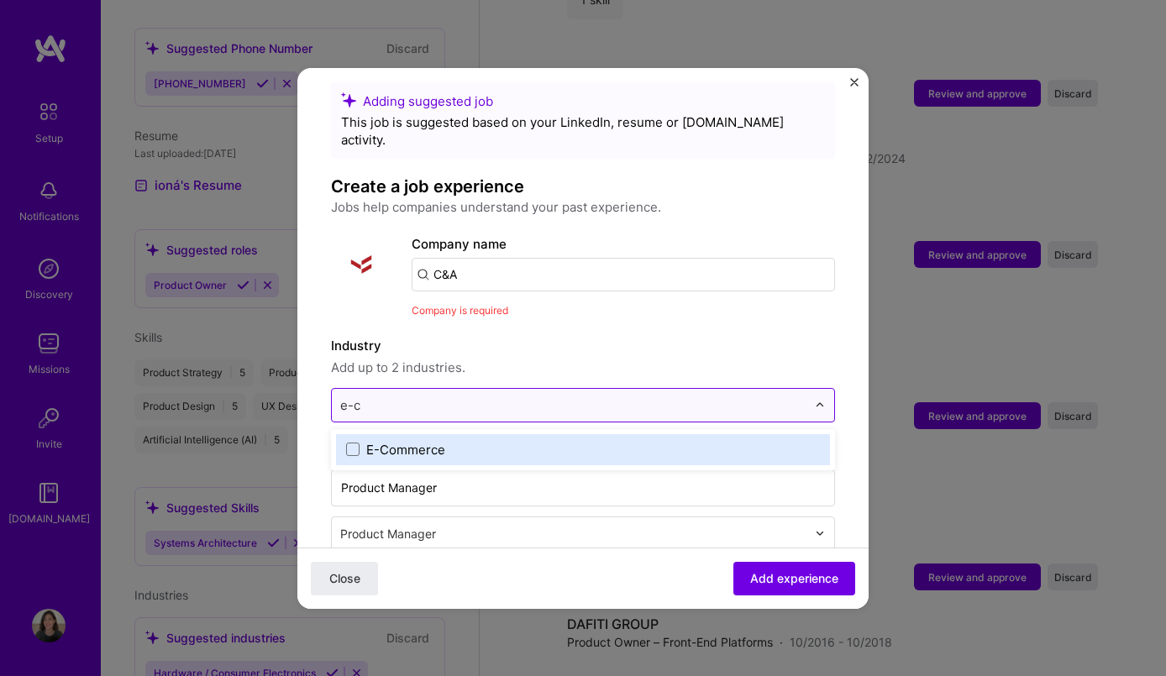
type input "e-co"
click at [392, 441] on div "E-Commerce" at bounding box center [405, 450] width 79 height 18
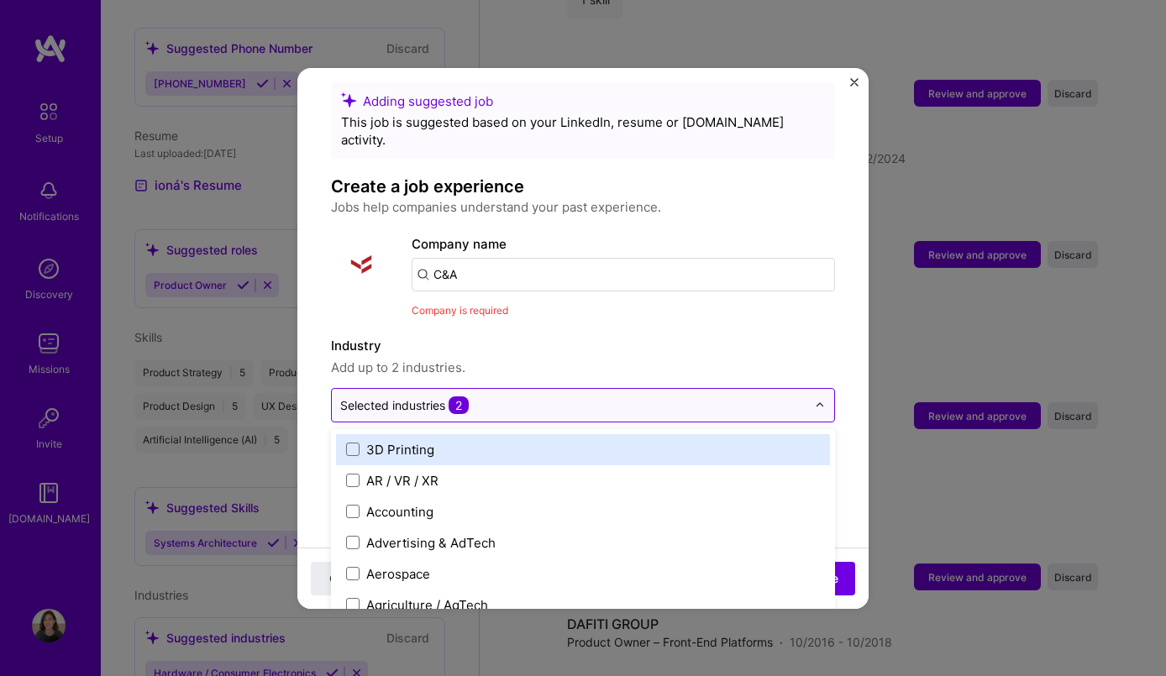
click at [510, 336] on label "Industry" at bounding box center [583, 346] width 504 height 20
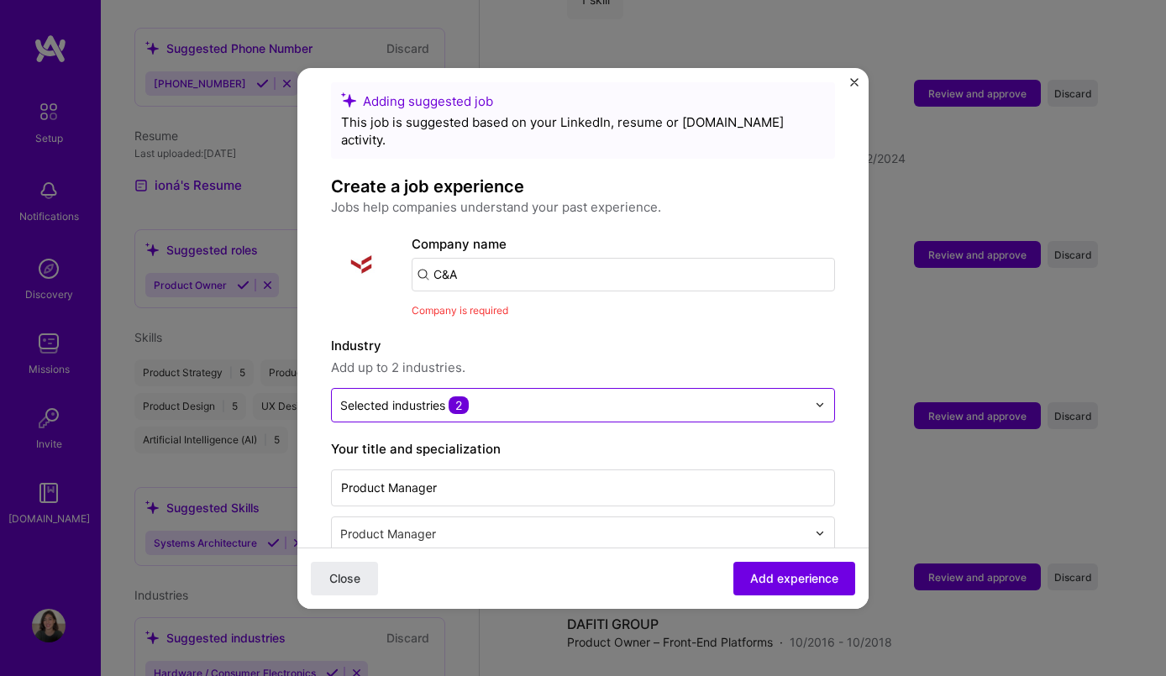
click at [365, 244] on img at bounding box center [361, 264] width 60 height 60
click at [806, 576] on span "Add experience" at bounding box center [794, 577] width 88 height 17
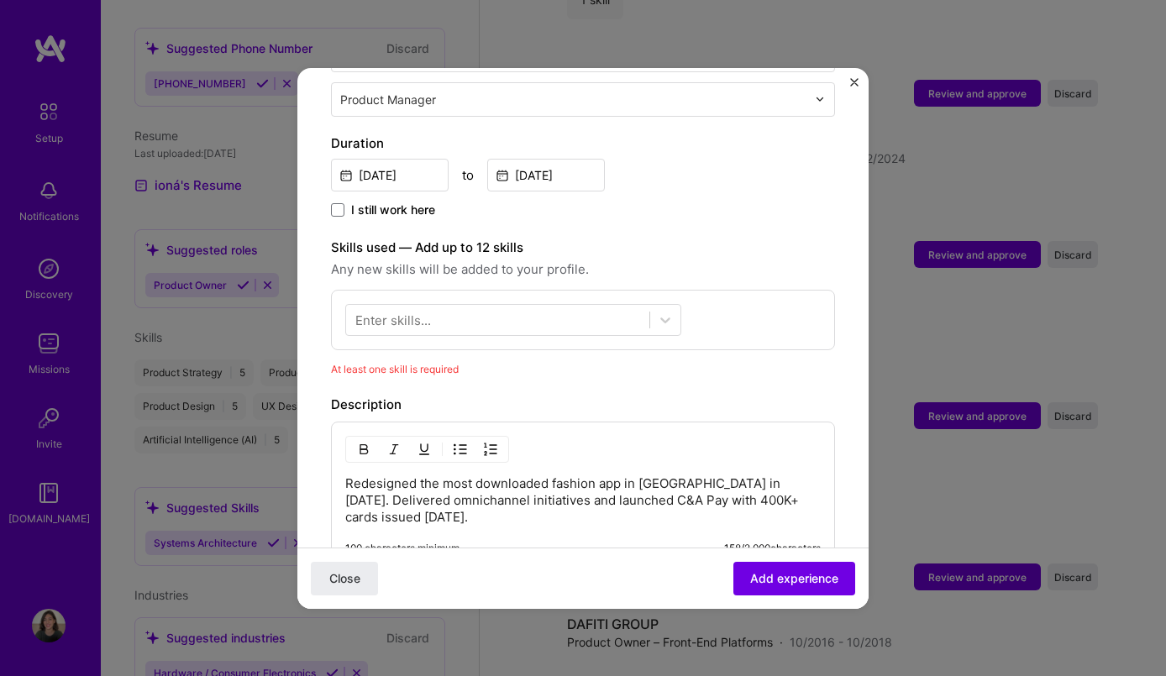
scroll to position [627, 0]
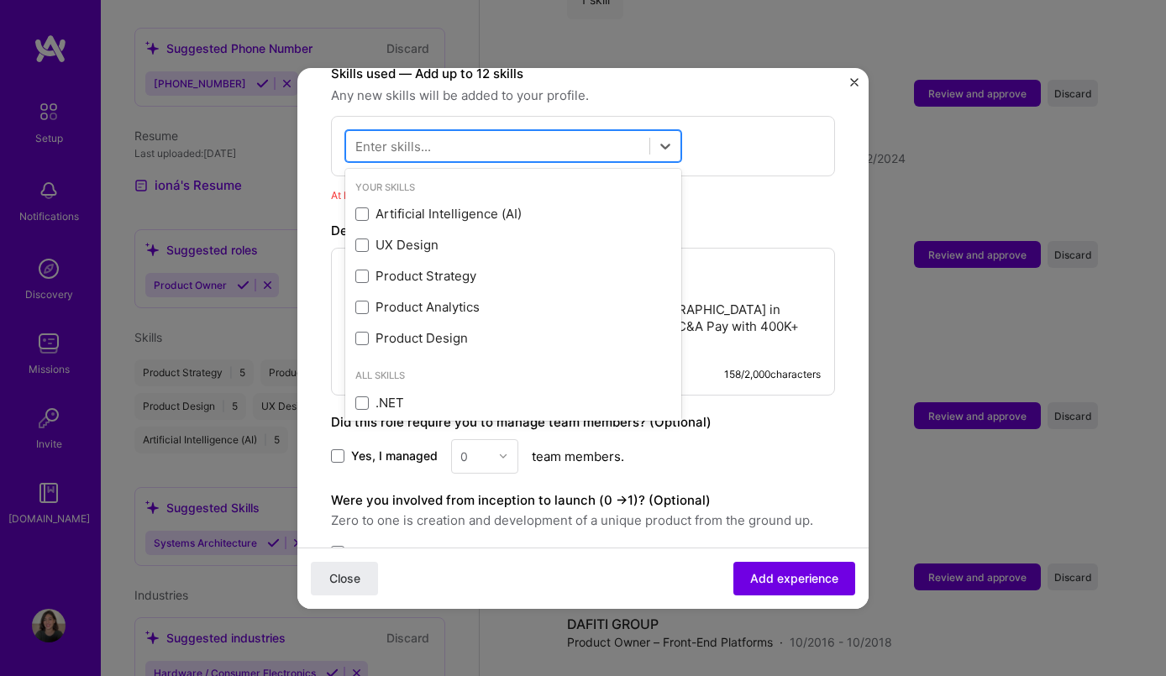
click at [518, 130] on div at bounding box center [513, 146] width 336 height 32
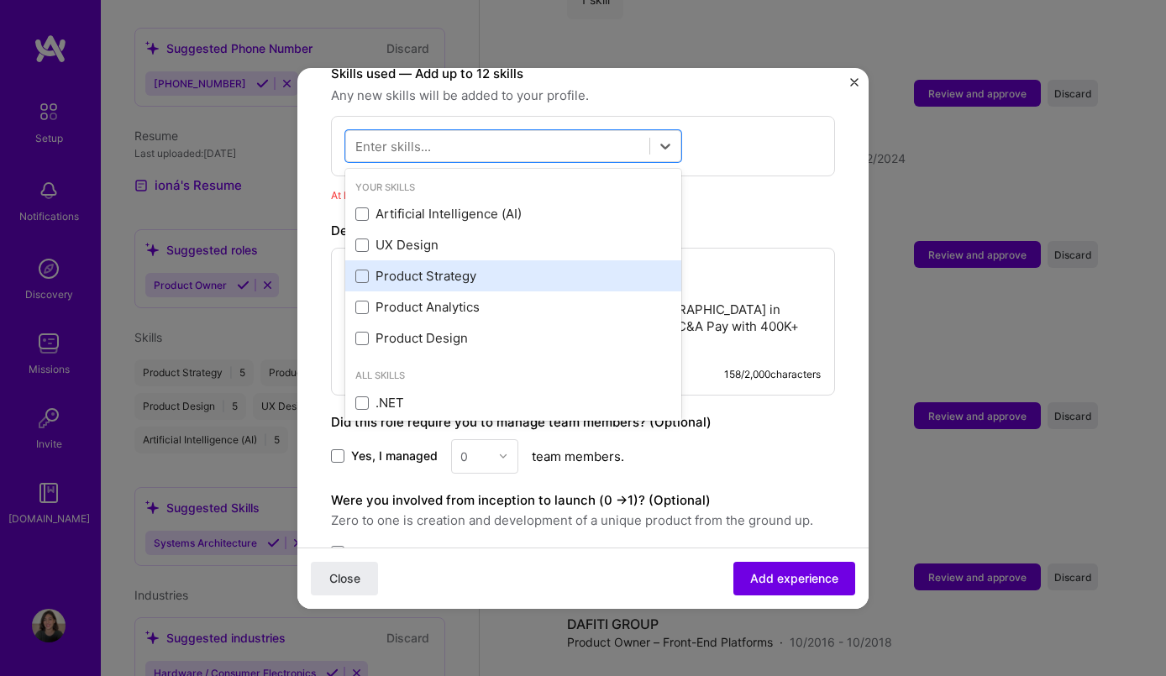
click at [472, 267] on div "Product Strategy" at bounding box center [513, 276] width 316 height 18
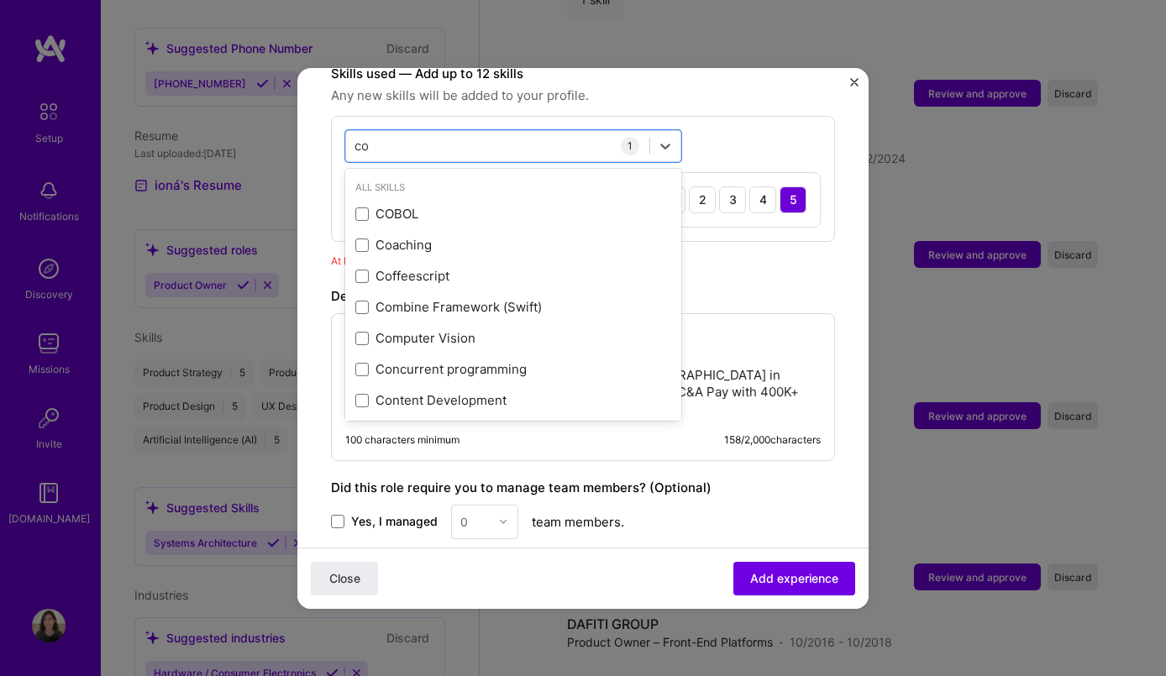
type input "c"
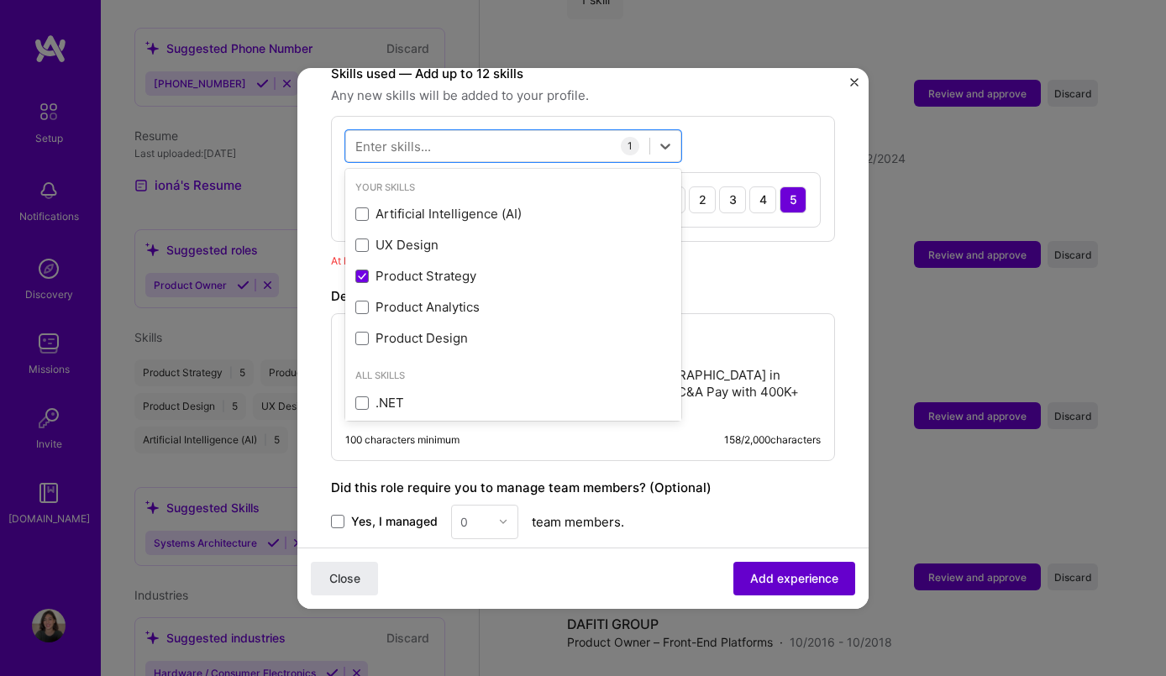
click at [785, 577] on span "Add experience" at bounding box center [794, 577] width 88 height 17
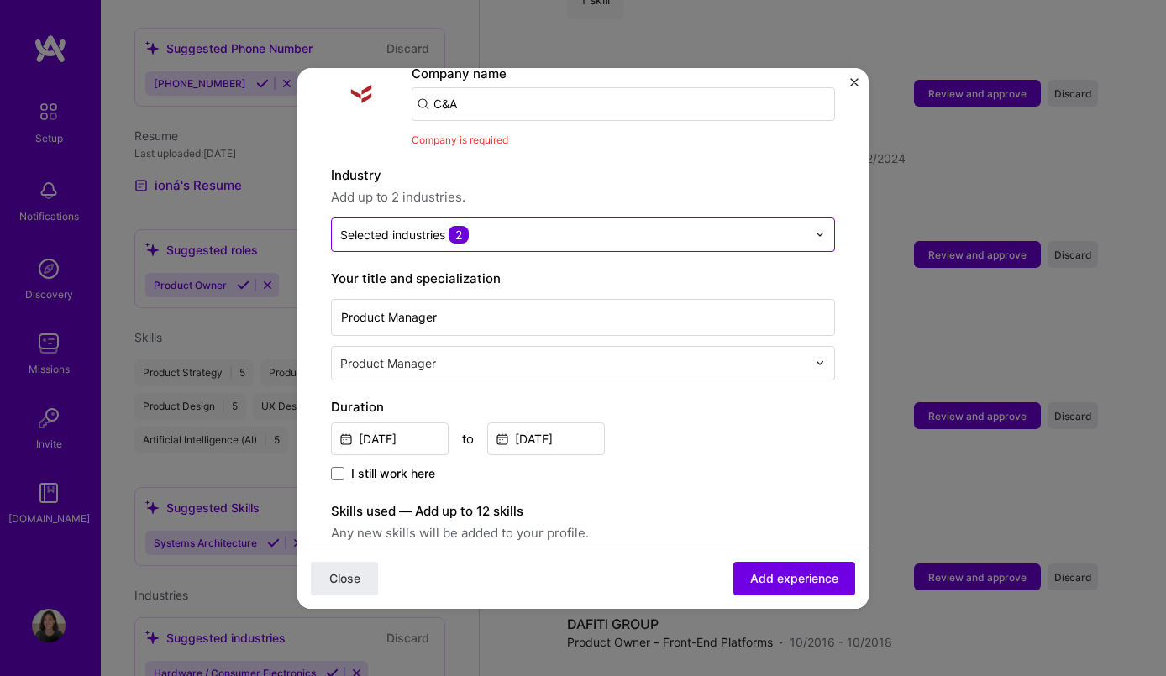
scroll to position [168, 0]
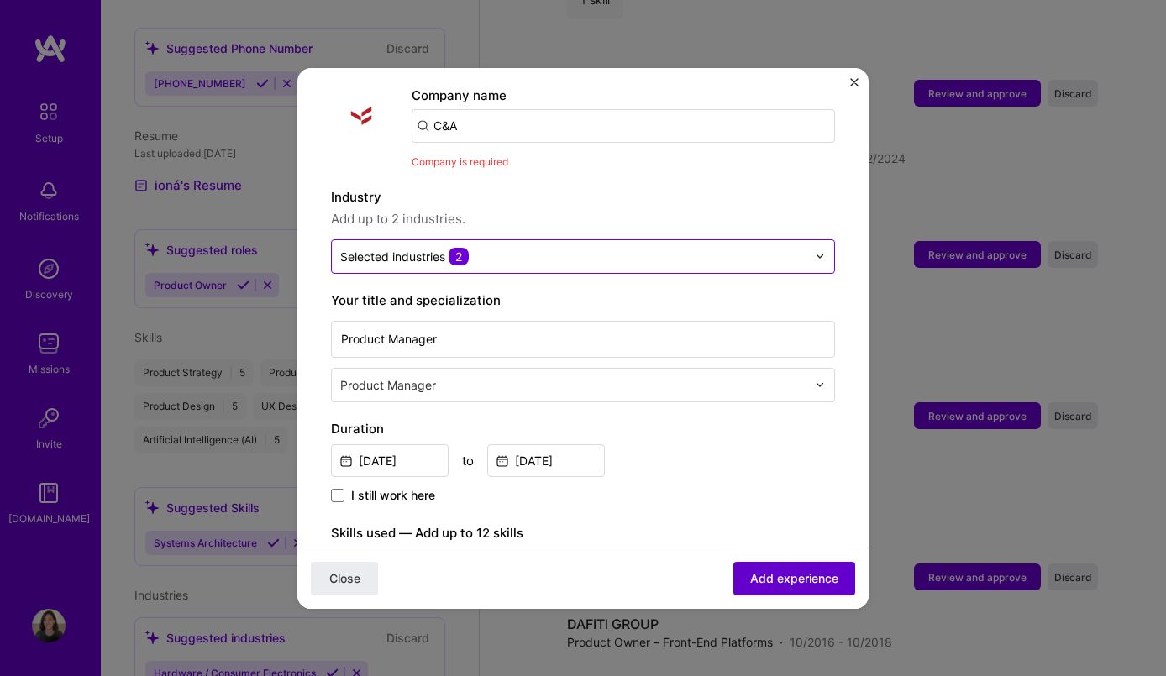
click at [783, 588] on button "Add experience" at bounding box center [794, 578] width 122 height 34
drag, startPoint x: 467, startPoint y: 102, endPoint x: 428, endPoint y: 101, distance: 38.7
click at [427, 109] on input "C&A" at bounding box center [622, 126] width 423 height 34
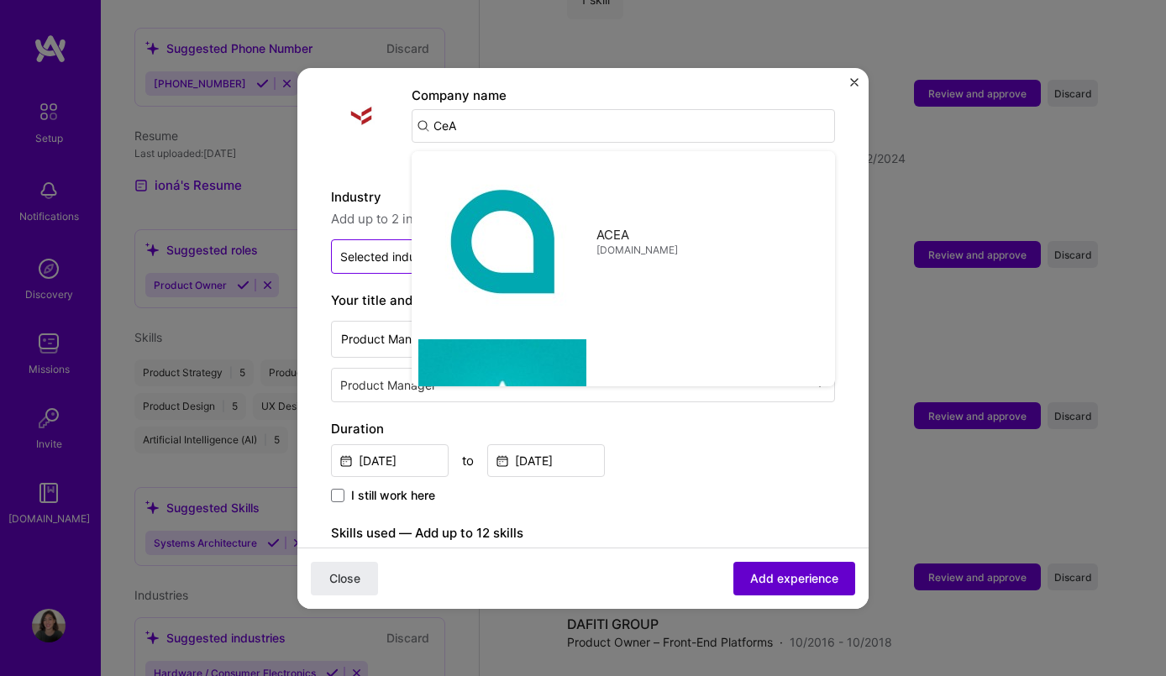
type input "CeA"
click at [768, 579] on span "Add experience" at bounding box center [794, 577] width 88 height 17
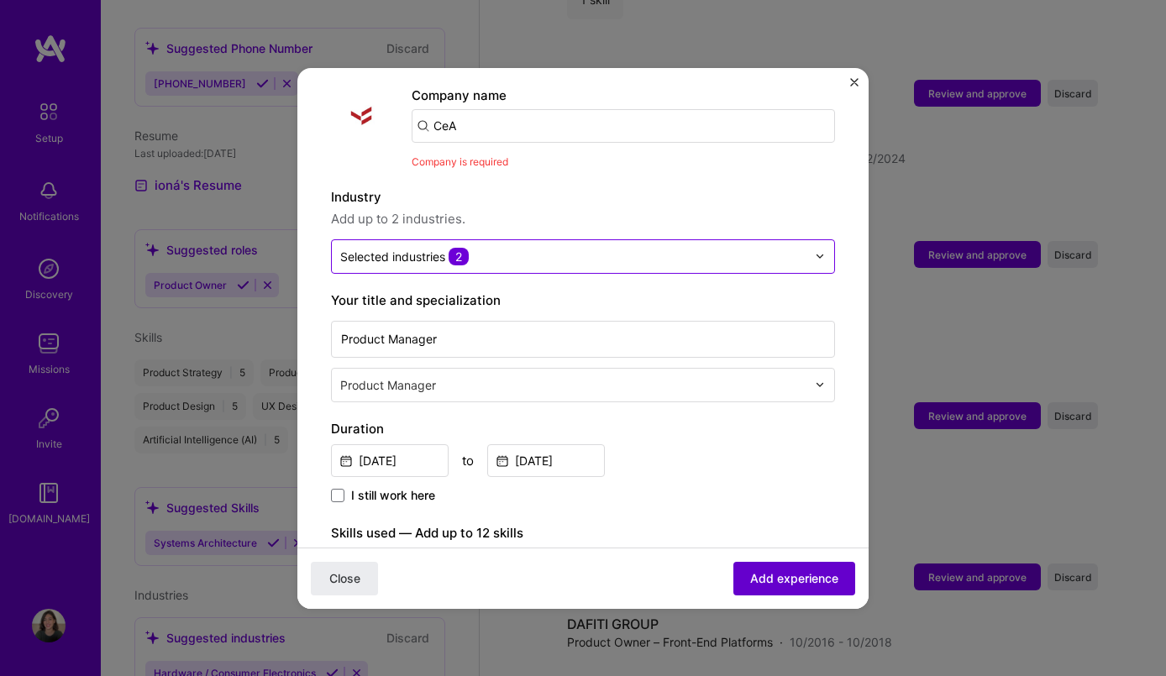
click at [768, 579] on span "Add experience" at bounding box center [794, 577] width 88 height 17
click at [497, 111] on input "CeA" at bounding box center [622, 126] width 423 height 34
click at [857, 82] on img "Close" at bounding box center [854, 82] width 8 height 8
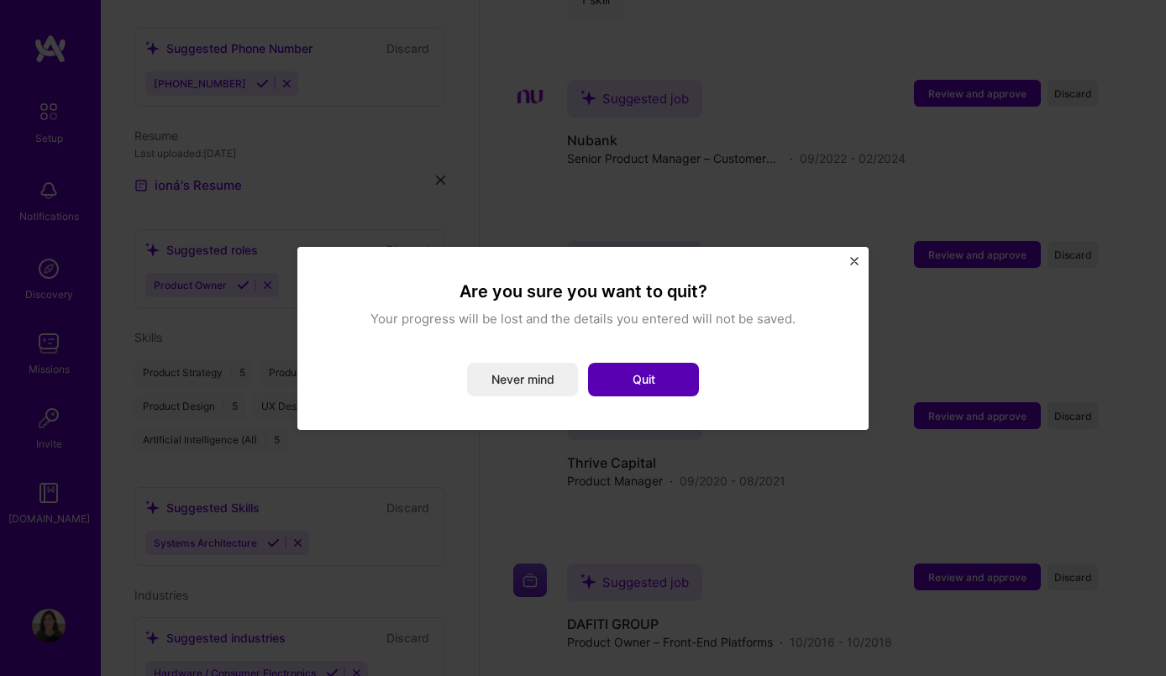
click at [653, 378] on button "Quit" at bounding box center [643, 380] width 111 height 34
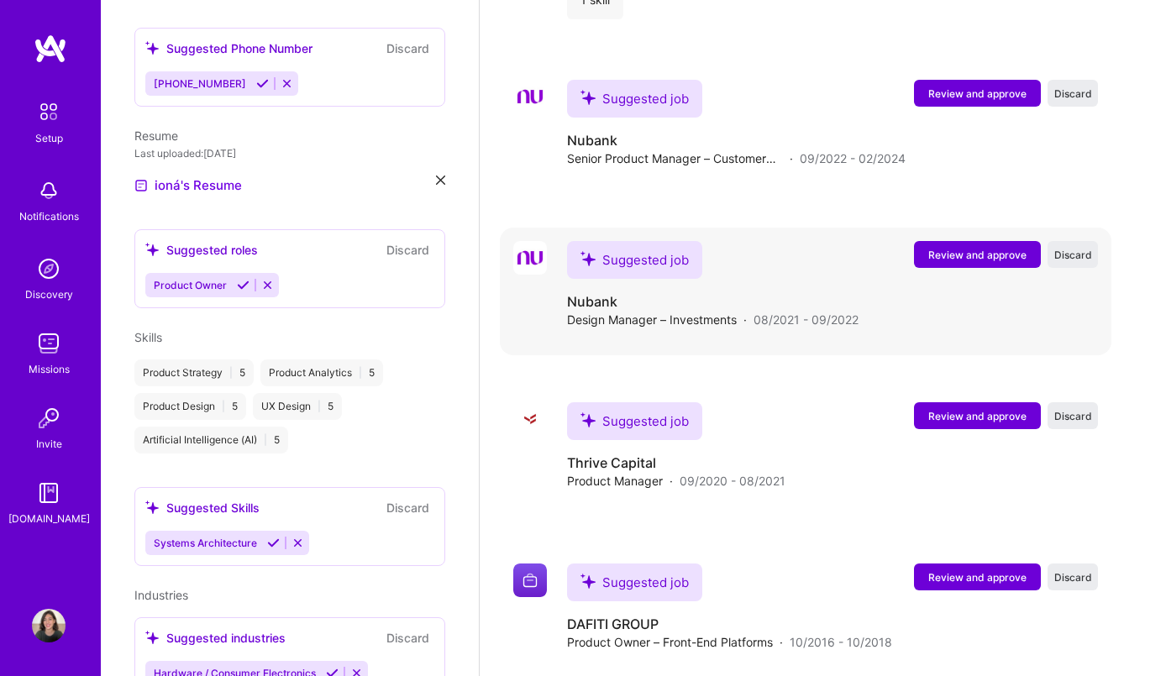
click at [1006, 258] on span "Review and approve" at bounding box center [977, 255] width 98 height 14
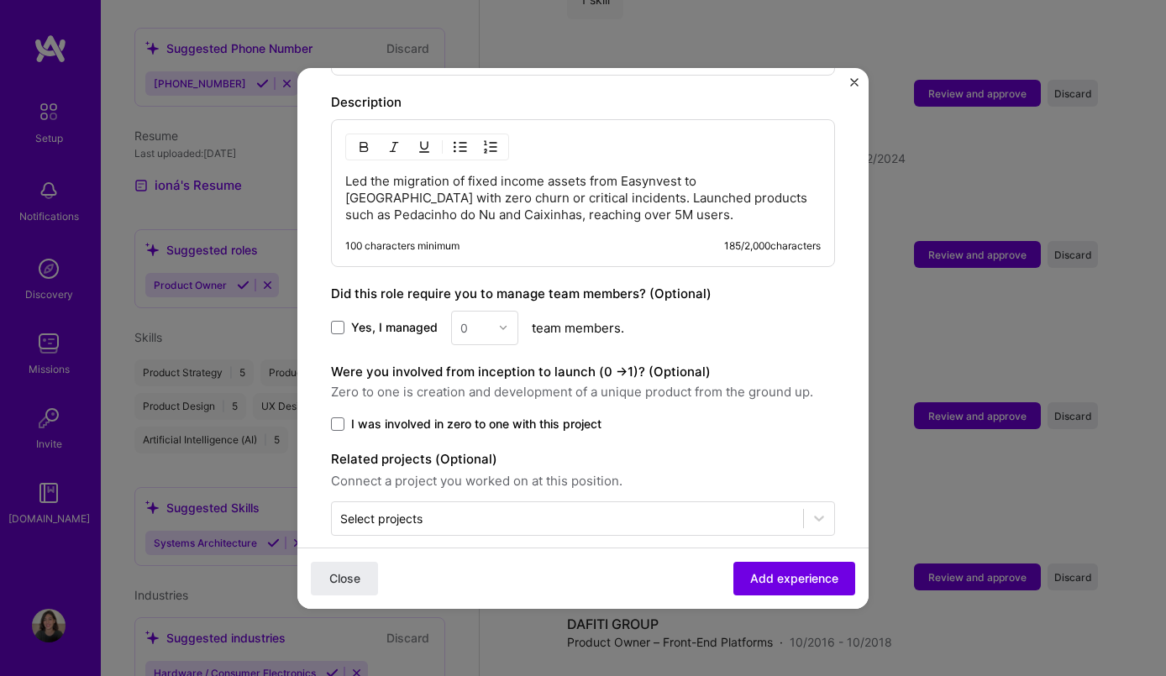
scroll to position [708, 0]
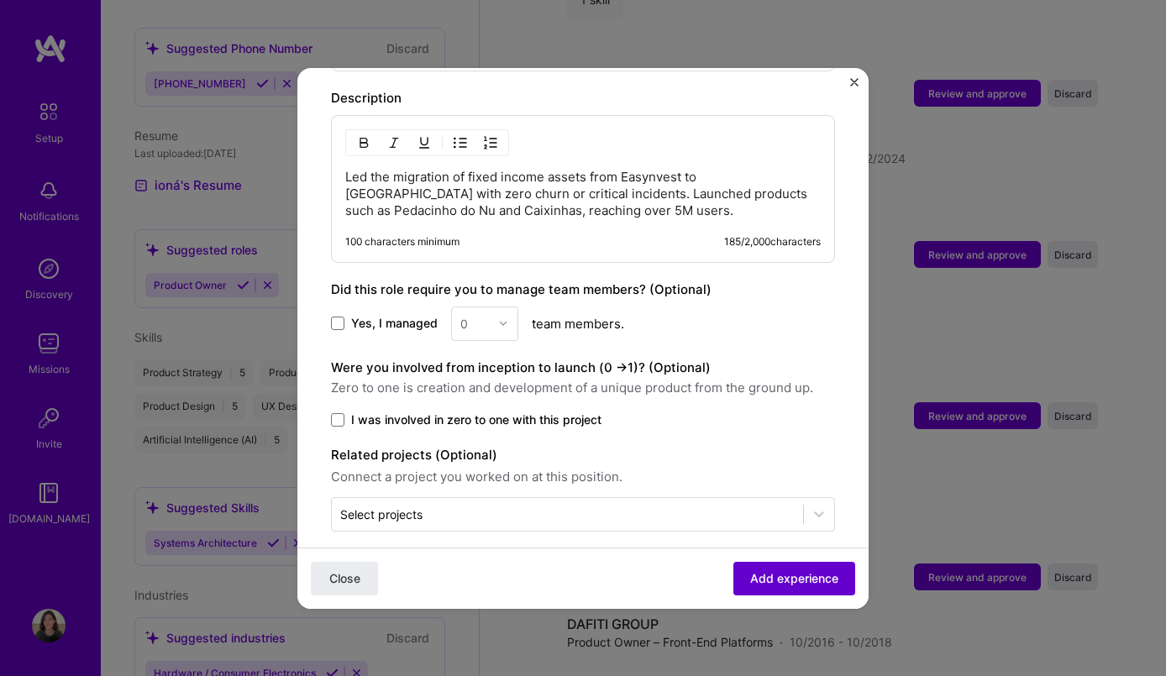
click at [799, 583] on span "Add experience" at bounding box center [794, 577] width 88 height 17
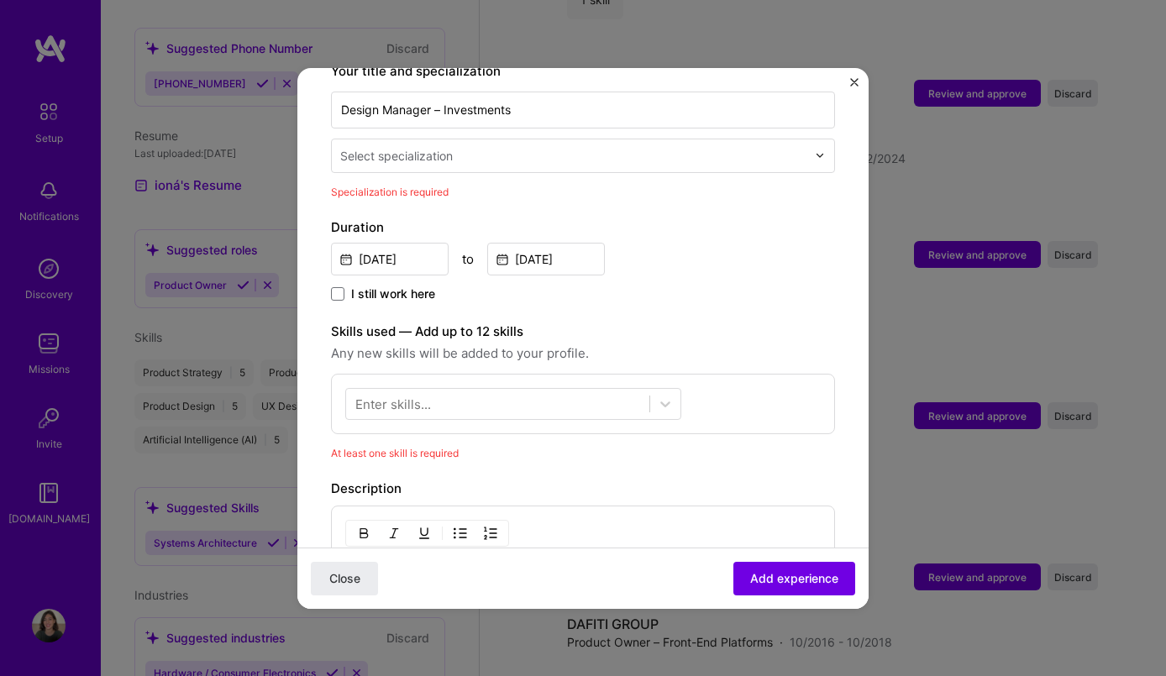
scroll to position [348, 0]
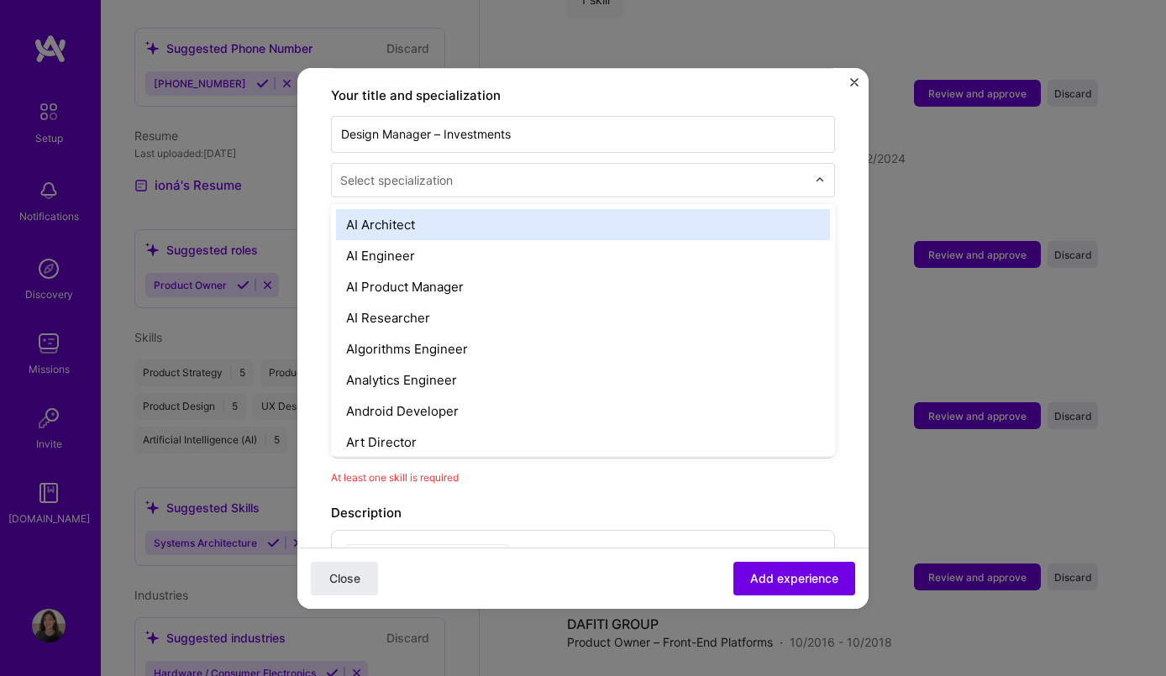
click at [510, 171] on input "text" at bounding box center [574, 180] width 469 height 18
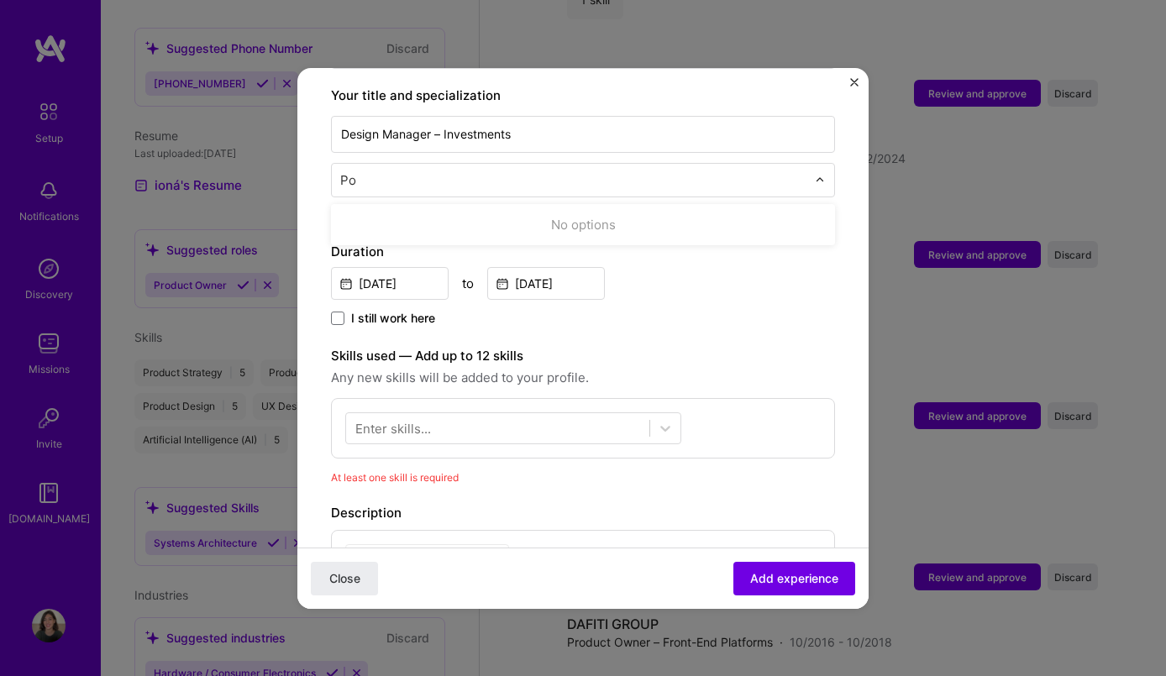
type input "P"
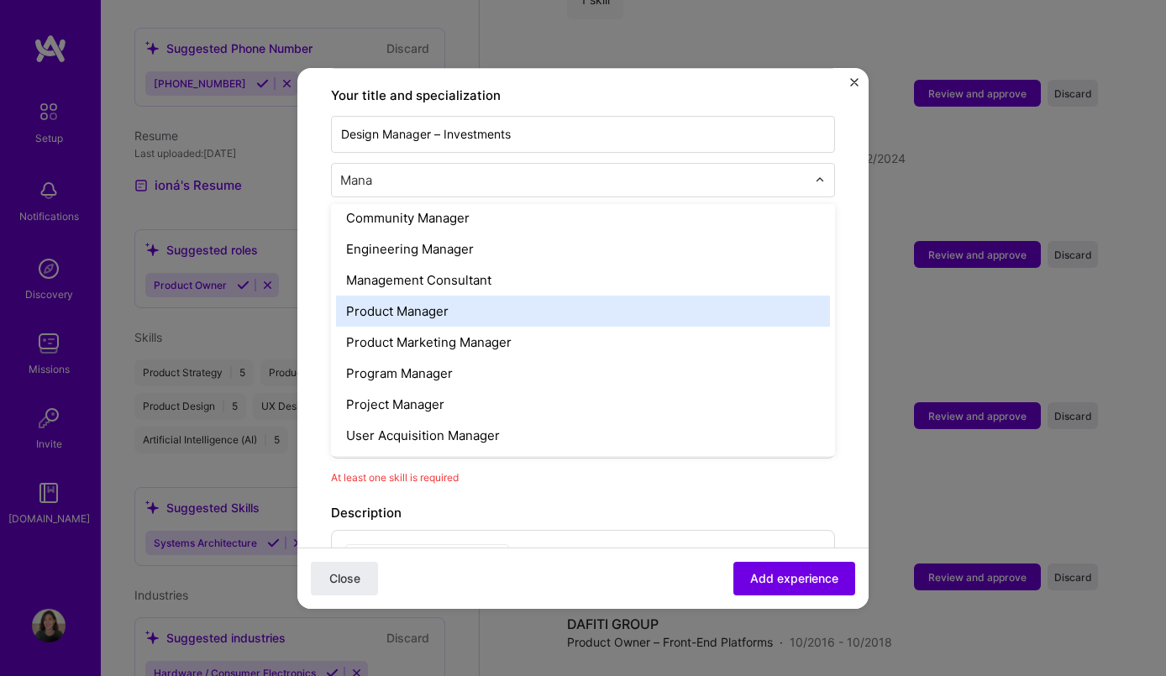
scroll to position [0, 0]
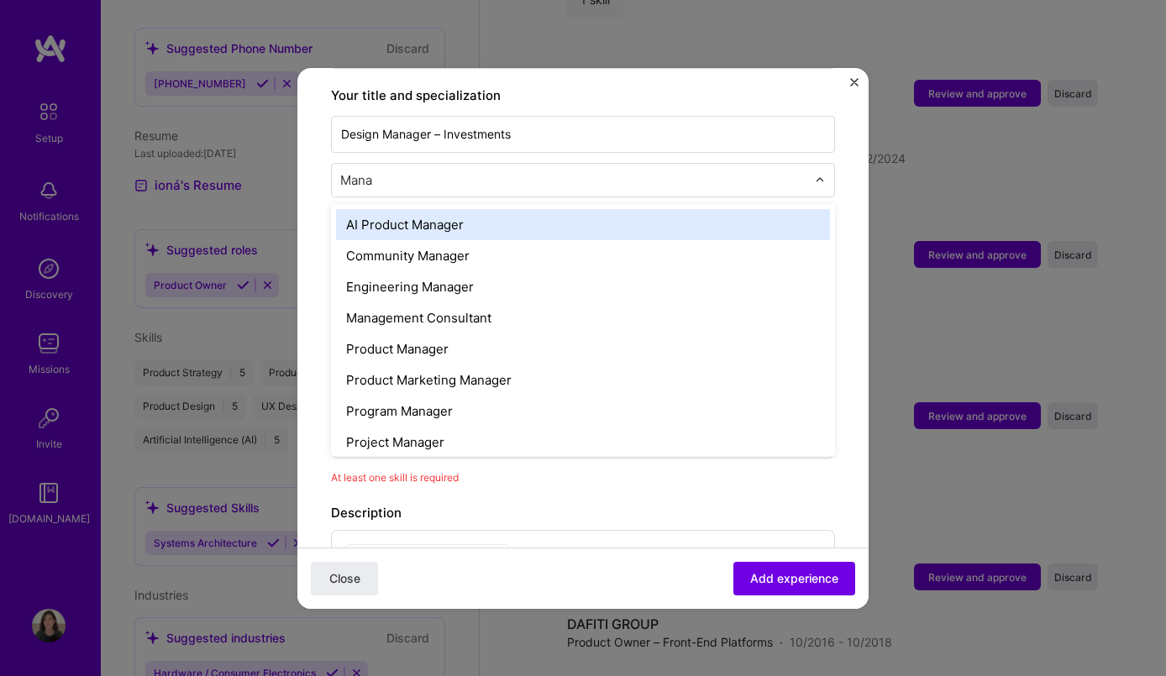
drag, startPoint x: 385, startPoint y: 169, endPoint x: 263, endPoint y: 164, distance: 121.9
click at [263, 164] on div "Adding suggested job This job is suggested based on your LinkedIn, resume or A.…" at bounding box center [583, 338] width 1166 height 676
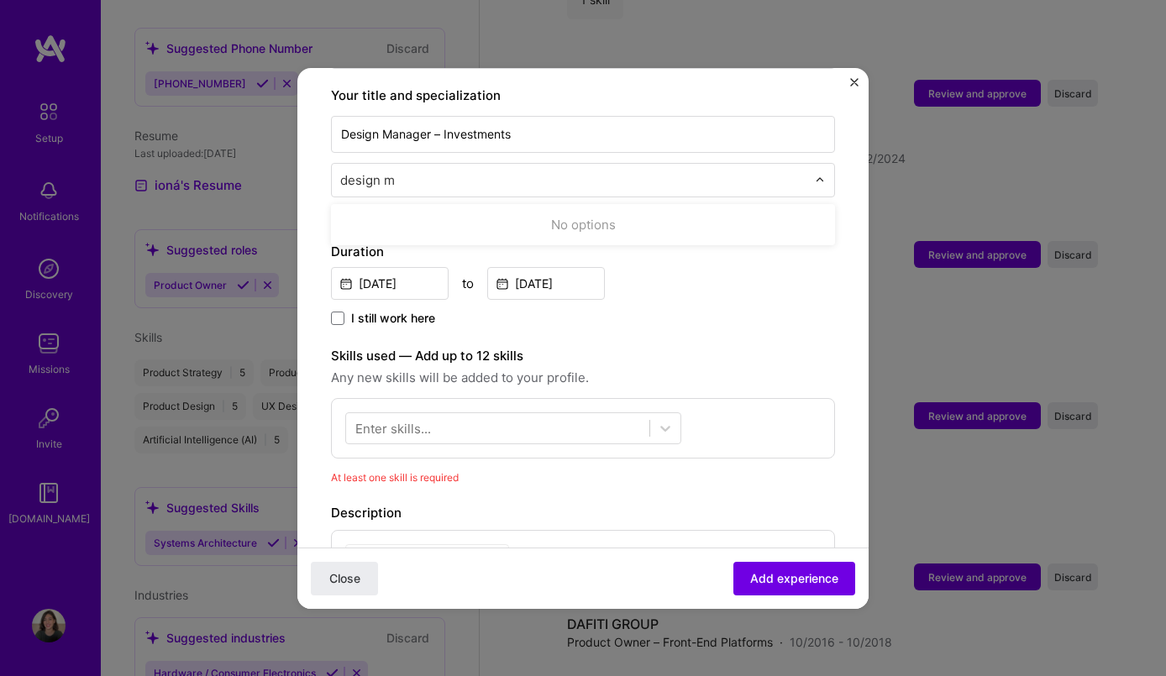
type input "design"
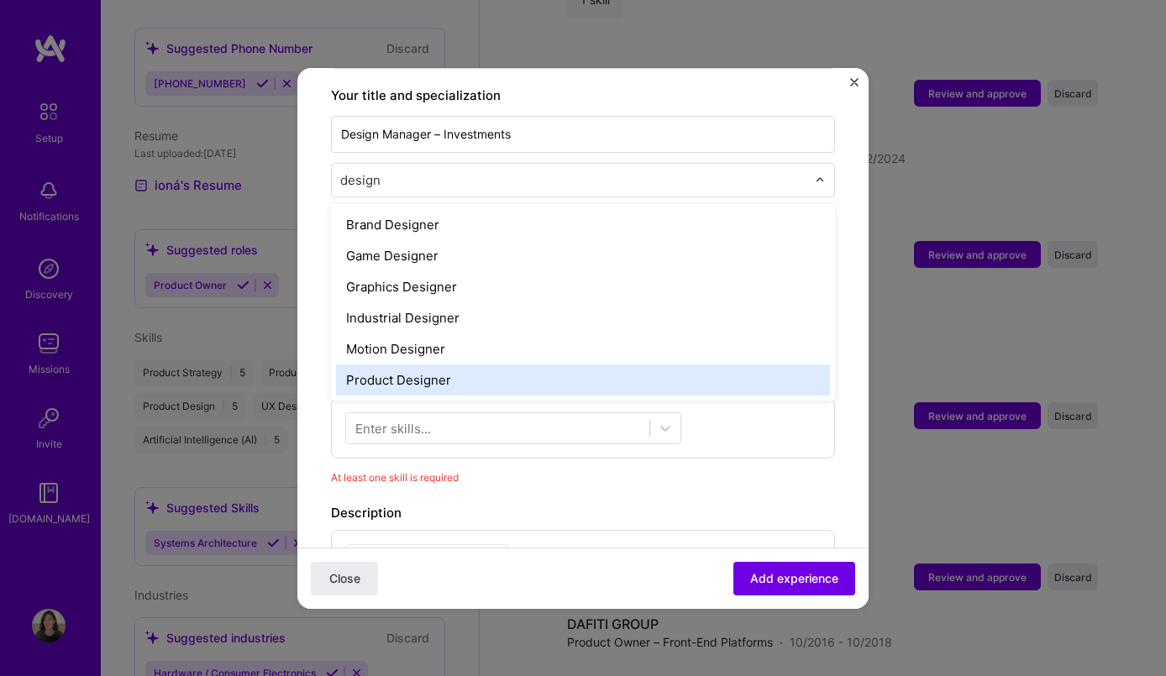
click at [391, 364] on div "Product Designer" at bounding box center [583, 379] width 494 height 31
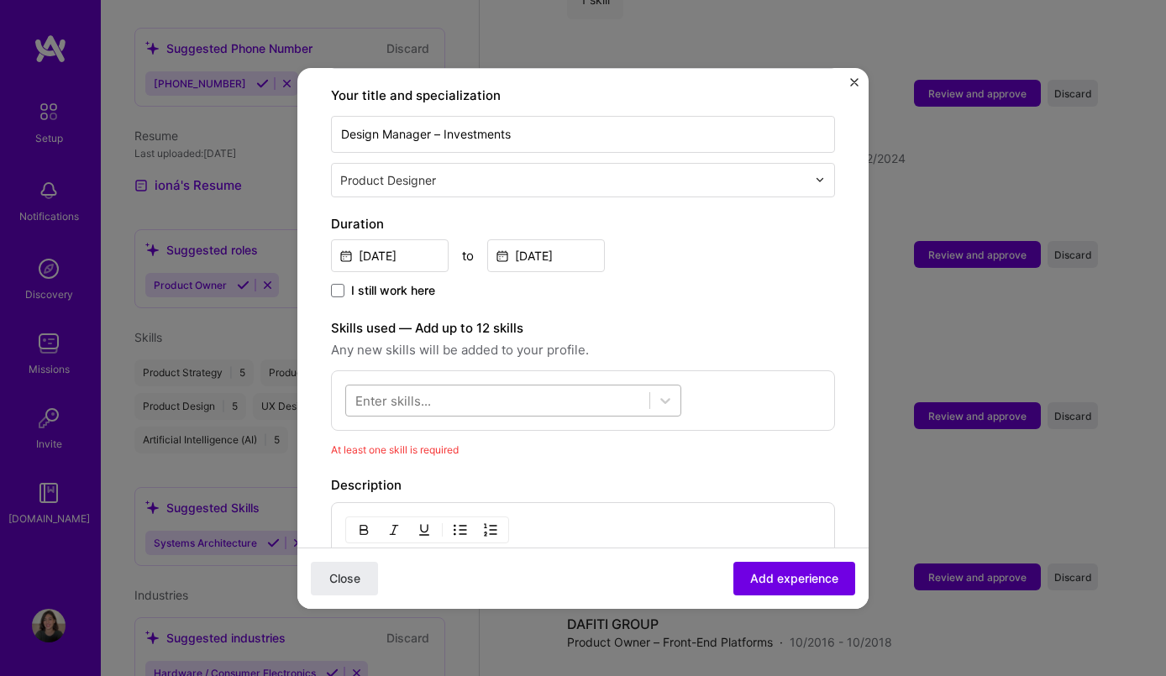
click at [498, 386] on div at bounding box center [497, 400] width 303 height 28
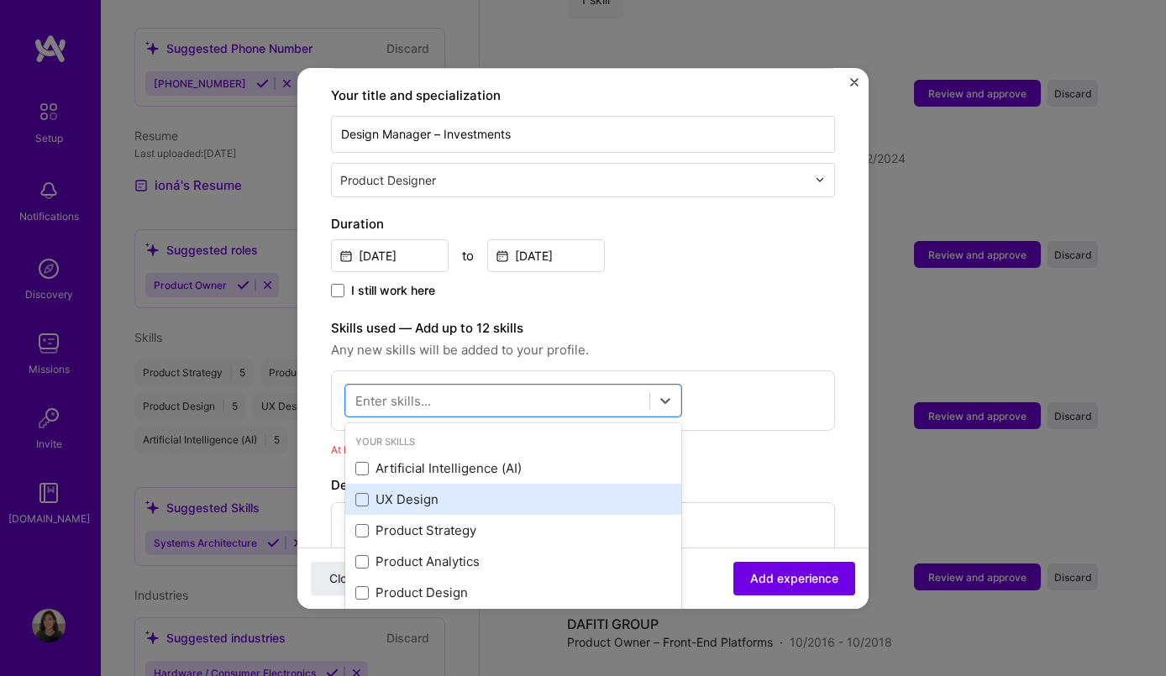
click at [474, 490] on div "UX Design" at bounding box center [513, 499] width 316 height 18
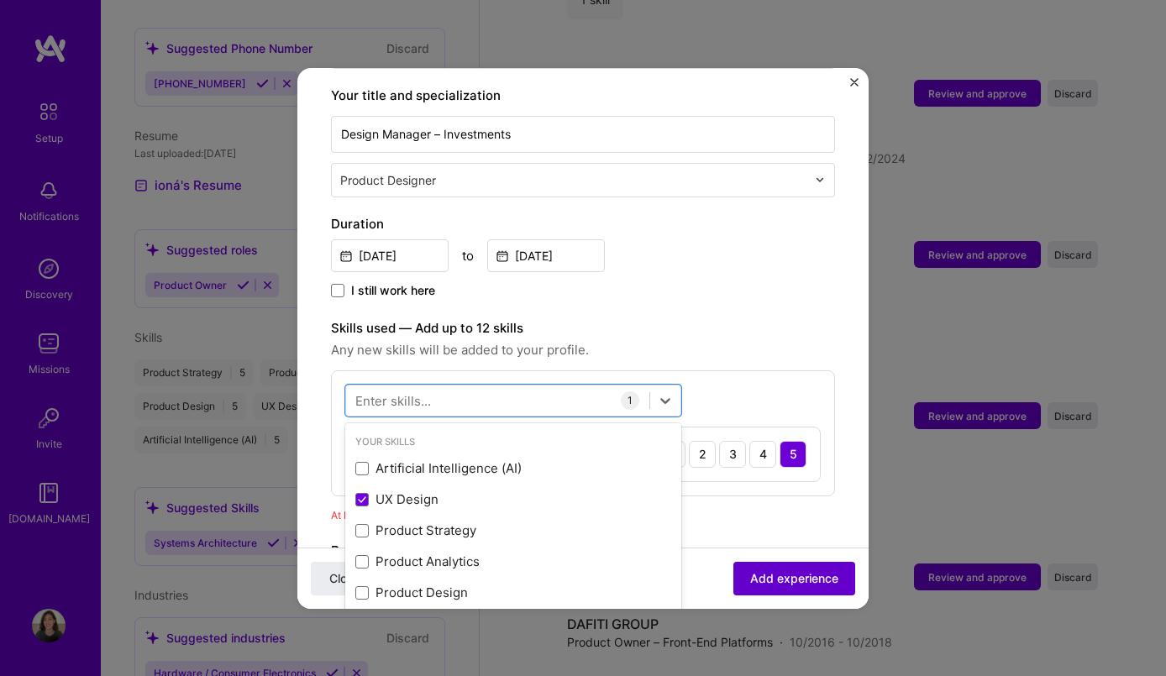
click at [805, 580] on span "Add experience" at bounding box center [794, 577] width 88 height 17
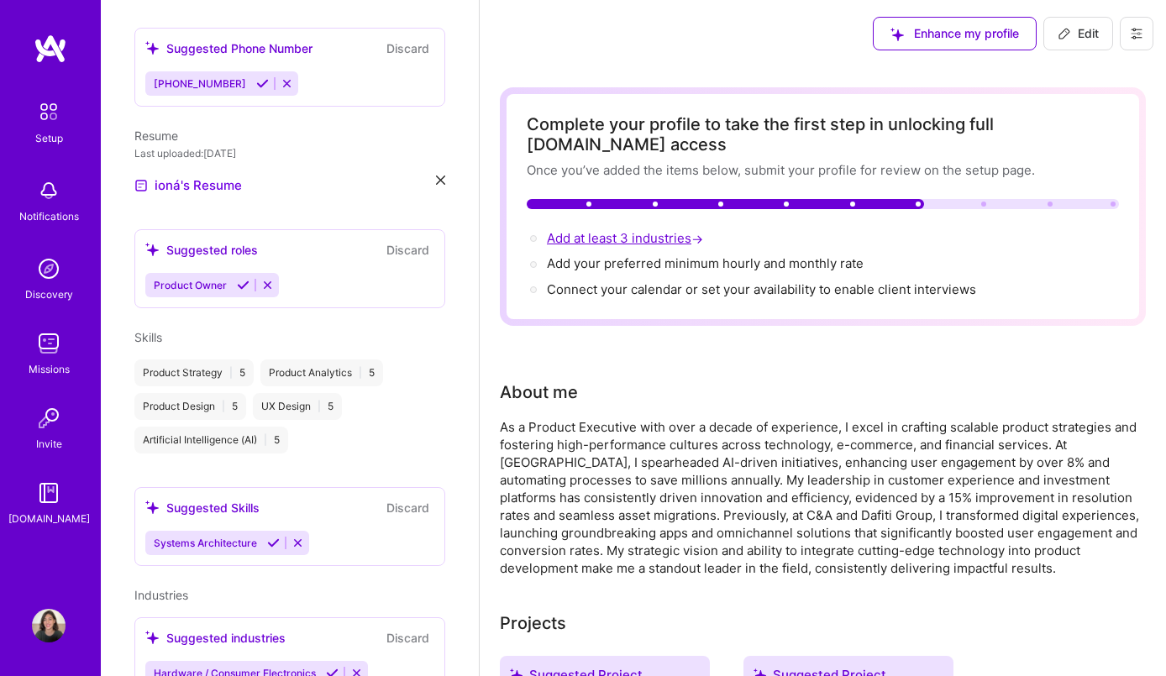
click at [636, 238] on span "Add at least 3 industries →" at bounding box center [627, 238] width 160 height 16
select select "US"
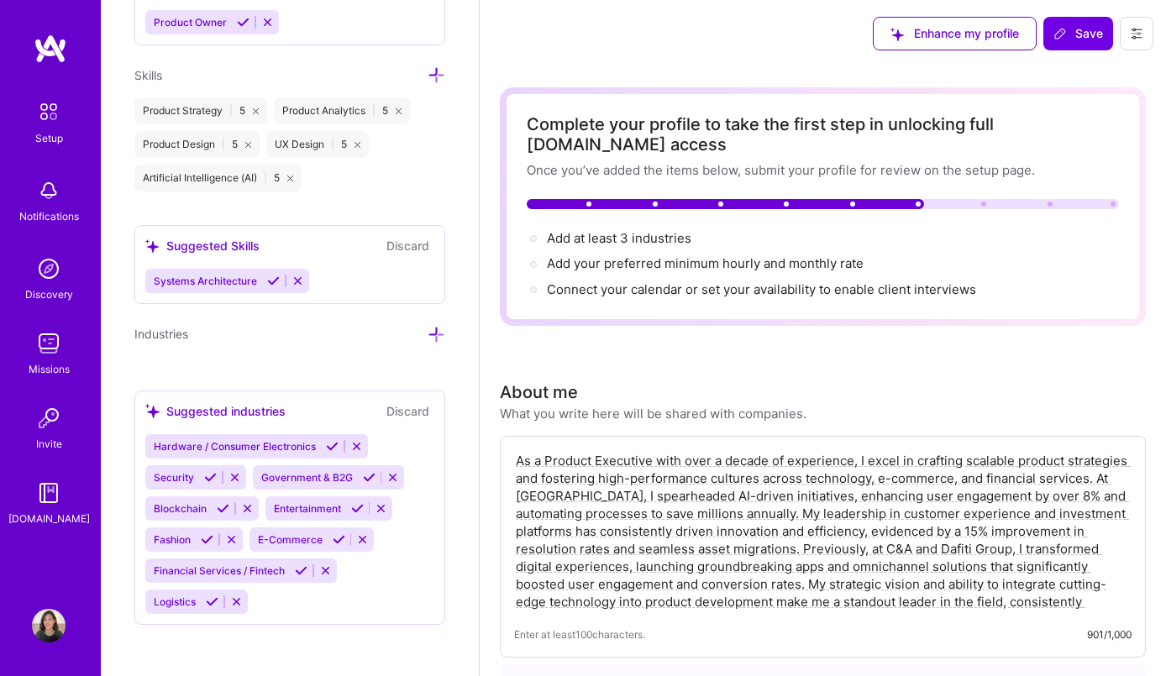
scroll to position [1350, 0]
click at [433, 336] on icon at bounding box center [436, 334] width 18 height 18
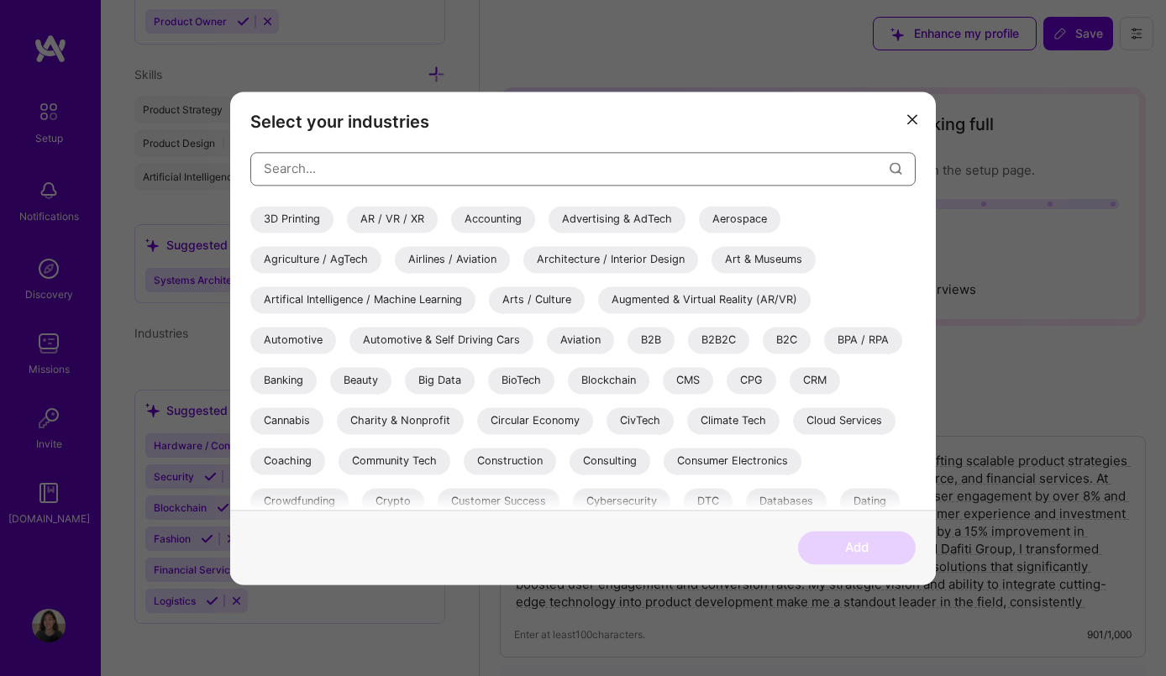
click at [406, 172] on input "modal" at bounding box center [577, 168] width 626 height 43
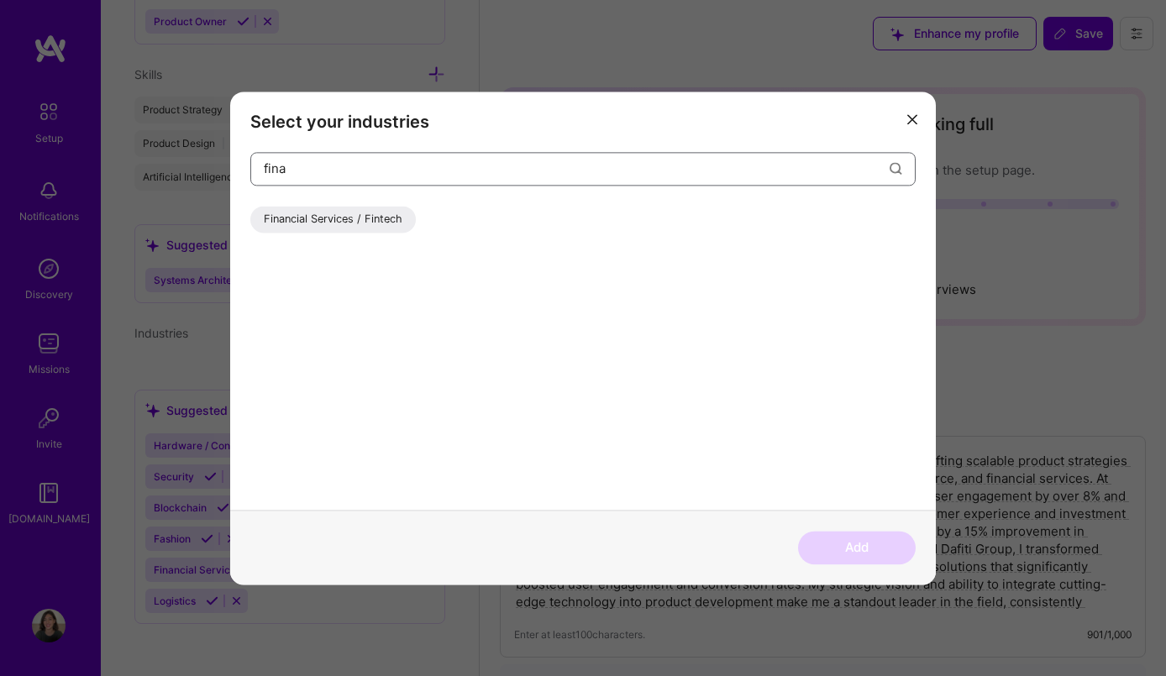
type input "fina"
click at [380, 217] on div "Financial Services / Fintech" at bounding box center [332, 219] width 165 height 27
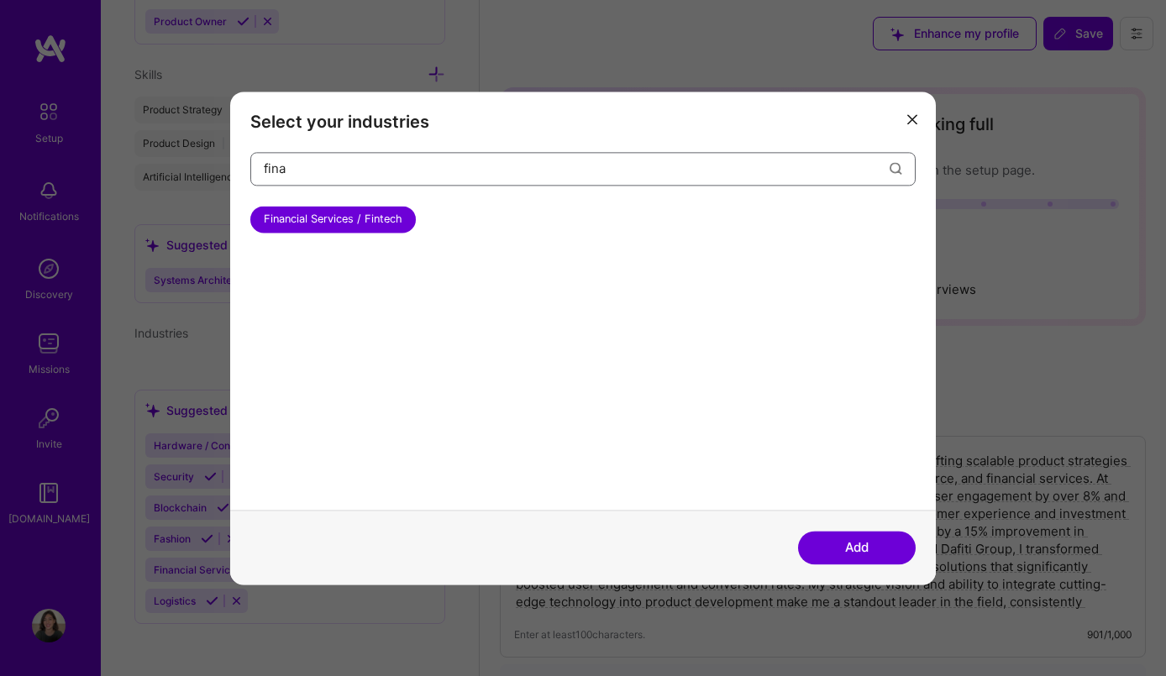
click at [418, 178] on input "fina" at bounding box center [577, 168] width 626 height 43
click at [856, 551] on button "Add" at bounding box center [857, 548] width 118 height 34
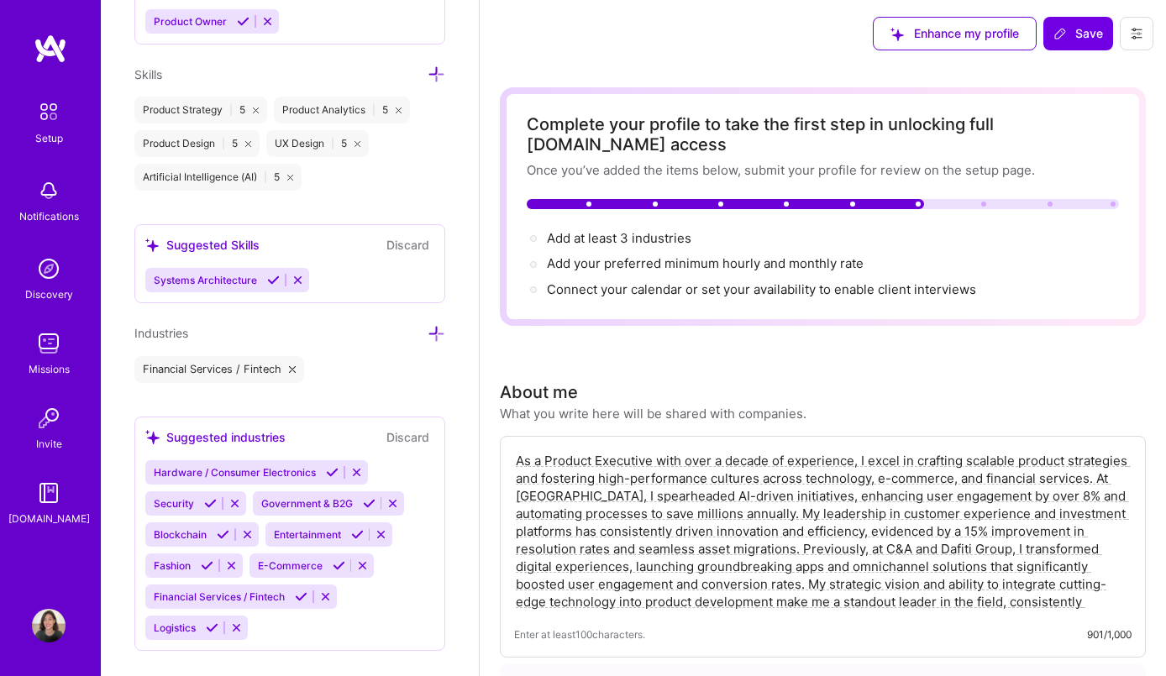
click at [442, 327] on icon at bounding box center [436, 334] width 18 height 18
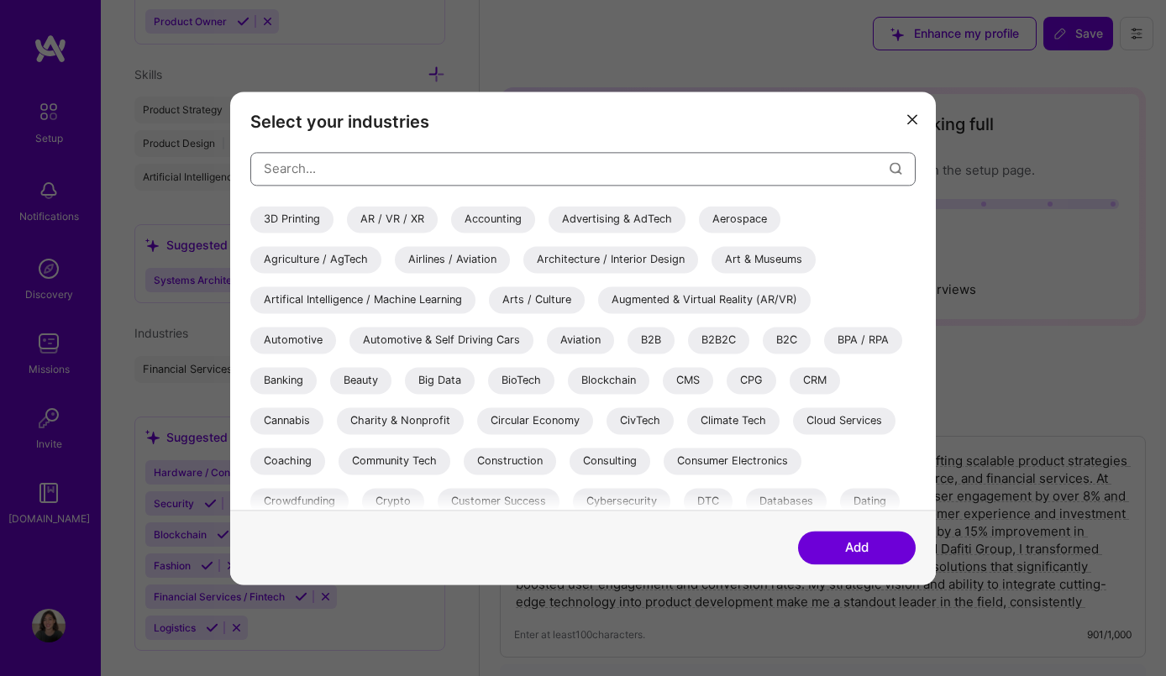
click at [449, 170] on input "modal" at bounding box center [577, 168] width 626 height 43
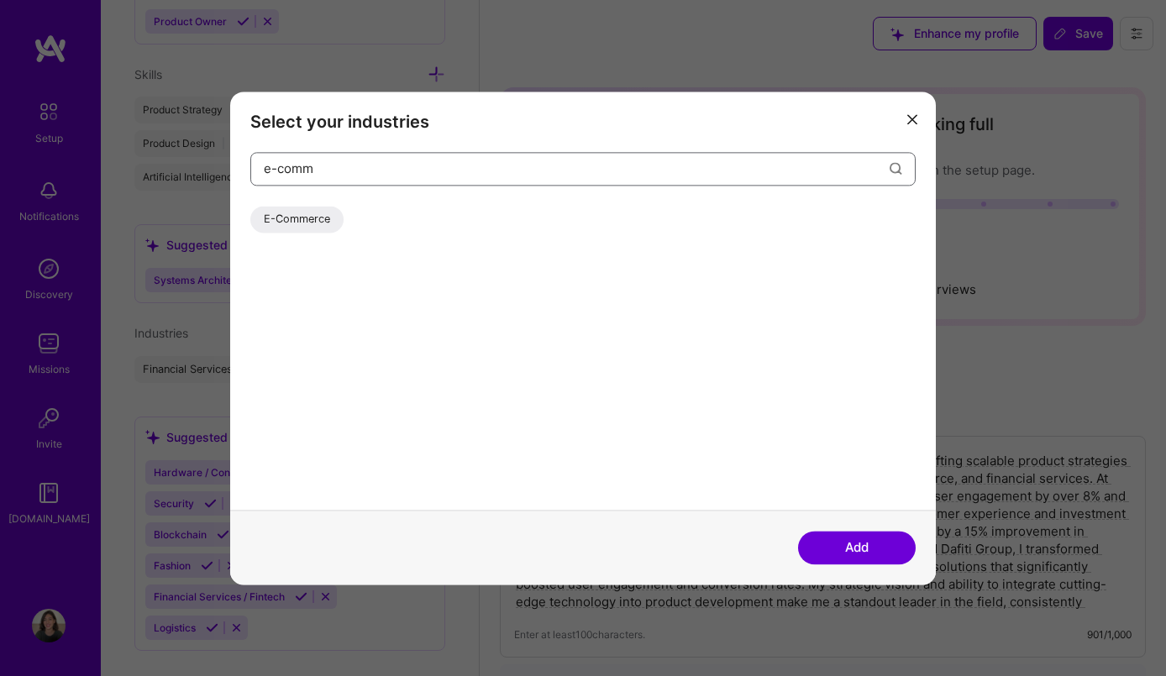
type input "e-comm"
click at [299, 217] on div "E-Commerce" at bounding box center [296, 219] width 93 height 27
click at [877, 558] on button "Add" at bounding box center [857, 548] width 118 height 34
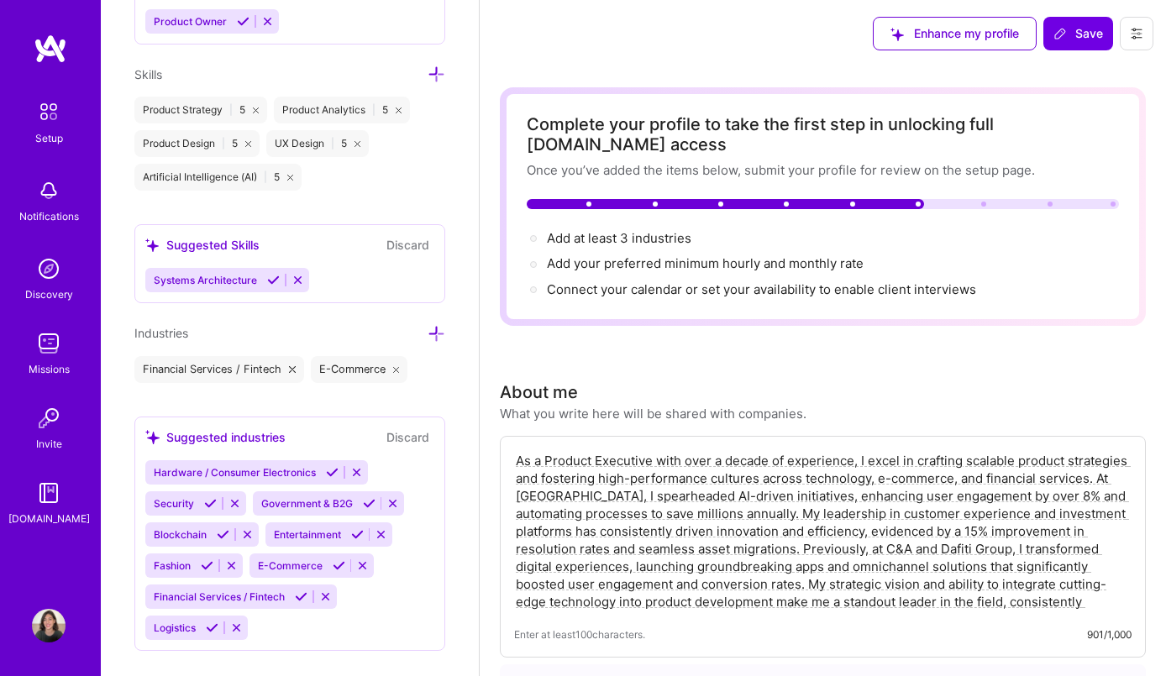
click at [437, 335] on icon at bounding box center [436, 334] width 18 height 18
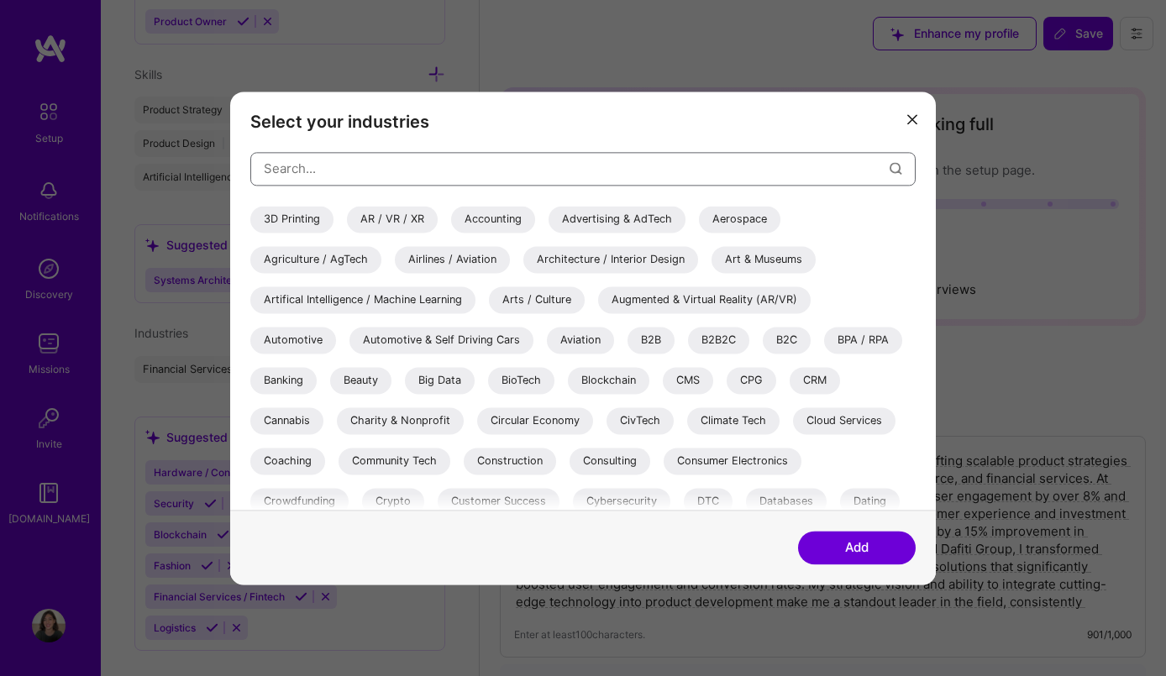
click at [466, 171] on input "modal" at bounding box center [577, 168] width 626 height 43
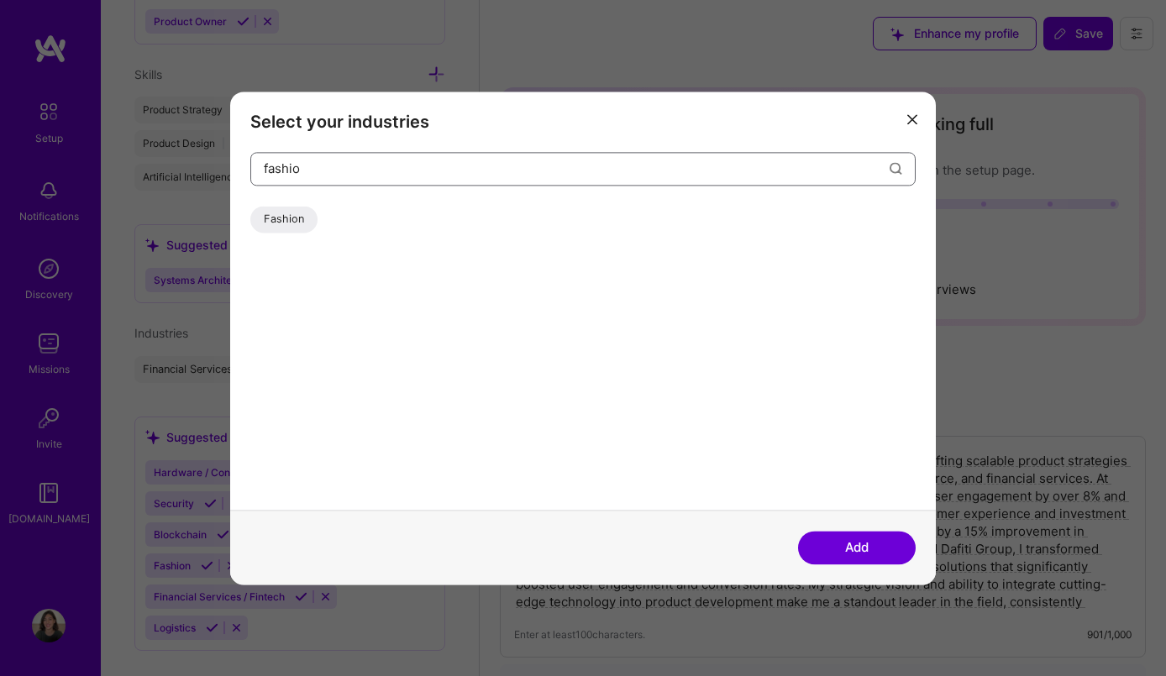
type input "fashio"
click at [274, 212] on div "Fashion" at bounding box center [283, 219] width 67 height 27
click at [858, 566] on div "Add" at bounding box center [582, 547] width 705 height 75
click at [858, 554] on button "Add" at bounding box center [857, 548] width 118 height 34
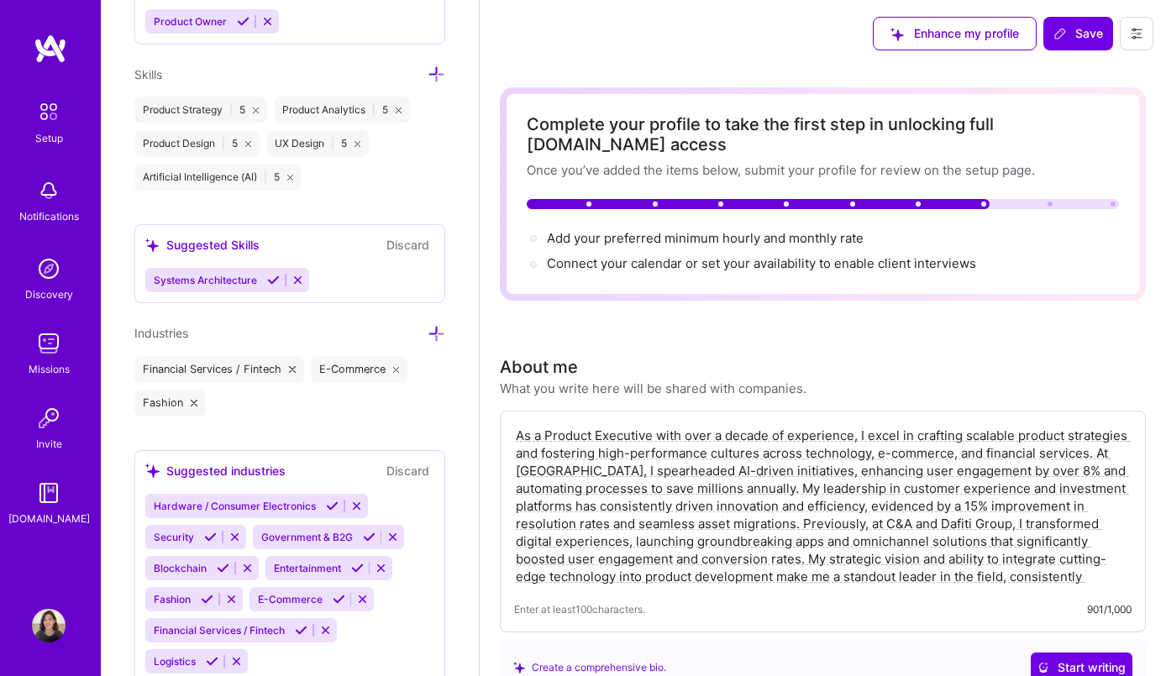
click at [439, 335] on icon at bounding box center [436, 334] width 18 height 18
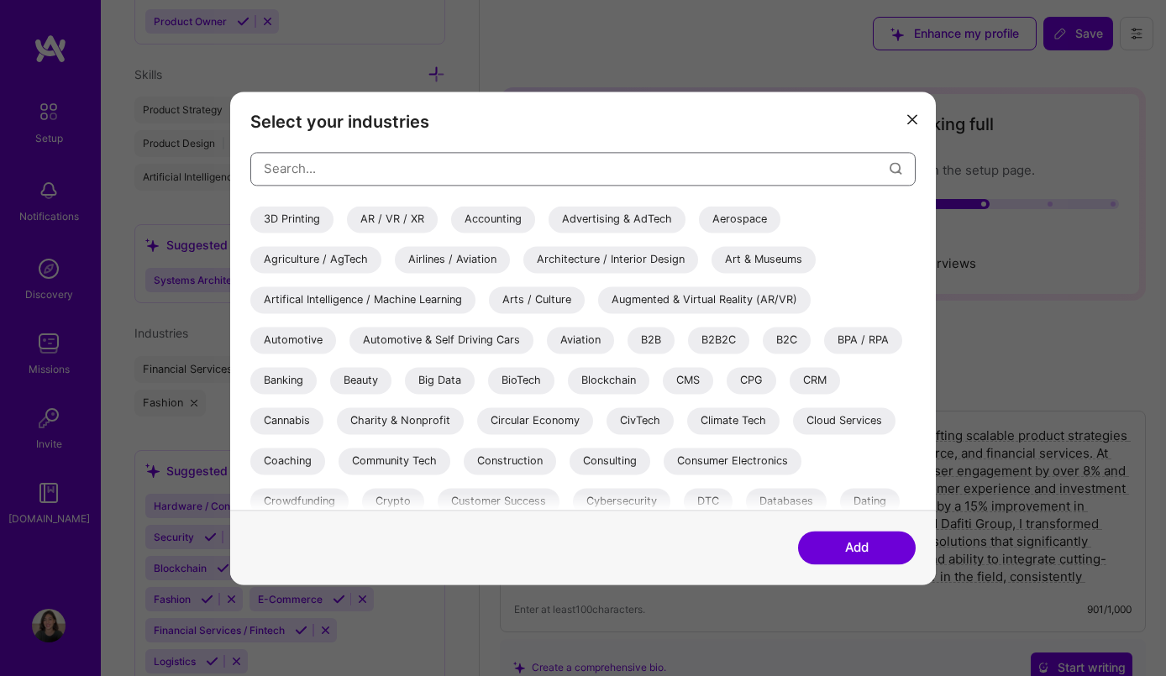
click at [490, 170] on input "modal" at bounding box center [577, 168] width 626 height 43
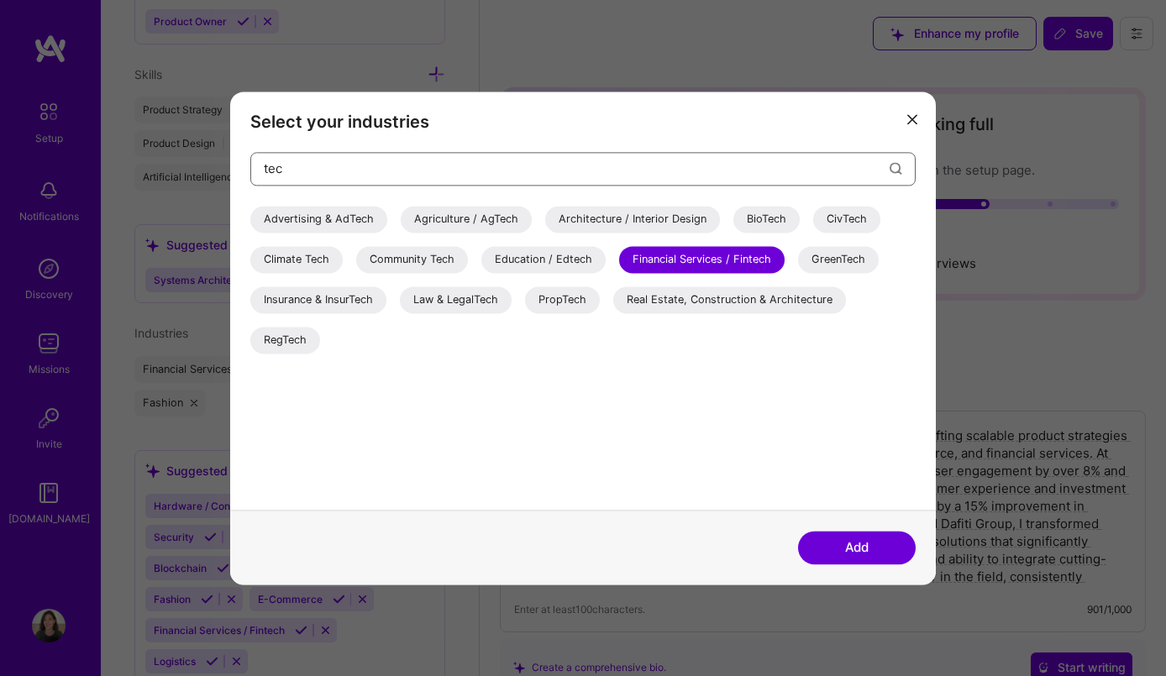
drag, startPoint x: 297, startPoint y: 170, endPoint x: 223, endPoint y: 155, distance: 76.2
click at [223, 155] on div "Select your industries tec Advertising & AdTech Agriculture / AgTech Architectu…" at bounding box center [583, 338] width 1166 height 676
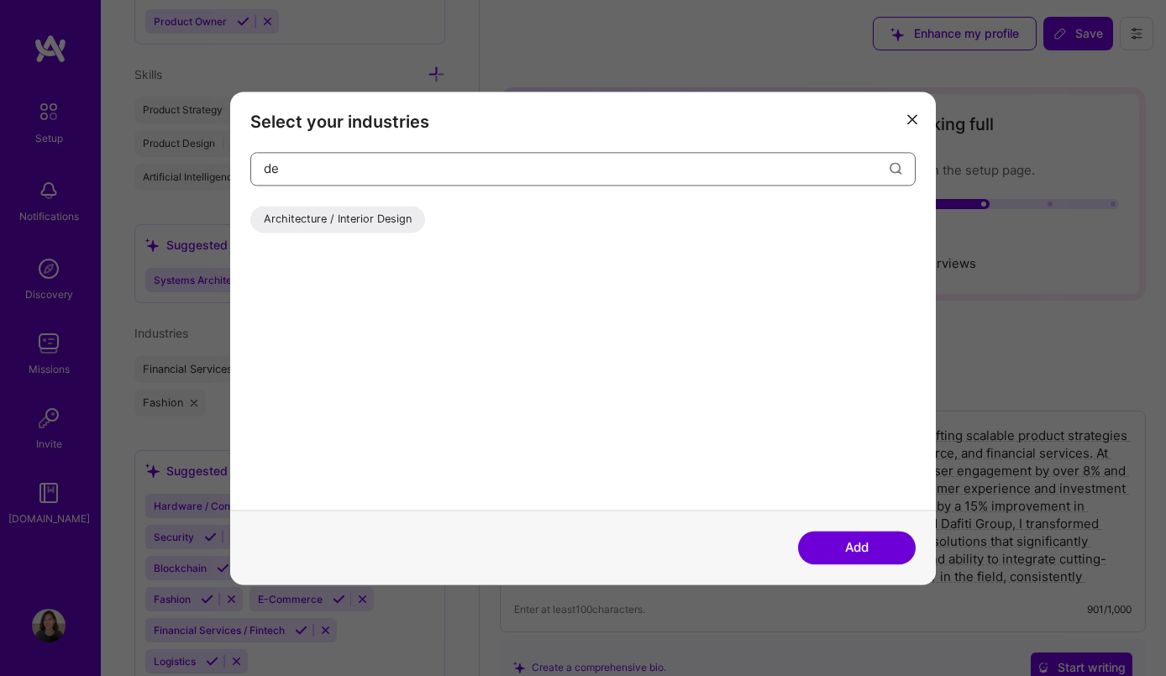
type input "d"
type input "p"
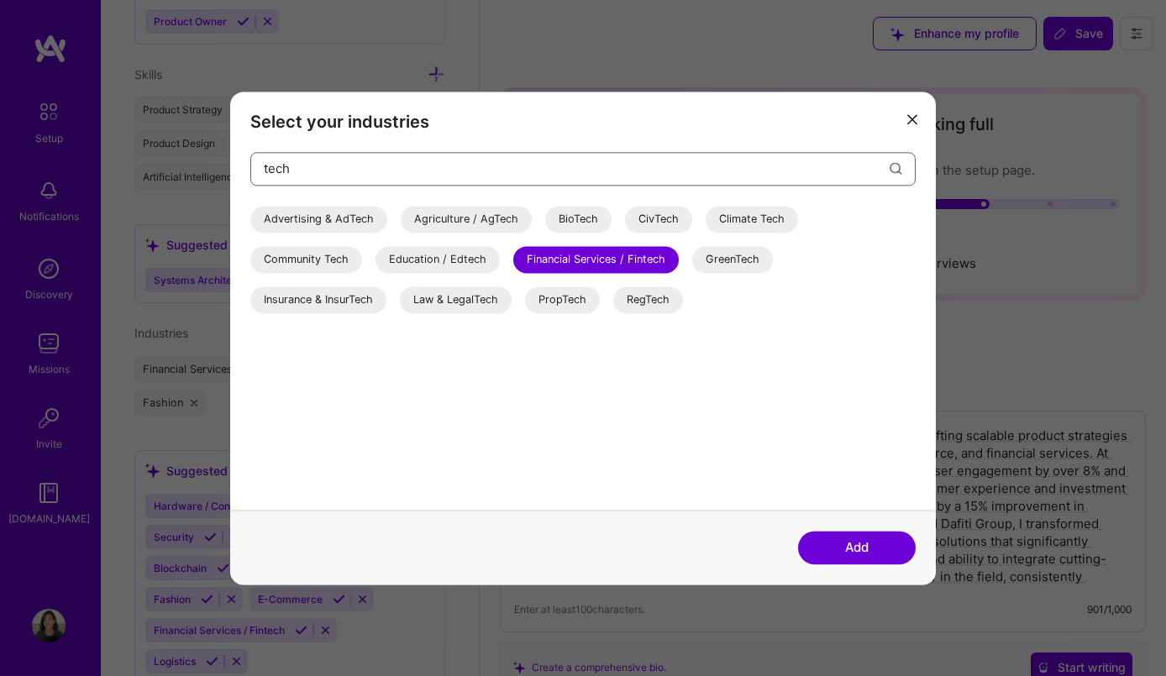
drag, startPoint x: 320, startPoint y: 169, endPoint x: 236, endPoint y: 167, distance: 84.0
click at [236, 167] on div "Select your industries tech Advertising & AdTech Agriculture / AgTech BioTech C…" at bounding box center [582, 301] width 705 height 418
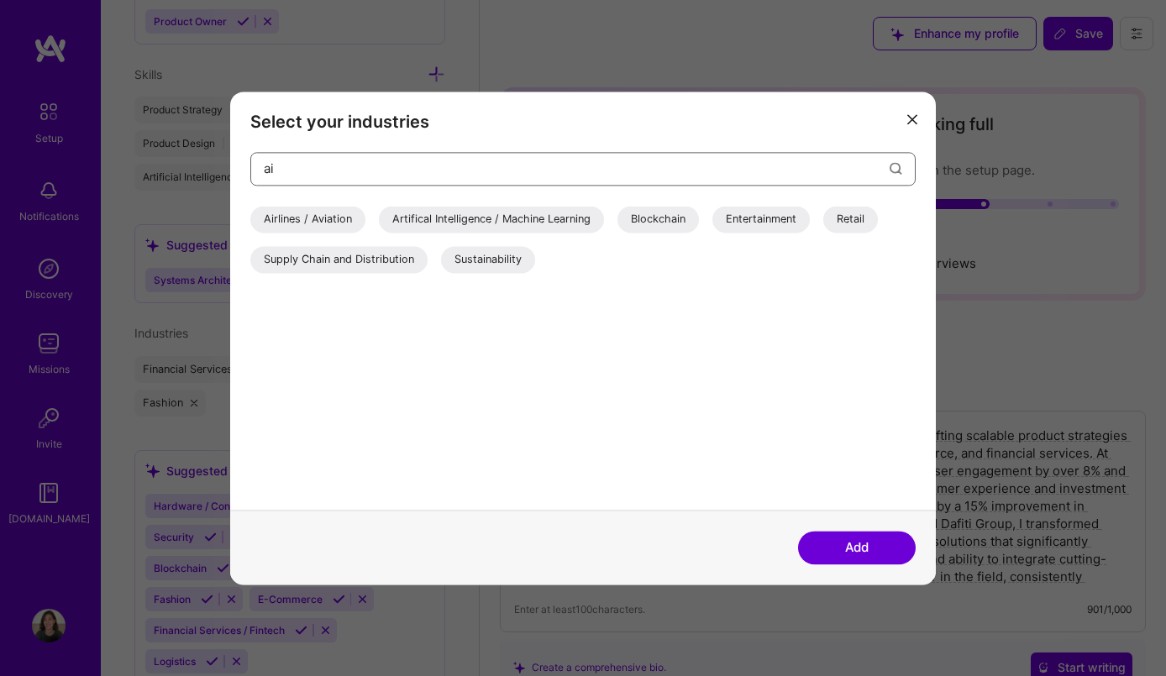
type input "ai"
click at [484, 217] on div "Artifical Intelligence / Machine Learning" at bounding box center [491, 219] width 225 height 27
click at [875, 554] on button "Add" at bounding box center [857, 548] width 118 height 34
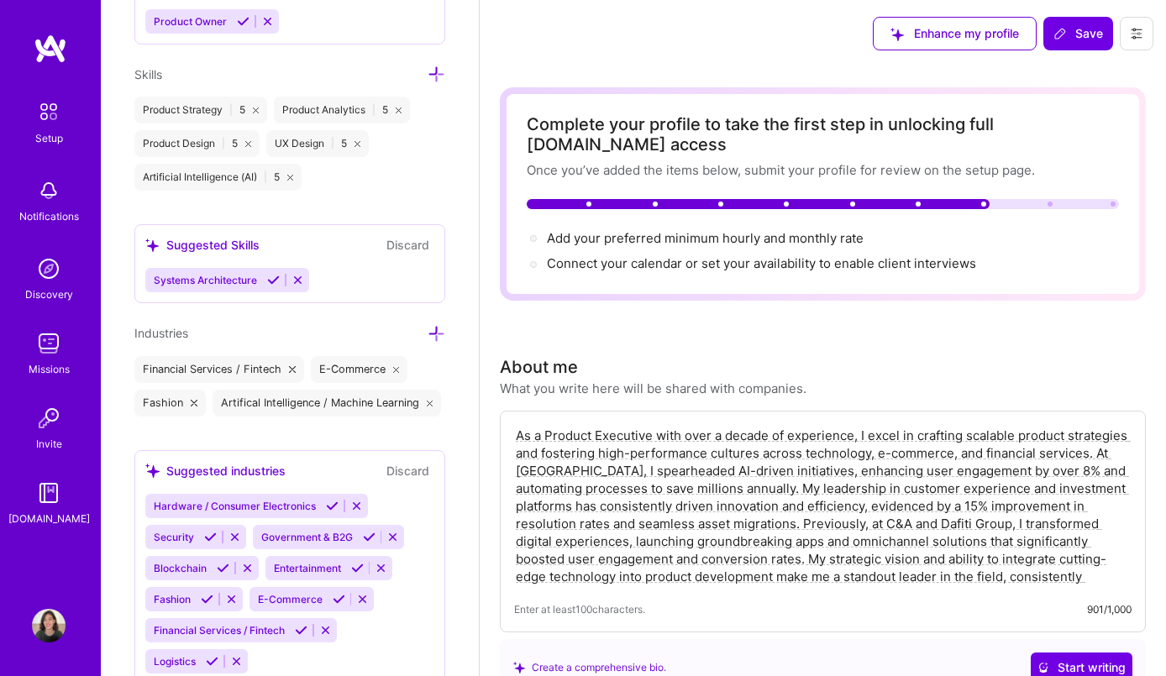
scroll to position [1411, 0]
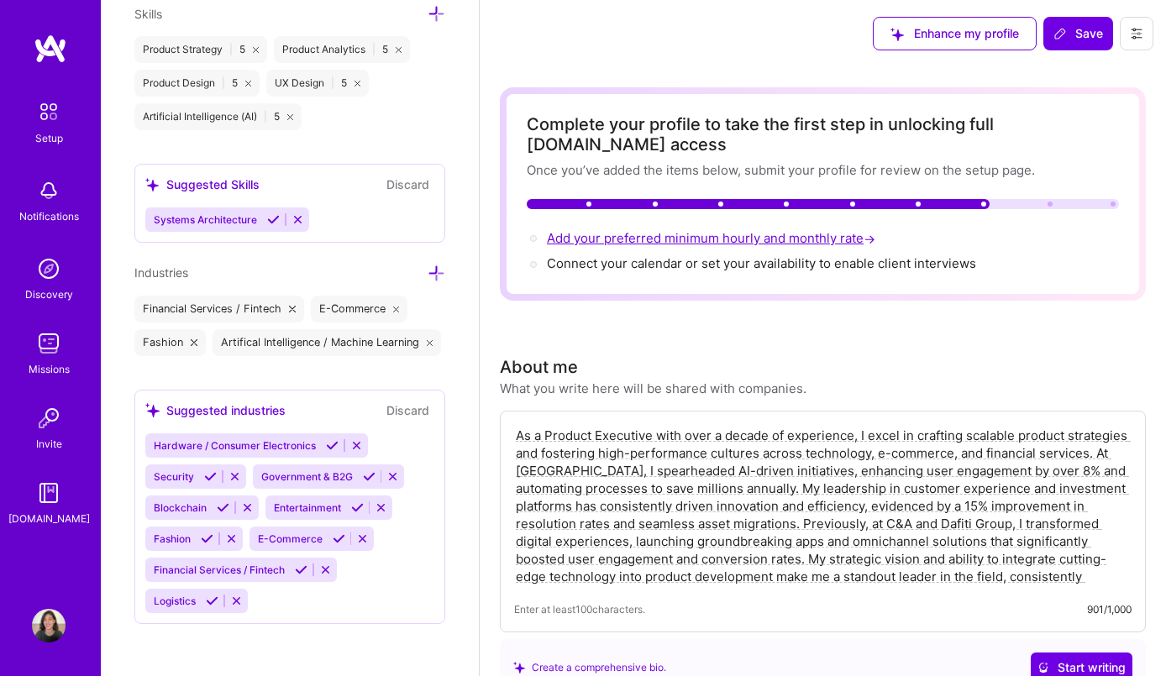
click at [804, 242] on span "Add your preferred minimum hourly and monthly rate →" at bounding box center [713, 238] width 332 height 16
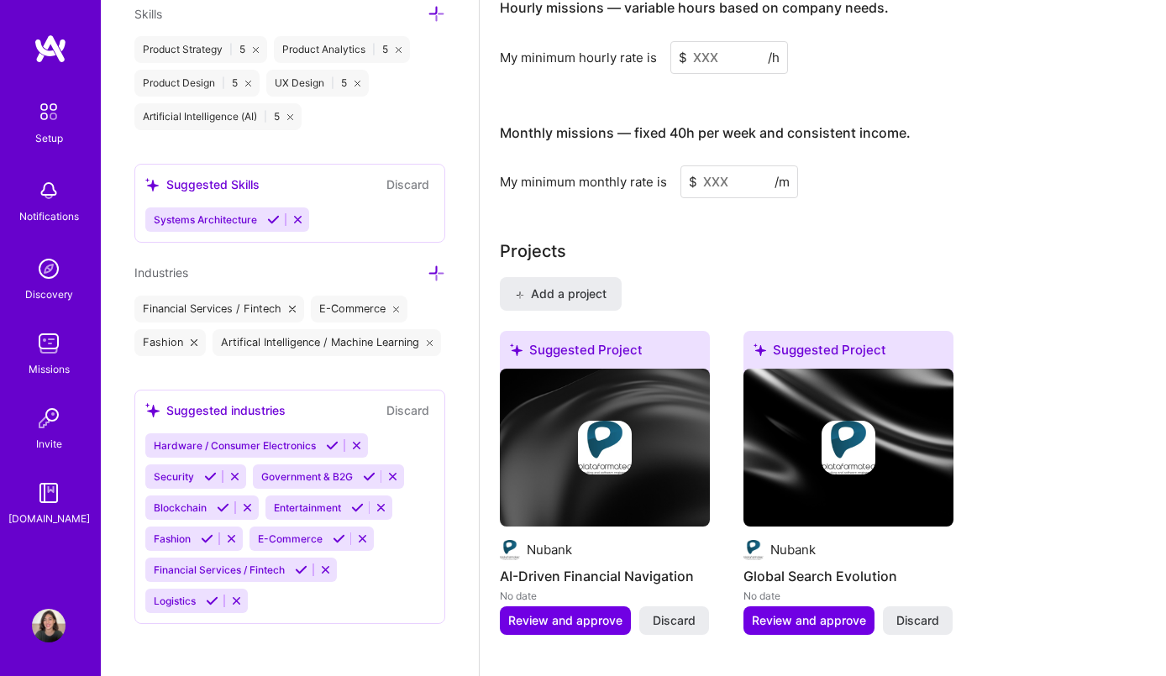
scroll to position [909, 0]
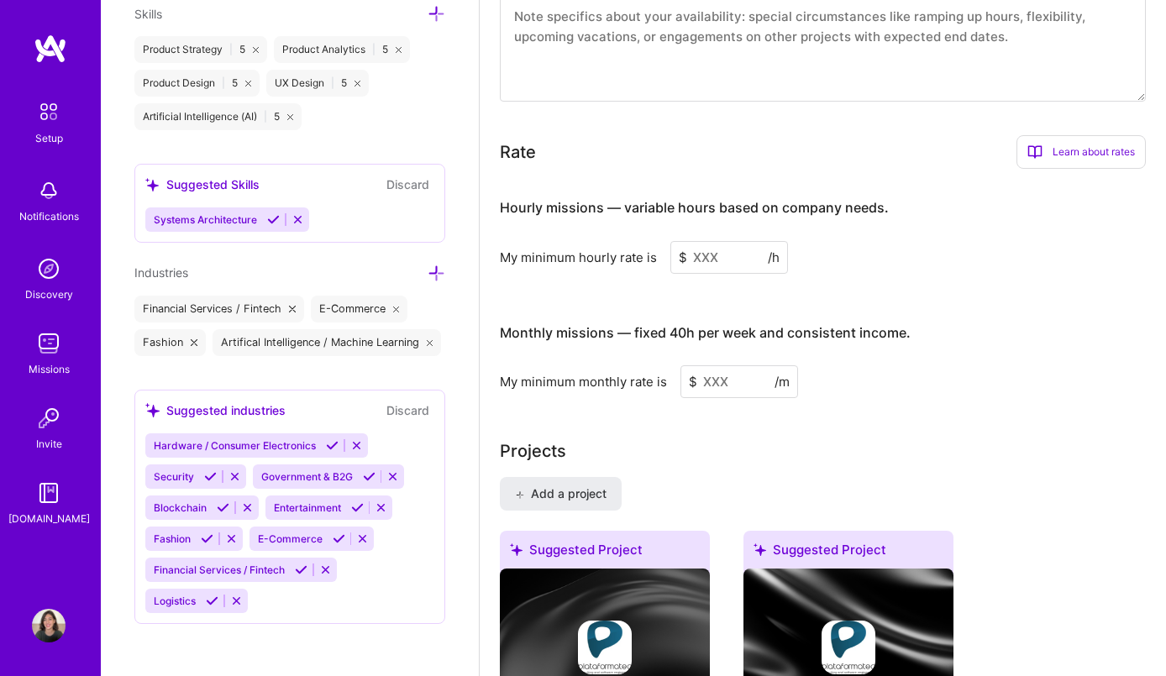
click at [717, 258] on input at bounding box center [729, 257] width 118 height 33
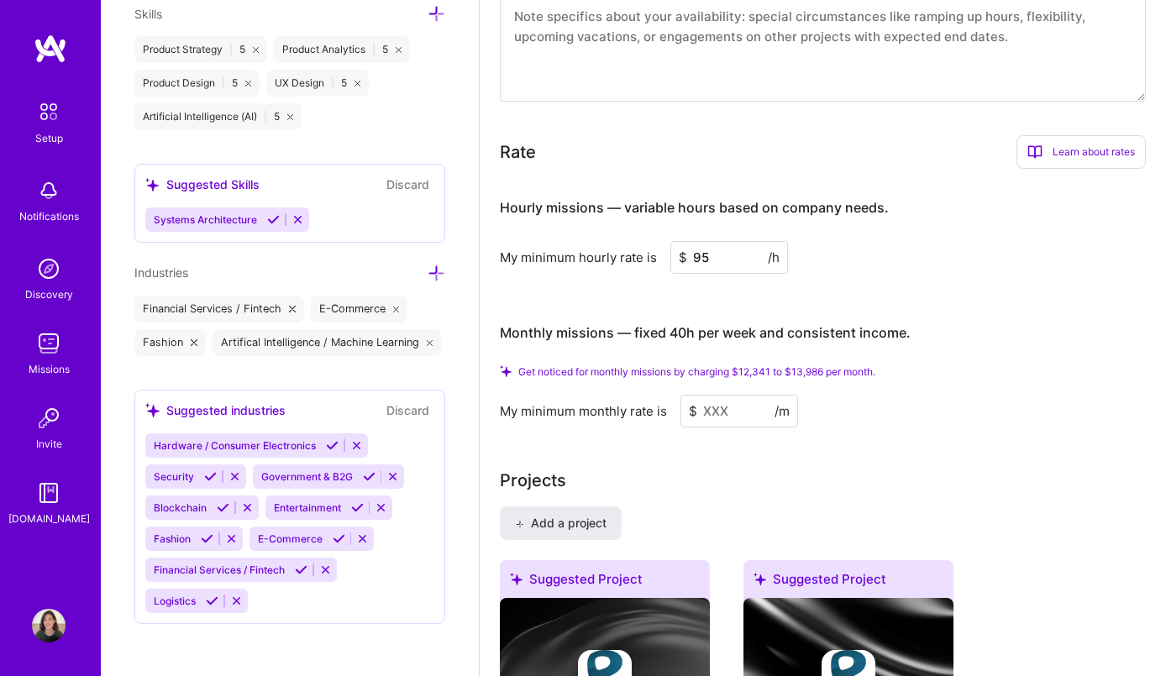
type input "95"
click at [737, 418] on input at bounding box center [739, 411] width 118 height 33
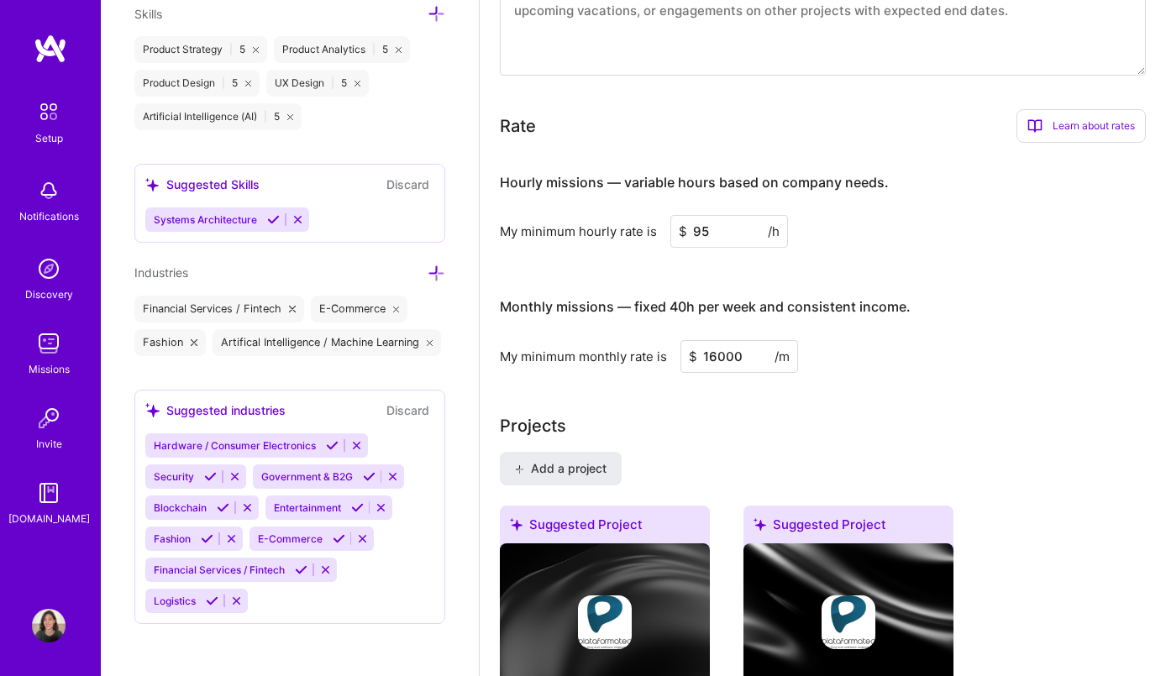
click at [715, 359] on input "16000" at bounding box center [739, 356] width 118 height 33
type input "16000"
click at [872, 365] on div "My minimum monthly rate is $ 16000 /m" at bounding box center [823, 356] width 646 height 33
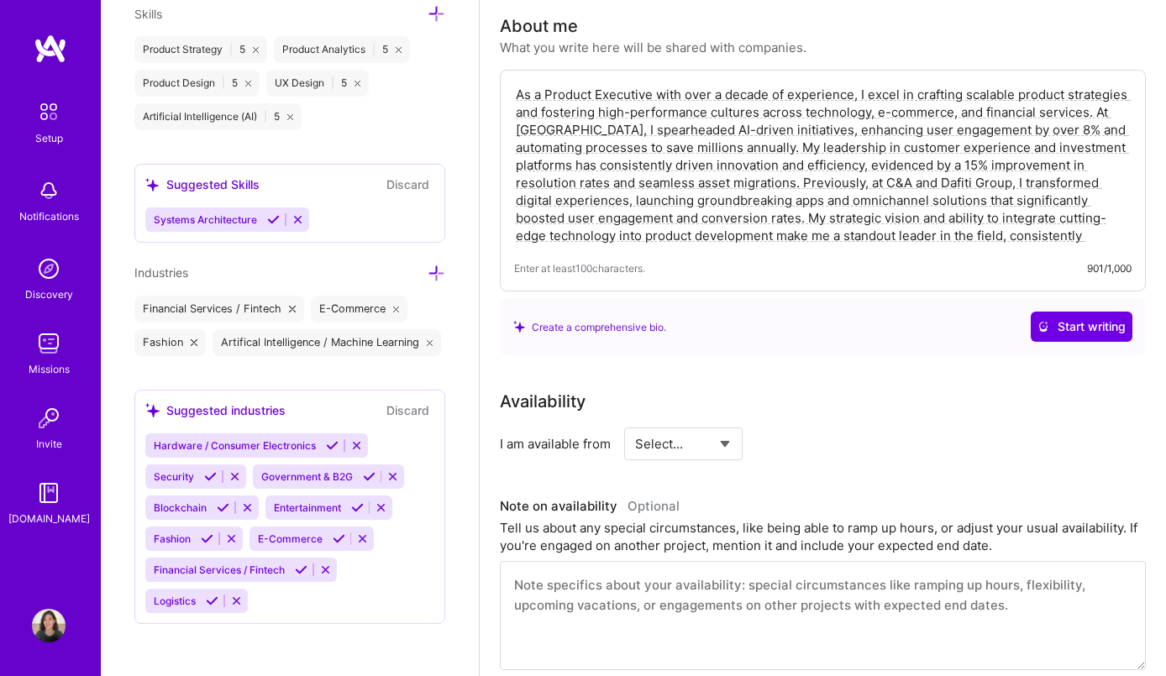
scroll to position [0, 0]
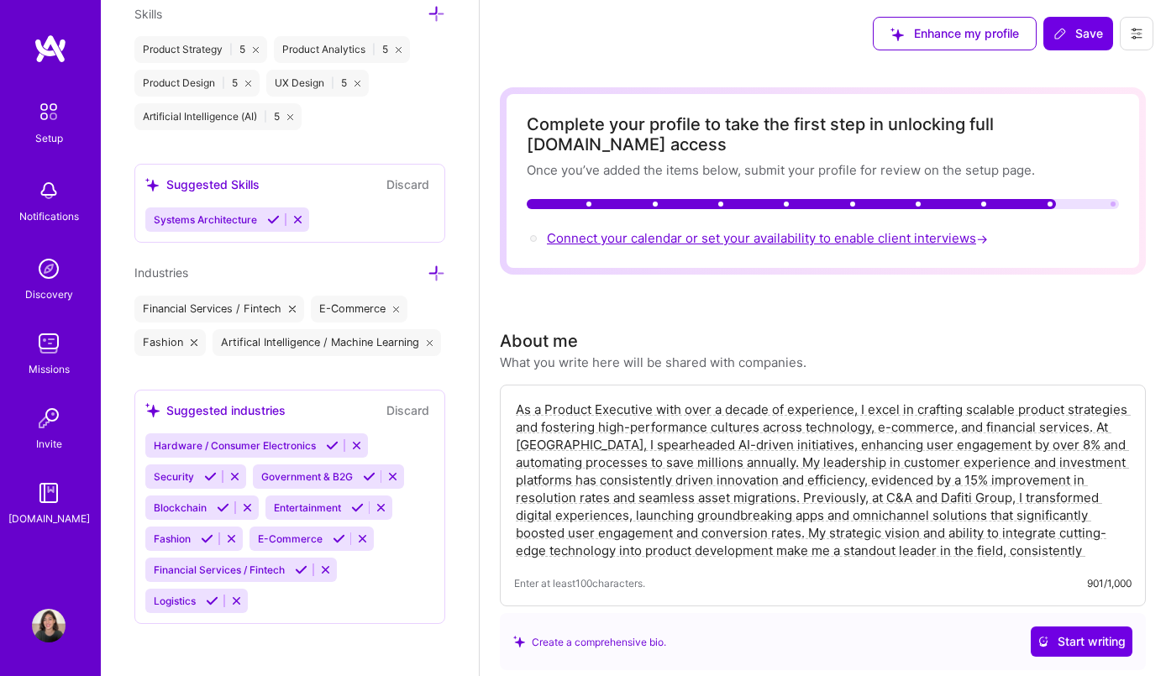
click at [742, 236] on span "Connect your calendar or set your availability to enable client interviews →" at bounding box center [769, 238] width 444 height 16
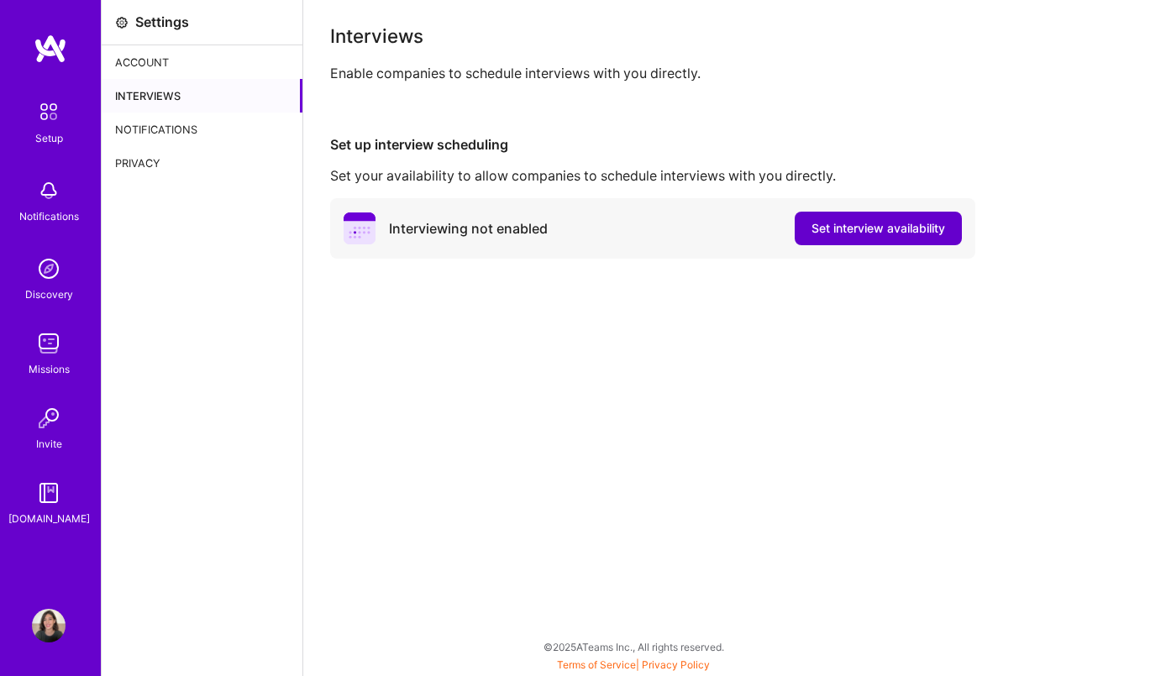
click at [857, 223] on span "Set interview availability" at bounding box center [878, 228] width 134 height 17
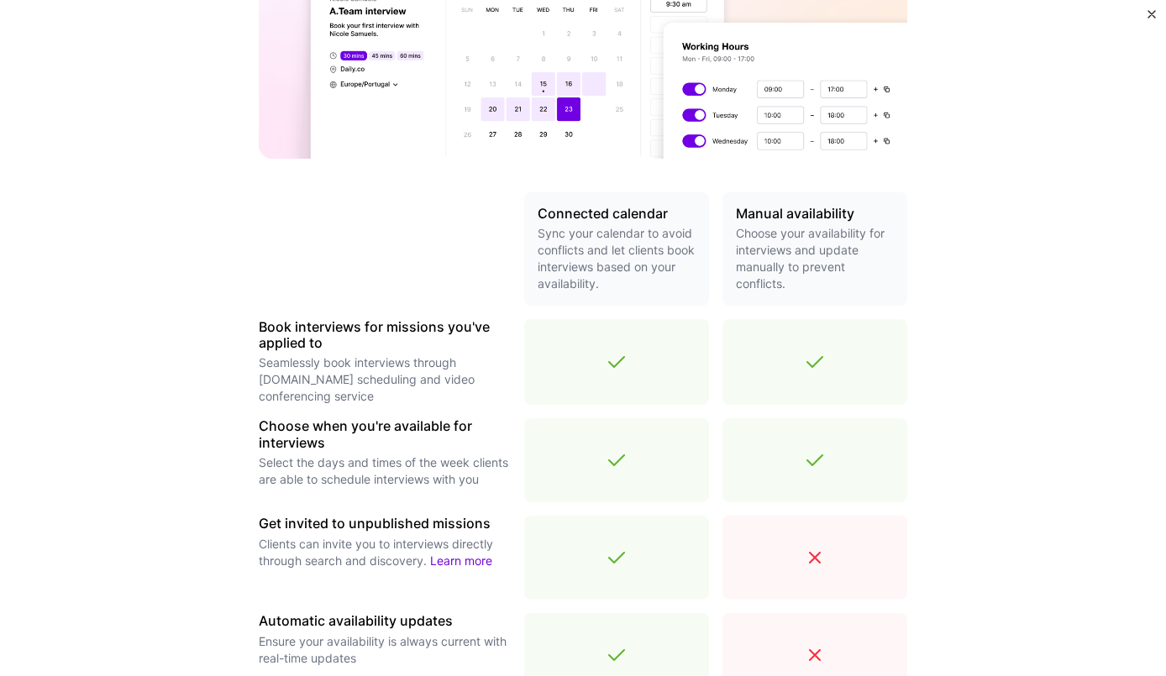
scroll to position [390, 0]
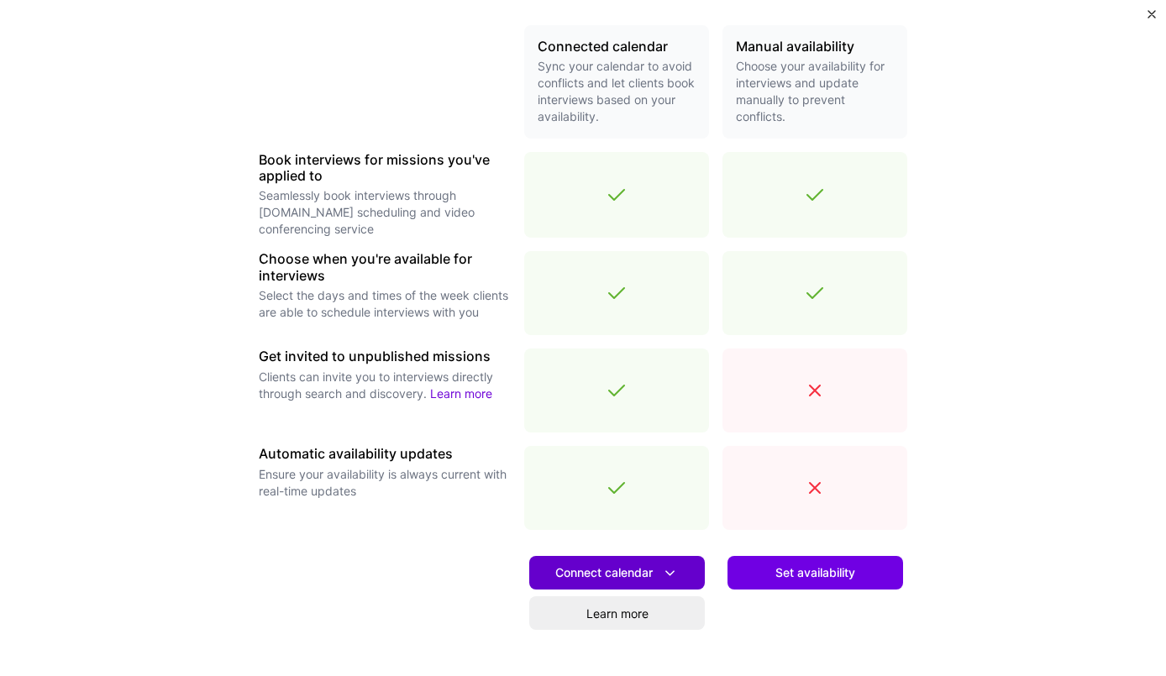
click at [621, 569] on span "Connect calendar" at bounding box center [616, 573] width 123 height 18
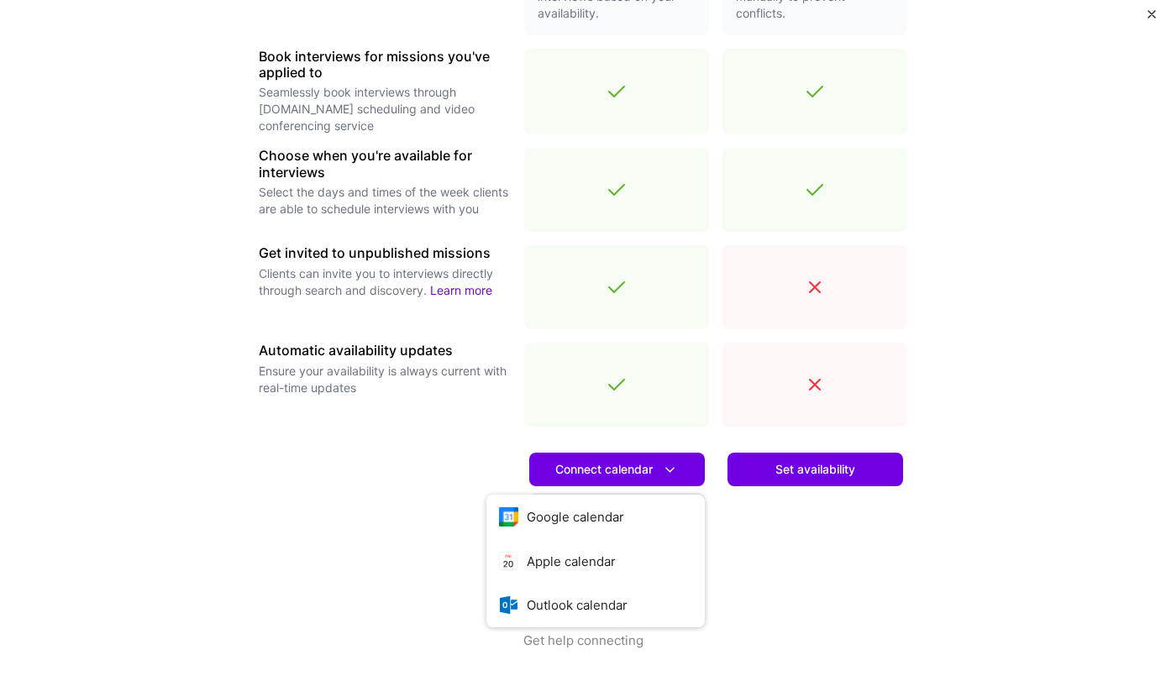
scroll to position [500, 0]
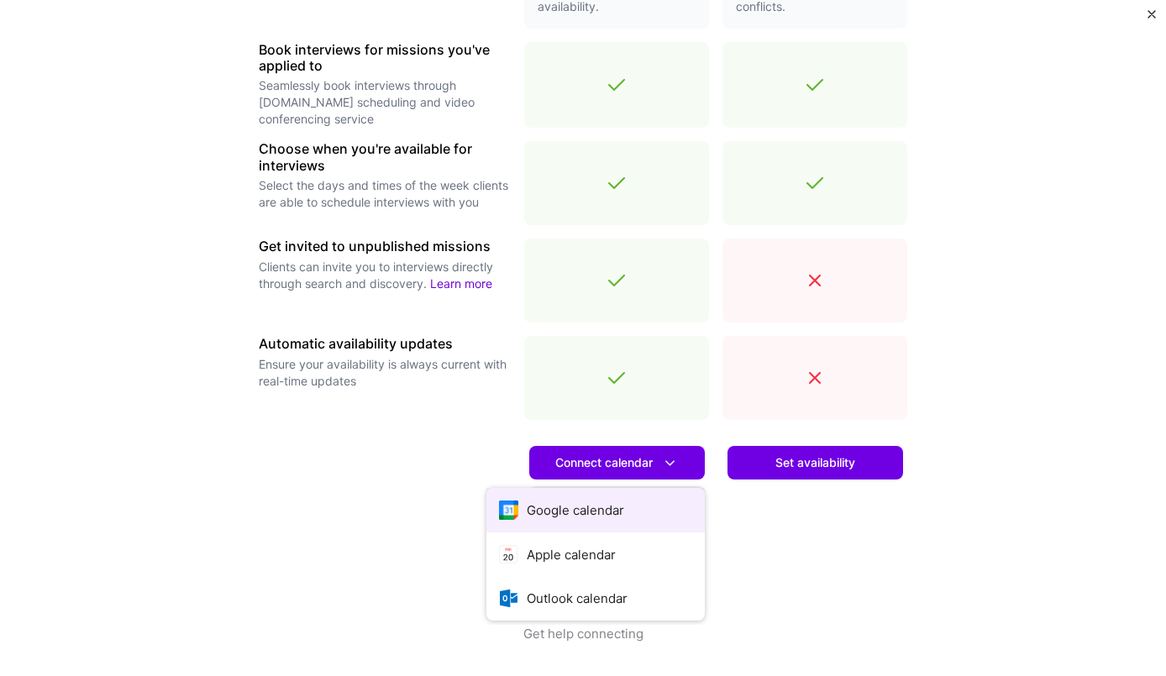
click at [636, 519] on button "Google calendar" at bounding box center [595, 510] width 218 height 45
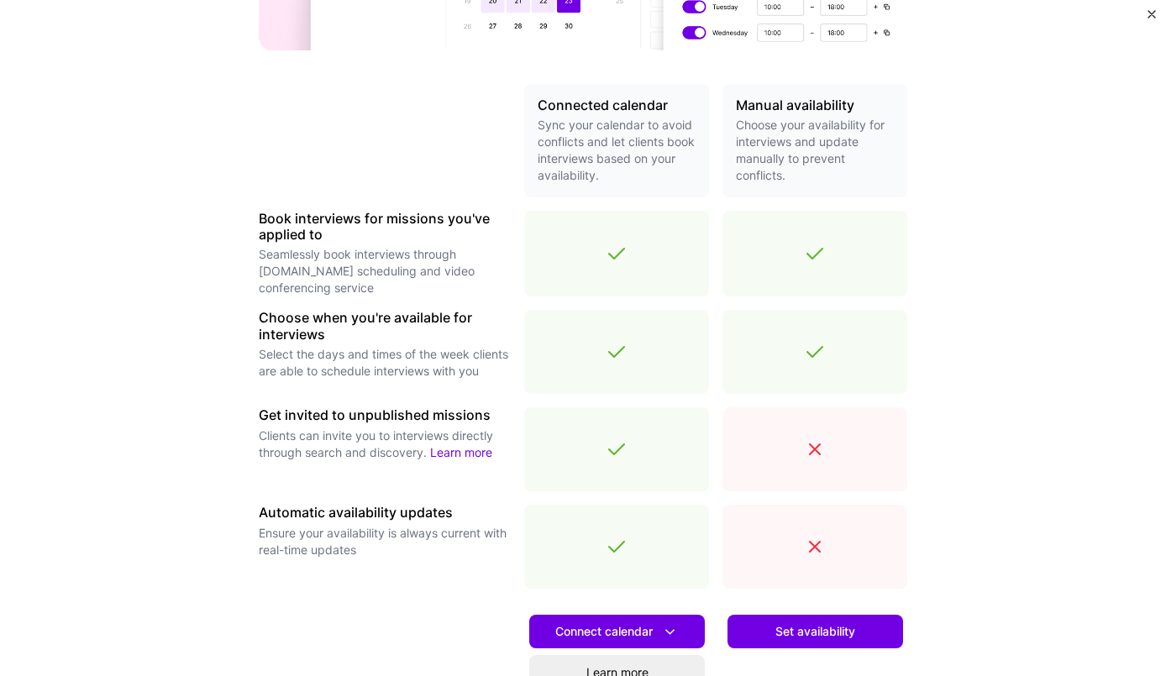
scroll to position [497, 0]
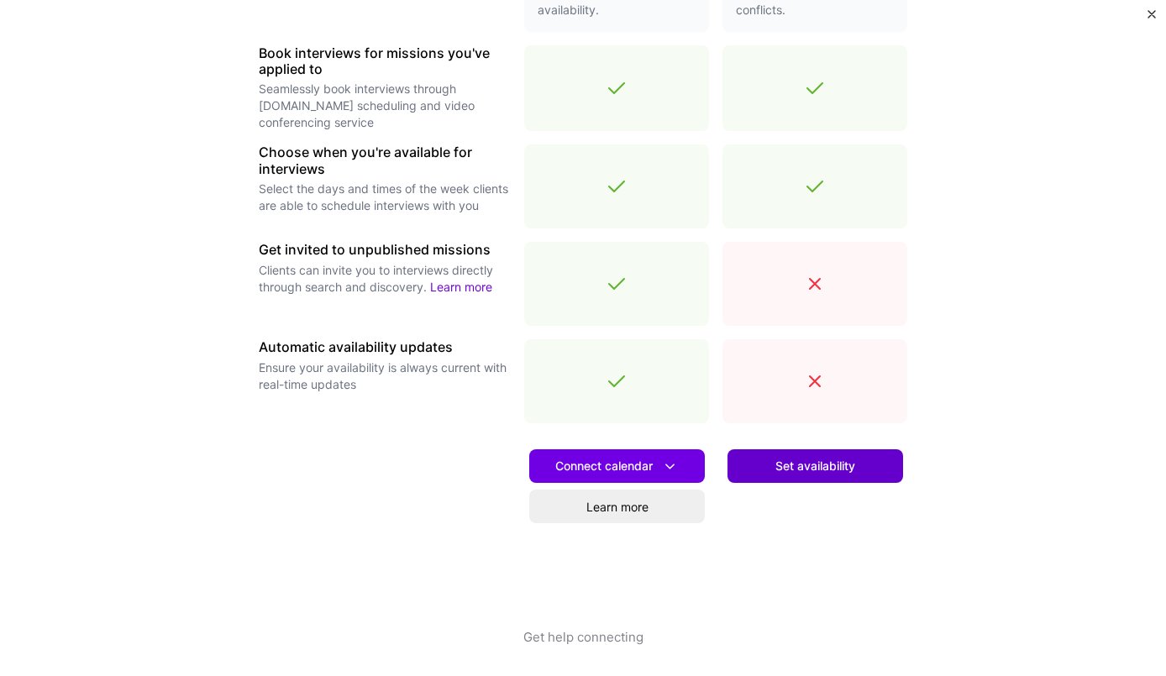
click at [794, 466] on span "Set availability" at bounding box center [815, 466] width 80 height 17
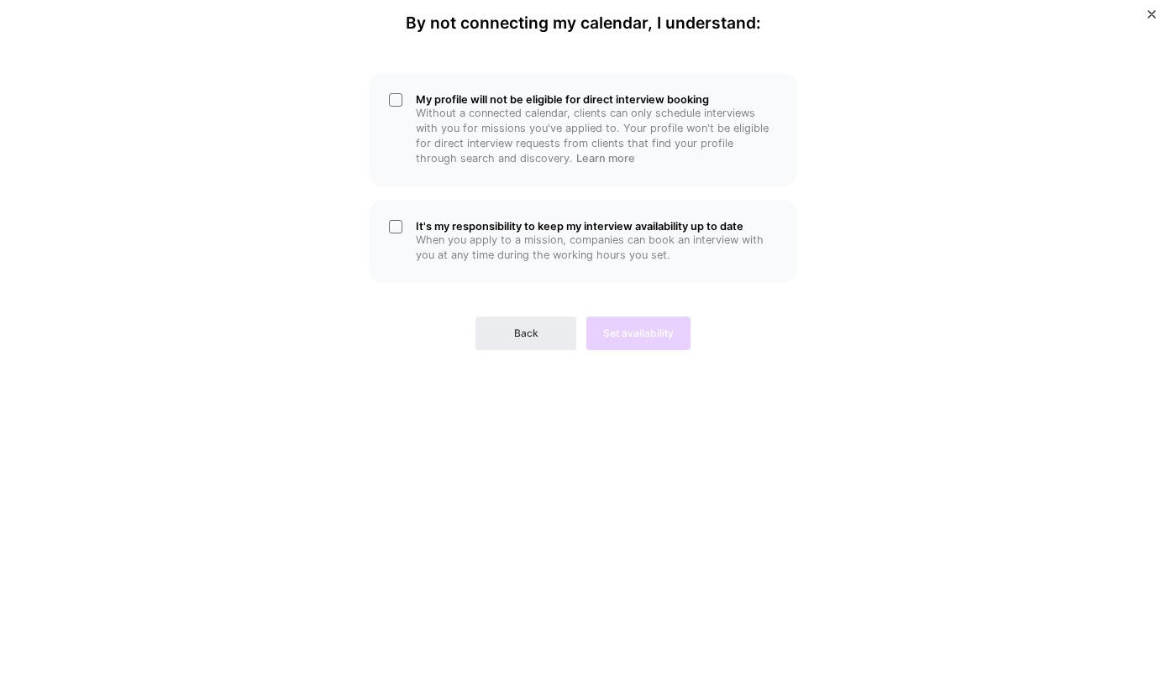
scroll to position [0, 0]
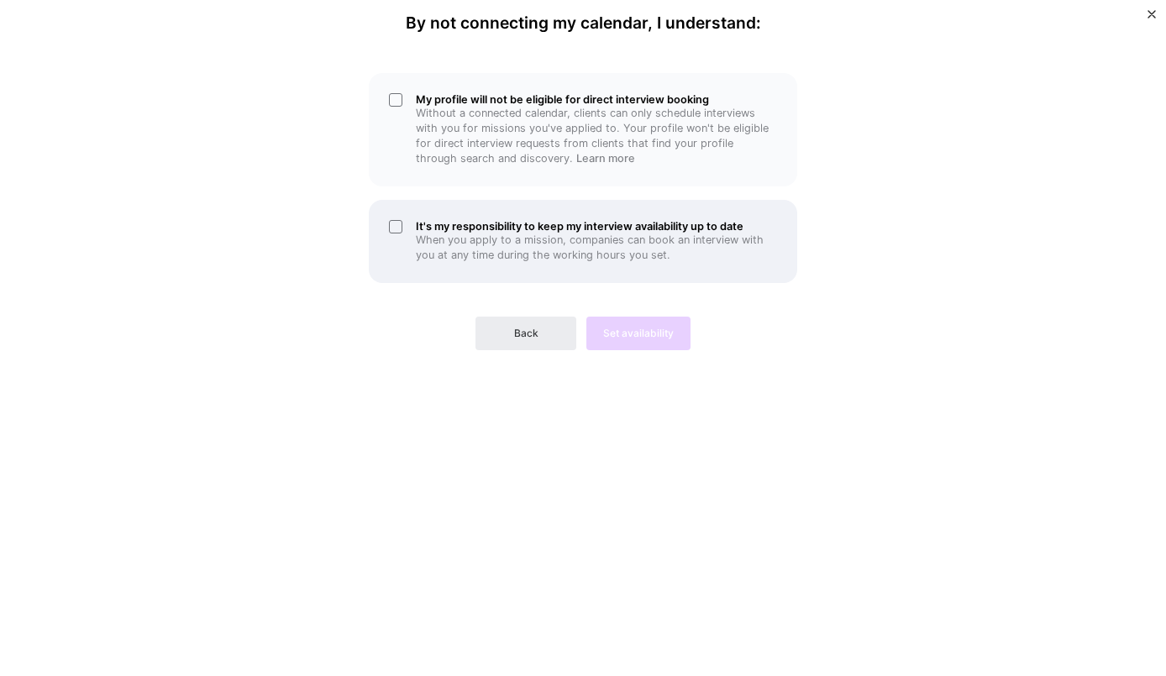
click at [731, 244] on p "When you apply to a mission, companies can book an interview with you at any ti…" at bounding box center [596, 248] width 361 height 30
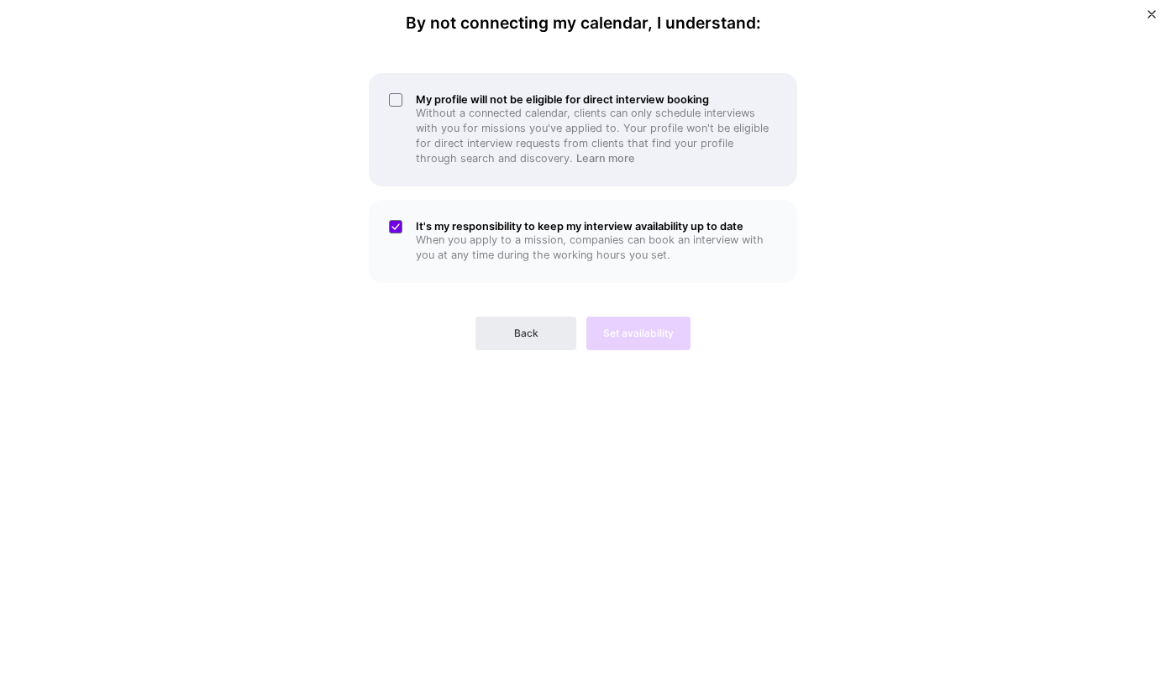
click at [617, 151] on p "Without a connected calendar, clients can only schedule interviews with you for…" at bounding box center [596, 136] width 361 height 60
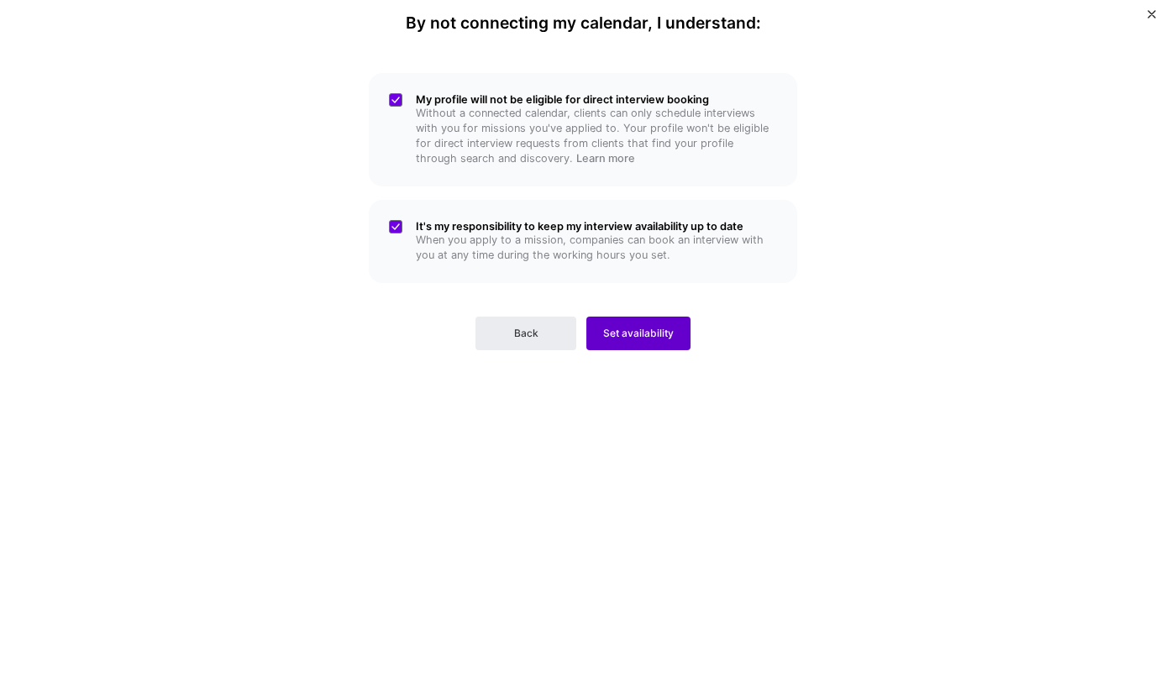
click at [658, 333] on span "Set availability" at bounding box center [638, 333] width 71 height 15
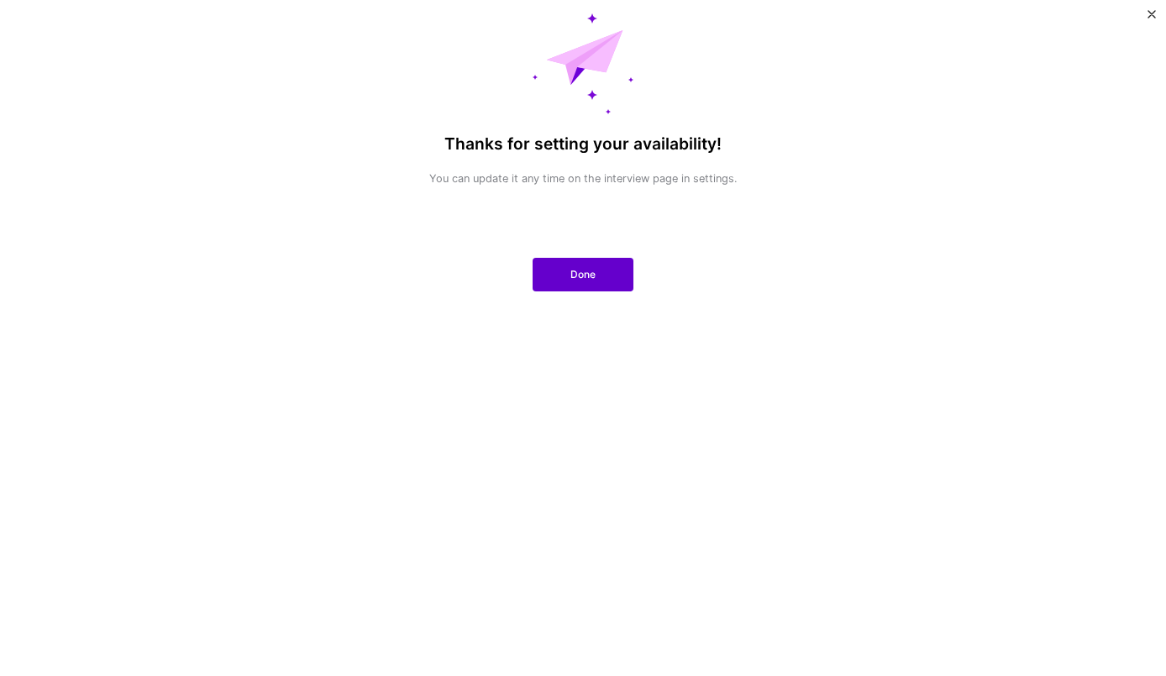
click at [580, 276] on span "Done" at bounding box center [582, 274] width 25 height 15
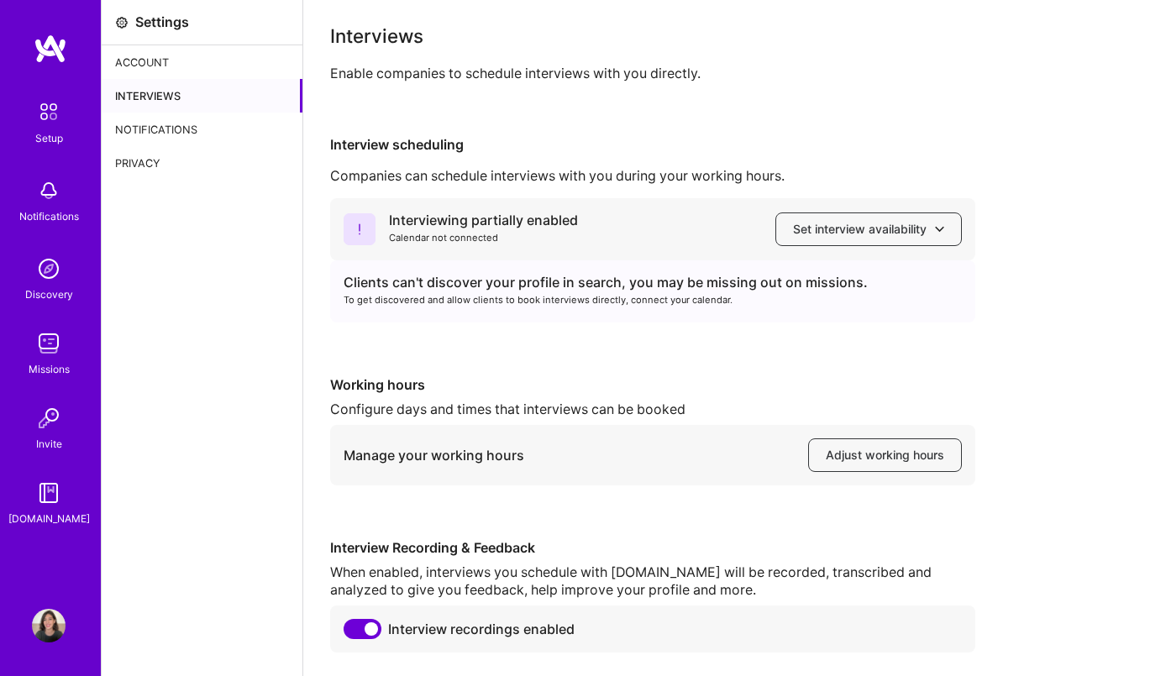
click at [55, 49] on img at bounding box center [51, 49] width 34 height 30
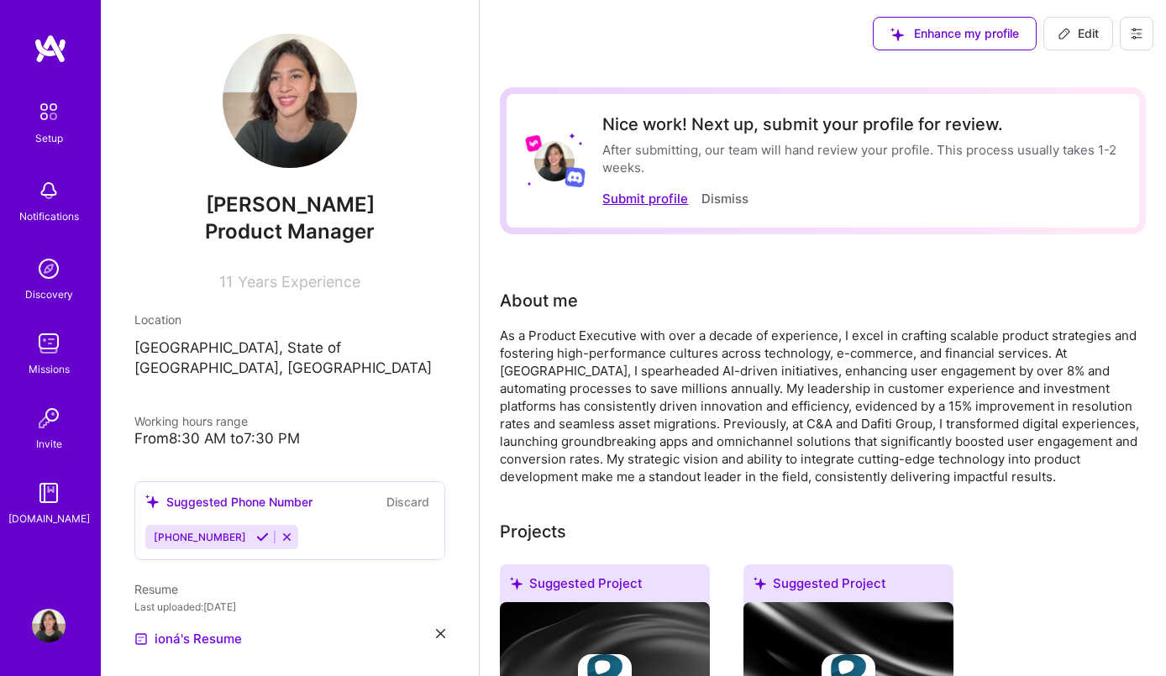
click at [657, 202] on button "Submit profile" at bounding box center [645, 199] width 86 height 18
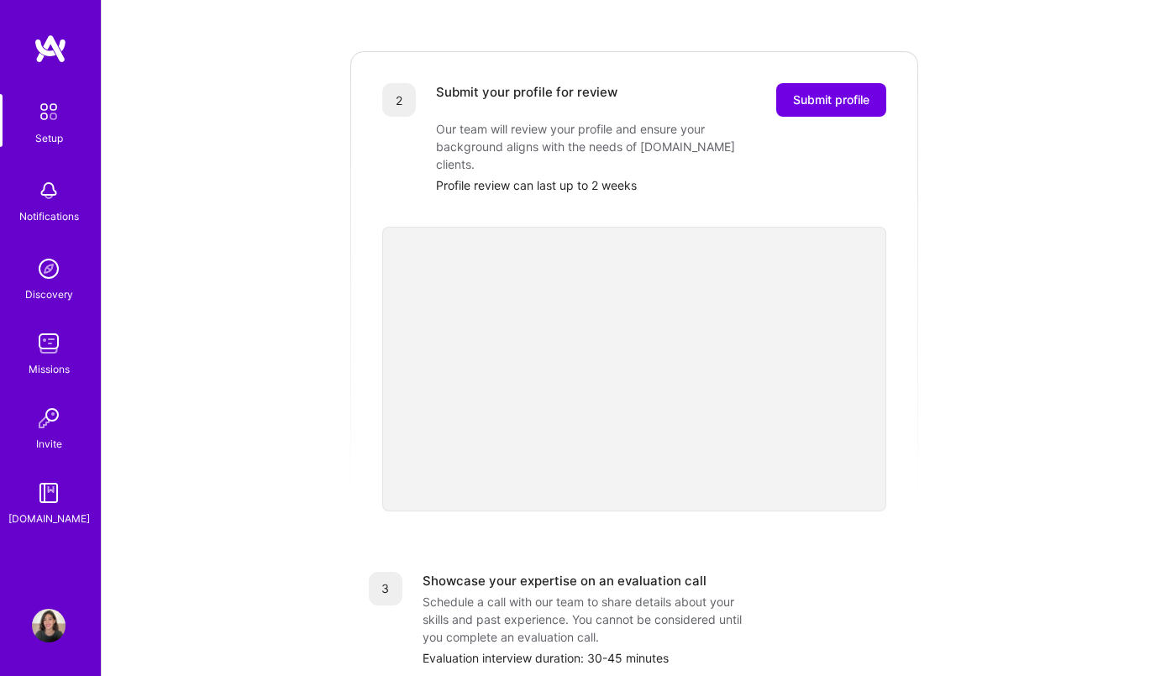
scroll to position [186, 0]
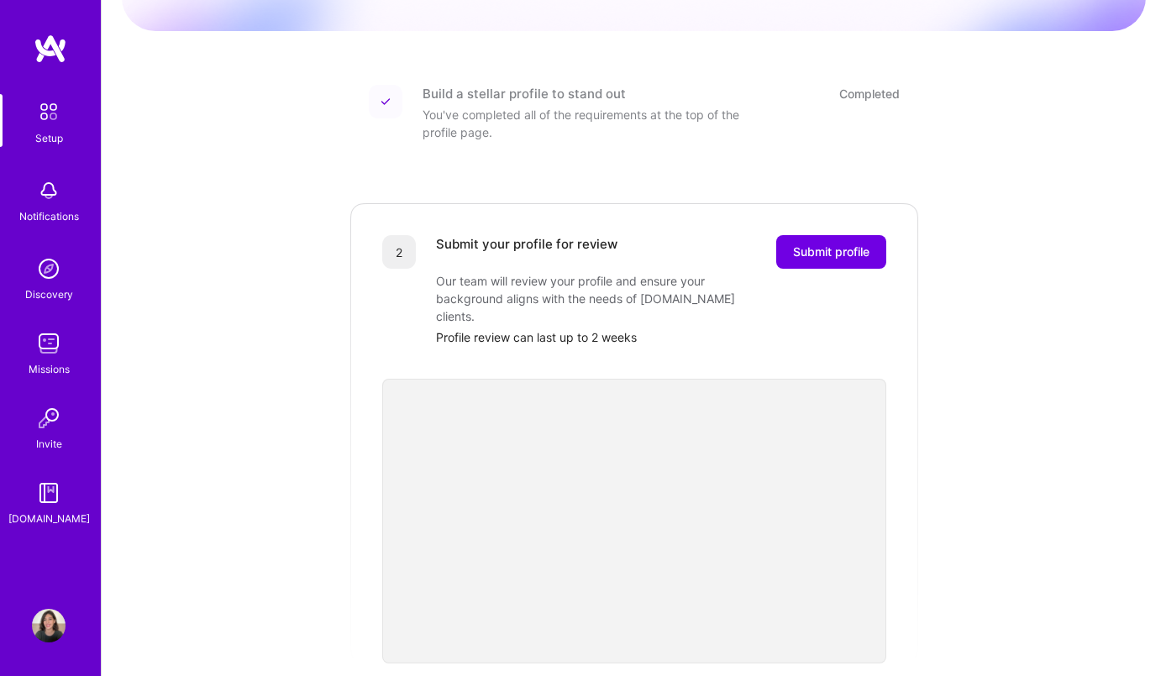
click at [945, 555] on div "Getting started as an A.Team Builder Complete the steps below to request to joi…" at bounding box center [634, 450] width 1024 height 1248
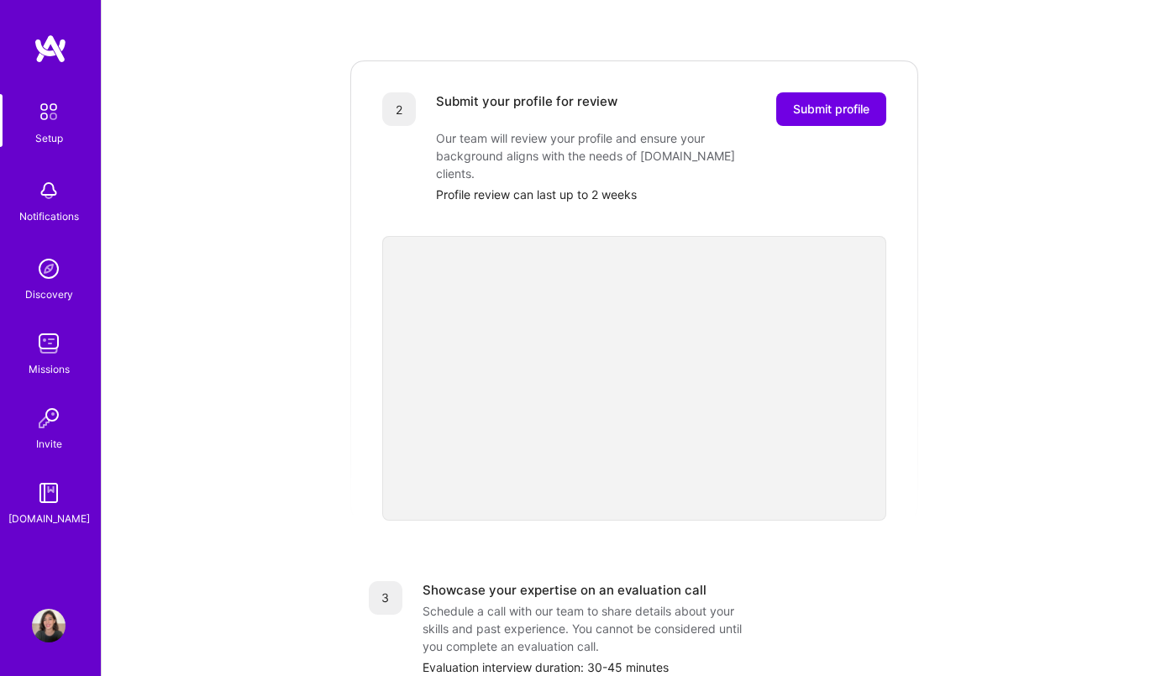
scroll to position [334, 0]
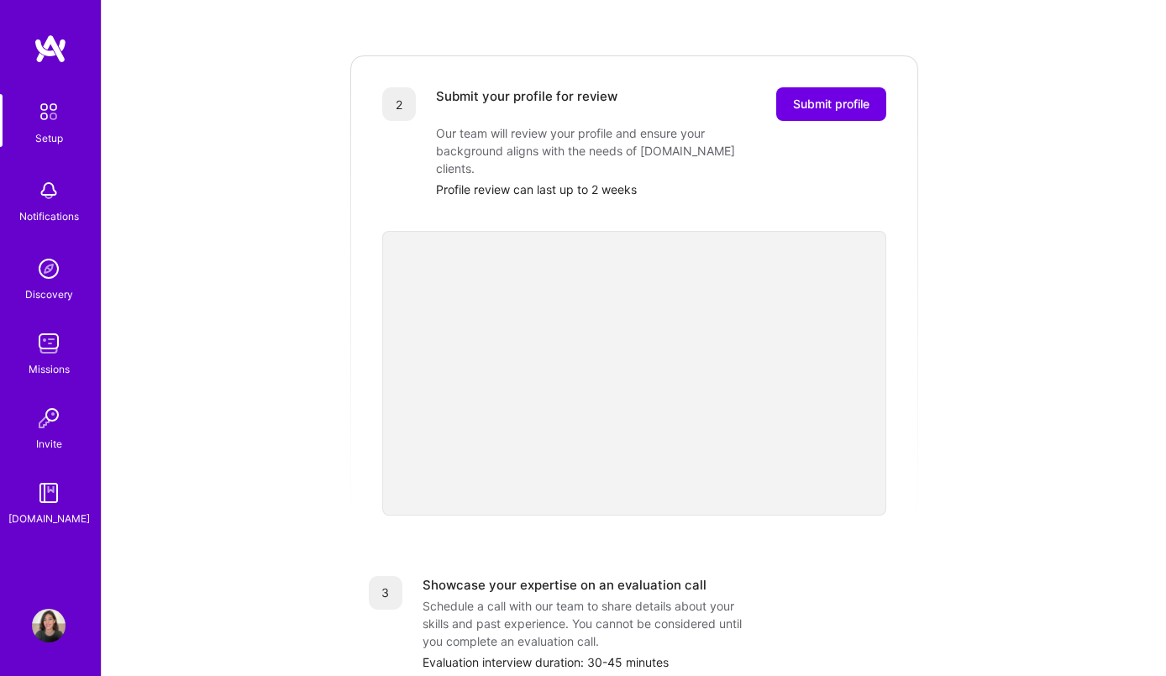
click at [1011, 327] on div "Getting started as an A.Team Builder Complete the steps below to request to joi…" at bounding box center [634, 302] width 1024 height 1248
click at [852, 556] on div "3 Showcase your expertise on an evaluation call Schedule a call with our team t…" at bounding box center [633, 623] width 571 height 135
click at [907, 375] on div "2 Submit your profile for review Submit profile Our team will review your profi…" at bounding box center [633, 285] width 571 height 462
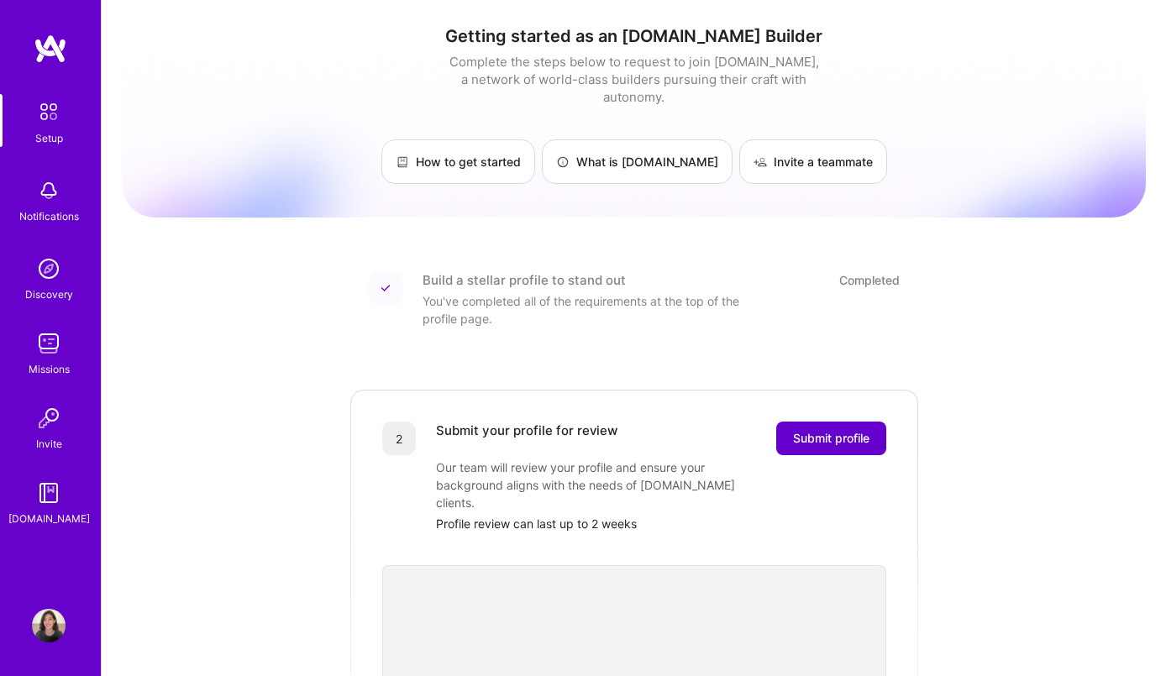
click at [828, 430] on span "Submit profile" at bounding box center [831, 438] width 76 height 17
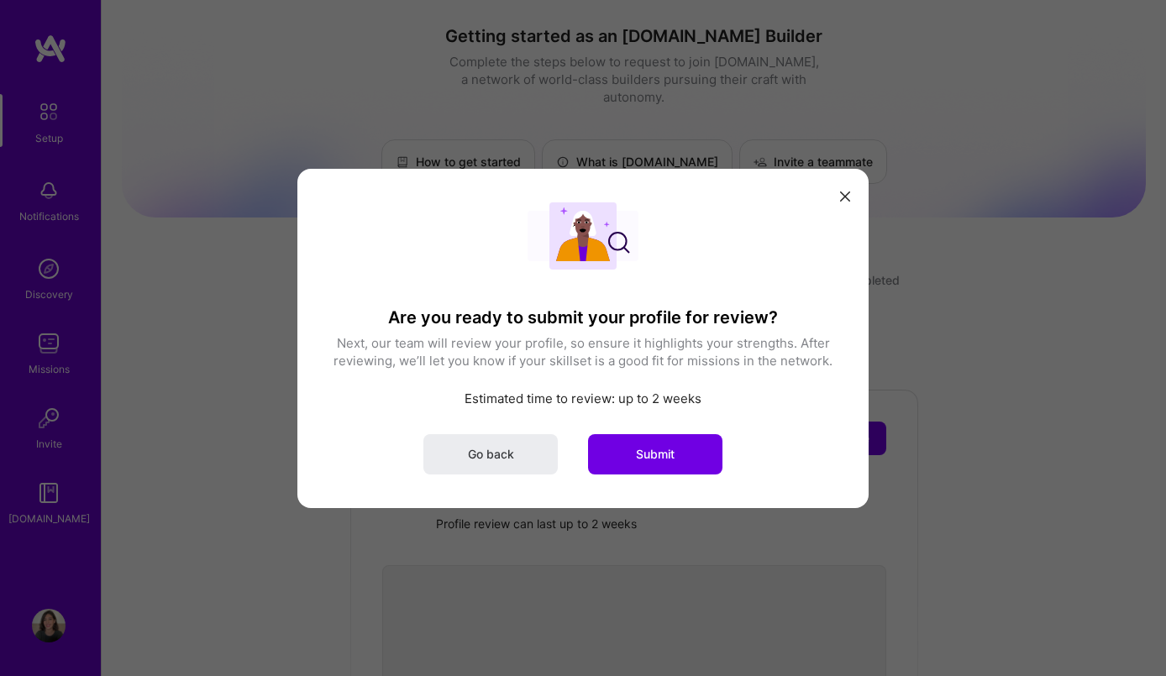
click at [844, 194] on icon "modal" at bounding box center [845, 196] width 10 height 10
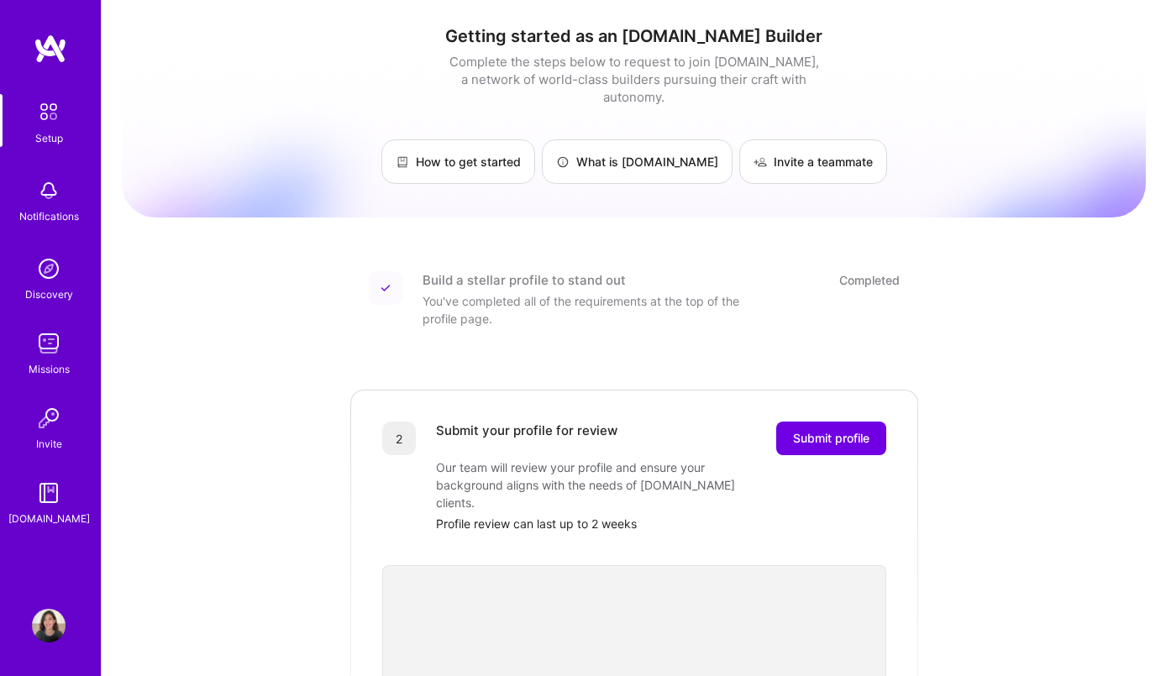
scroll to position [1, 0]
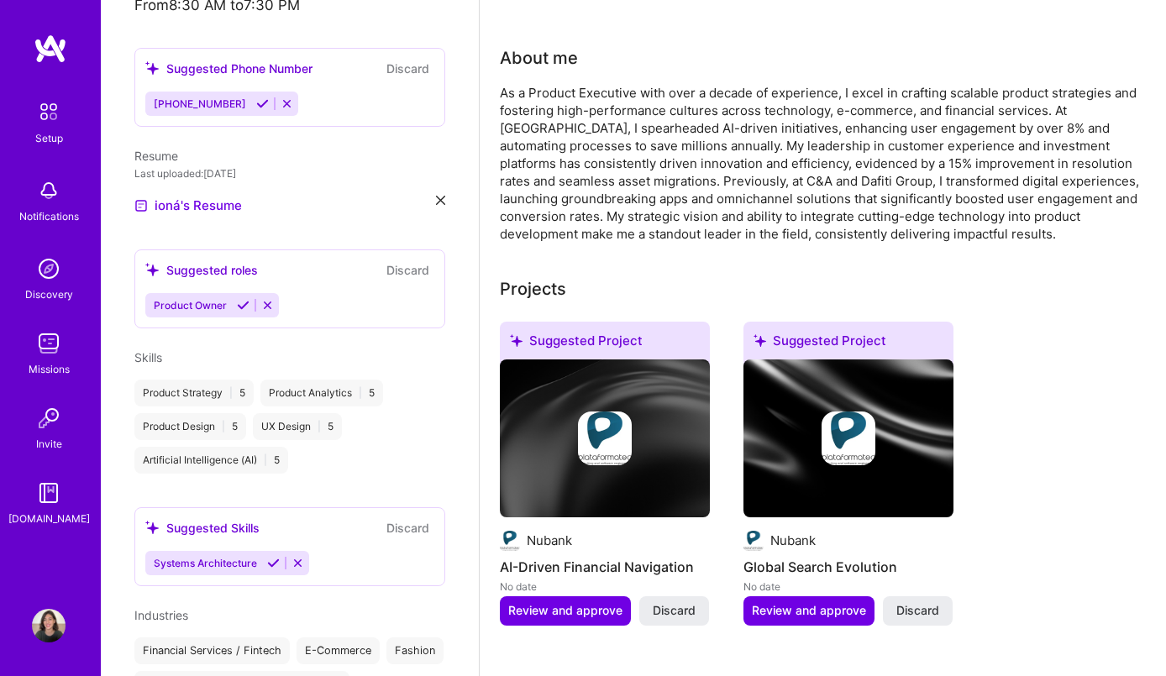
scroll to position [629, 0]
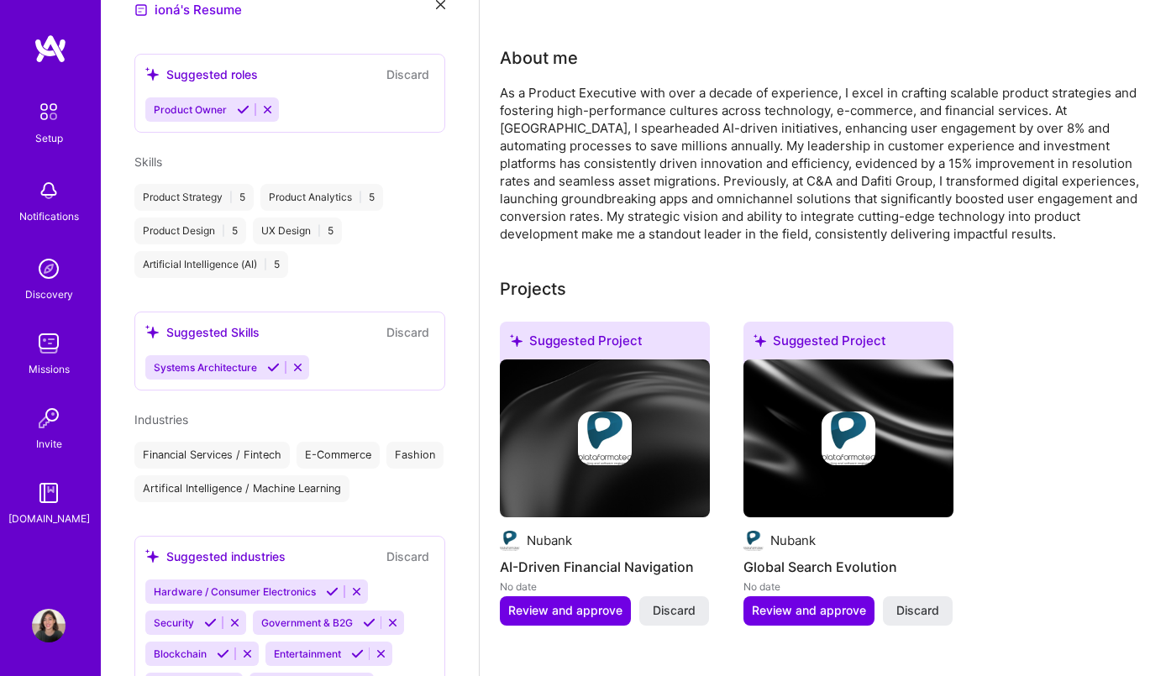
click at [327, 97] on div "Product Owner" at bounding box center [289, 109] width 289 height 24
click at [228, 65] on div "Suggested roles" at bounding box center [201, 74] width 113 height 18
click at [237, 103] on icon at bounding box center [243, 109] width 13 height 13
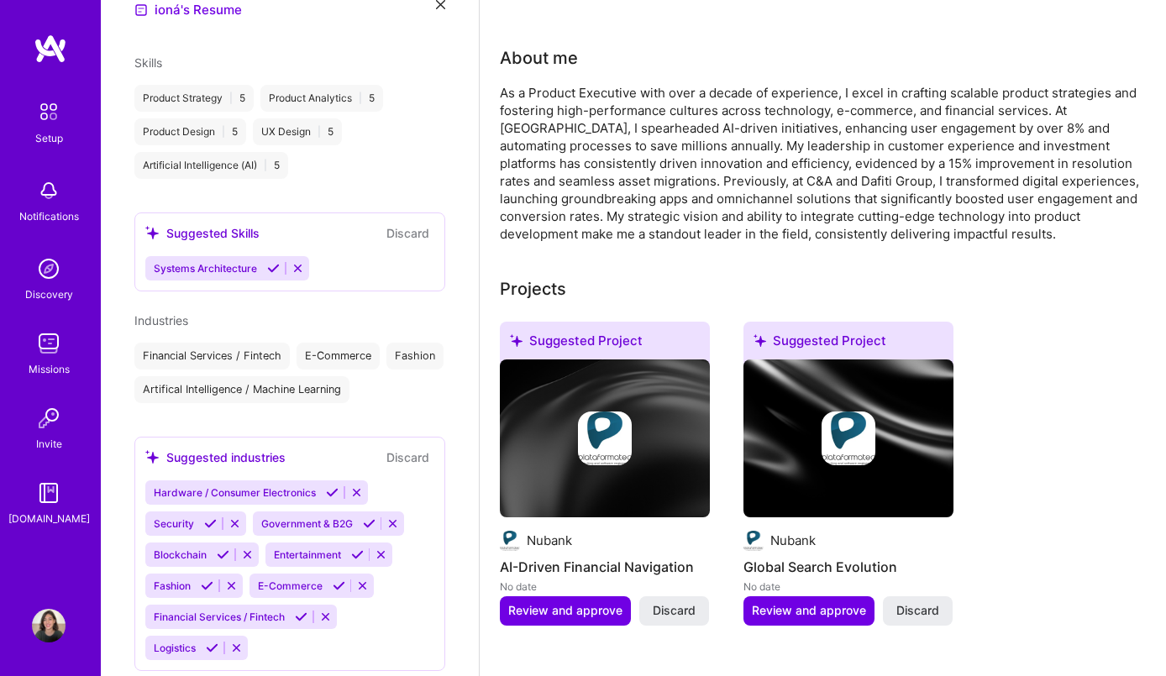
scroll to position [720, 0]
click at [399, 223] on button "Discard" at bounding box center [407, 232] width 53 height 19
click at [297, 262] on icon at bounding box center [297, 268] width 13 height 13
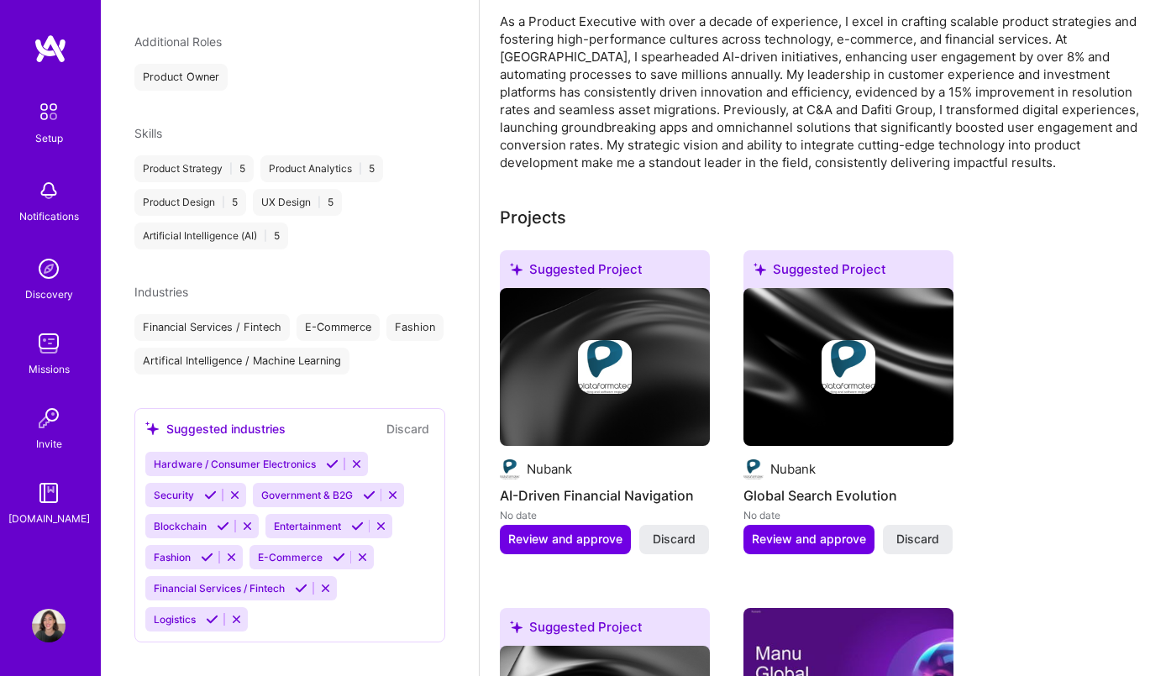
scroll to position [370, 0]
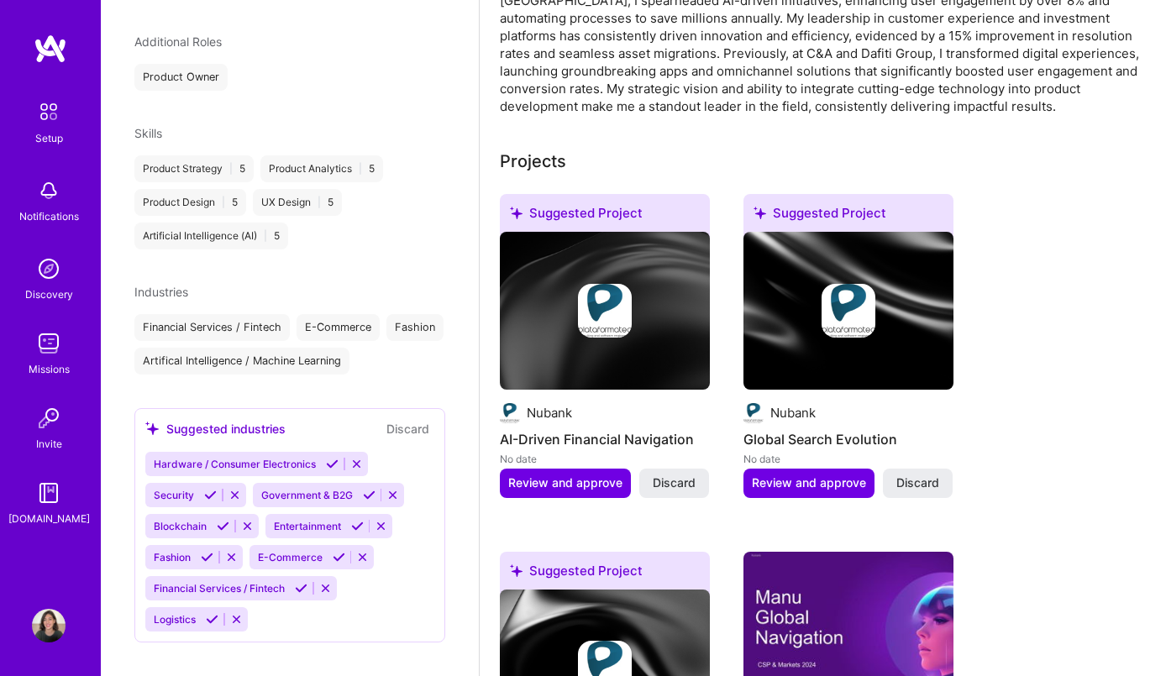
click at [336, 551] on icon at bounding box center [339, 557] width 13 height 13
click at [207, 551] on icon at bounding box center [207, 557] width 13 height 13
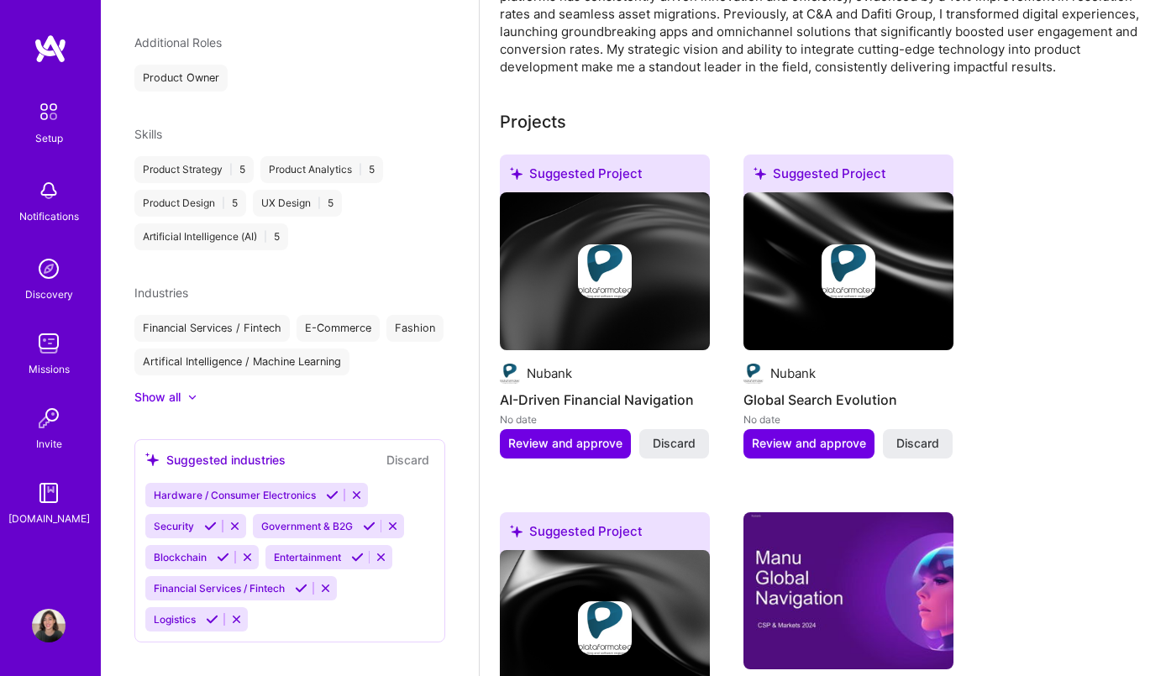
scroll to position [427, 0]
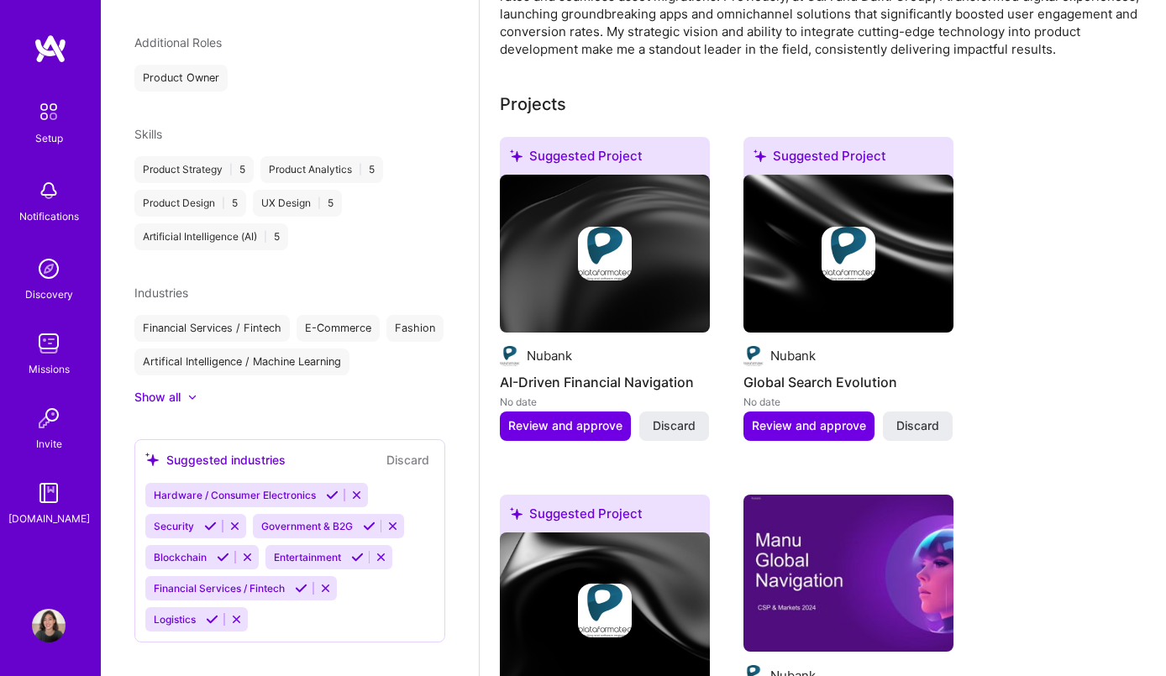
click at [210, 613] on icon at bounding box center [212, 619] width 13 height 13
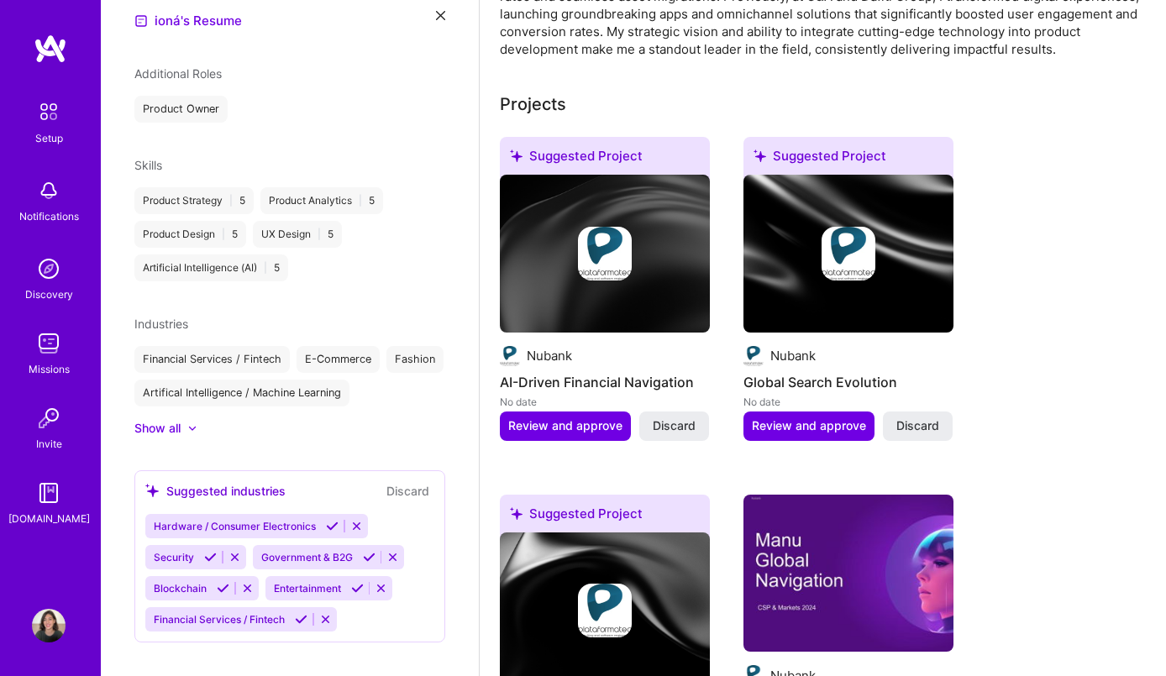
click at [207, 551] on icon at bounding box center [210, 557] width 13 height 13
click at [299, 613] on icon at bounding box center [301, 619] width 13 height 13
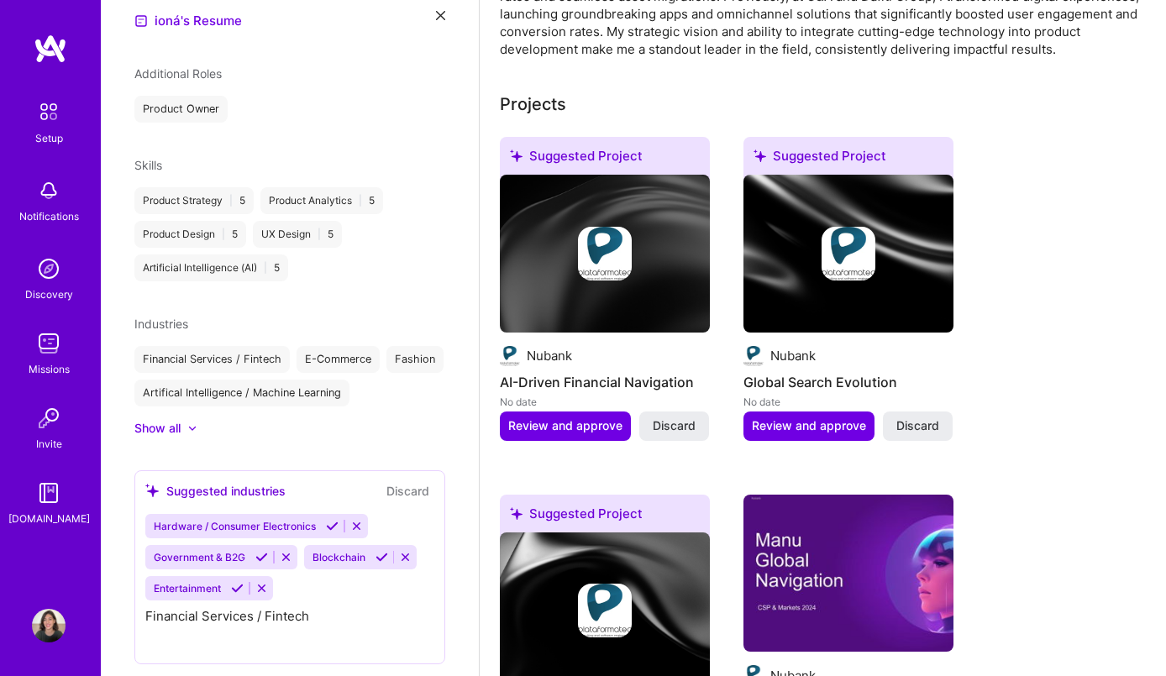
scroll to position [587, 0]
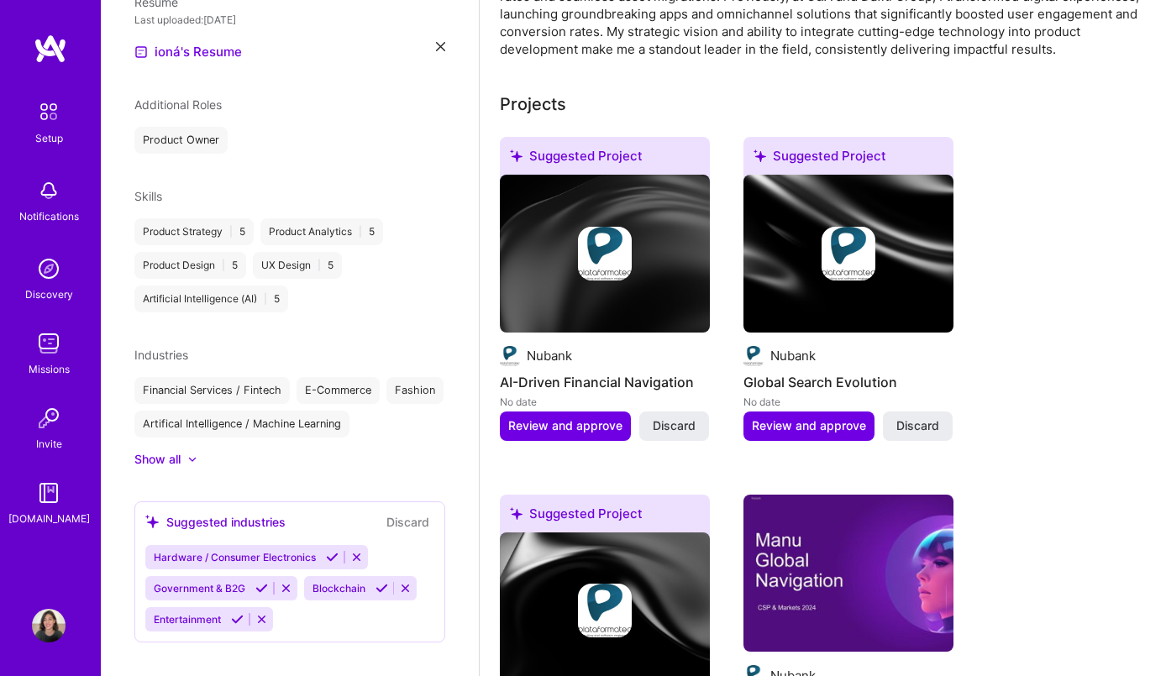
click at [416, 512] on button "Discard" at bounding box center [407, 521] width 53 height 19
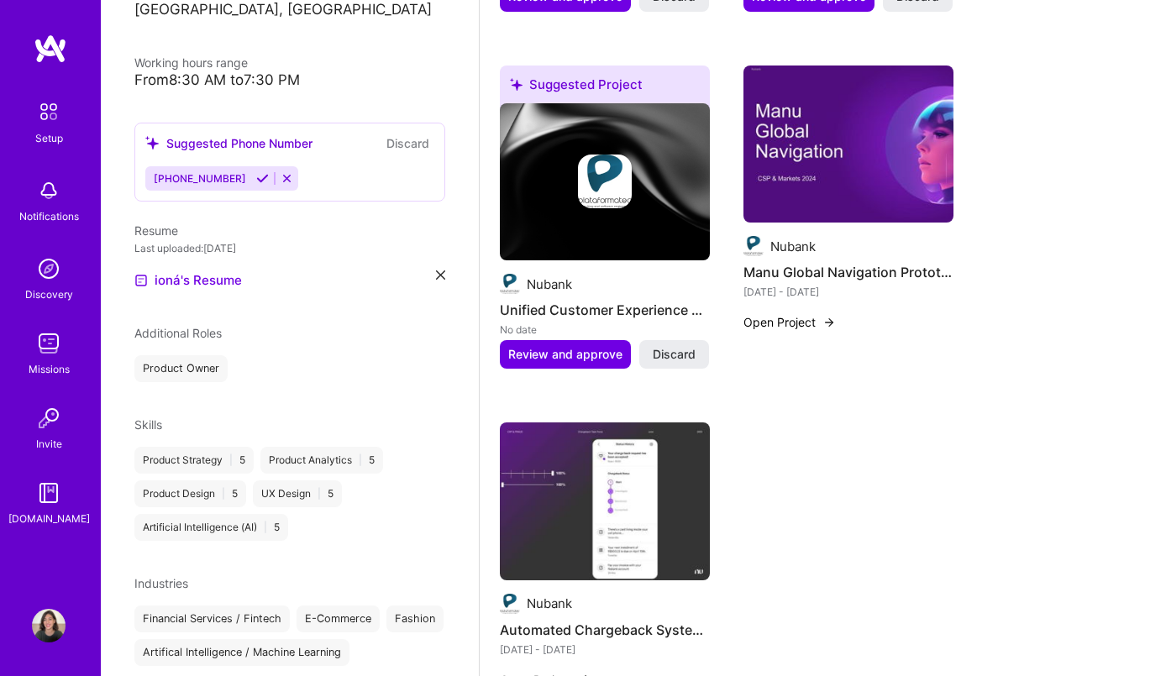
scroll to position [237, 0]
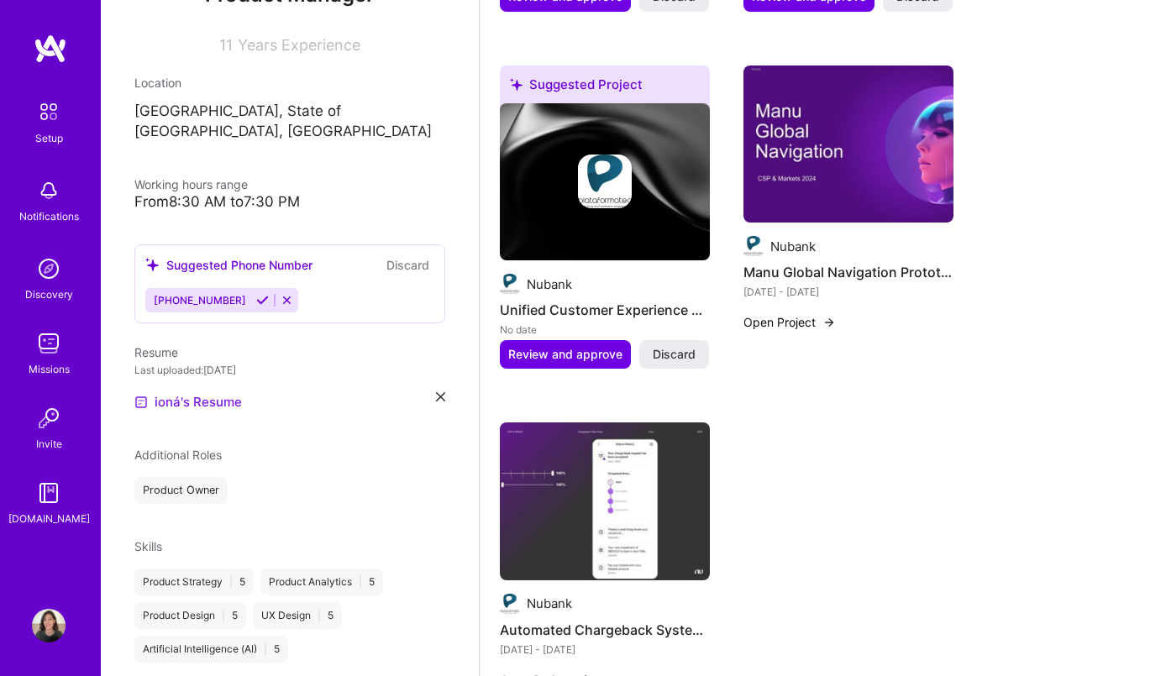
click at [198, 392] on link "ioná's Resume" at bounding box center [187, 402] width 107 height 20
click at [443, 392] on icon at bounding box center [440, 396] width 9 height 9
click at [233, 392] on span "PDF file format" at bounding box center [225, 401] width 115 height 18
click at [201, 392] on link "ioná's Resume" at bounding box center [187, 402] width 107 height 20
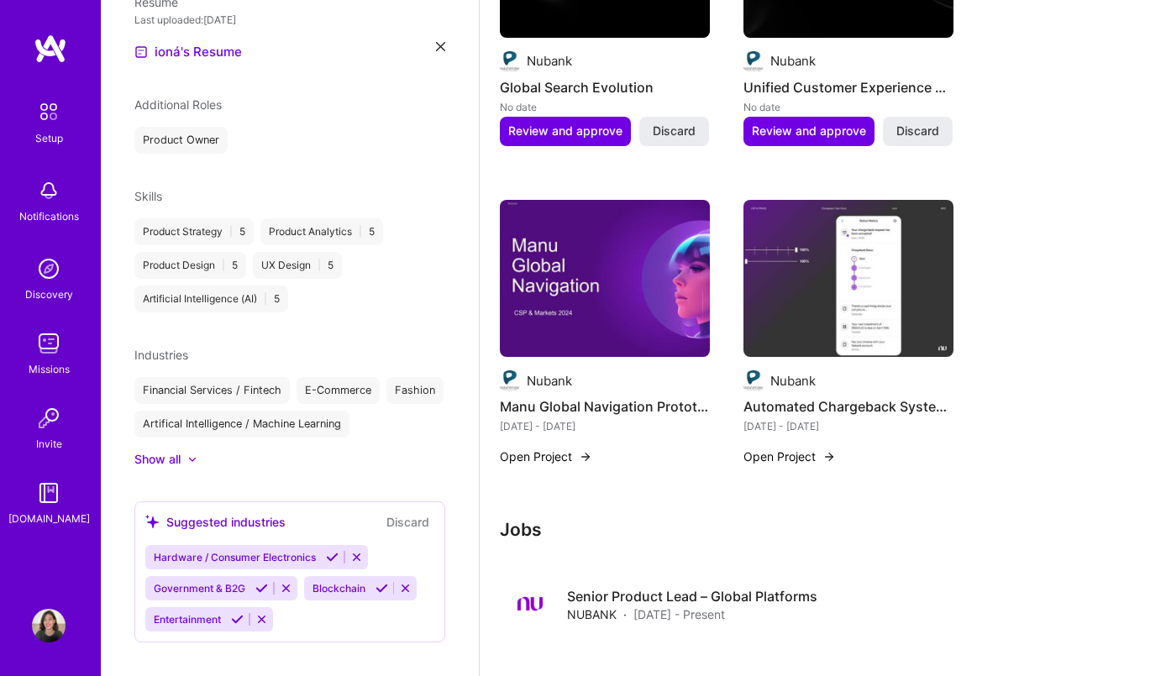
scroll to position [1170, 0]
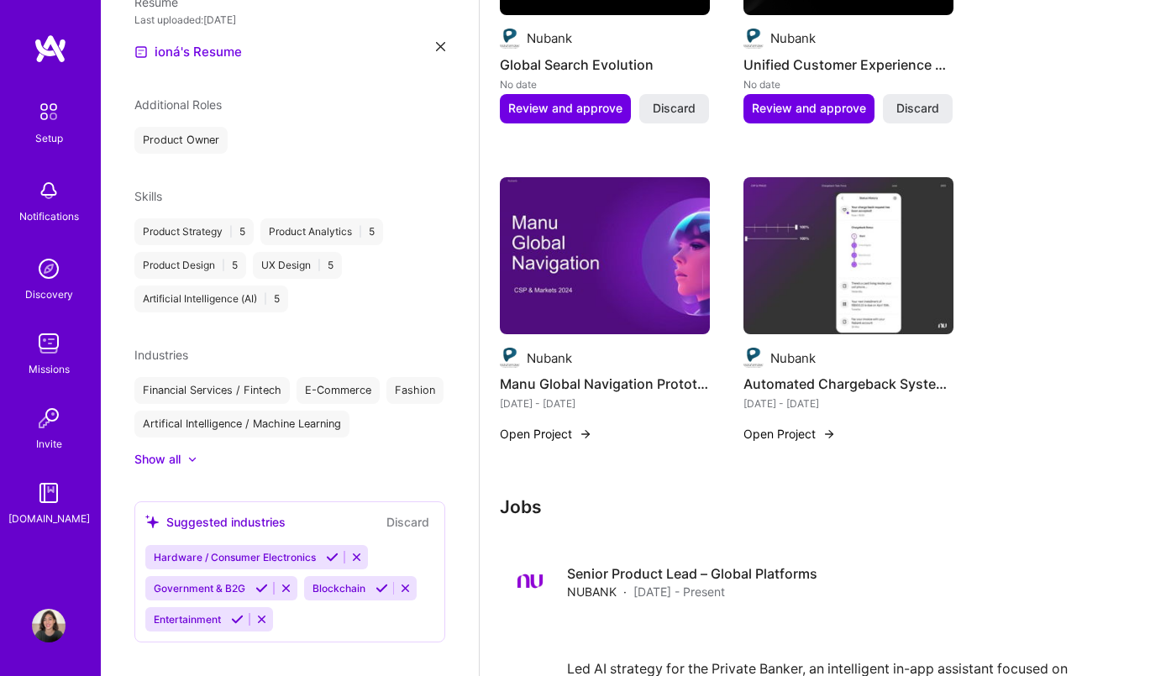
click at [413, 512] on button "Discard" at bounding box center [407, 521] width 53 height 19
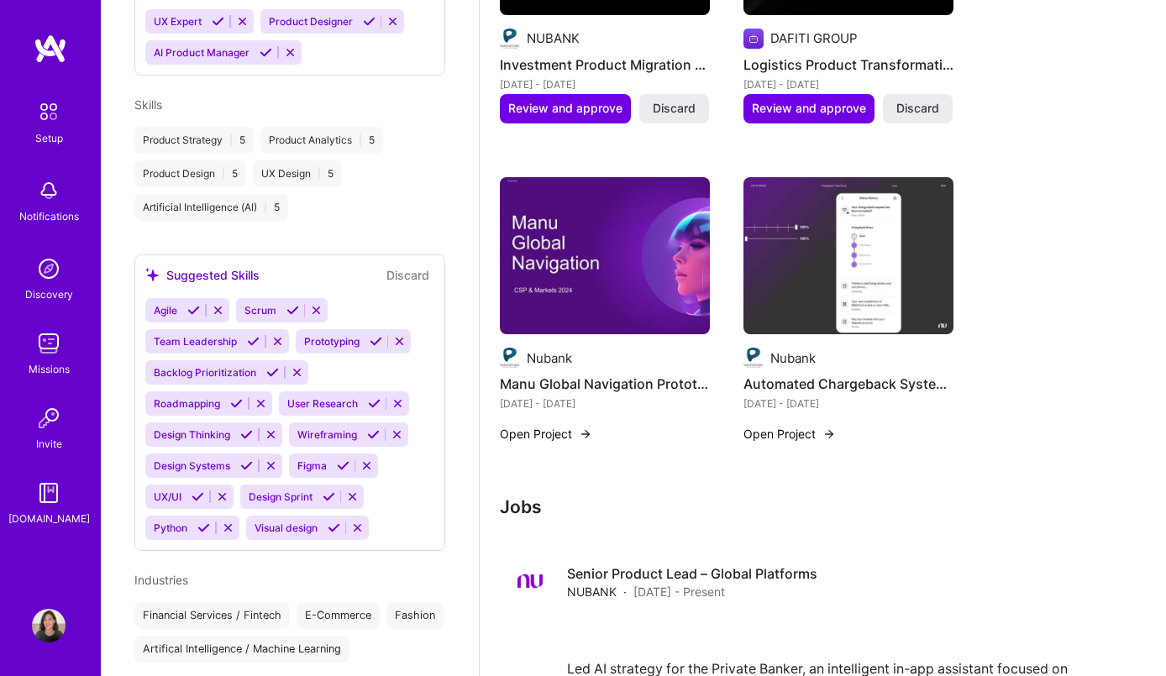
scroll to position [815, 0]
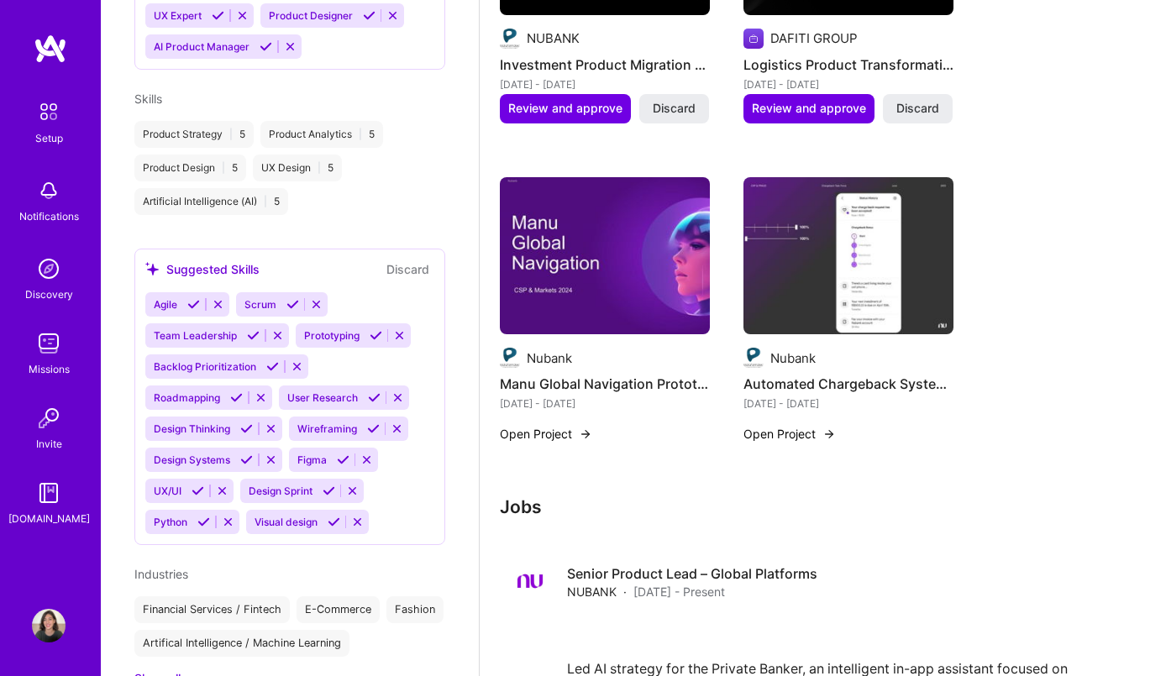
click at [190, 298] on icon at bounding box center [193, 304] width 13 height 13
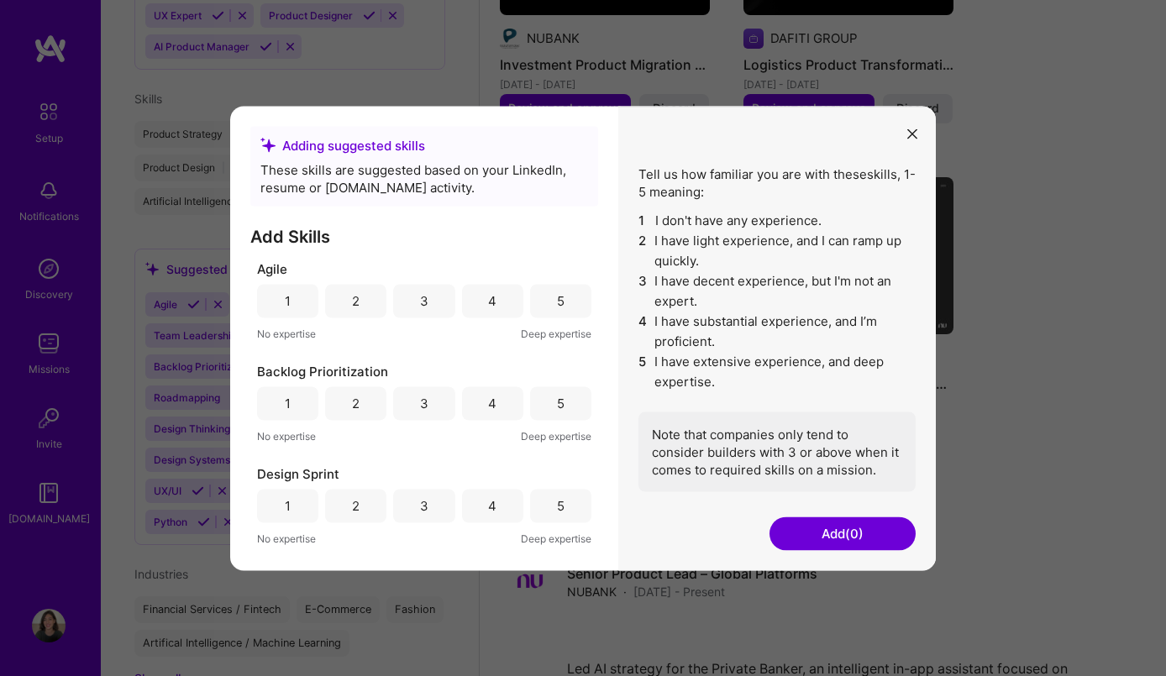
click at [563, 306] on div "5" at bounding box center [560, 301] width 61 height 34
click at [547, 414] on div "5" at bounding box center [560, 403] width 61 height 34
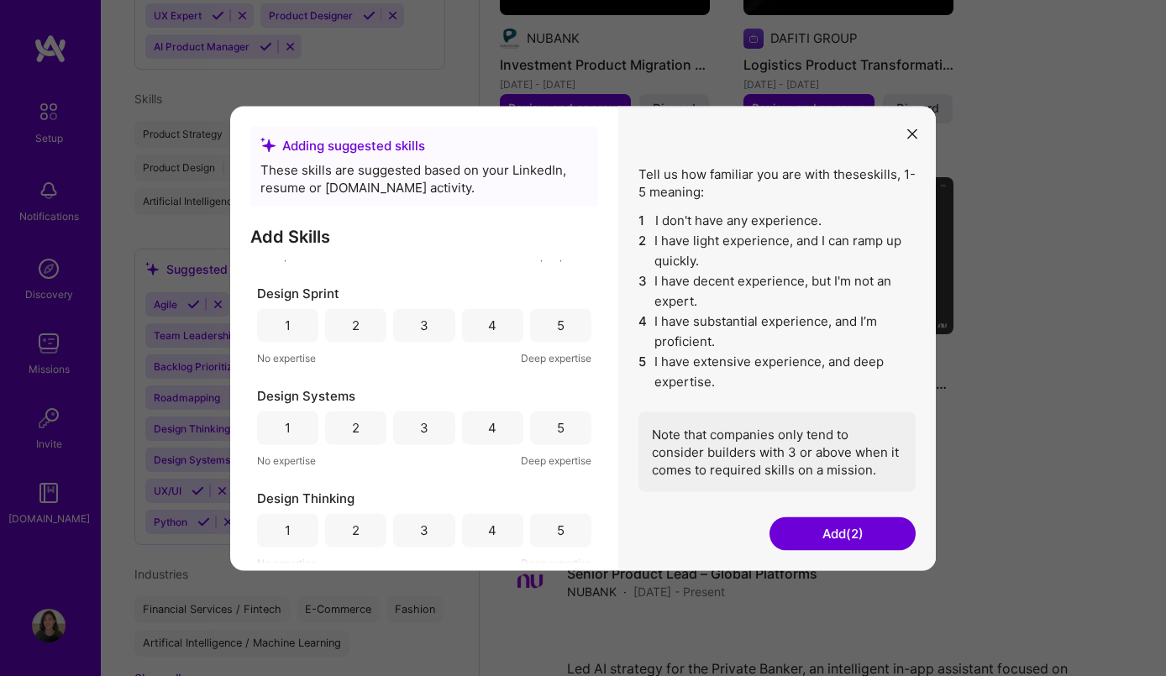
scroll to position [183, 0]
click at [557, 319] on div "5" at bounding box center [561, 323] width 8 height 18
click at [557, 432] on div "5" at bounding box center [561, 425] width 8 height 18
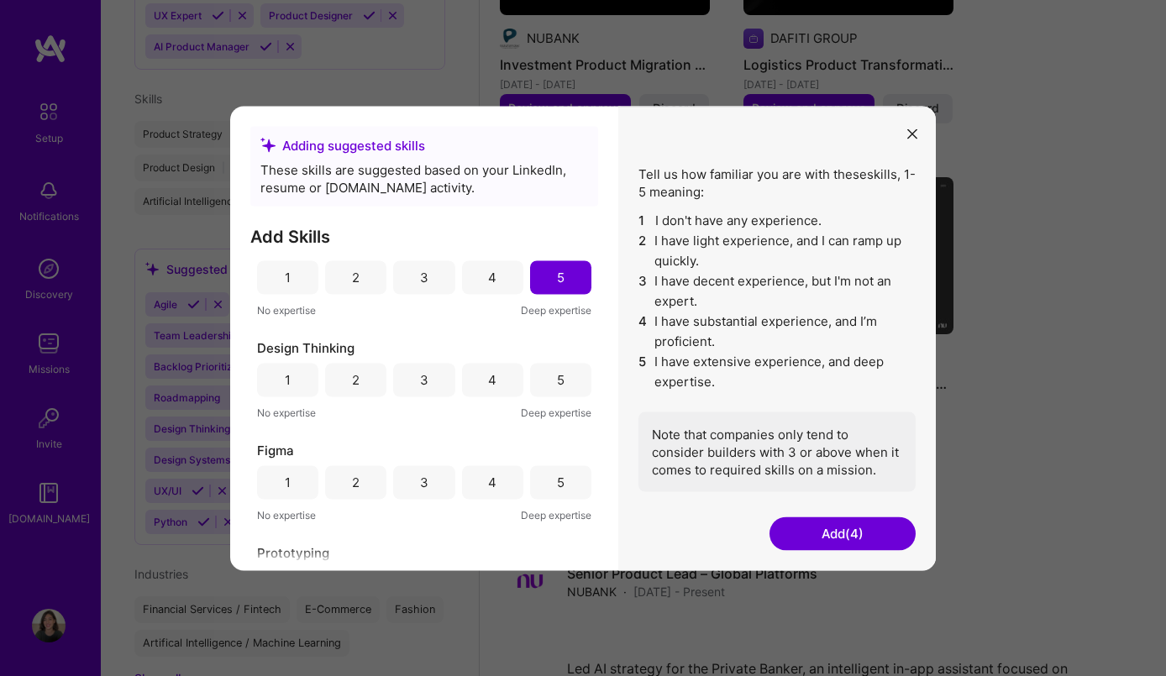
scroll to position [274, 0]
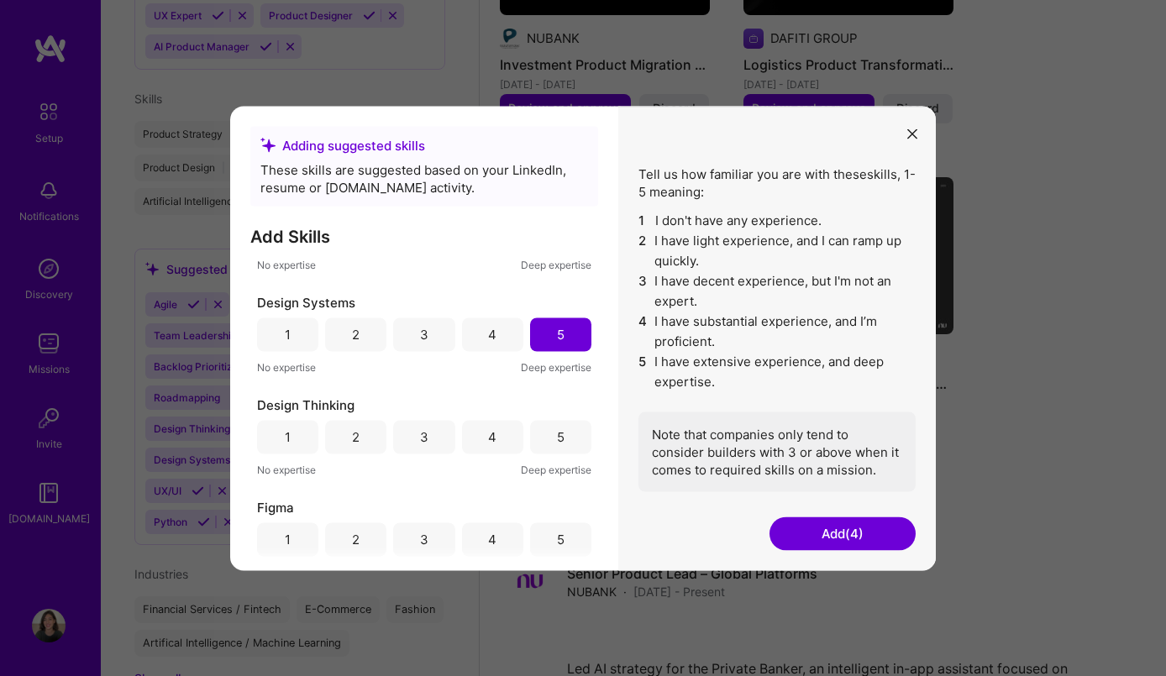
click at [490, 326] on div "4" at bounding box center [492, 335] width 8 height 18
click at [557, 428] on div "5" at bounding box center [561, 437] width 8 height 18
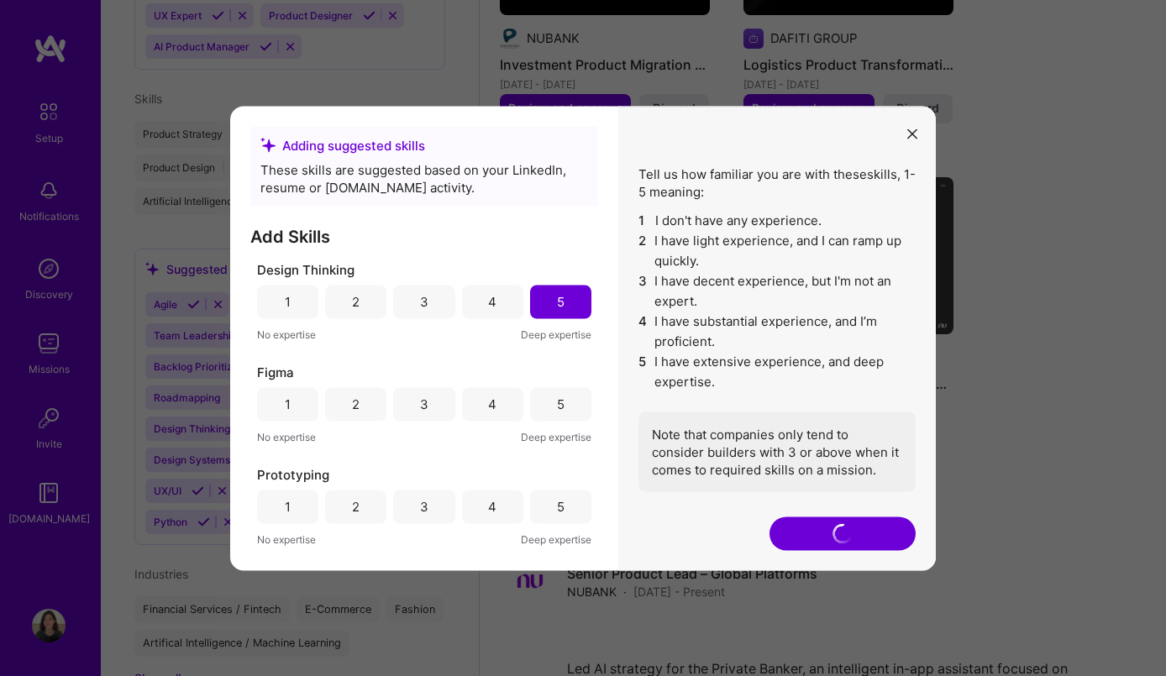
scroll to position [421, 0]
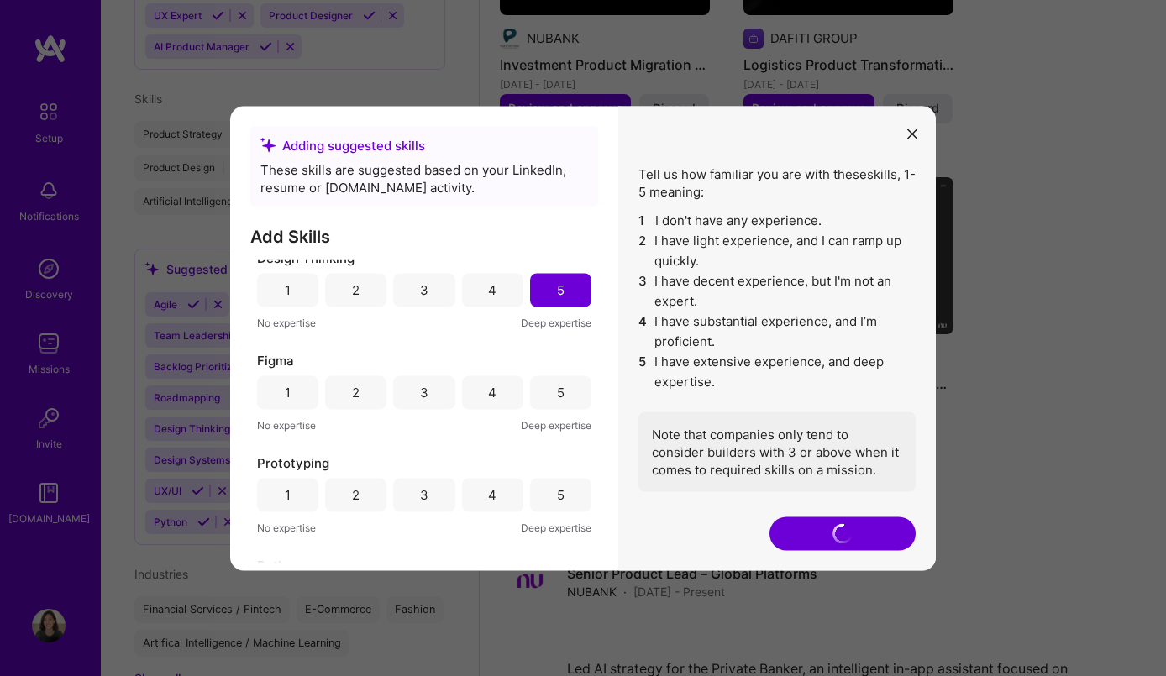
click at [423, 396] on div "3" at bounding box center [424, 393] width 8 height 18
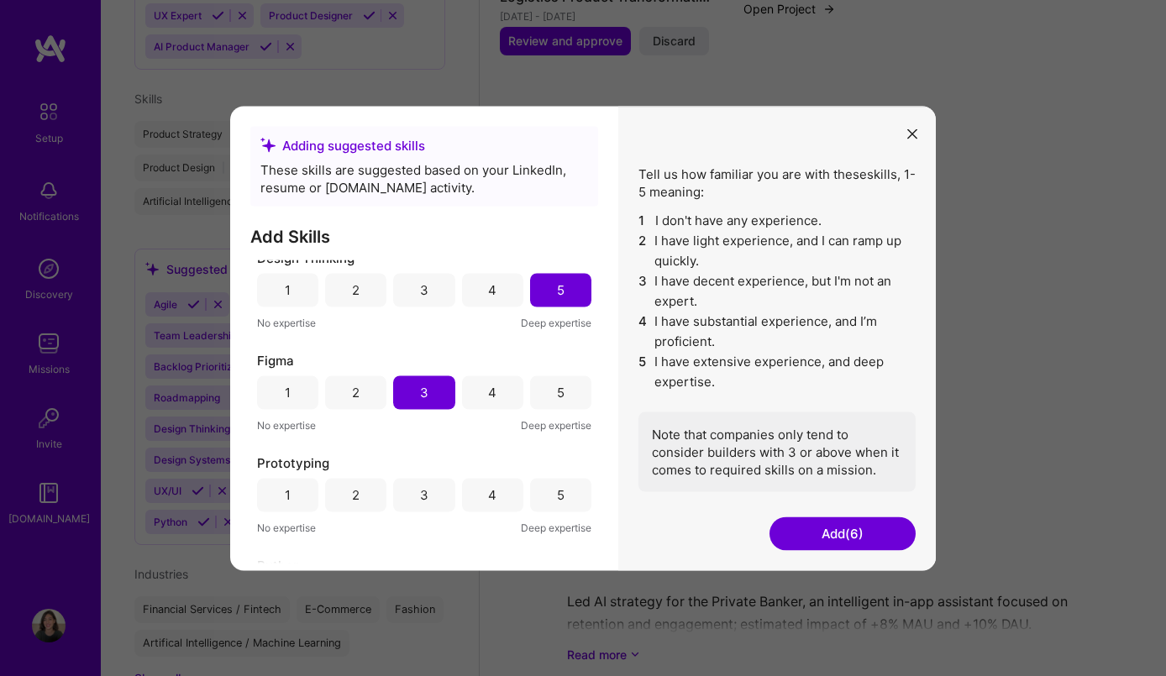
scroll to position [423, 0]
click at [493, 414] on div "No expertise Deep expertise" at bounding box center [424, 422] width 334 height 18
click at [493, 389] on div "4" at bounding box center [492, 390] width 61 height 34
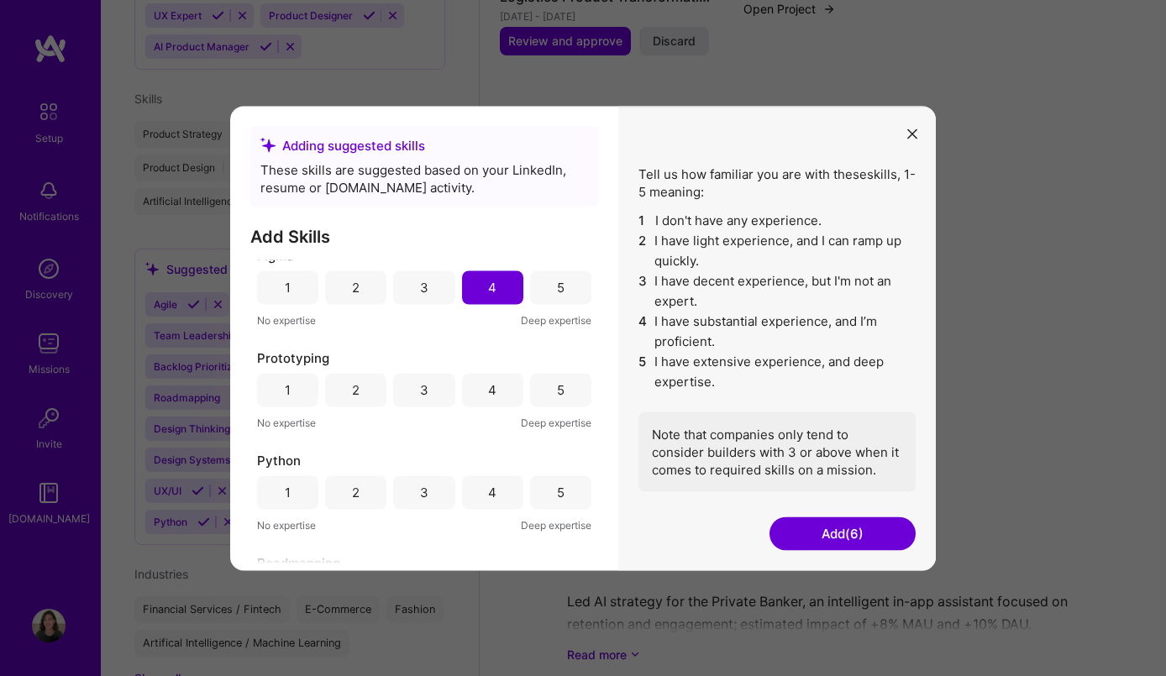
scroll to position [530, 0]
click at [476, 390] on div "4" at bounding box center [492, 386] width 61 height 34
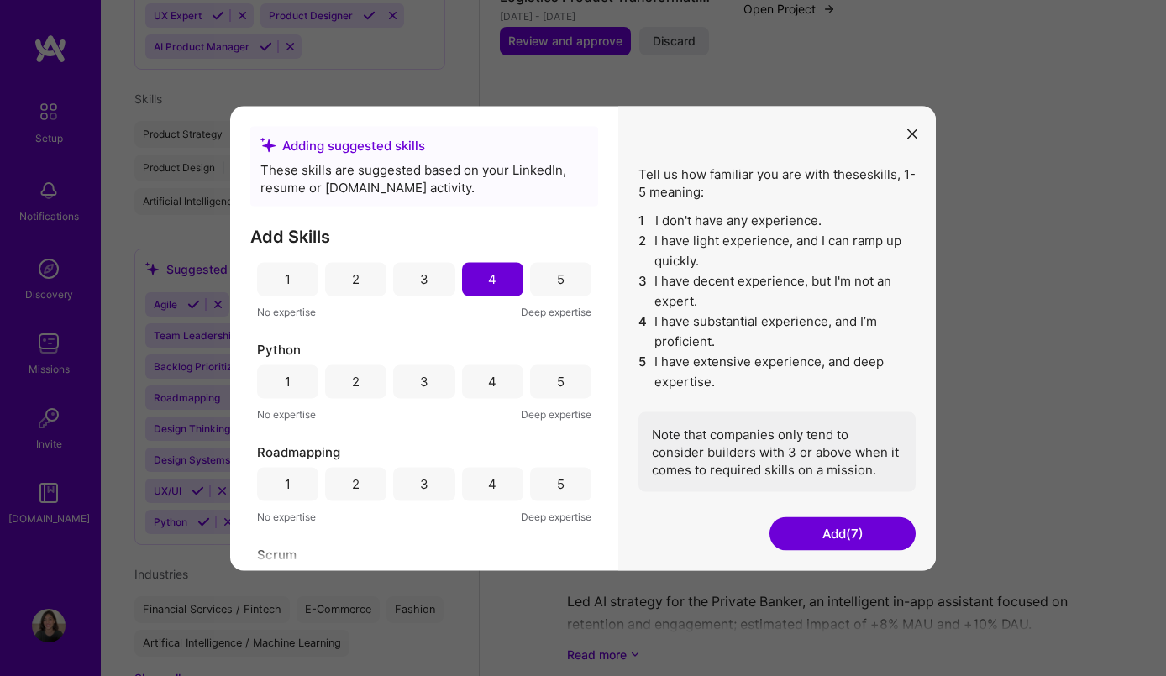
scroll to position [643, 0]
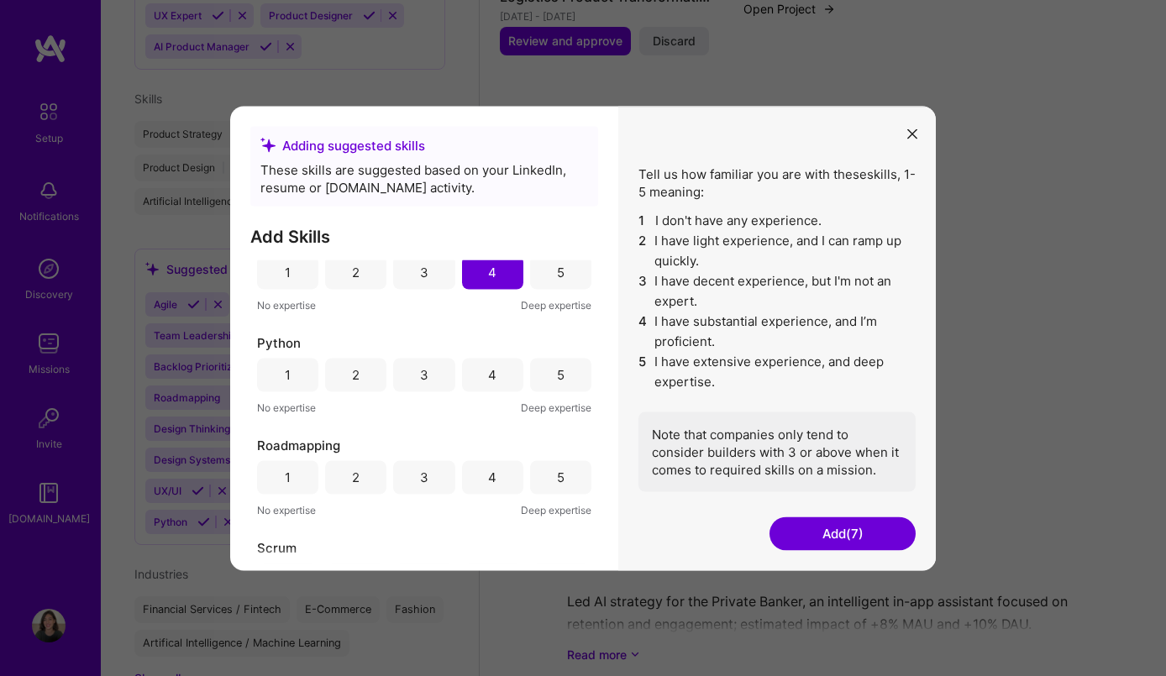
click at [411, 387] on div "3" at bounding box center [423, 375] width 61 height 34
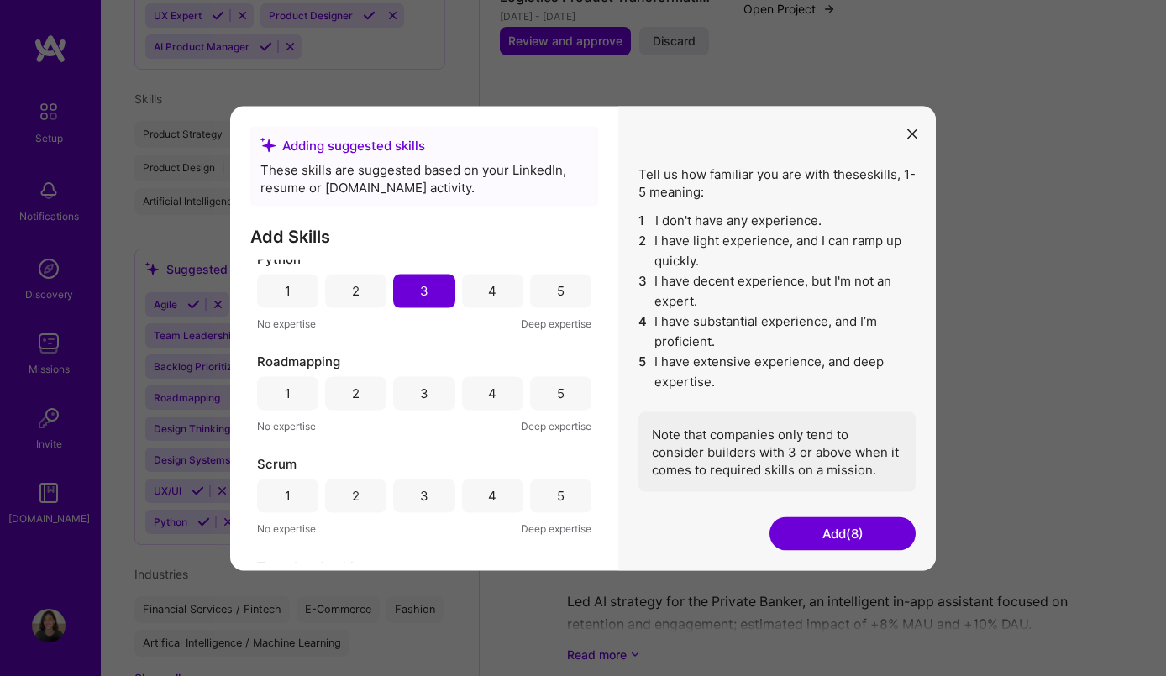
scroll to position [735, 0]
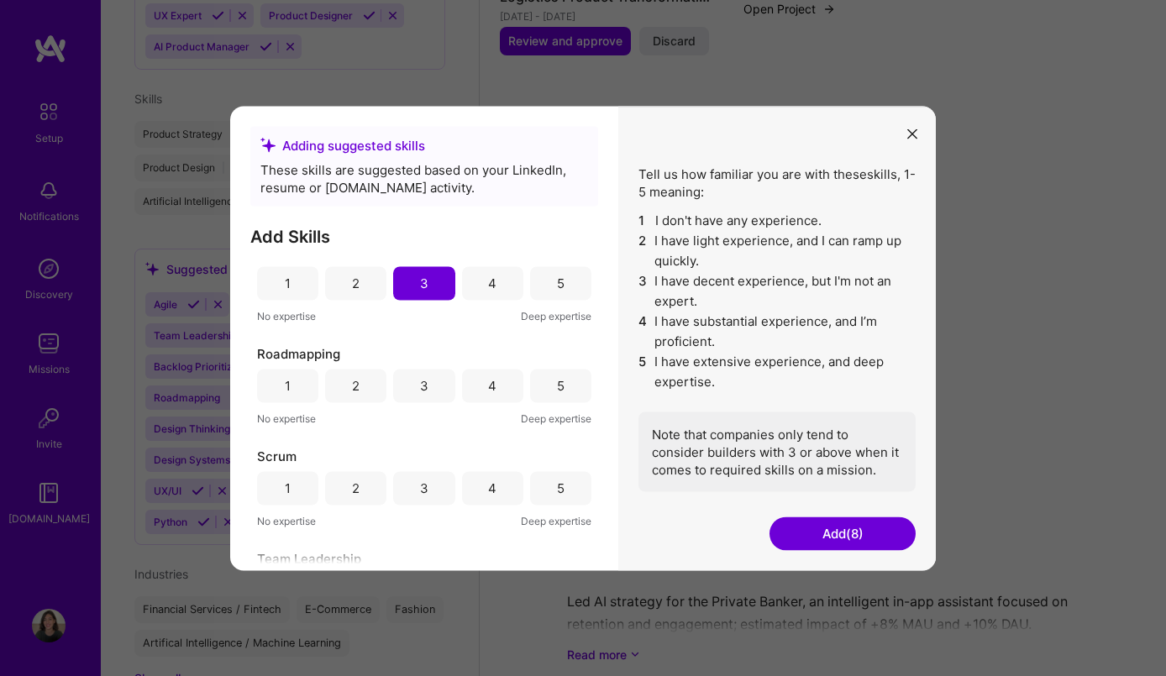
click at [559, 385] on div "5" at bounding box center [560, 386] width 61 height 34
click at [573, 487] on div "5" at bounding box center [560, 488] width 61 height 34
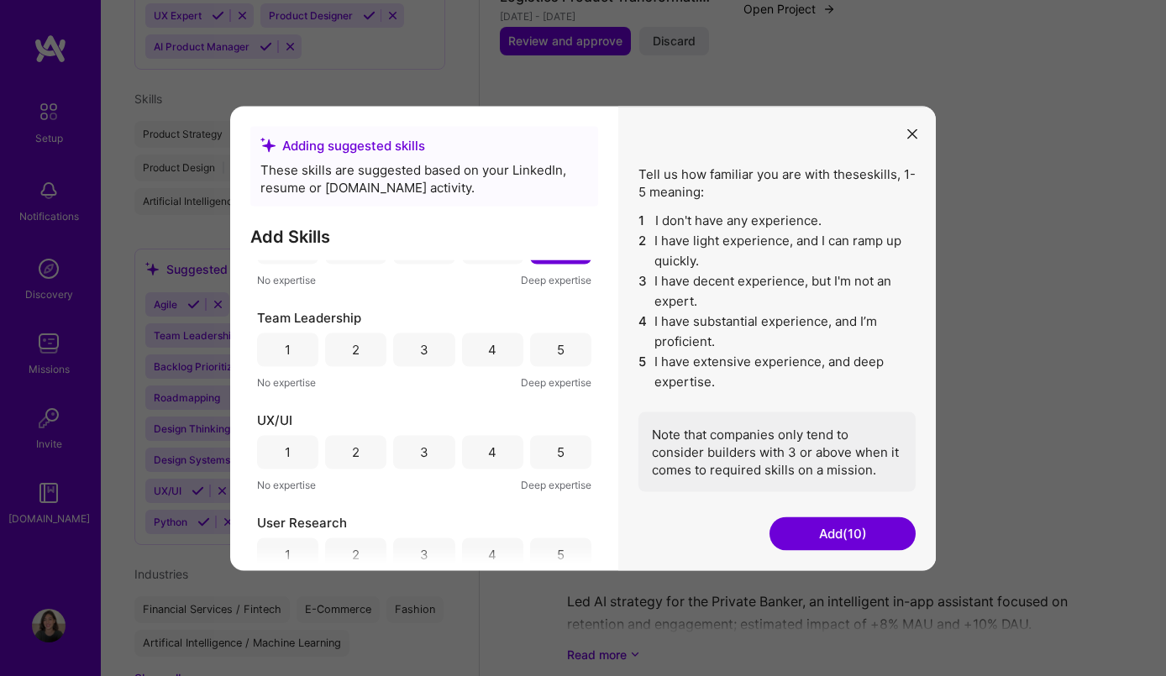
scroll to position [978, 0]
click at [557, 346] on div "5" at bounding box center [561, 347] width 8 height 18
click at [562, 460] on div "5" at bounding box center [560, 449] width 61 height 34
click at [557, 354] on div "5" at bounding box center [561, 352] width 8 height 18
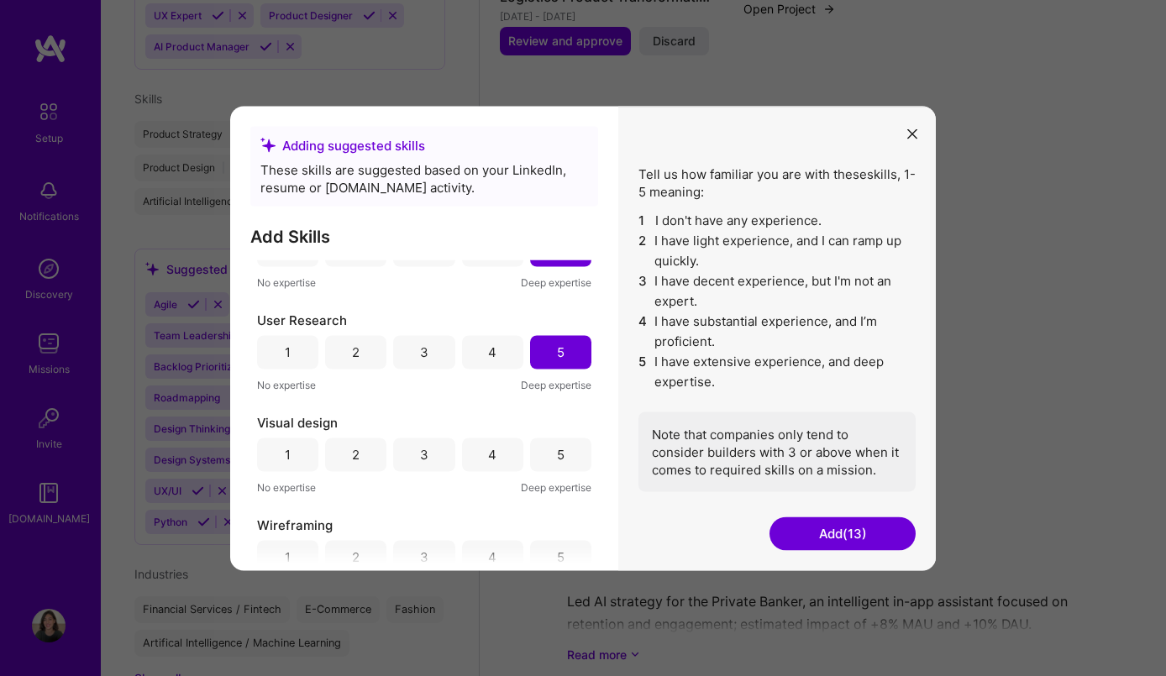
click at [556, 464] on div "5" at bounding box center [560, 454] width 61 height 34
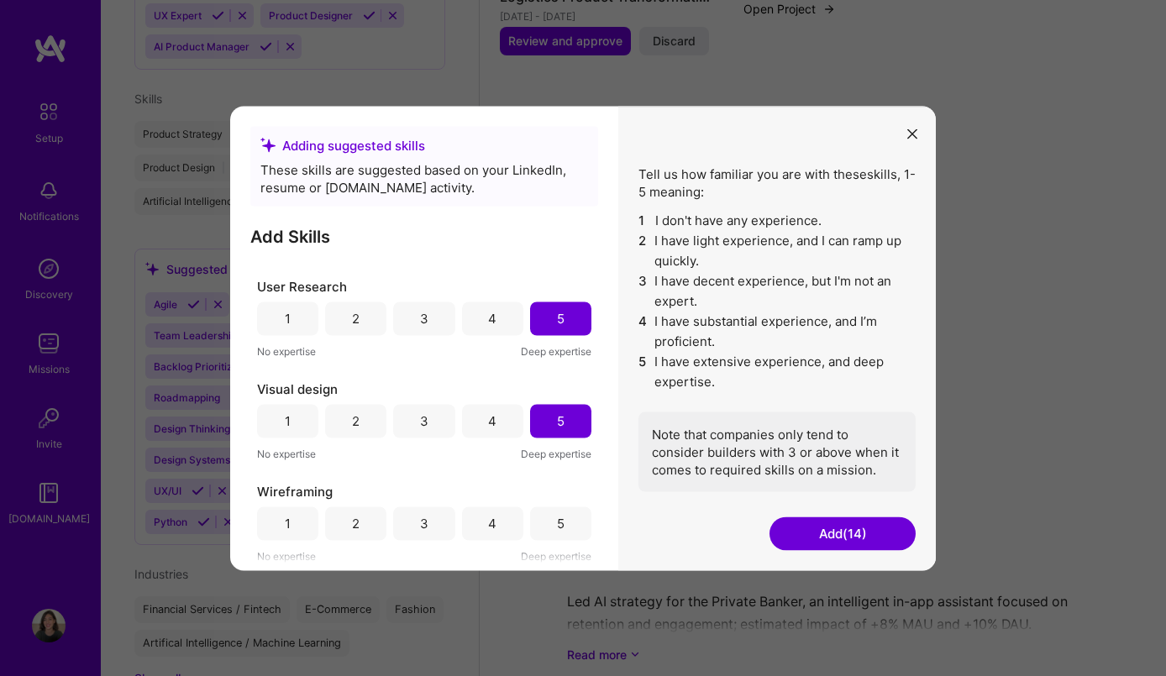
click at [560, 539] on div "Wireframing 1 2 3 4 5 No expertise Deep expertise" at bounding box center [424, 523] width 334 height 82
click at [557, 524] on div "5" at bounding box center [561, 524] width 8 height 18
click at [857, 538] on button "Add (15)" at bounding box center [842, 533] width 146 height 34
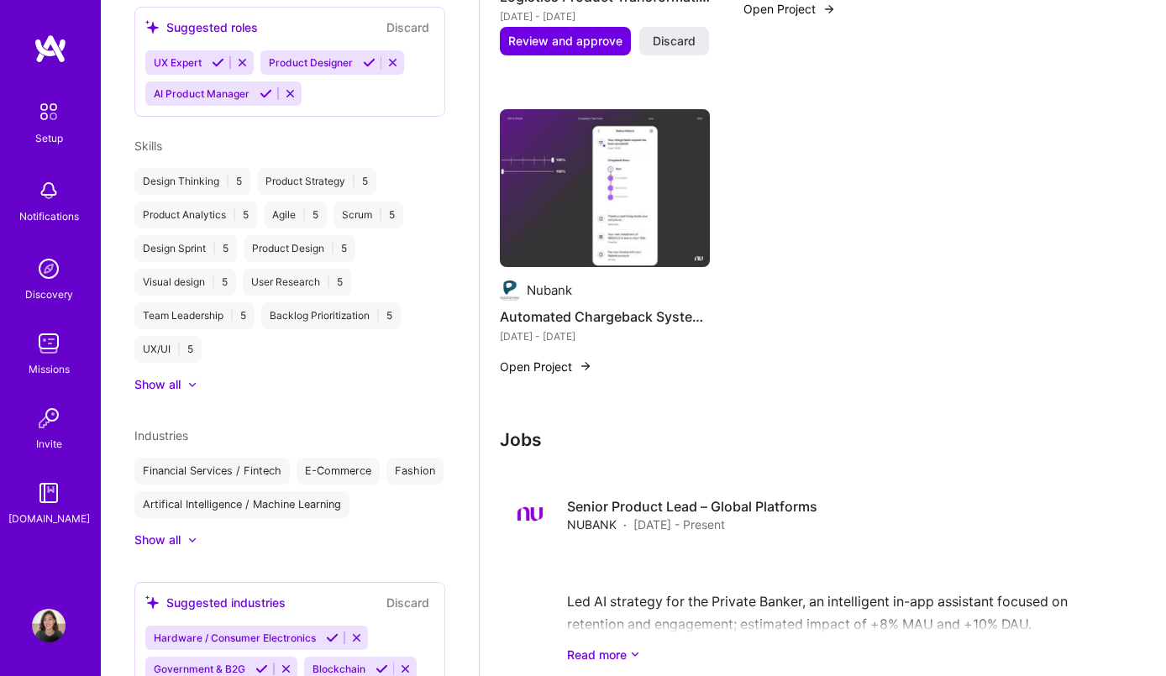
scroll to position [733, 0]
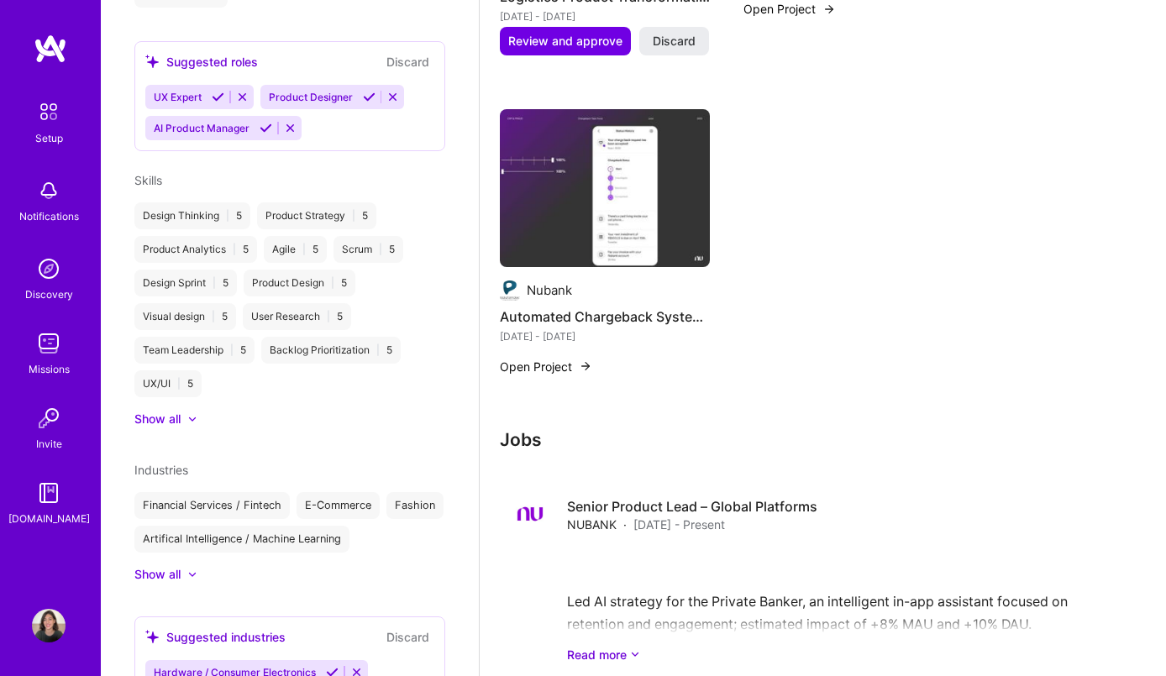
click at [181, 411] on div at bounding box center [184, 419] width 7 height 17
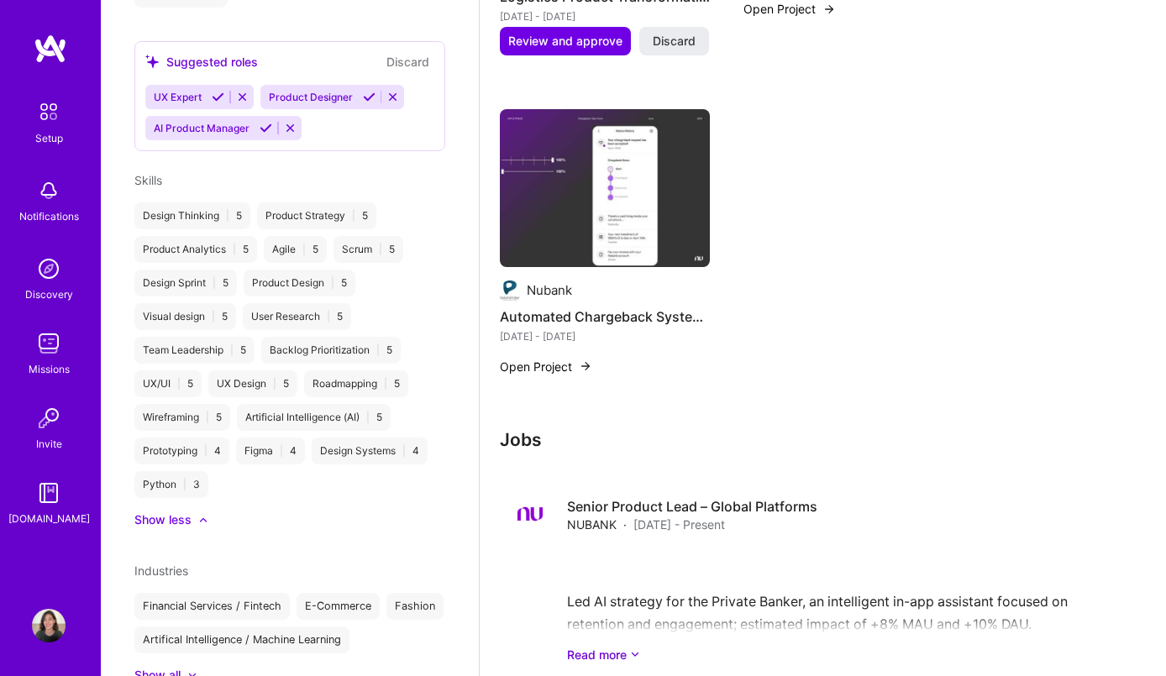
click at [387, 236] on div "Scrum | 5" at bounding box center [368, 249] width 70 height 27
click at [362, 236] on div "Scrum | 5" at bounding box center [368, 249] width 70 height 27
click at [347, 202] on div "Product Strategy | 5" at bounding box center [316, 215] width 119 height 27
click at [185, 202] on div "Design Thinking | 5" at bounding box center [192, 215] width 116 height 27
click at [235, 202] on div "Design Thinking | 5" at bounding box center [192, 215] width 116 height 27
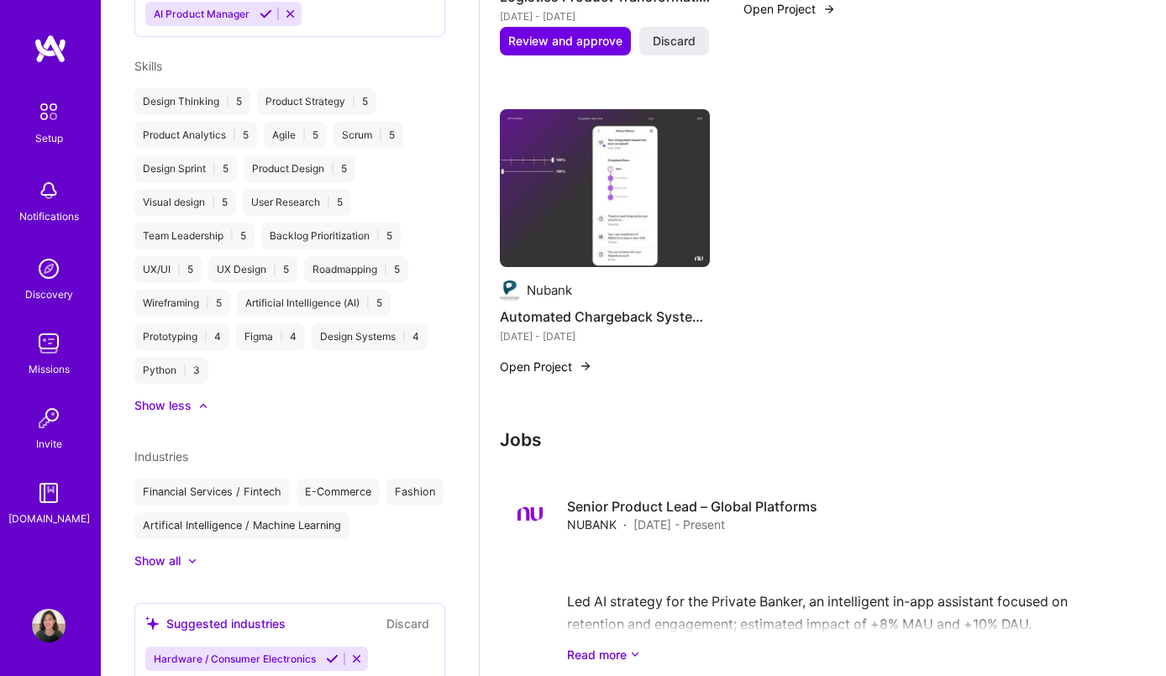
scroll to position [511, 0]
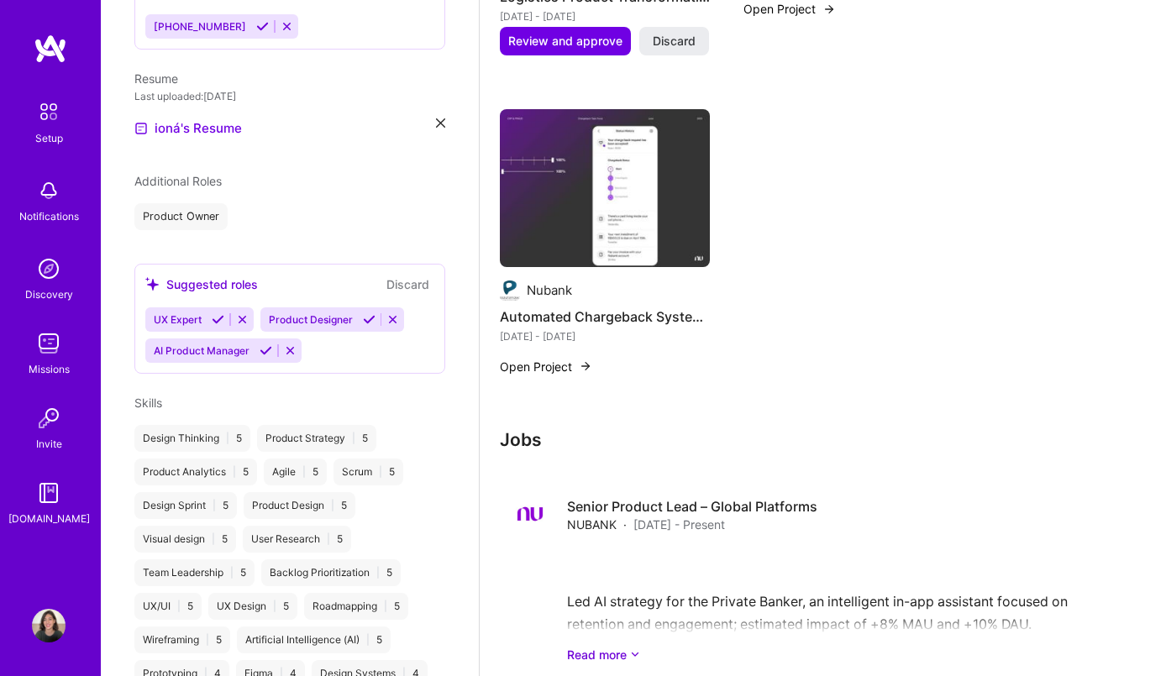
click at [256, 394] on div "Skills" at bounding box center [289, 403] width 311 height 18
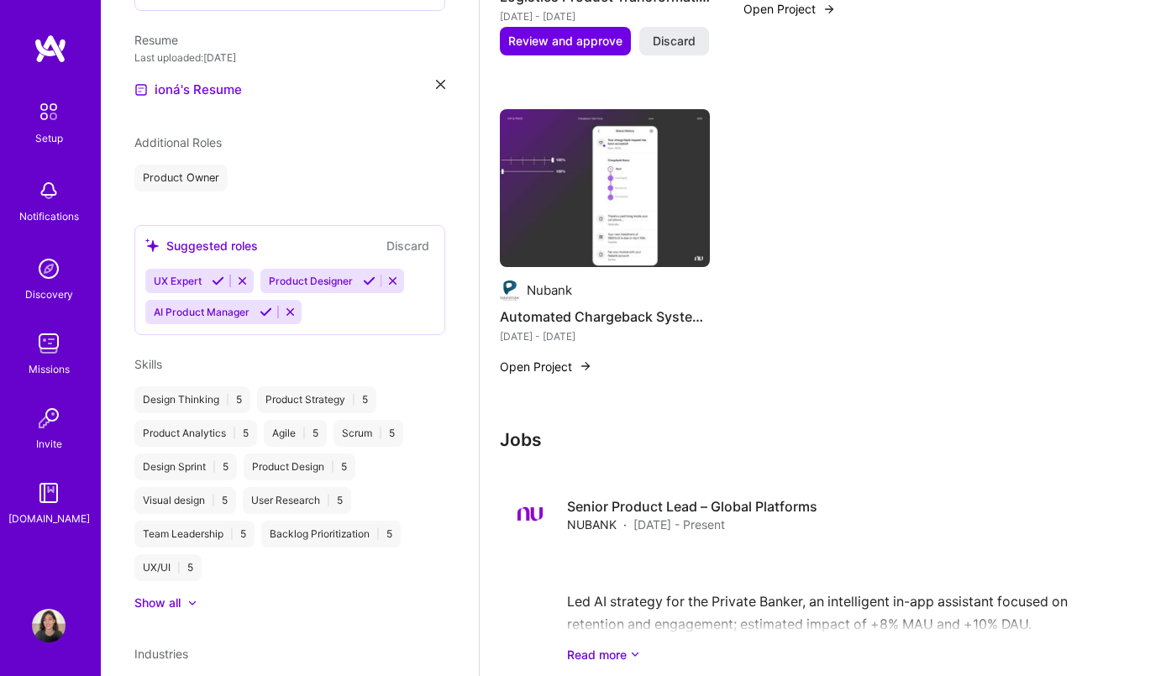
scroll to position [551, 0]
click at [169, 553] on div "UX/UI | 5" at bounding box center [167, 566] width 67 height 27
click at [188, 553] on div "UX/UI | 5" at bounding box center [167, 566] width 67 height 27
click at [152, 355] on span "Skills" at bounding box center [148, 362] width 28 height 14
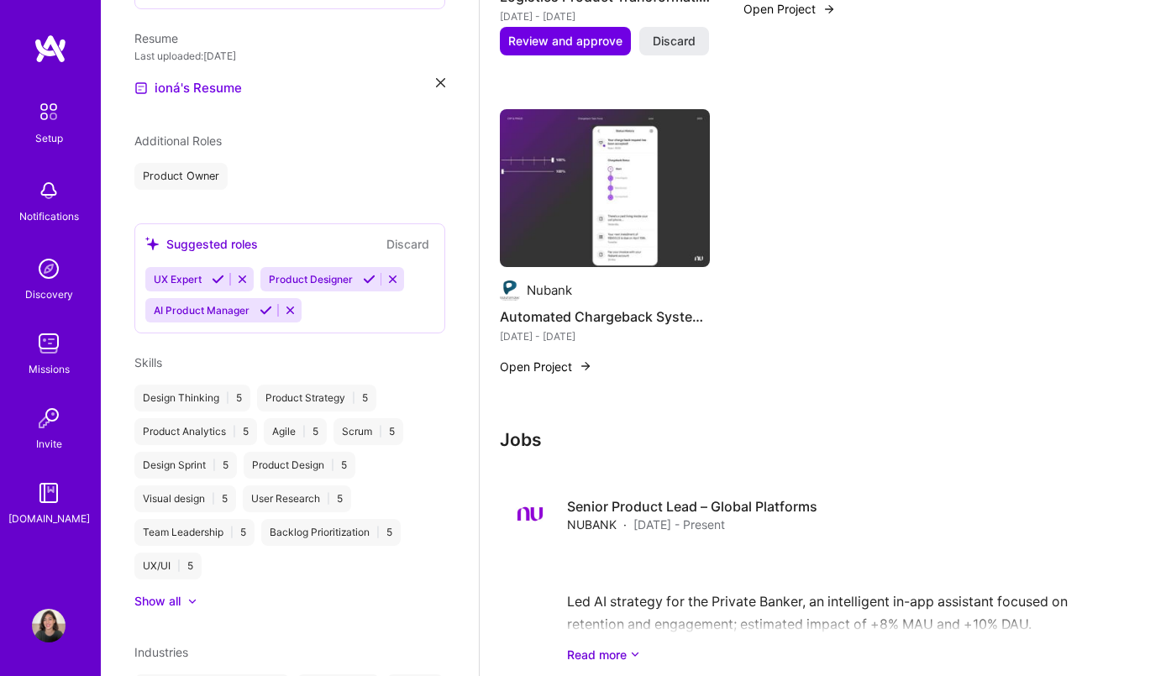
click at [152, 355] on span "Skills" at bounding box center [148, 362] width 28 height 14
click at [186, 593] on div at bounding box center [184, 601] width 7 height 17
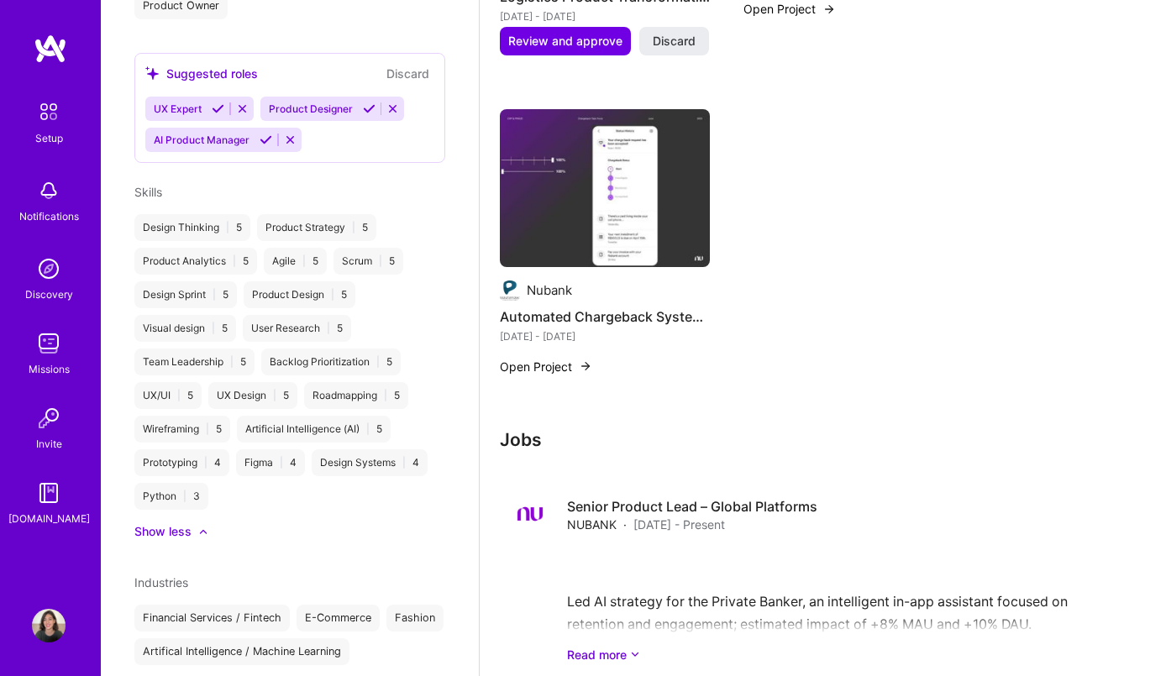
scroll to position [723, 0]
click at [195, 481] on div "Python | 3" at bounding box center [171, 494] width 74 height 27
click at [164, 481] on div "Python | 3" at bounding box center [171, 494] width 74 height 27
click at [171, 359] on div "Design Thinking | 5 Product Strategy | 5 Product Analytics | 5 Agile | 5 Scrum …" at bounding box center [289, 360] width 311 height 296
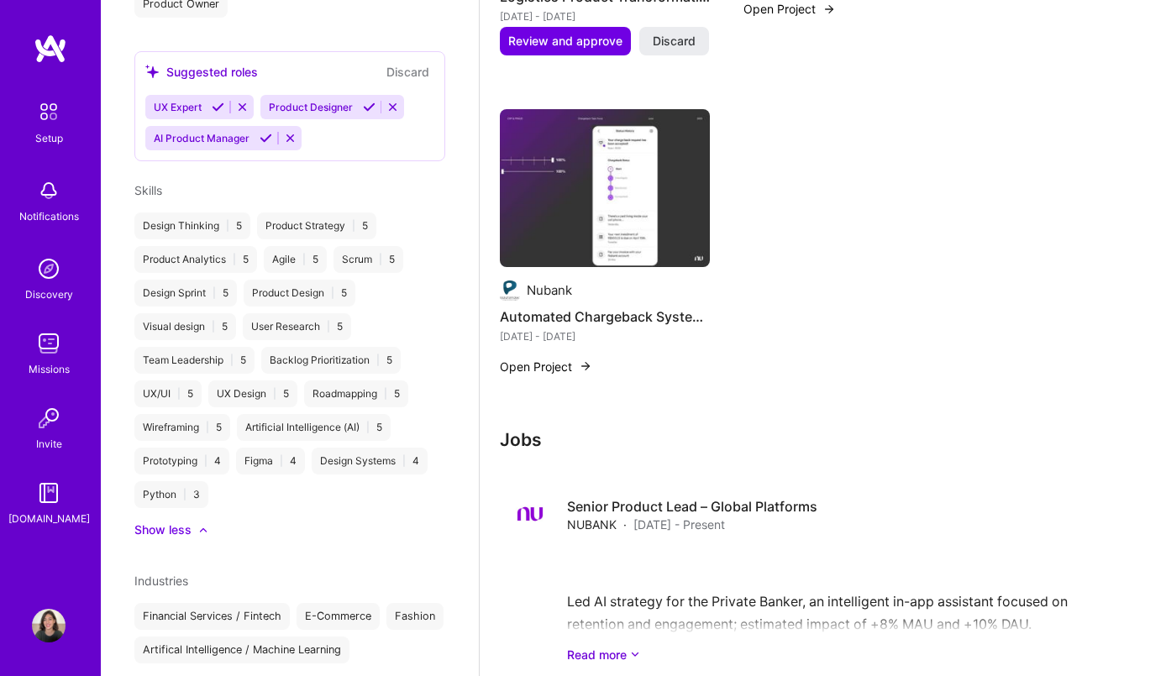
click at [194, 246] on div "Product Analytics | 5" at bounding box center [195, 259] width 123 height 27
click at [406, 281] on div "Design Thinking | 5 Product Strategy | 5 Product Analytics | 5 Agile | 5 Scrum …" at bounding box center [289, 360] width 311 height 296
click at [386, 348] on div "Backlog Prioritization | 5" at bounding box center [330, 360] width 139 height 27
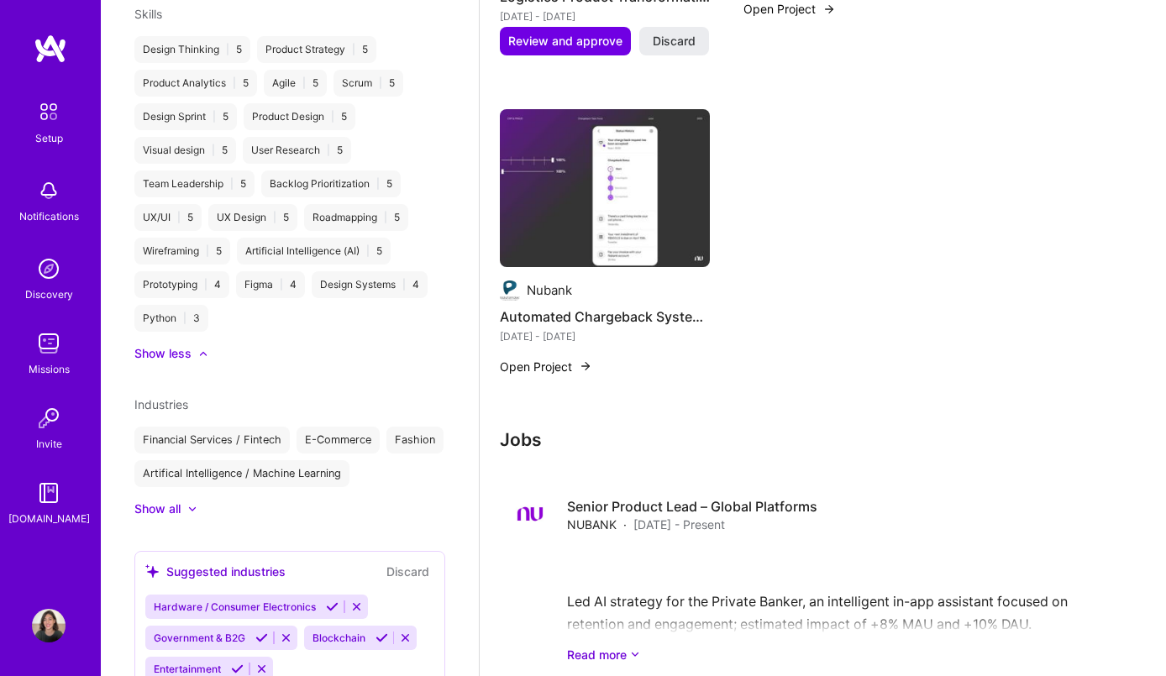
scroll to position [949, 0]
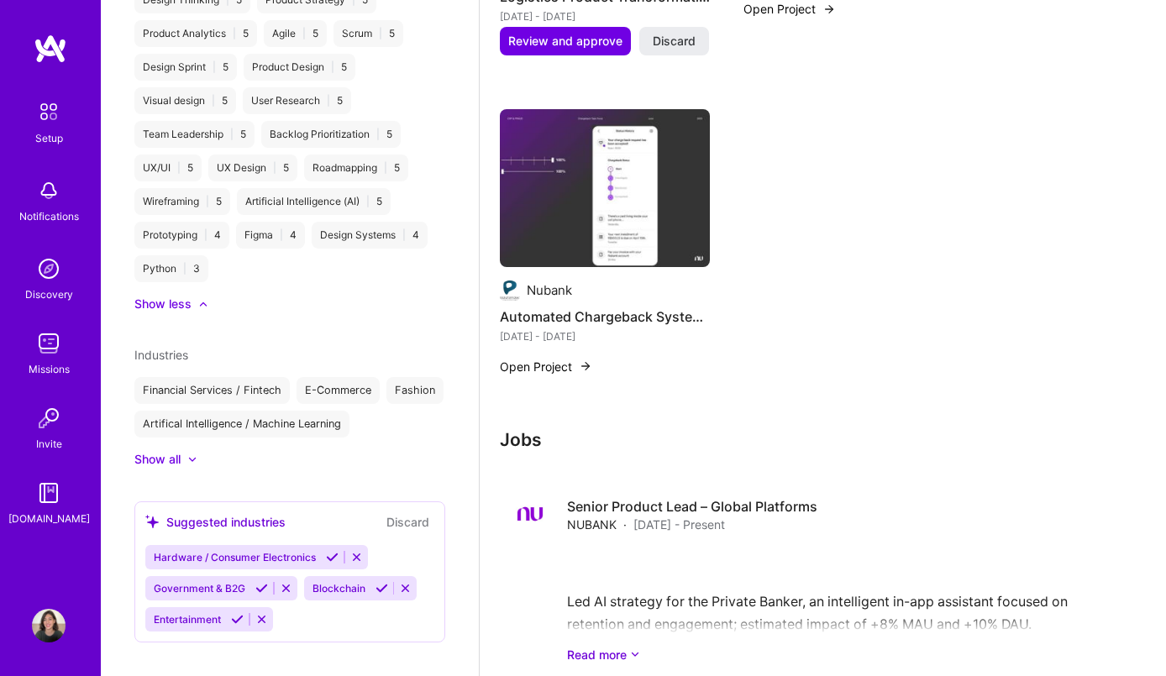
click at [412, 512] on button "Discard" at bounding box center [407, 521] width 53 height 19
click at [404, 512] on button "Discard" at bounding box center [407, 521] width 53 height 19
click at [407, 512] on button "Discard" at bounding box center [407, 521] width 53 height 19
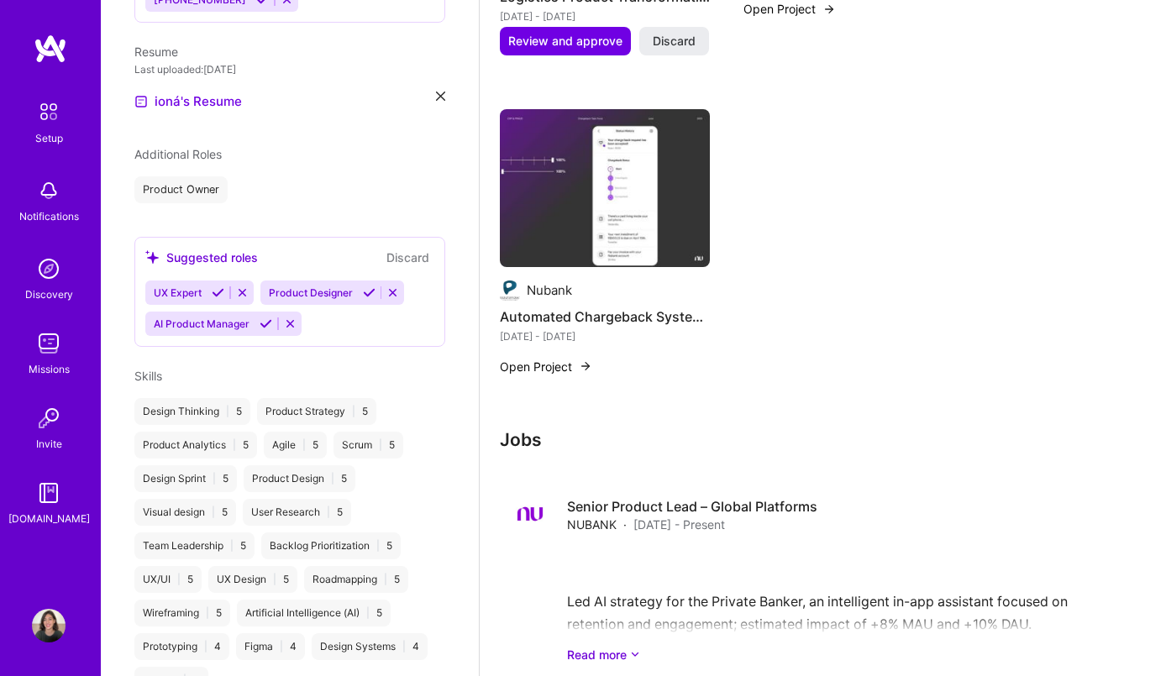
scroll to position [499, 0]
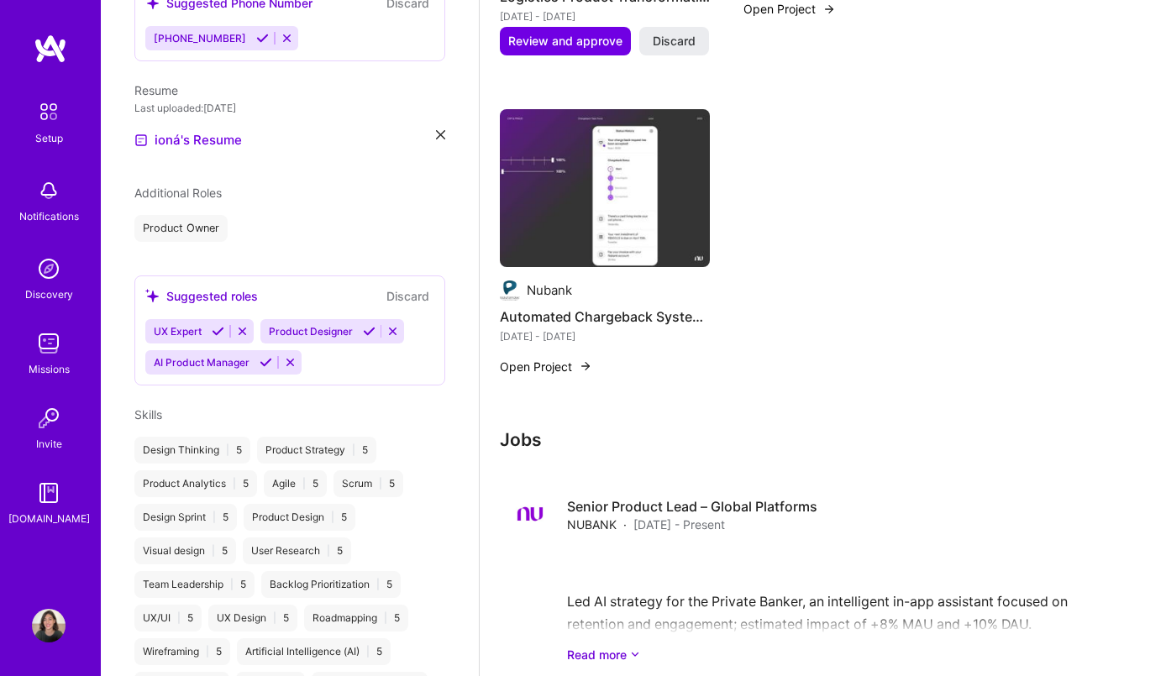
click at [383, 333] on div "UX Expert Product Designer AI Product Manager" at bounding box center [289, 346] width 289 height 55
click at [325, 346] on div "UX Expert Product Designer AI Product Manager" at bounding box center [289, 346] width 289 height 55
click at [426, 286] on button "Discard" at bounding box center [407, 295] width 53 height 19
click at [409, 286] on button "Discard" at bounding box center [407, 295] width 53 height 19
click at [267, 356] on icon at bounding box center [265, 362] width 13 height 13
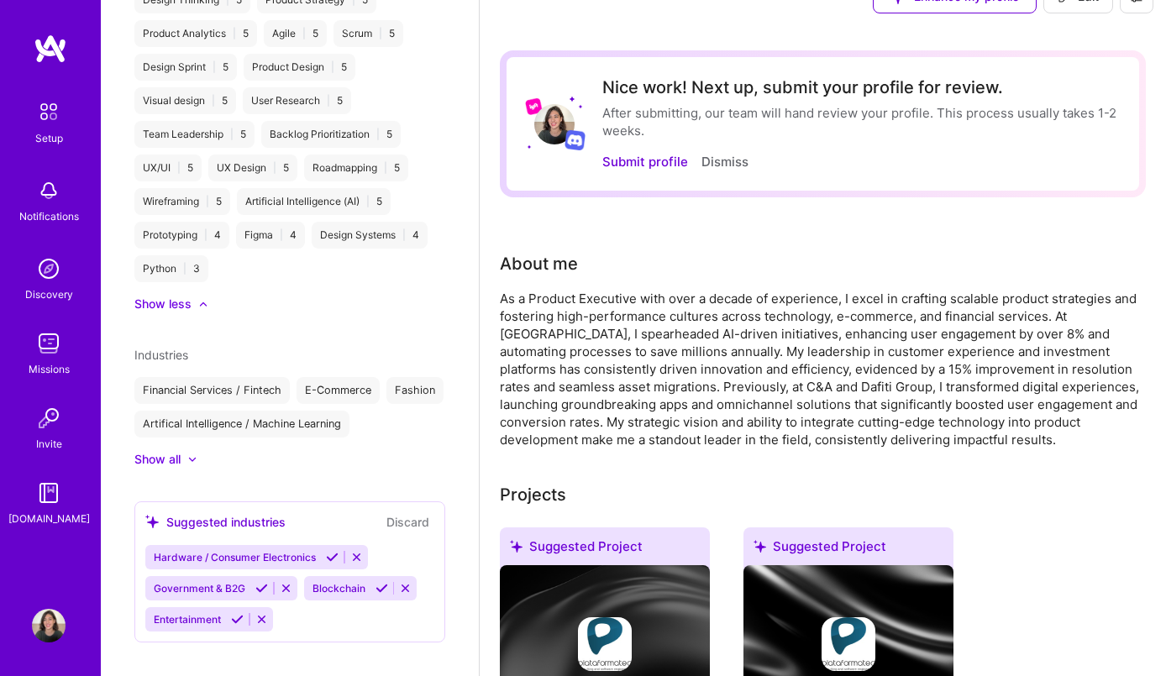
scroll to position [0, 0]
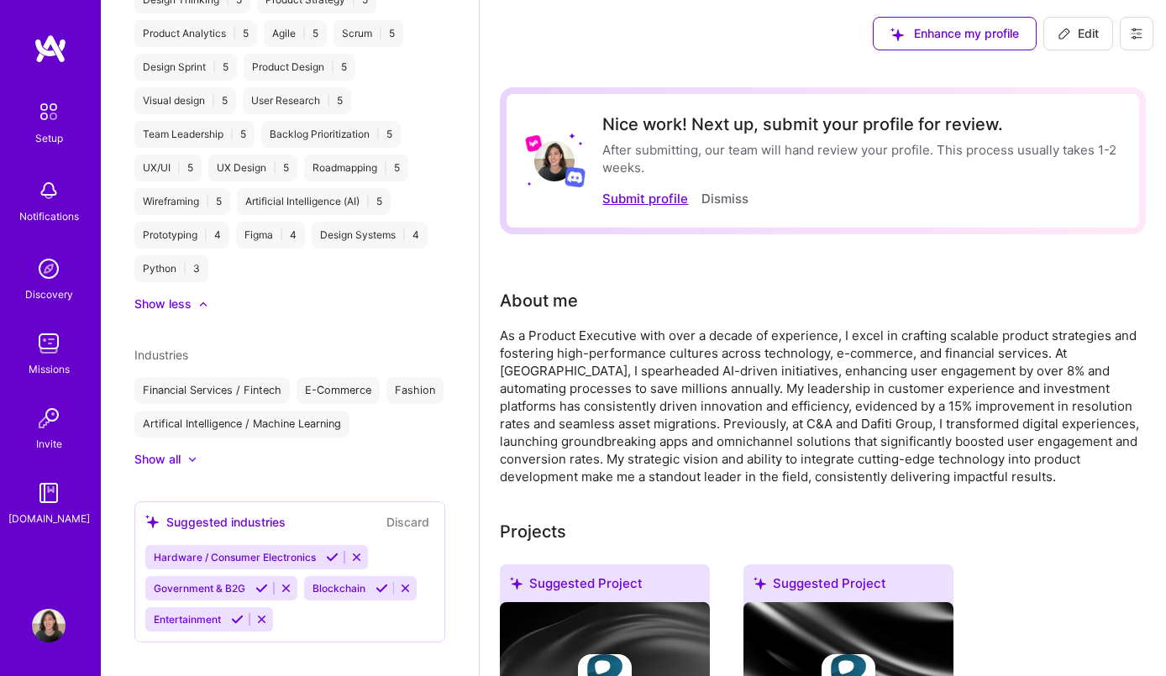
click at [653, 199] on button "Submit profile" at bounding box center [645, 199] width 86 height 18
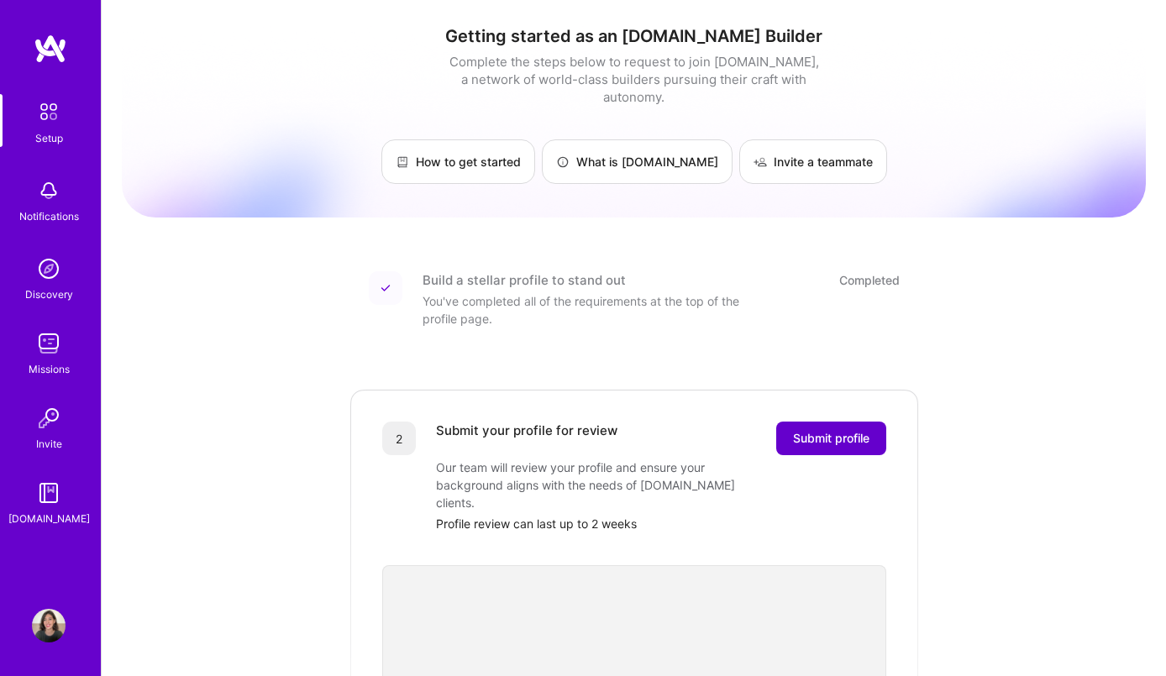
click at [838, 430] on span "Submit profile" at bounding box center [831, 438] width 76 height 17
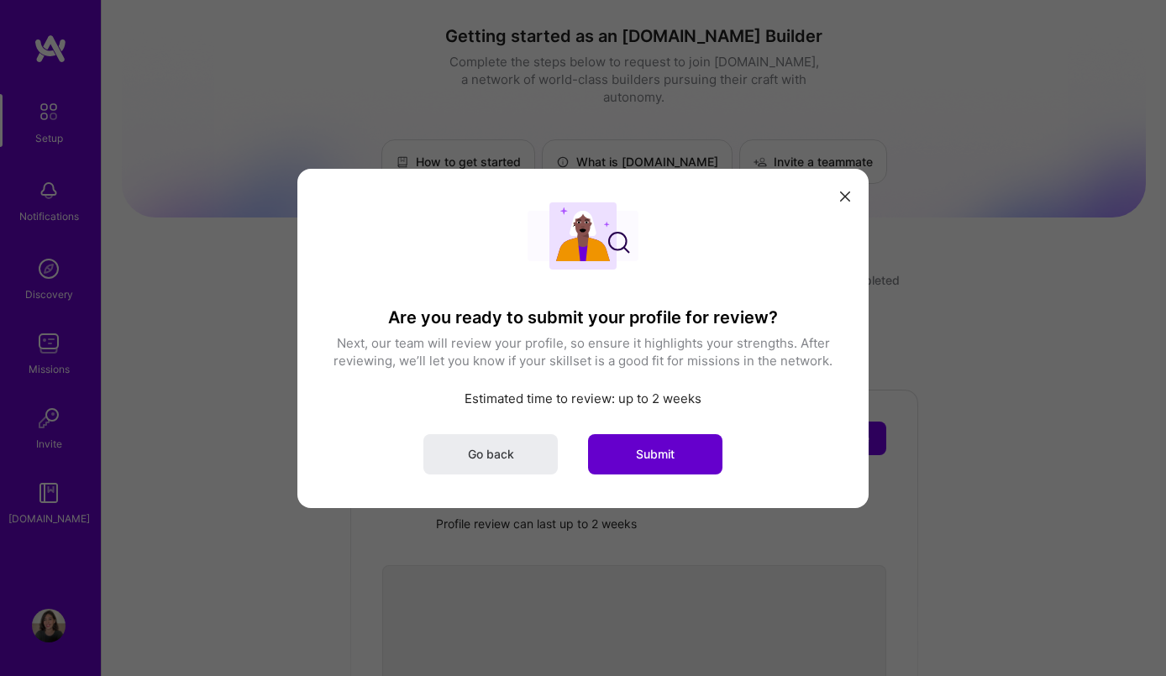
click at [657, 457] on span "Submit" at bounding box center [655, 453] width 39 height 17
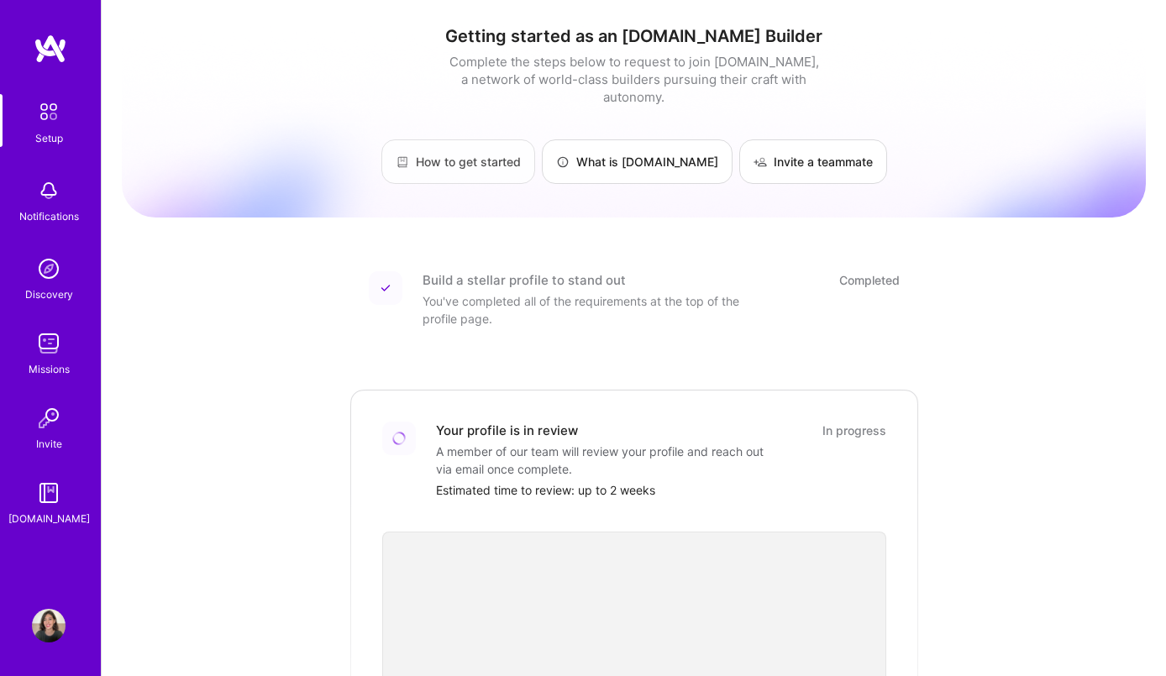
click at [507, 149] on link "How to get started" at bounding box center [458, 161] width 154 height 45
click at [658, 145] on link "What is [DOMAIN_NAME]" at bounding box center [637, 161] width 191 height 45
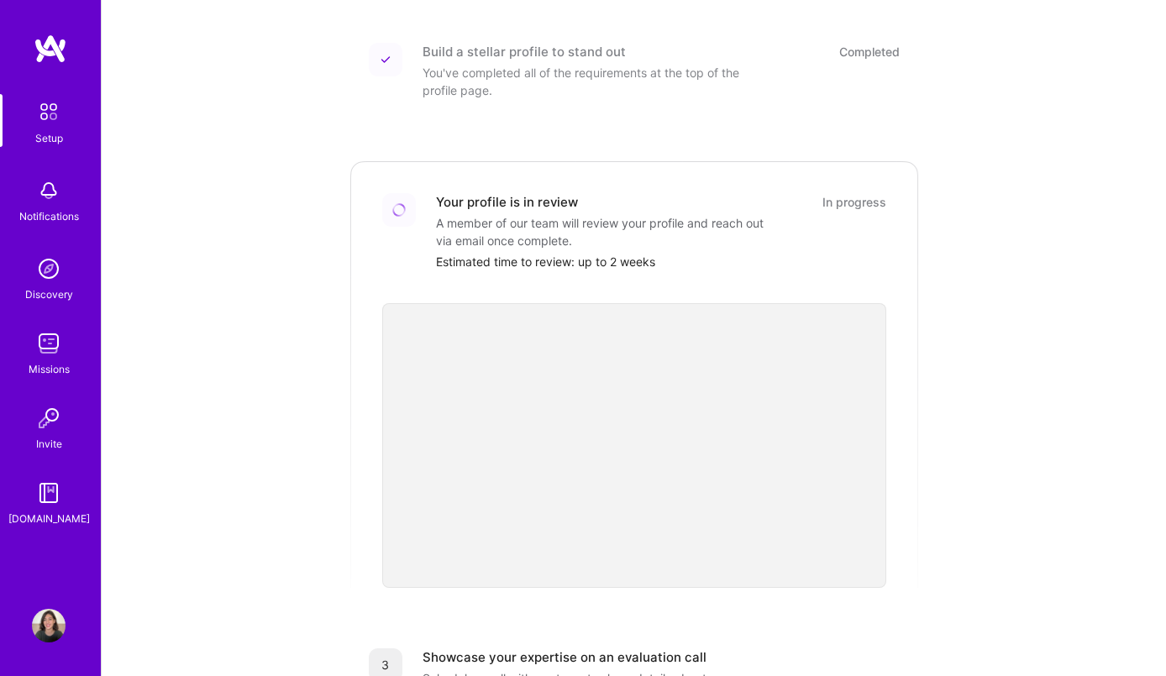
scroll to position [545, 0]
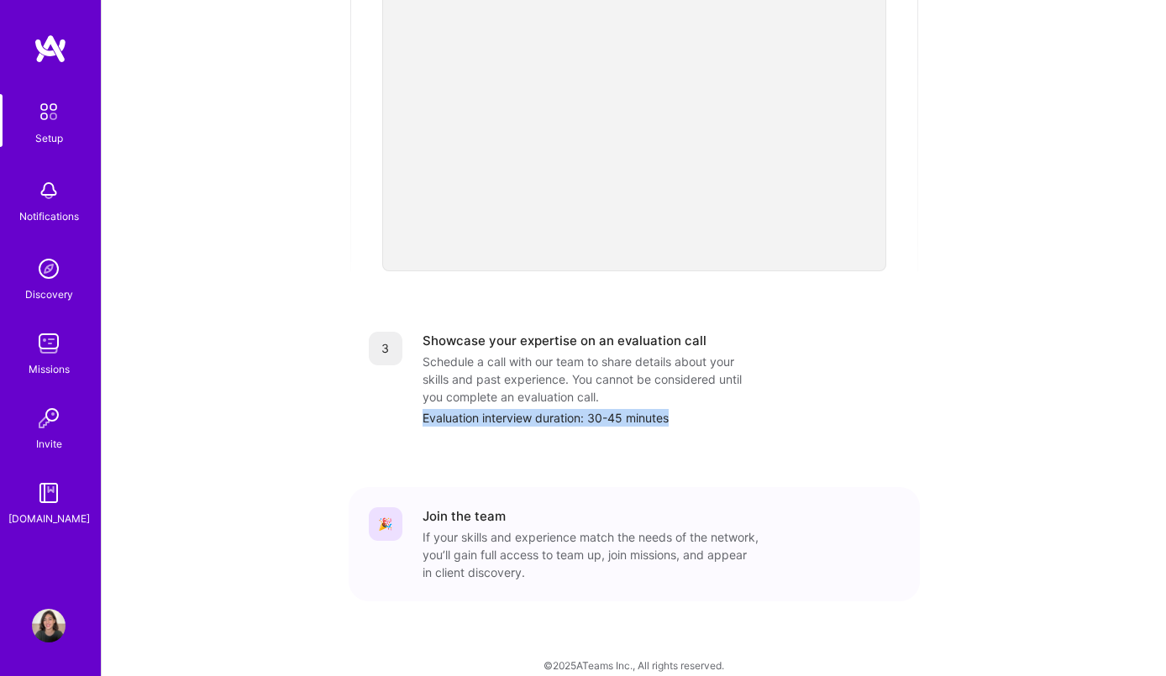
drag, startPoint x: 698, startPoint y: 401, endPoint x: 412, endPoint y: 394, distance: 285.6
click at [412, 394] on div "3 Showcase your expertise on an evaluation call Schedule a call with our team t…" at bounding box center [634, 379] width 531 height 95
